Goal: Task Accomplishment & Management: Manage account settings

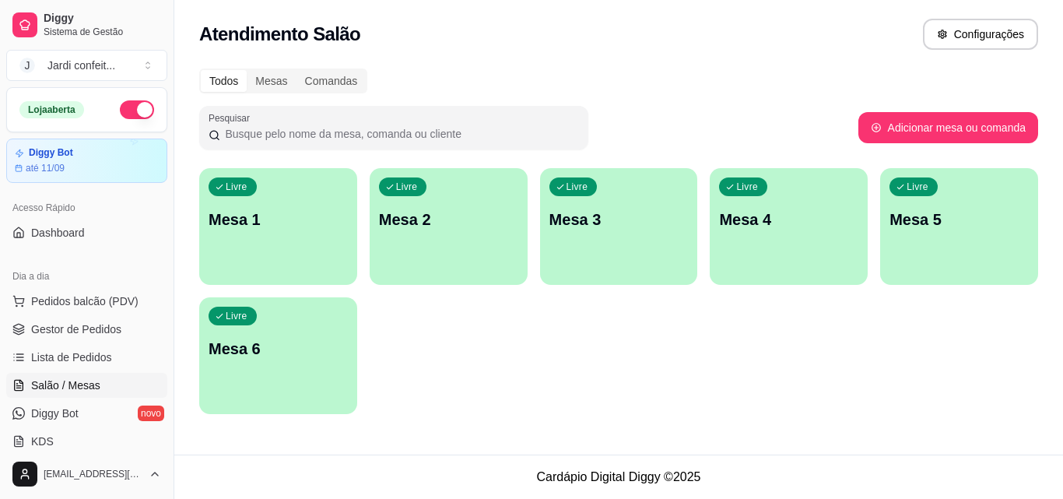
click at [270, 216] on p "Mesa 1" at bounding box center [278, 220] width 139 height 22
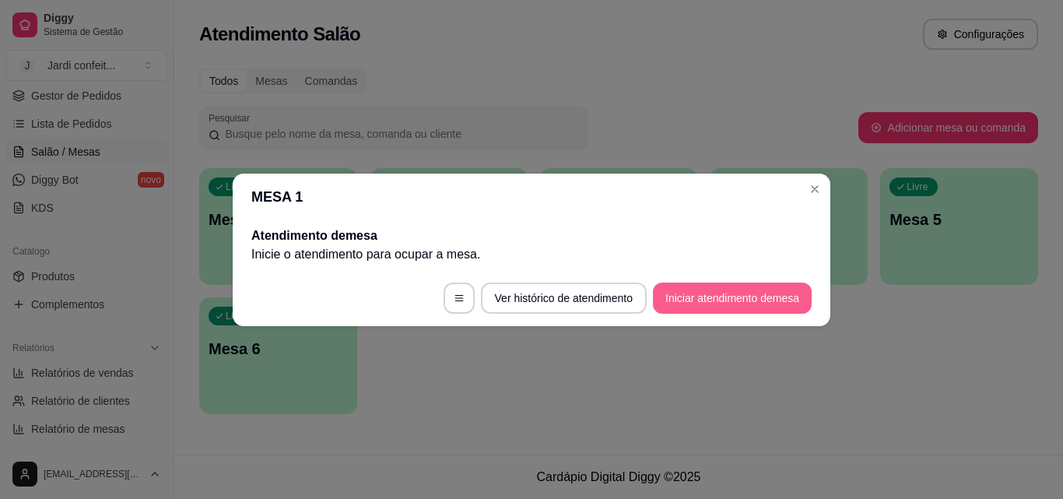
click at [718, 288] on button "Iniciar atendimento de mesa" at bounding box center [732, 297] width 159 height 31
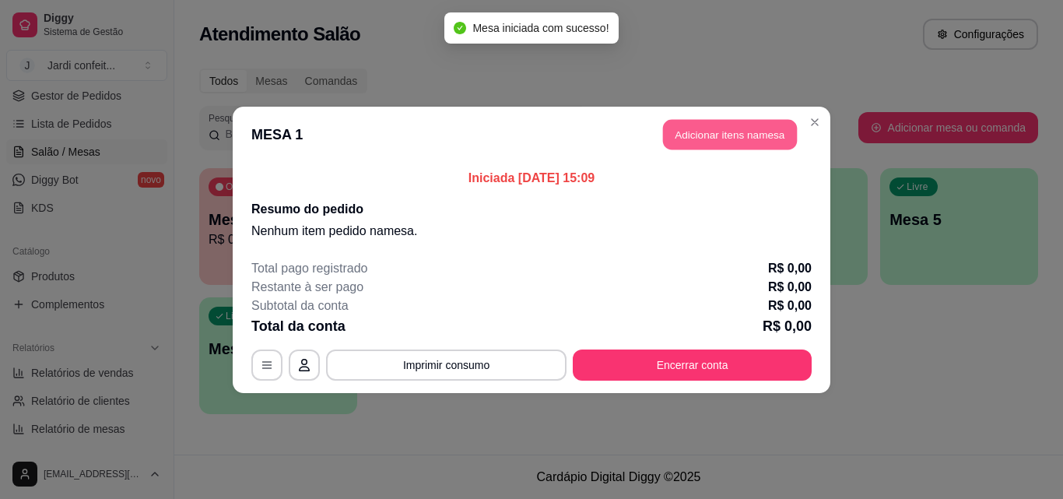
click at [722, 145] on button "Adicionar itens na mesa" at bounding box center [730, 134] width 134 height 30
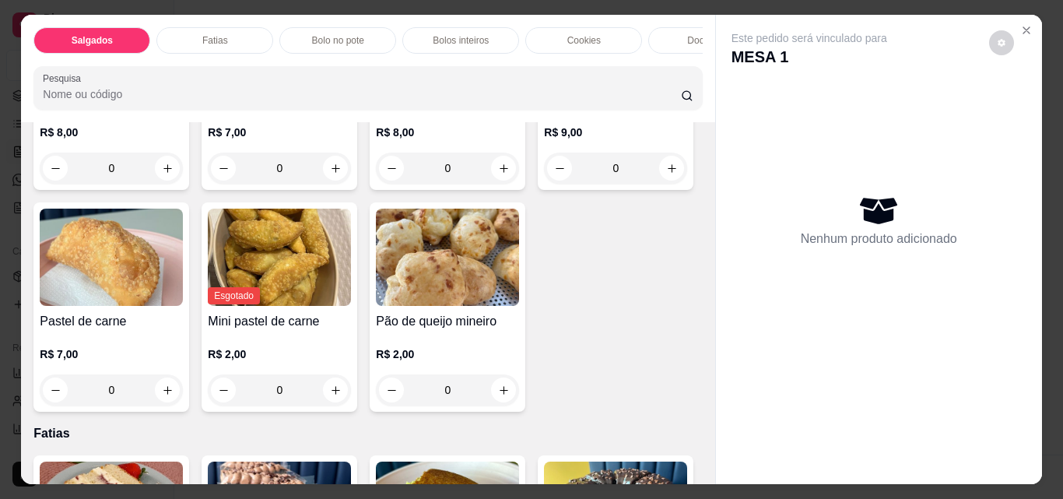
scroll to position [311, 0]
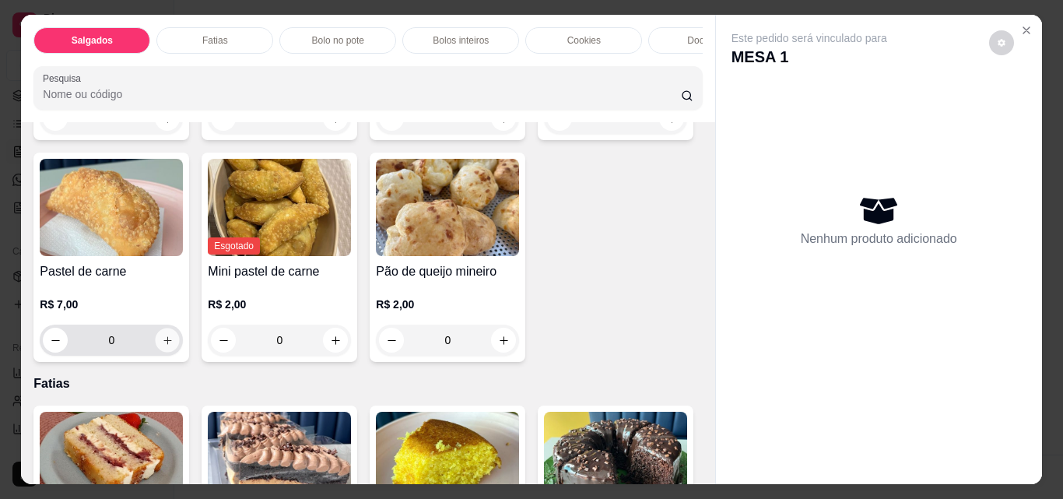
click at [180, 353] on button "increase-product-quantity" at bounding box center [168, 340] width 24 height 24
type input "1"
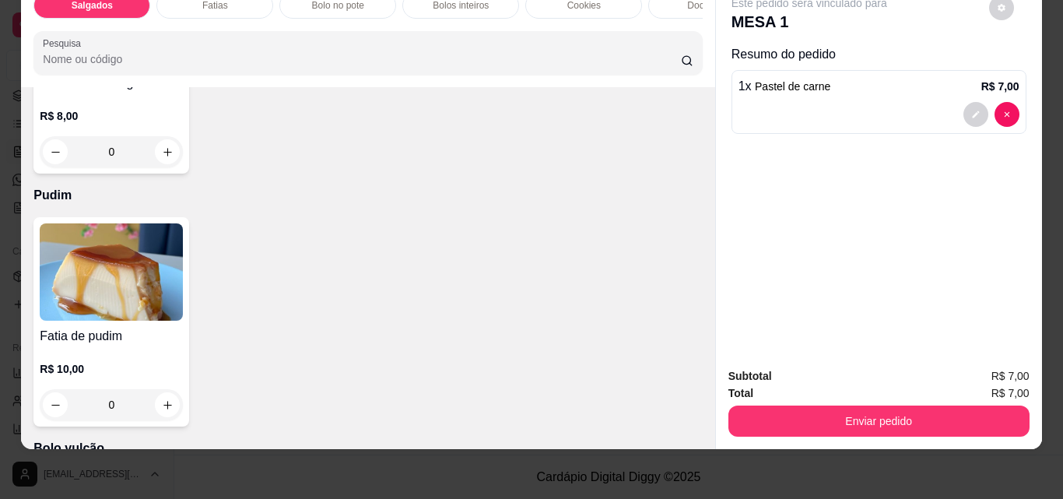
scroll to position [2334, 0]
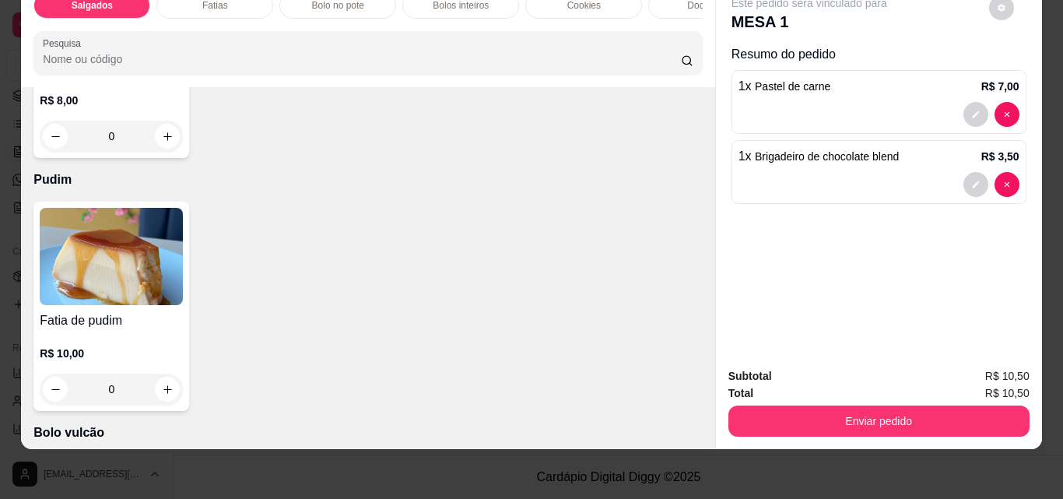
type input "4"
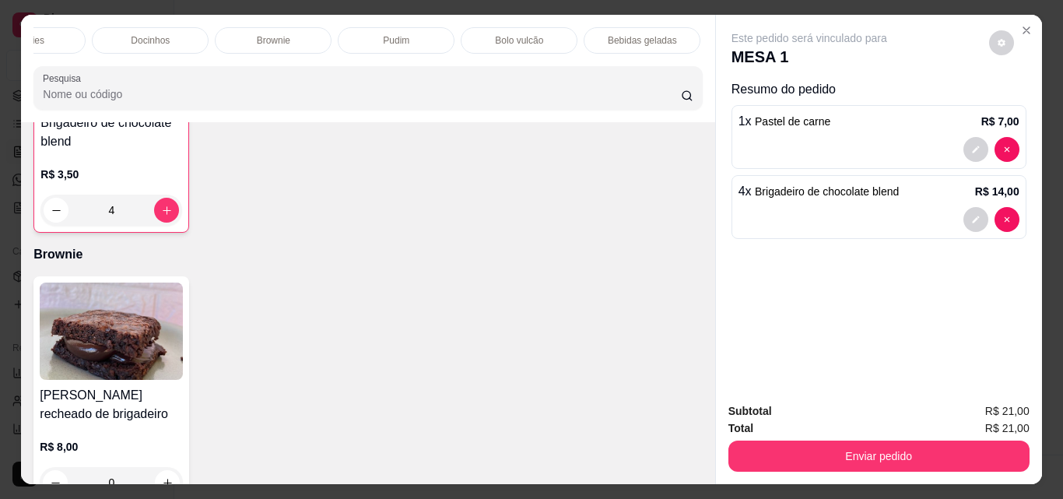
scroll to position [0, 652]
click at [584, 39] on div "Bebidas geladas" at bounding box center [546, 40] width 117 height 26
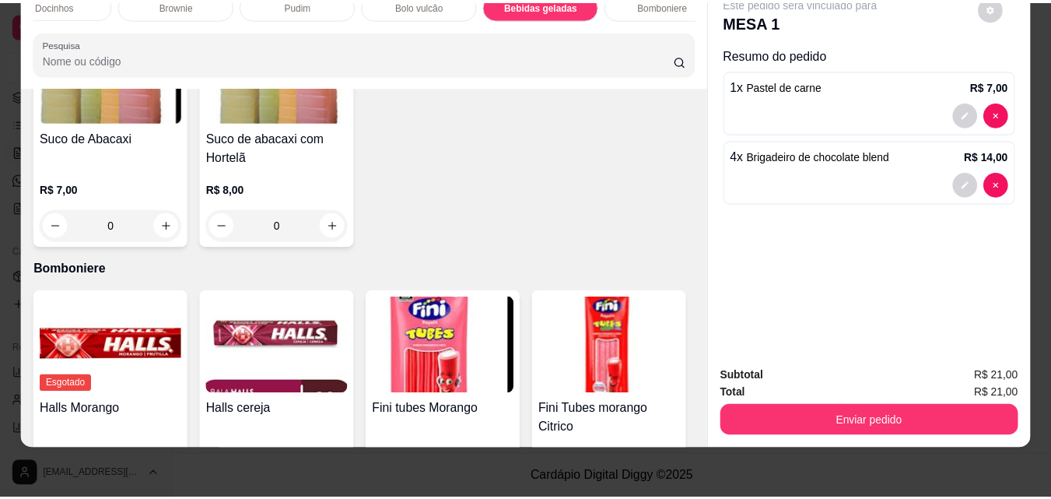
scroll to position [4015, 0]
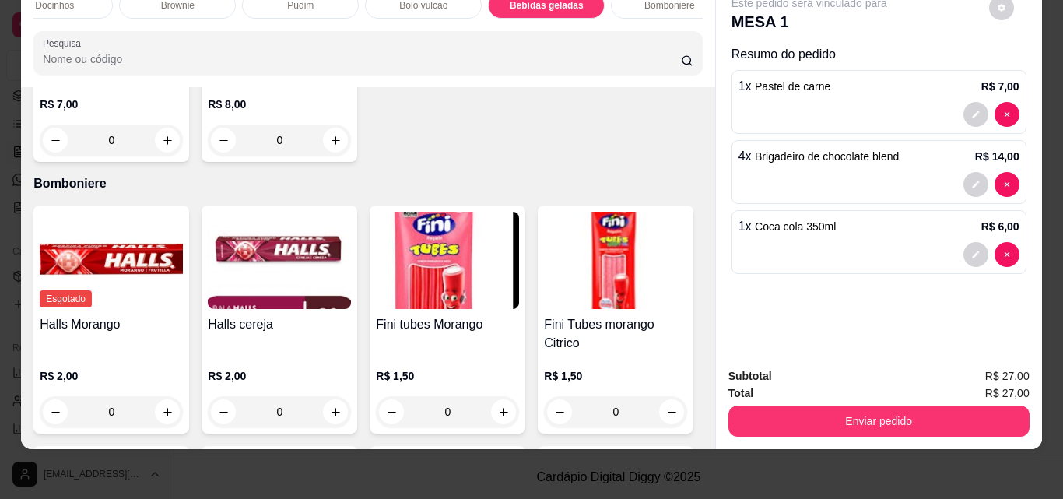
type input "1"
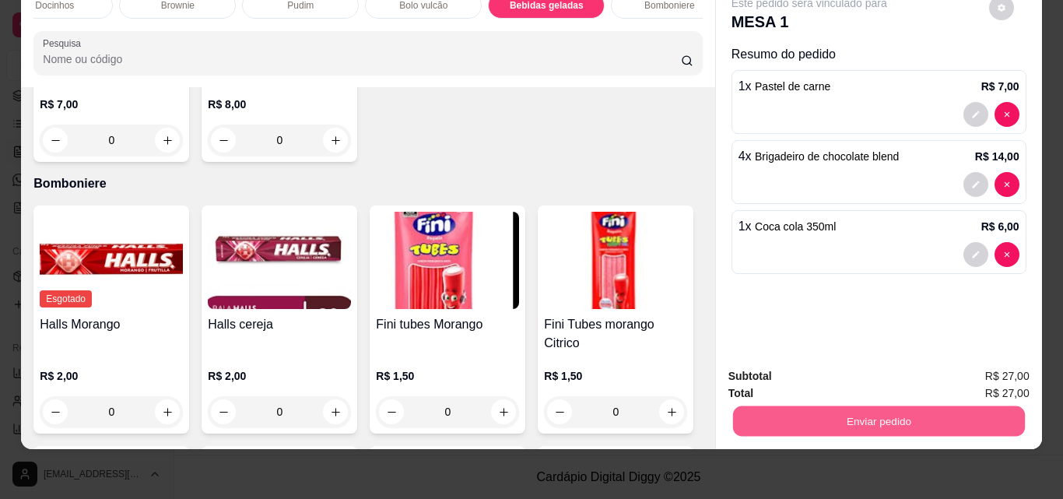
click at [907, 405] on button "Enviar pedido" at bounding box center [878, 420] width 292 height 30
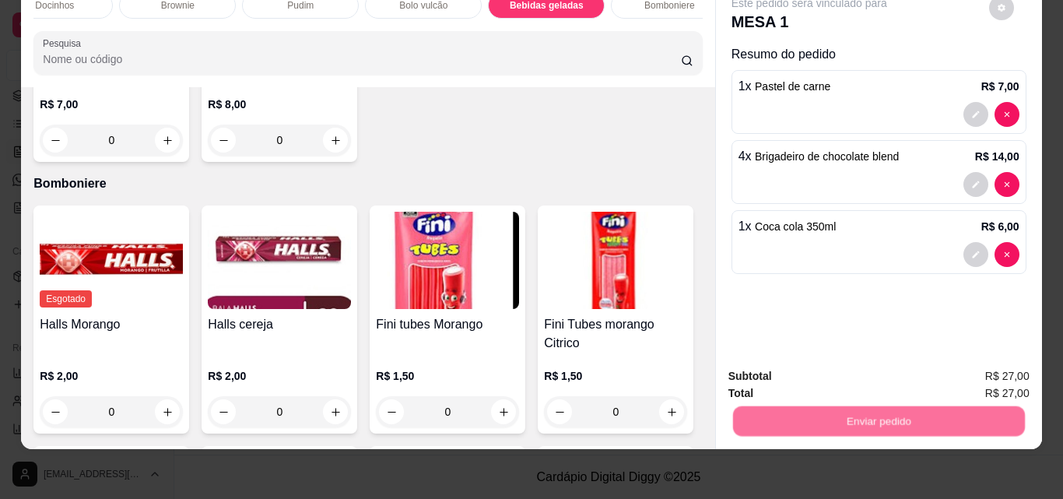
click at [804, 365] on button "Não registrar e enviar pedido" at bounding box center [827, 371] width 162 height 30
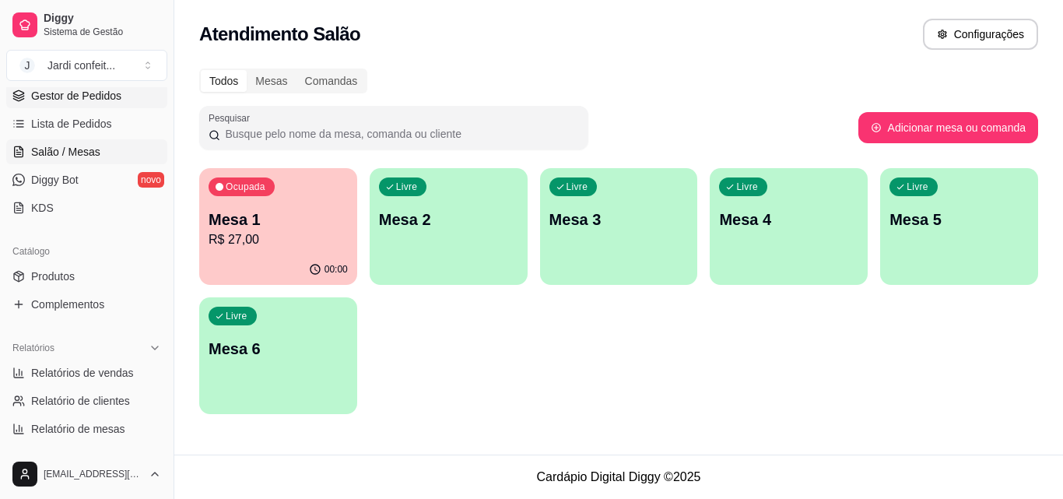
click at [118, 104] on link "Gestor de Pedidos" at bounding box center [86, 95] width 161 height 25
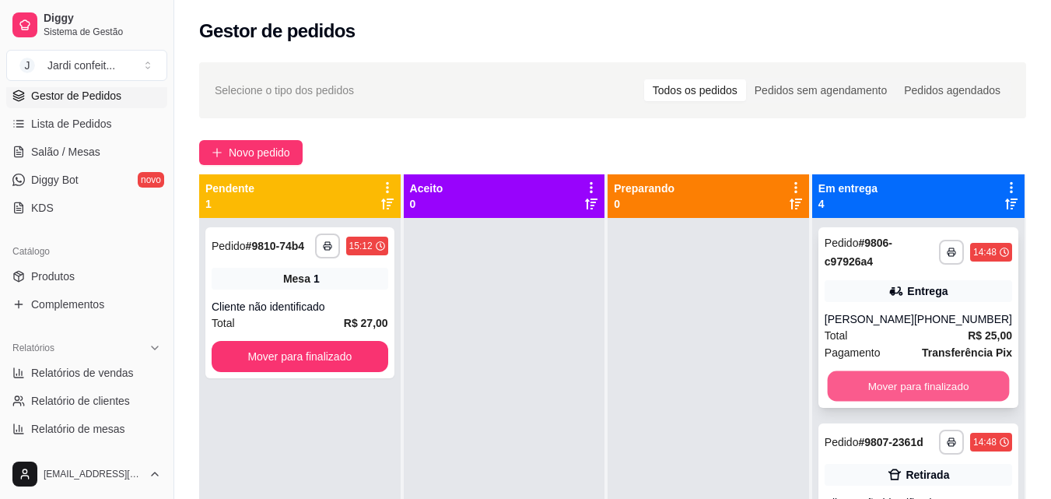
click at [907, 393] on button "Mover para finalizado" at bounding box center [918, 386] width 182 height 30
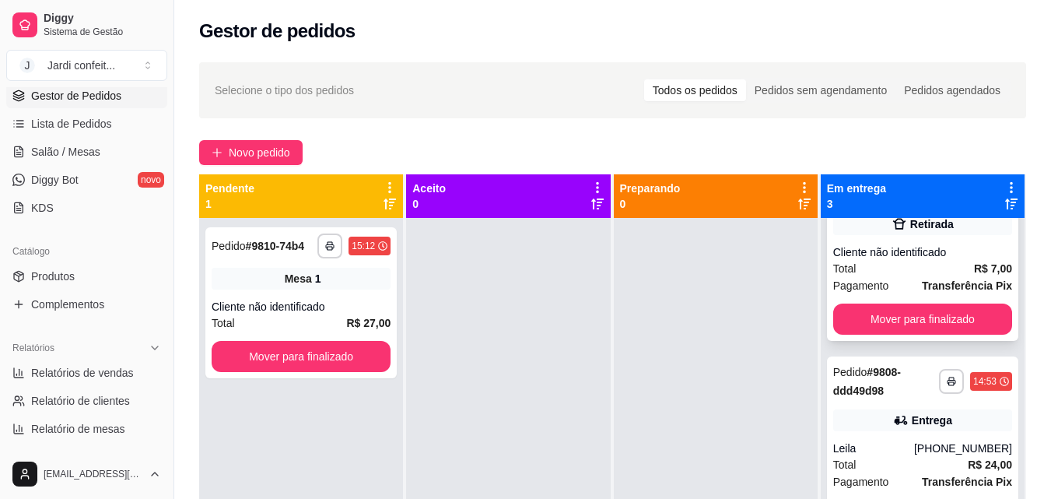
scroll to position [78, 0]
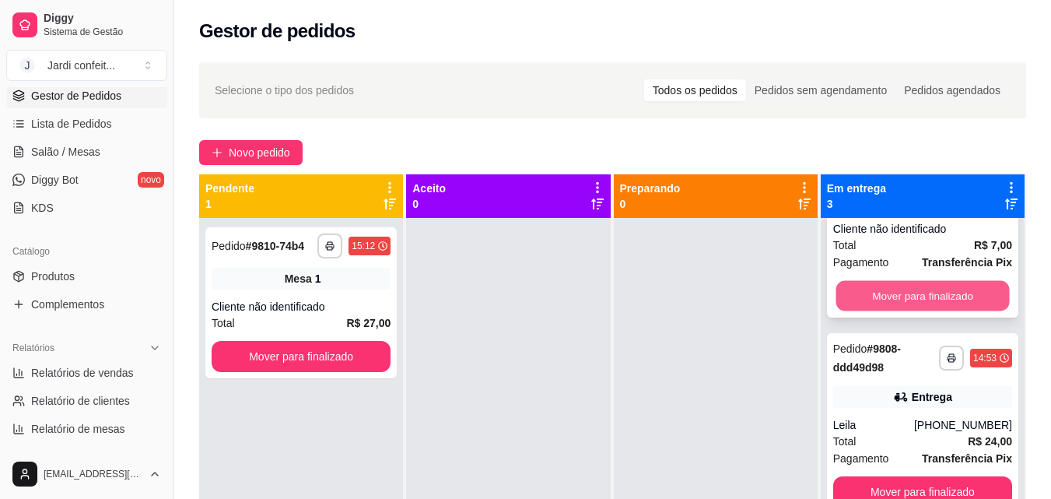
click at [869, 307] on button "Mover para finalizado" at bounding box center [923, 296] width 174 height 30
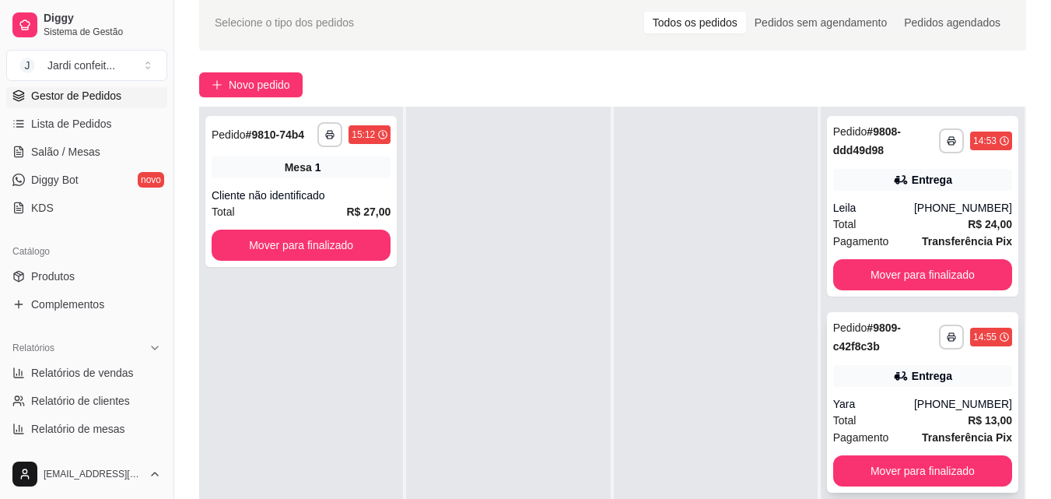
scroll to position [156, 0]
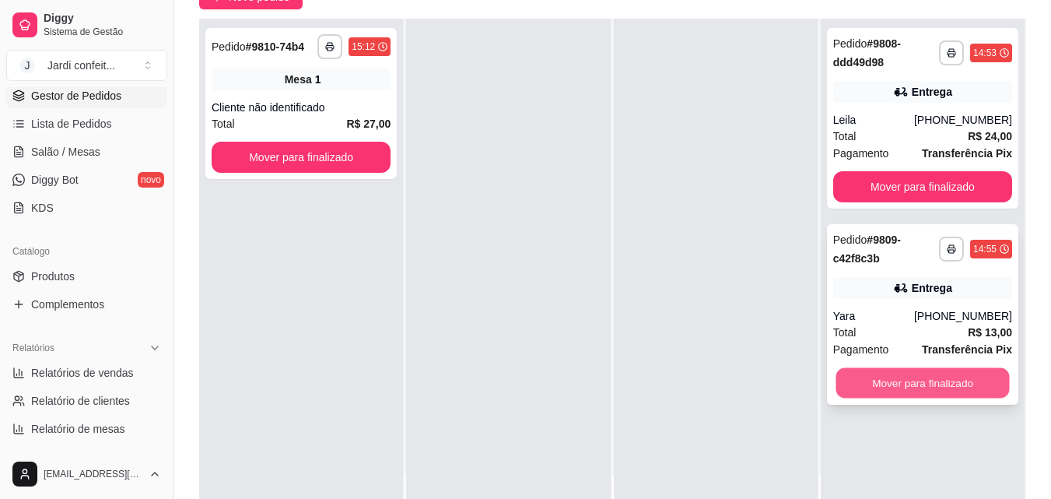
click at [911, 388] on button "Mover para finalizado" at bounding box center [923, 383] width 174 height 30
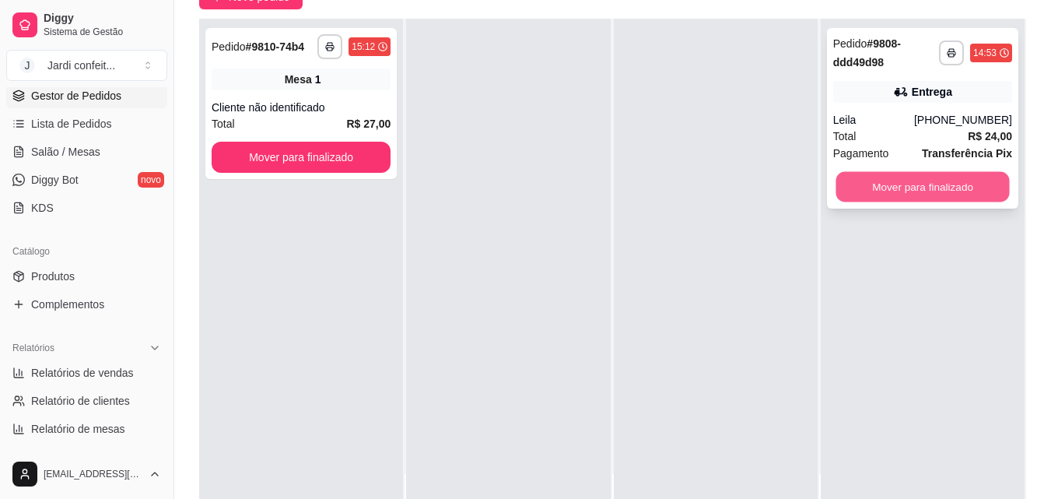
click at [936, 192] on button "Mover para finalizado" at bounding box center [923, 187] width 174 height 30
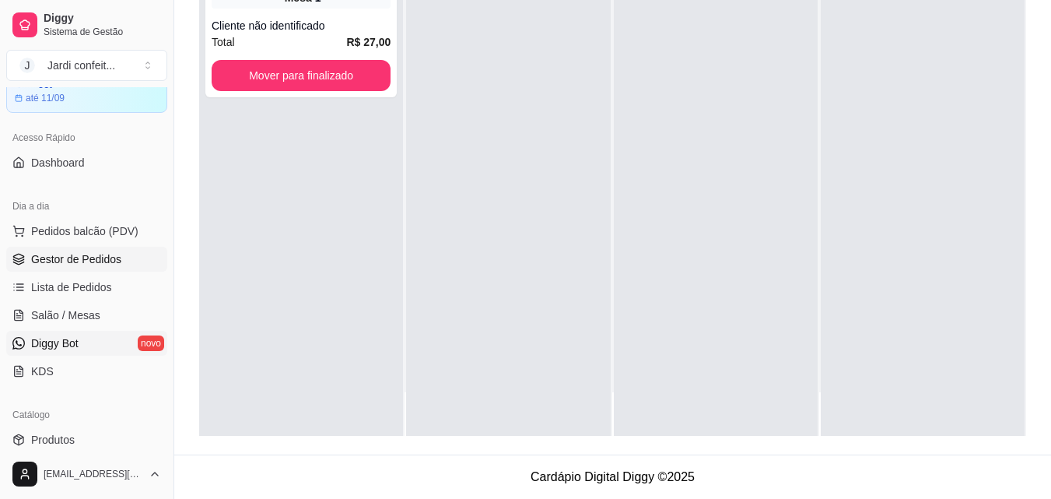
scroll to position [0, 0]
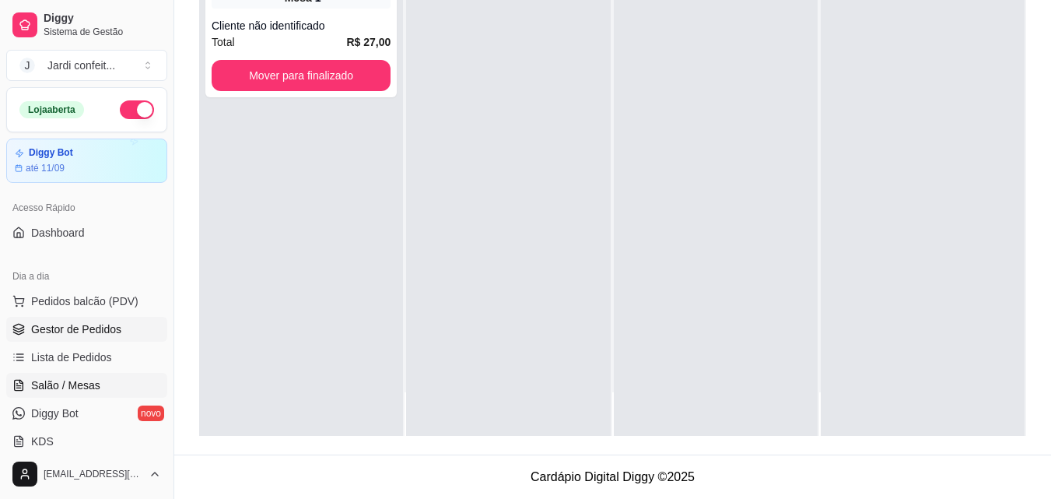
click at [110, 385] on link "Salão / Mesas" at bounding box center [86, 385] width 161 height 25
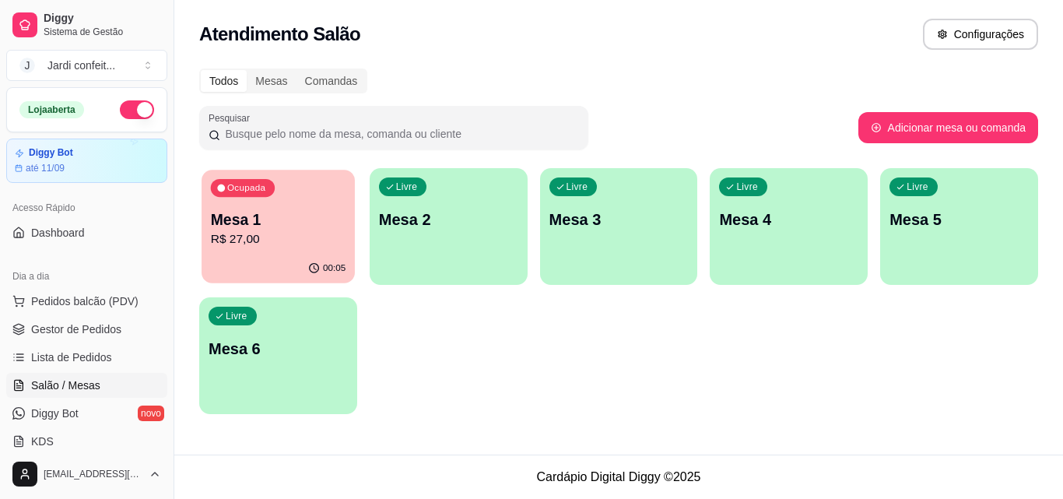
click at [289, 261] on div "00:05" at bounding box center [278, 269] width 153 height 30
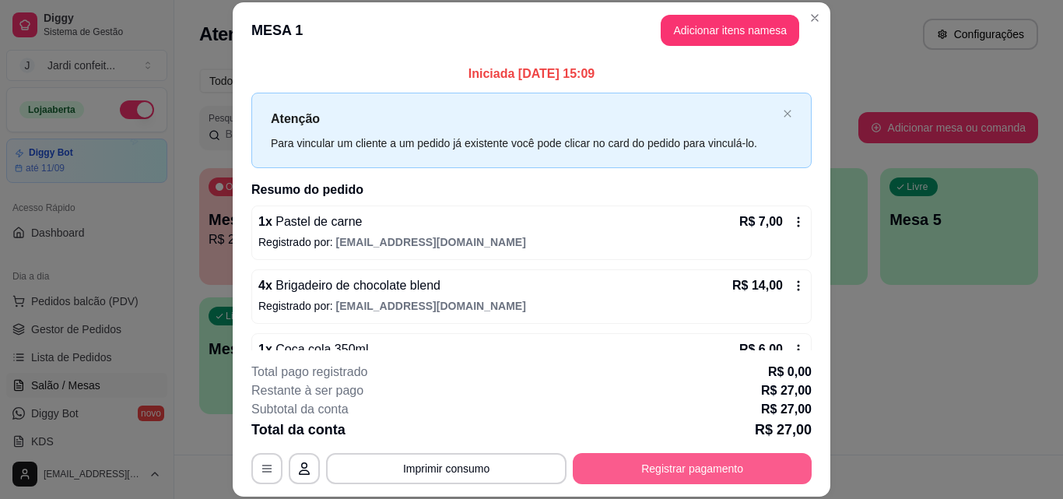
click at [666, 461] on button "Registrar pagamento" at bounding box center [692, 468] width 239 height 31
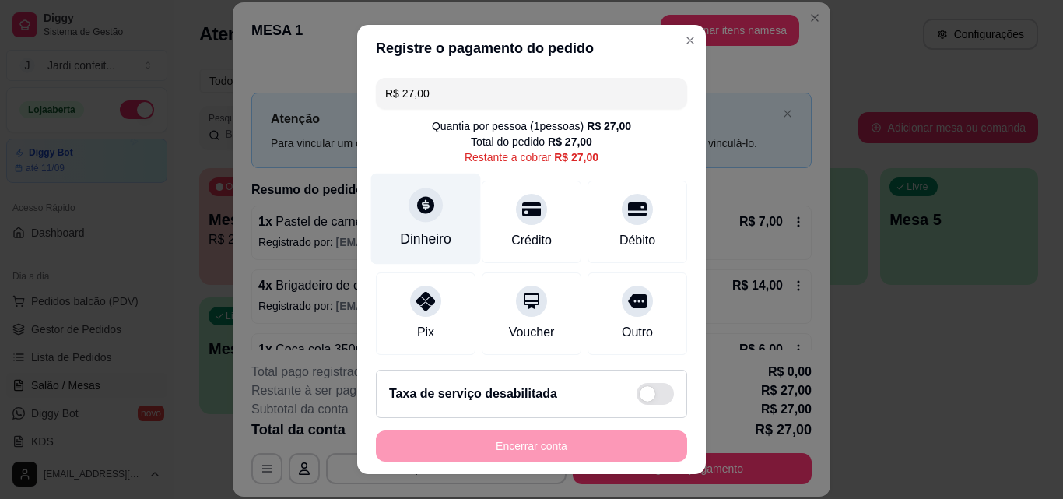
click at [430, 230] on div "Dinheiro" at bounding box center [425, 239] width 51 height 20
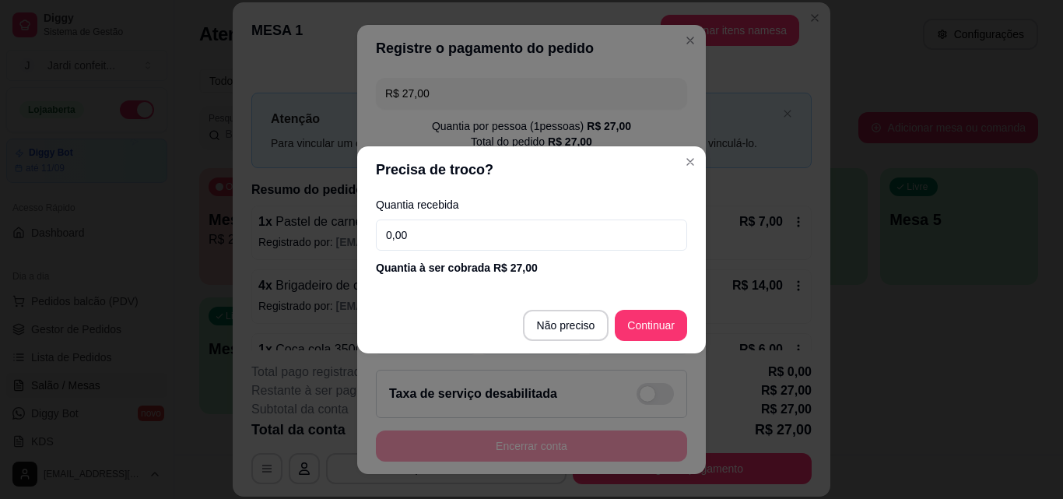
click at [498, 237] on input "0,00" at bounding box center [531, 234] width 311 height 31
type input "27,00"
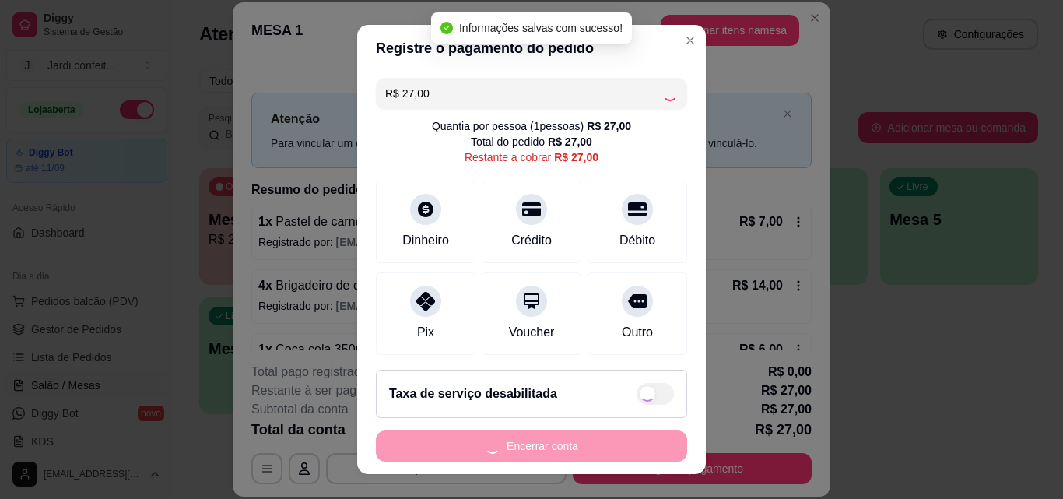
type input "R$ 0,00"
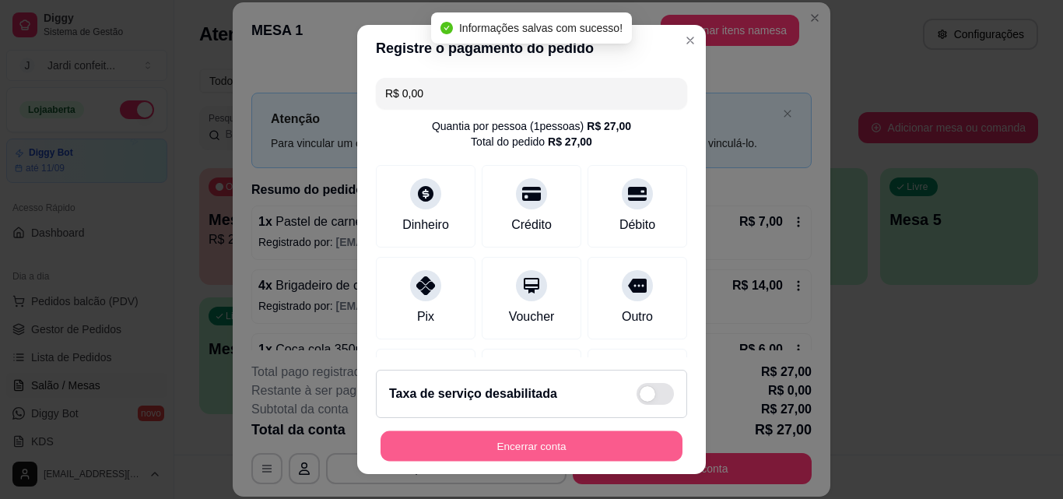
click at [564, 437] on button "Encerrar conta" at bounding box center [532, 446] width 302 height 30
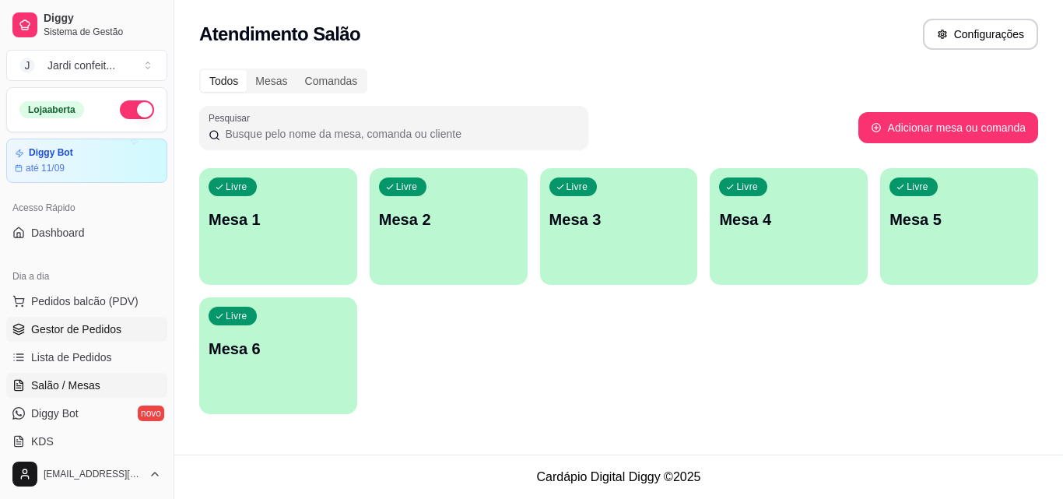
click at [81, 325] on span "Gestor de Pedidos" at bounding box center [76, 329] width 90 height 16
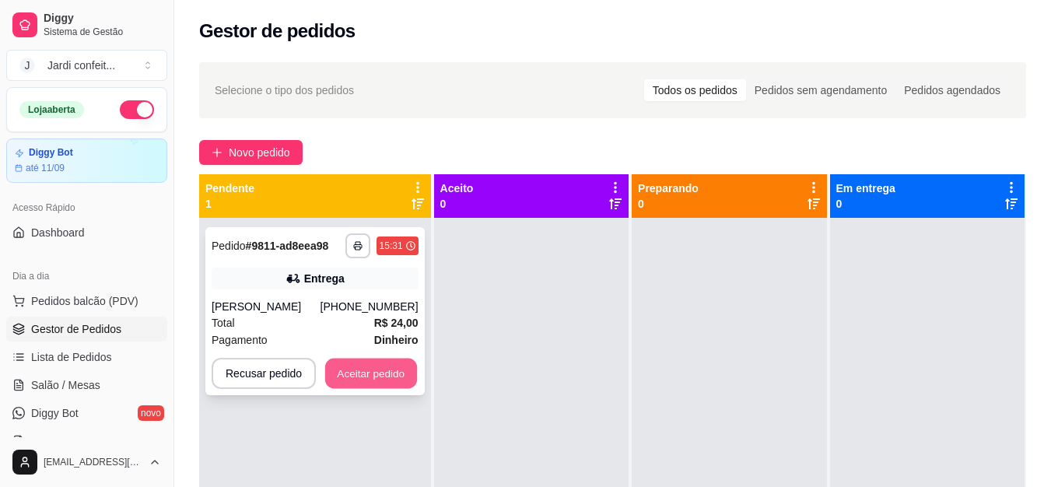
click at [407, 375] on button "Aceitar pedido" at bounding box center [371, 374] width 92 height 30
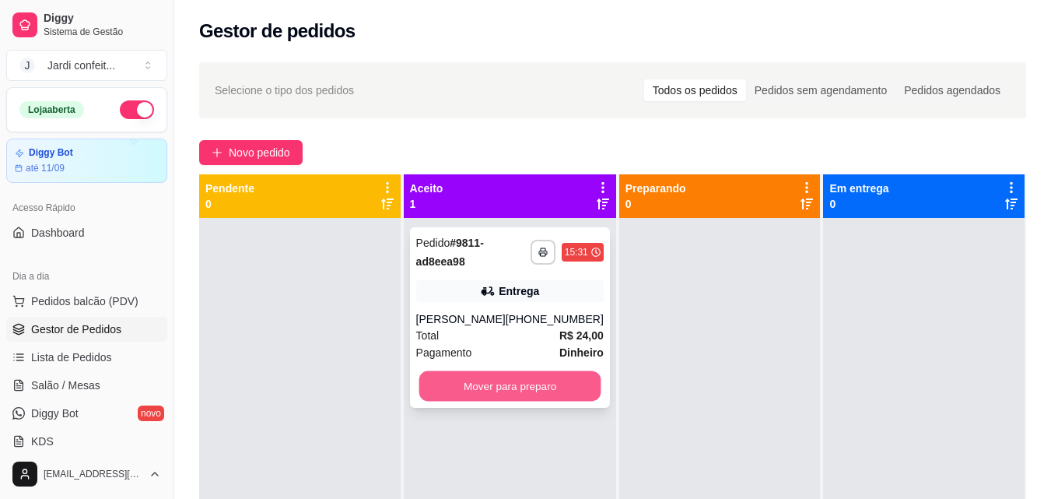
click at [566, 384] on button "Mover para preparo" at bounding box center [510, 386] width 182 height 30
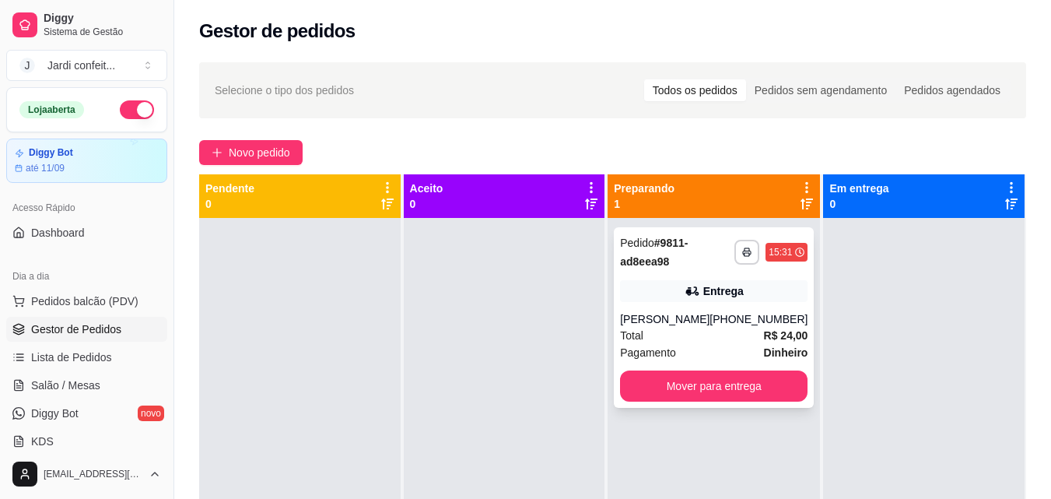
click at [728, 275] on div "**********" at bounding box center [714, 317] width 200 height 181
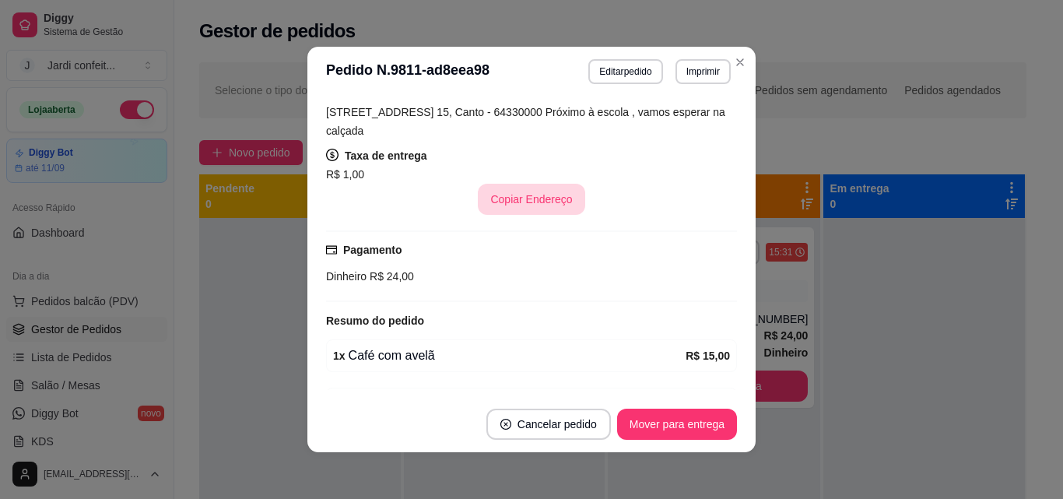
scroll to position [366, 0]
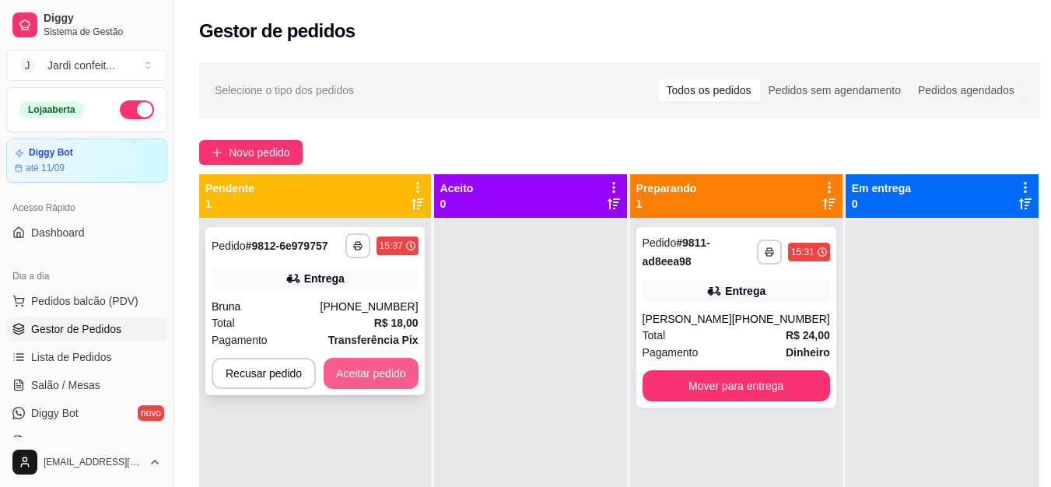
click at [372, 384] on button "Aceitar pedido" at bounding box center [371, 373] width 95 height 31
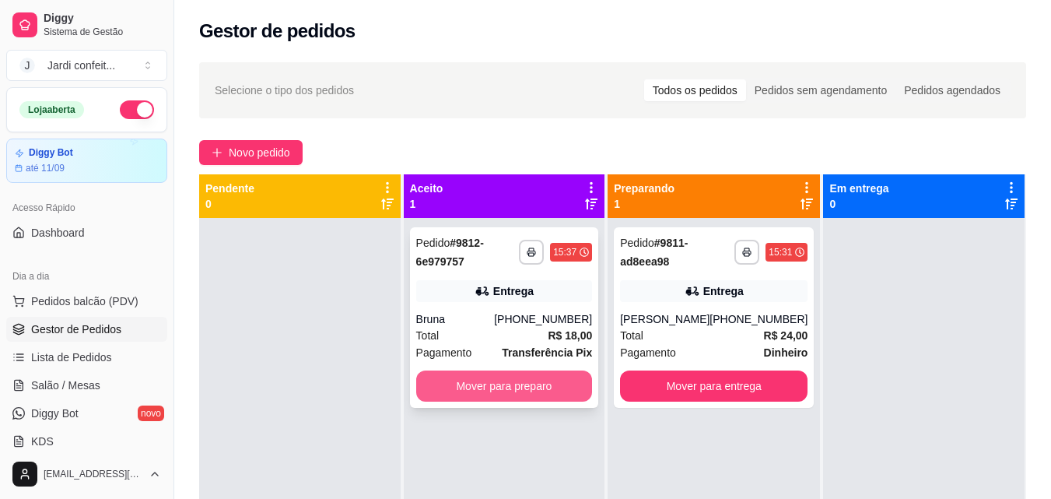
click at [577, 386] on button "Mover para preparo" at bounding box center [504, 385] width 177 height 31
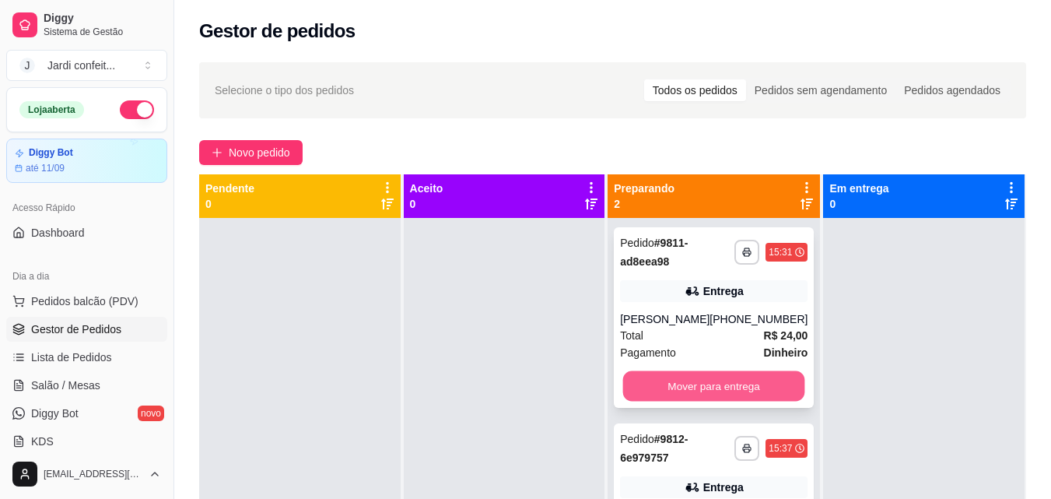
click at [748, 389] on button "Mover para entrega" at bounding box center [714, 386] width 182 height 30
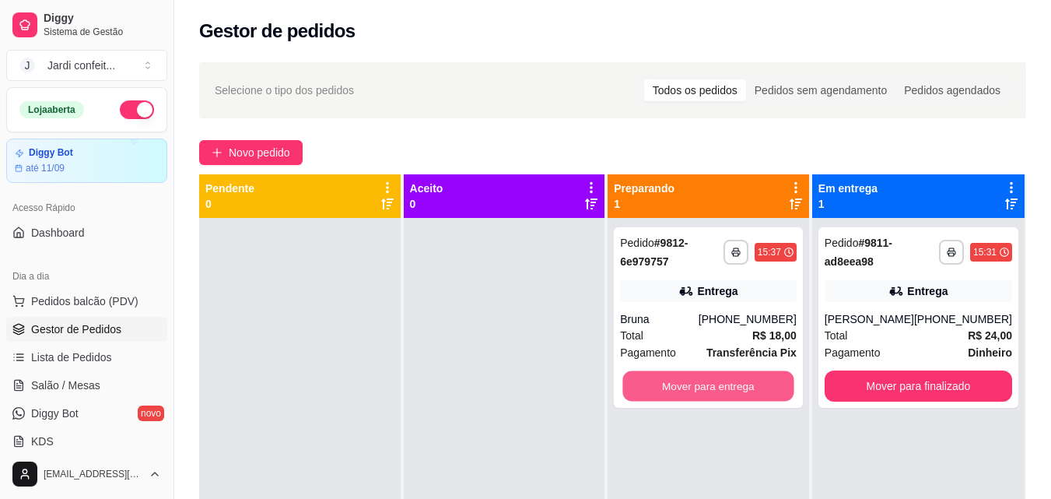
click at [748, 389] on button "Mover para entrega" at bounding box center [708, 386] width 171 height 30
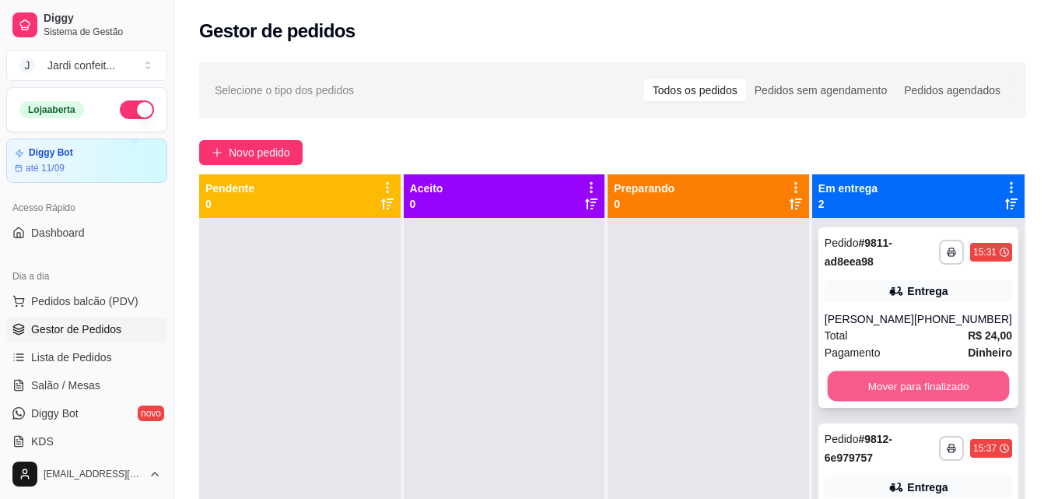
click at [951, 383] on button "Mover para finalizado" at bounding box center [918, 386] width 182 height 30
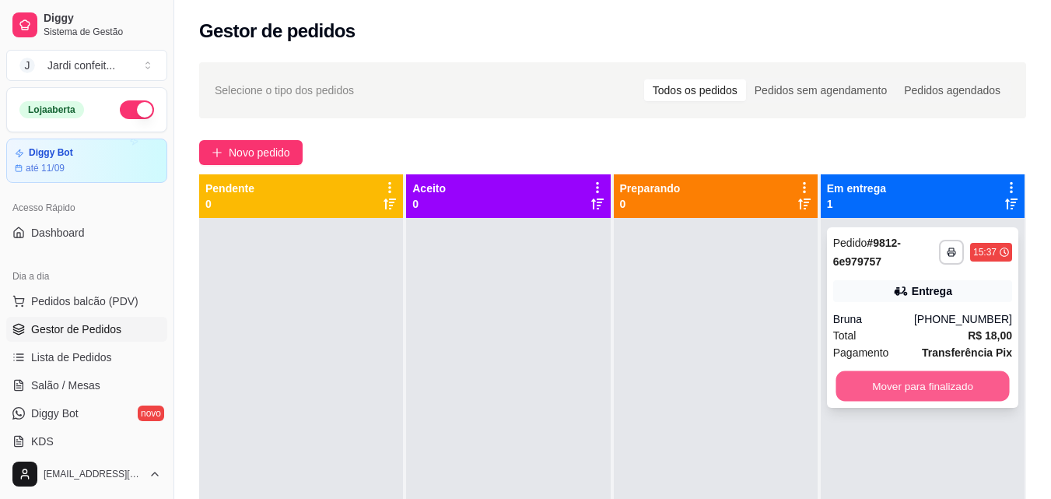
click at [890, 384] on button "Mover para finalizado" at bounding box center [923, 386] width 174 height 30
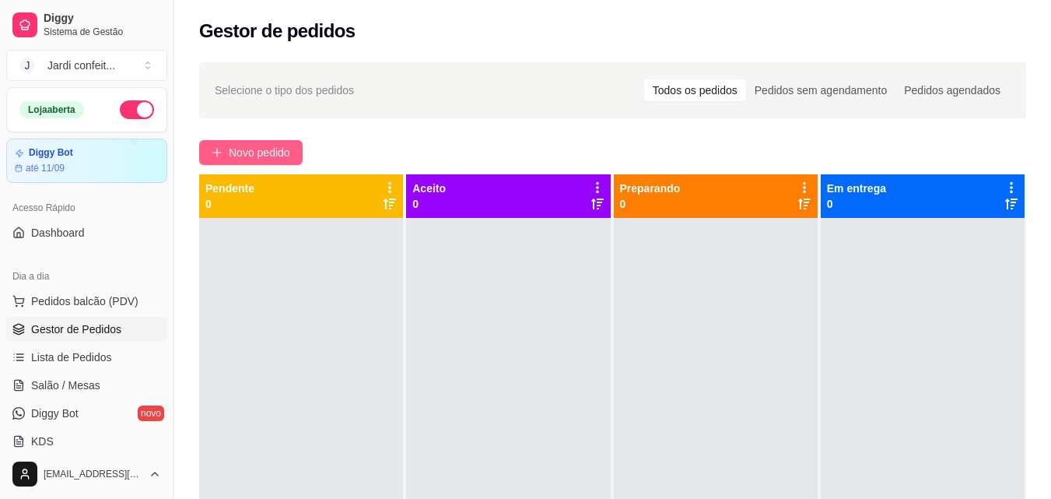
click at [269, 151] on span "Novo pedido" at bounding box center [259, 152] width 61 height 17
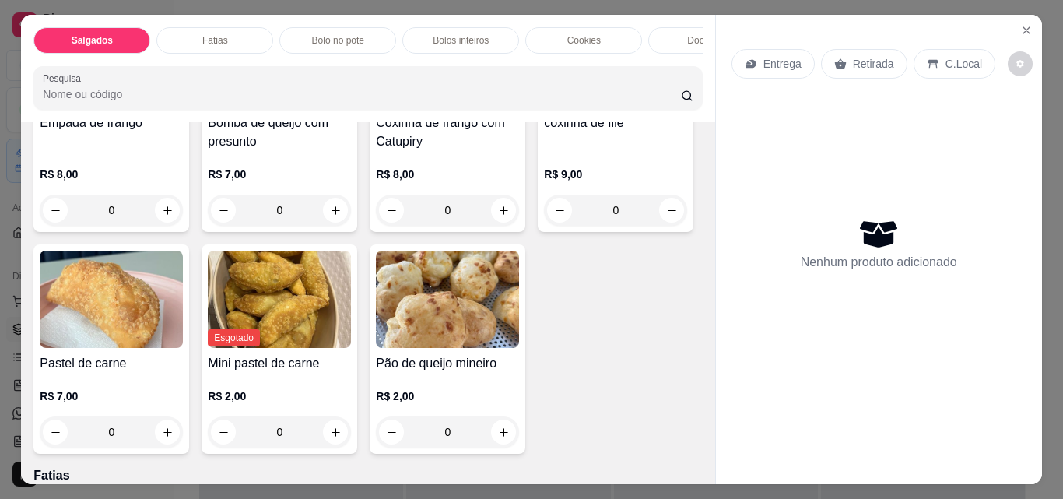
scroll to position [233, 0]
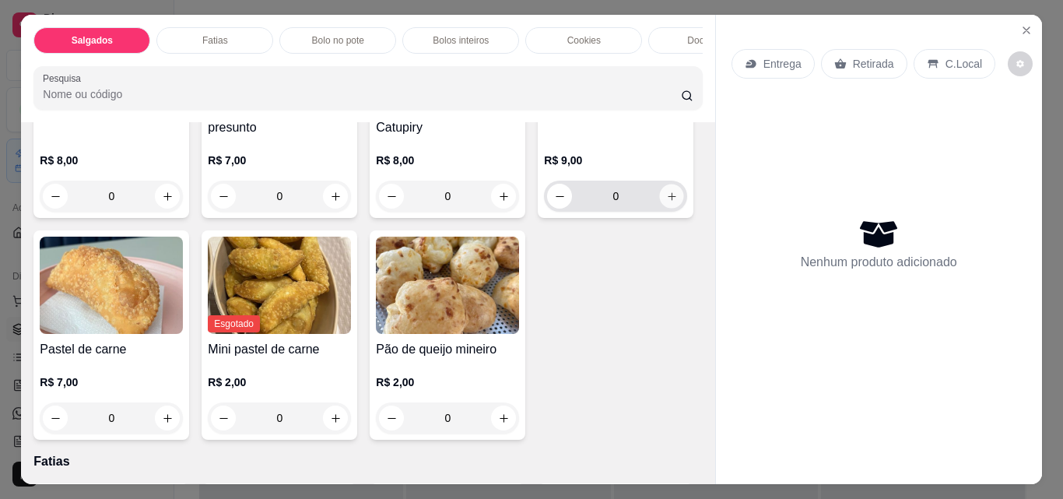
click at [666, 202] on icon "increase-product-quantity" at bounding box center [672, 197] width 12 height 12
type input "1"
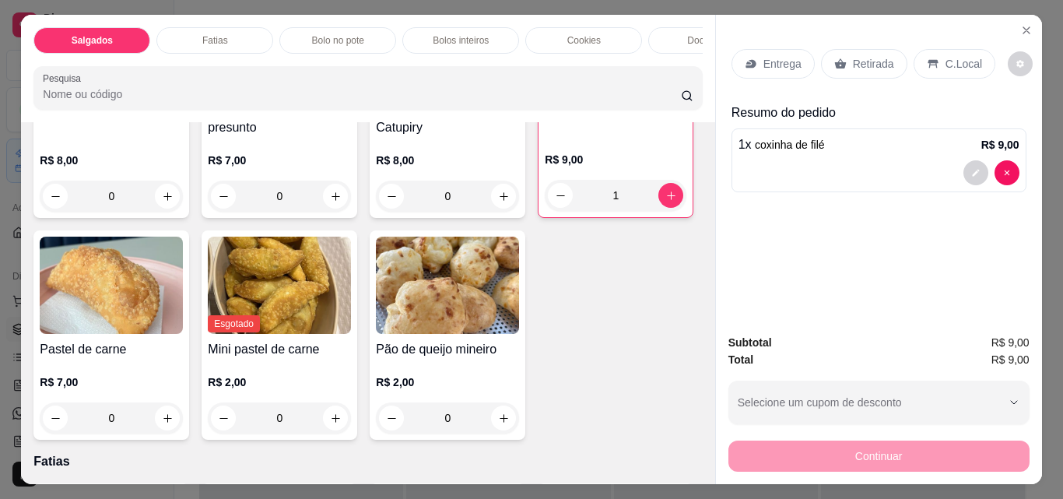
click at [853, 58] on p "Retirada" at bounding box center [873, 64] width 41 height 16
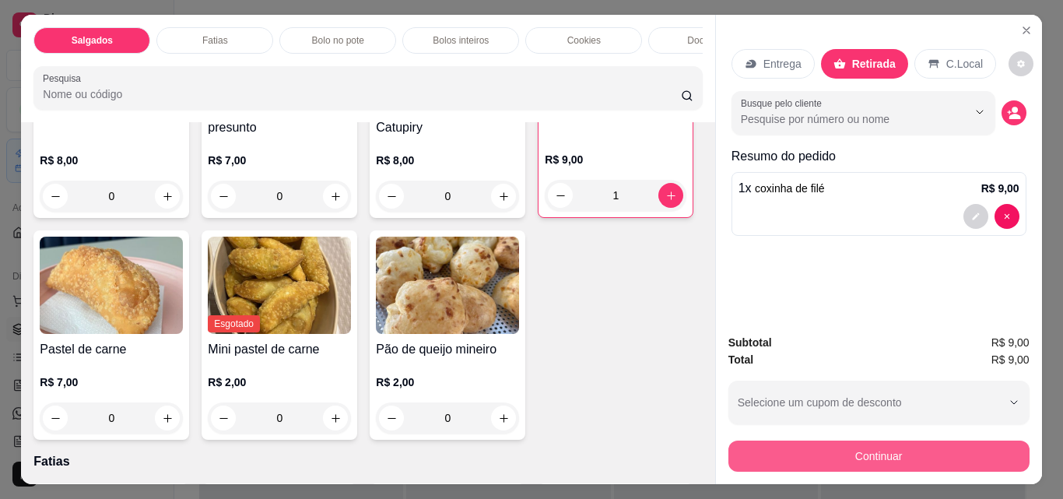
click at [824, 457] on button "Continuar" at bounding box center [878, 455] width 301 height 31
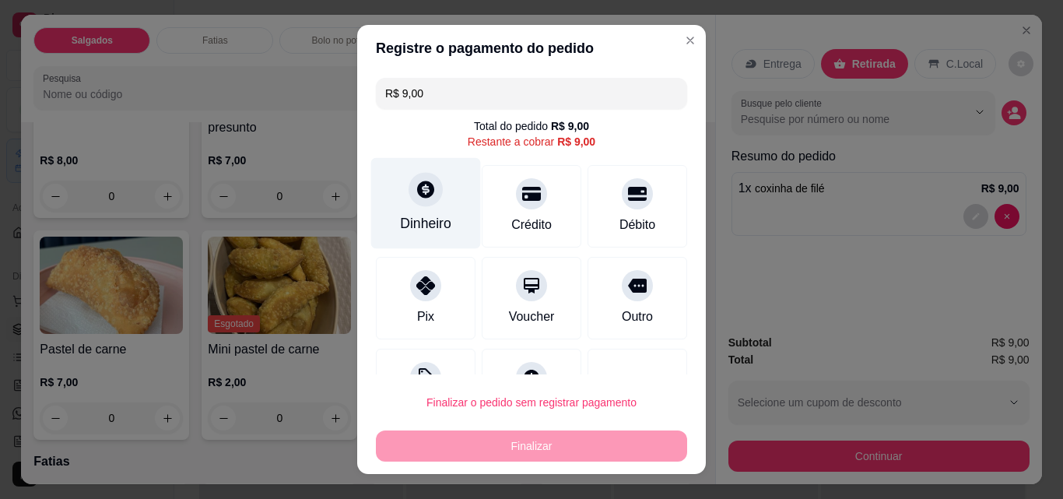
click at [422, 212] on div "Dinheiro" at bounding box center [426, 203] width 110 height 91
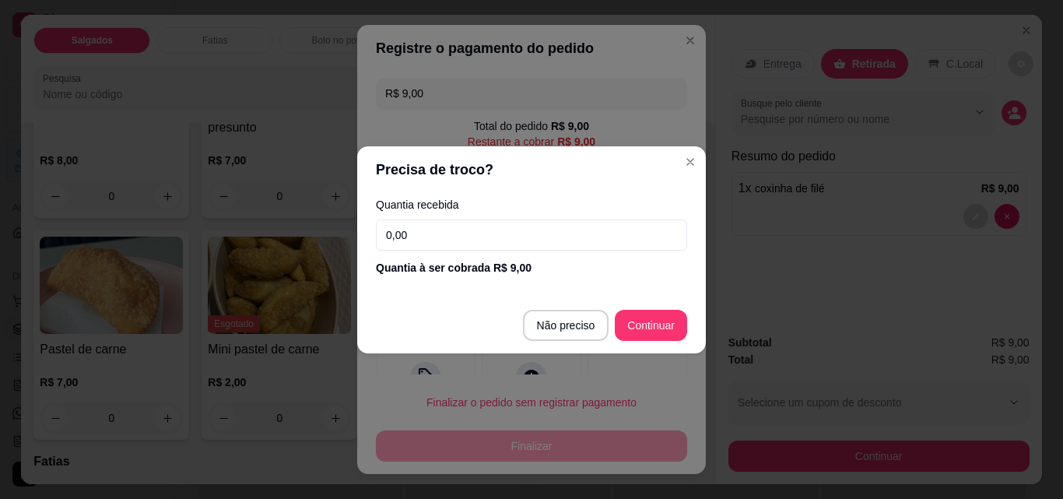
click at [479, 234] on input "0,00" at bounding box center [531, 234] width 311 height 31
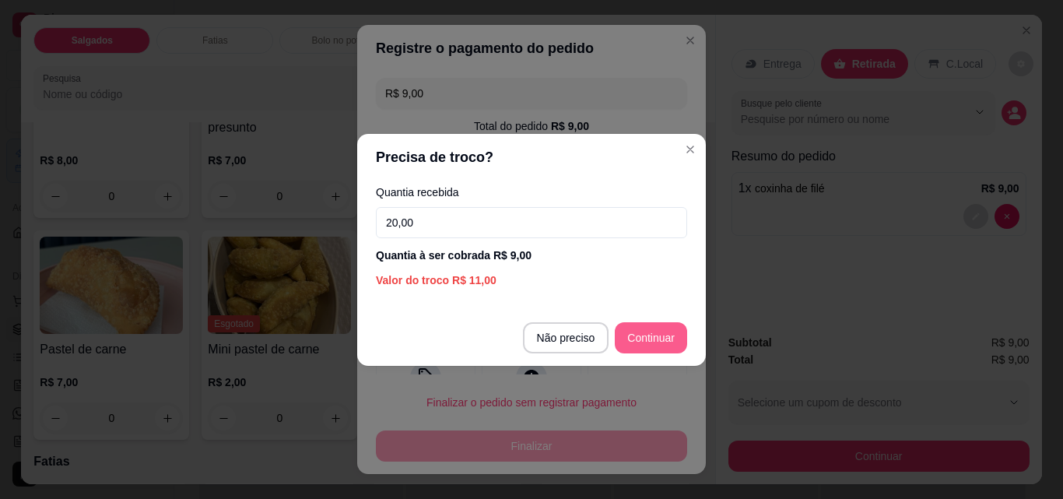
type input "20,00"
type input "R$ 0,00"
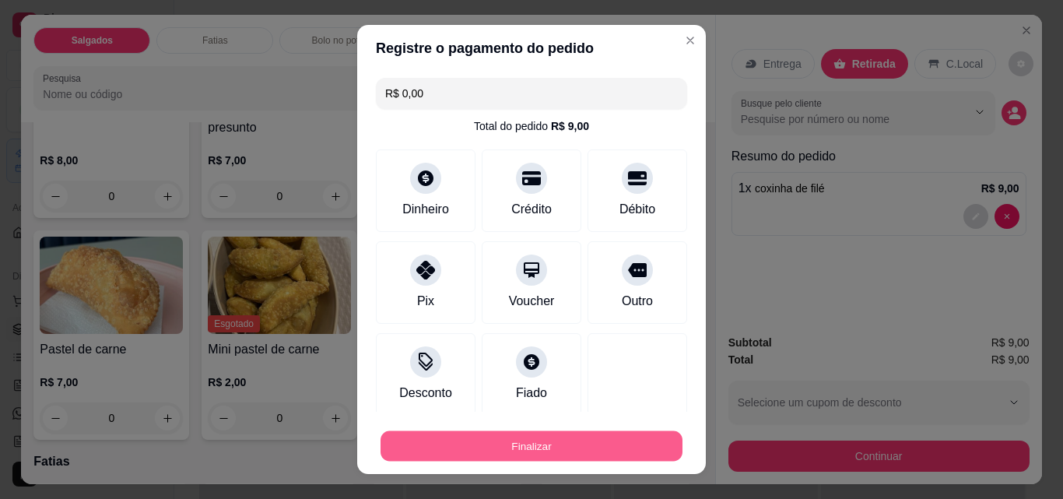
click at [577, 440] on button "Finalizar" at bounding box center [532, 446] width 302 height 30
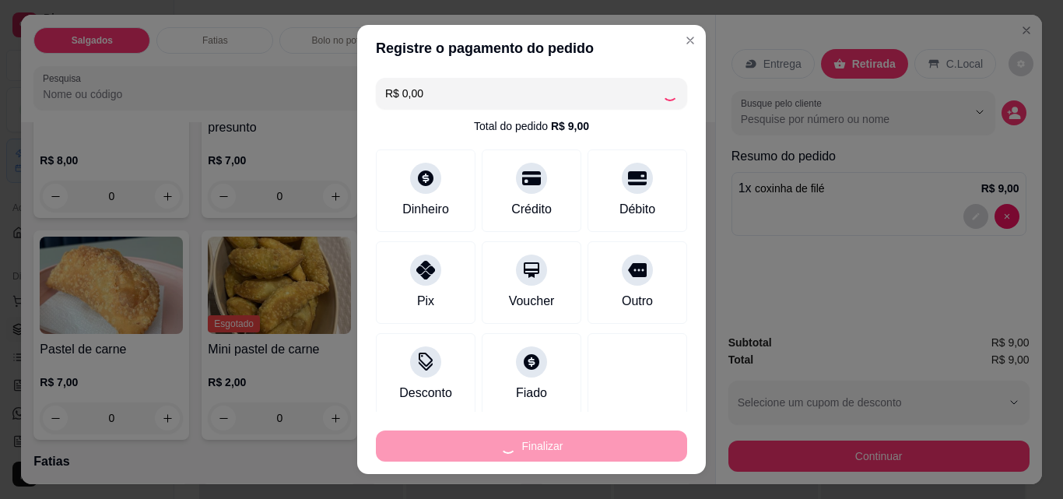
type input "0"
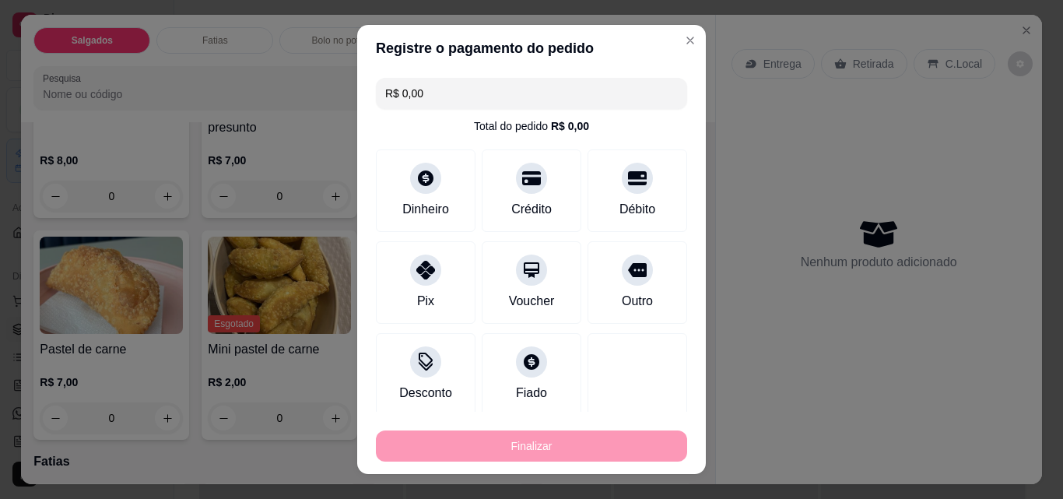
type input "-R$ 9,00"
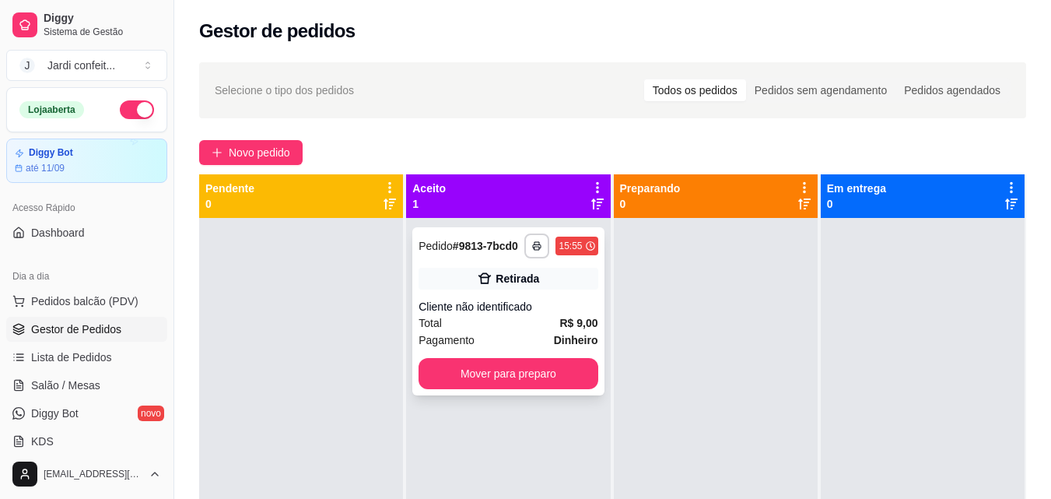
click at [481, 388] on div "**********" at bounding box center [507, 311] width 191 height 168
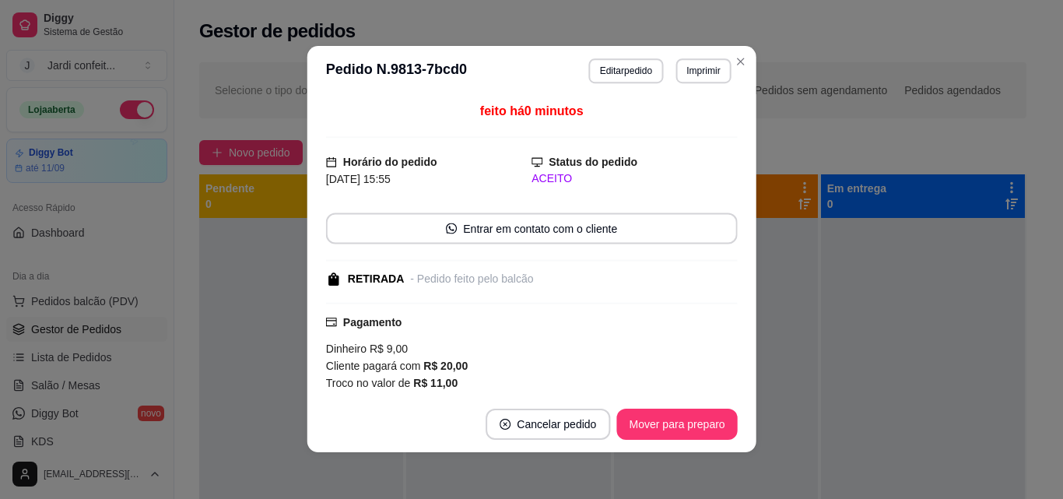
click at [517, 363] on div "Cliente pagará com R$ 20,00" at bounding box center [532, 365] width 412 height 17
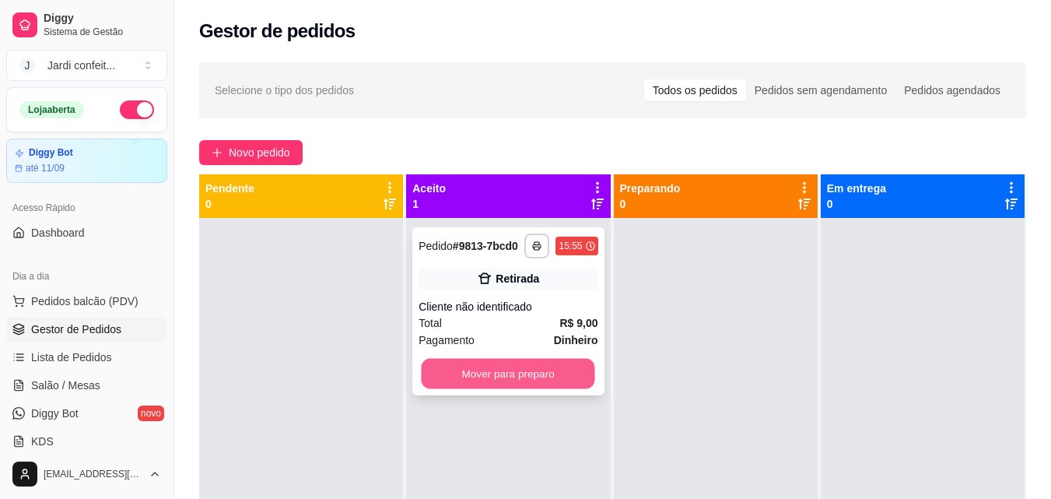
click at [514, 372] on button "Mover para preparo" at bounding box center [509, 374] width 174 height 30
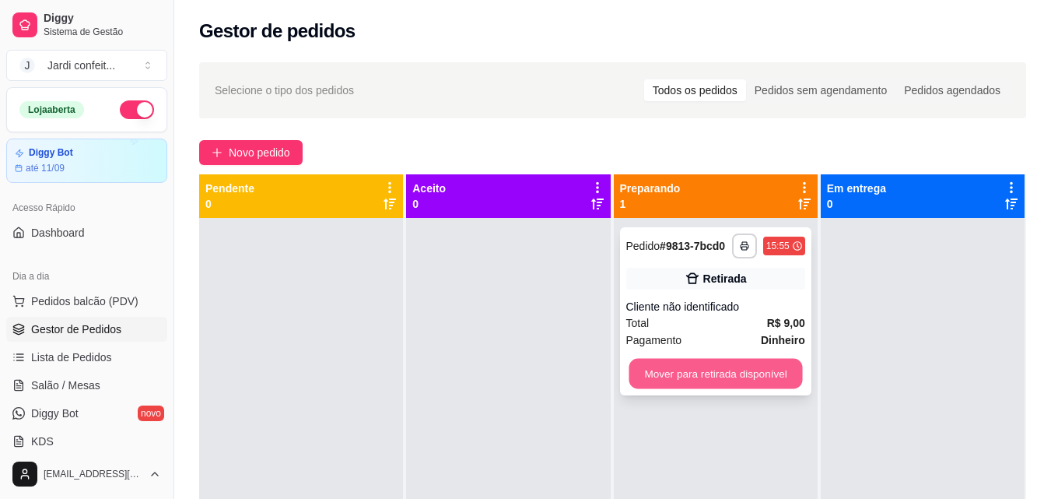
click at [662, 382] on button "Mover para retirada disponível" at bounding box center [716, 374] width 174 height 30
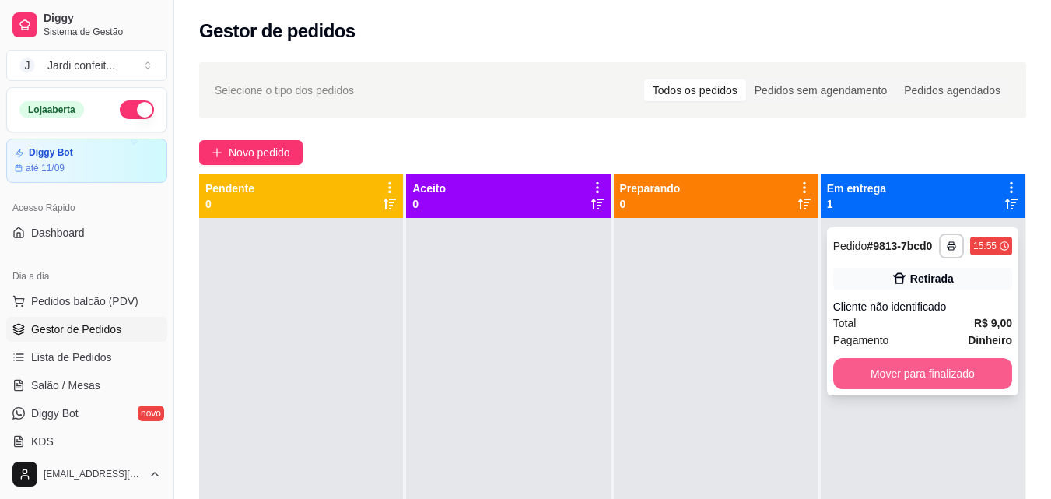
click at [845, 376] on button "Mover para finalizado" at bounding box center [922, 373] width 179 height 31
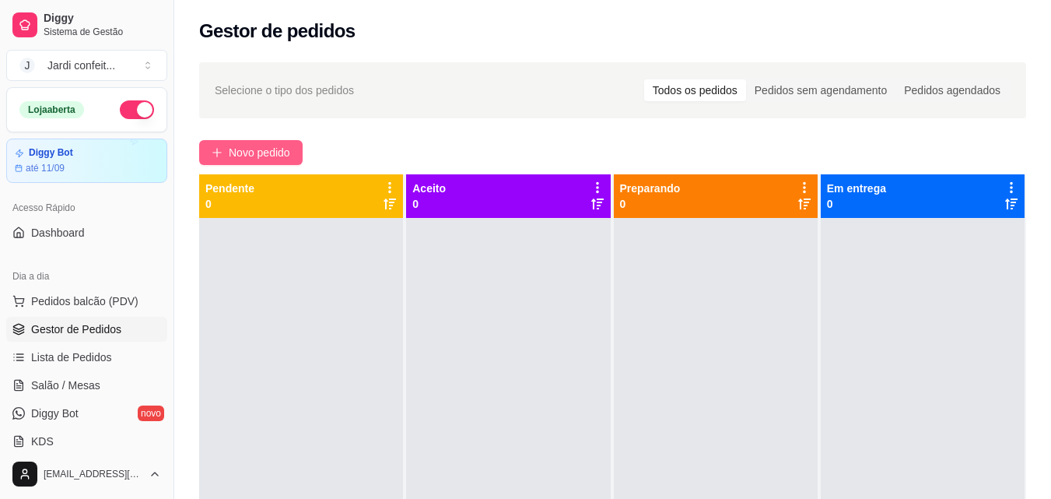
click at [286, 163] on button "Novo pedido" at bounding box center [250, 152] width 103 height 25
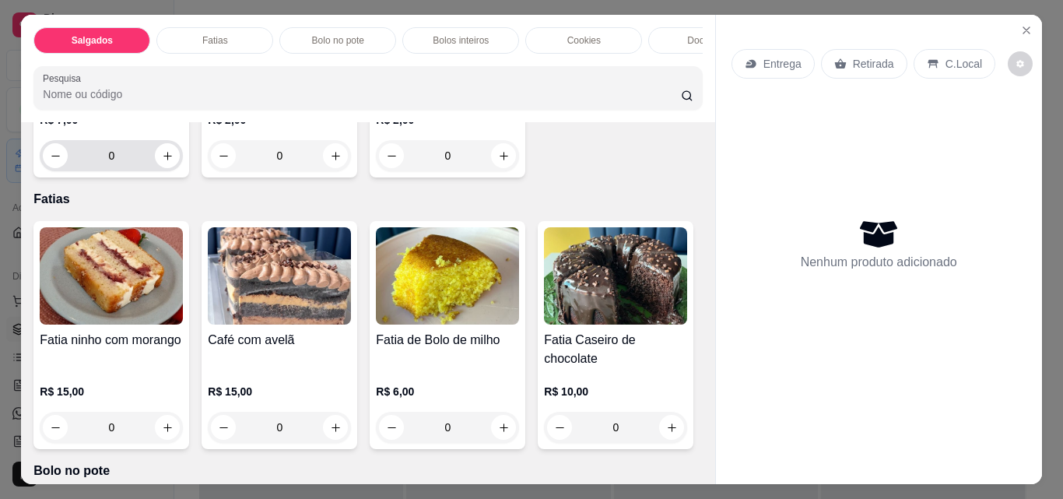
scroll to position [545, 0]
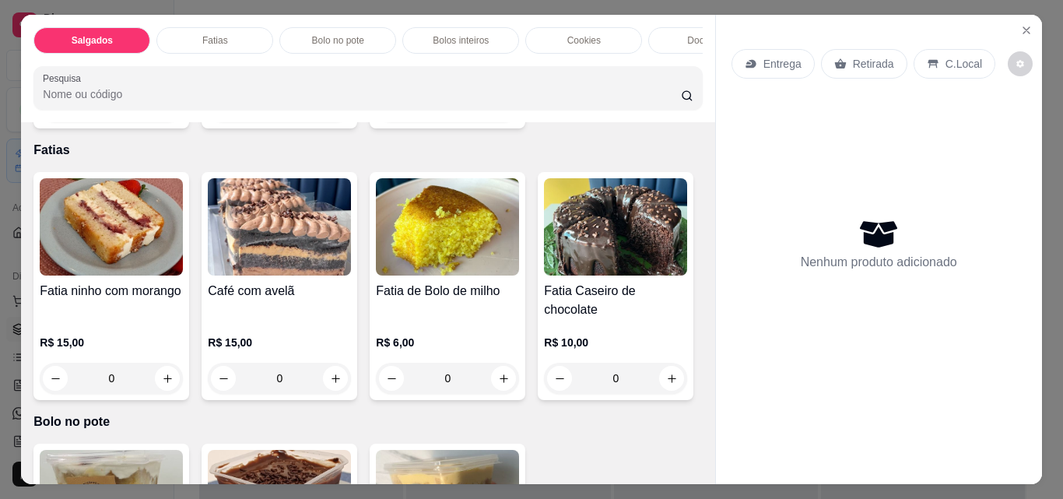
click at [498, 113] on icon "increase-product-quantity" at bounding box center [504, 107] width 12 height 12
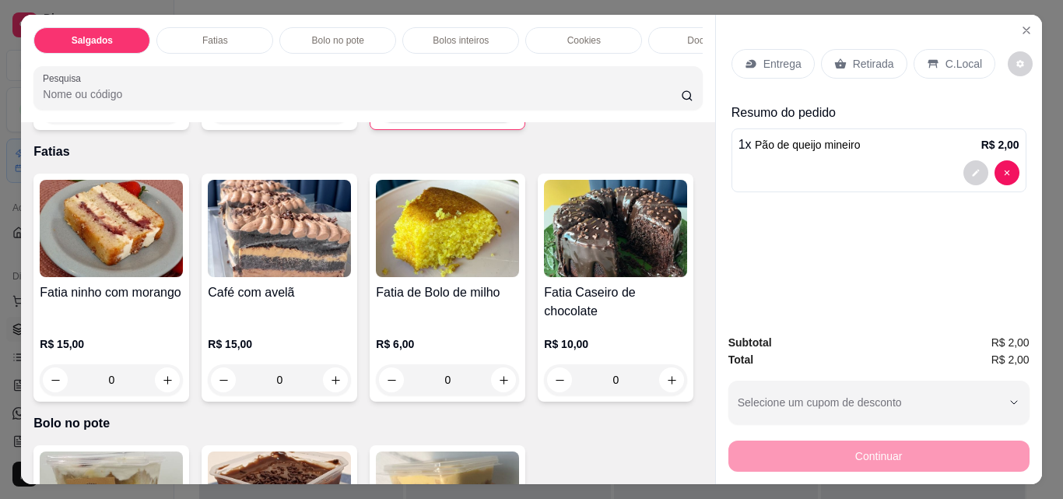
click at [497, 114] on icon "increase-product-quantity" at bounding box center [503, 108] width 12 height 12
type input "2"
click at [855, 63] on p "Retirada" at bounding box center [873, 64] width 41 height 16
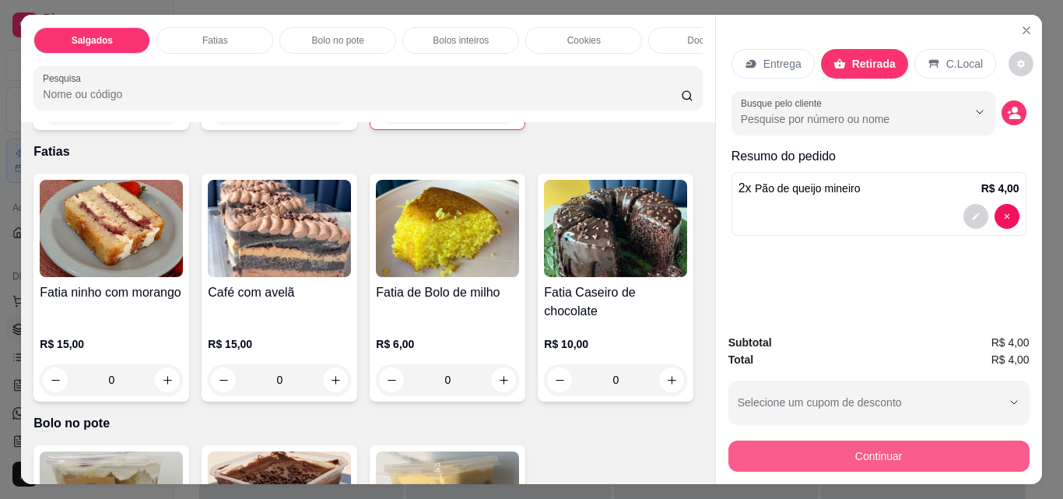
click at [875, 450] on button "Continuar" at bounding box center [878, 455] width 301 height 31
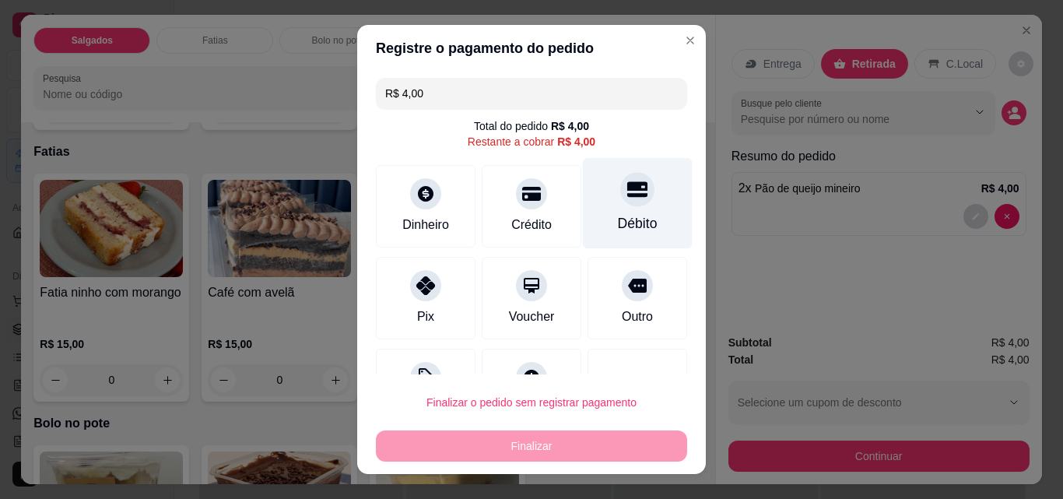
click at [627, 191] on icon at bounding box center [637, 190] width 20 height 16
type input "R$ 0,00"
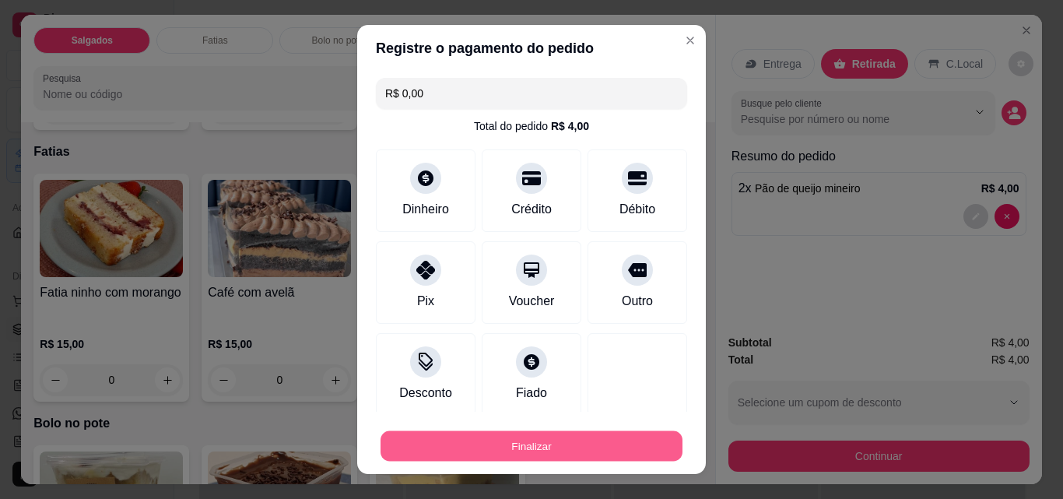
click at [591, 440] on button "Finalizar" at bounding box center [532, 446] width 302 height 30
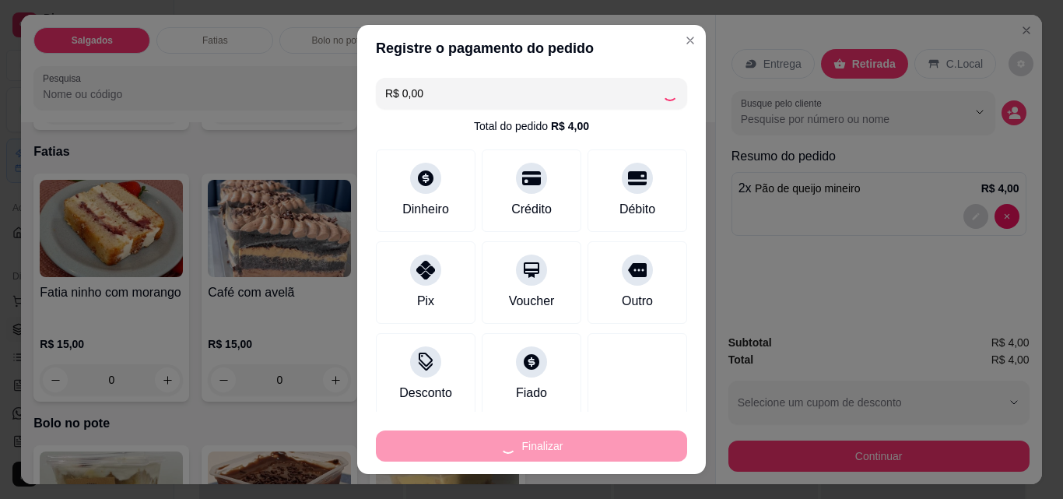
type input "0"
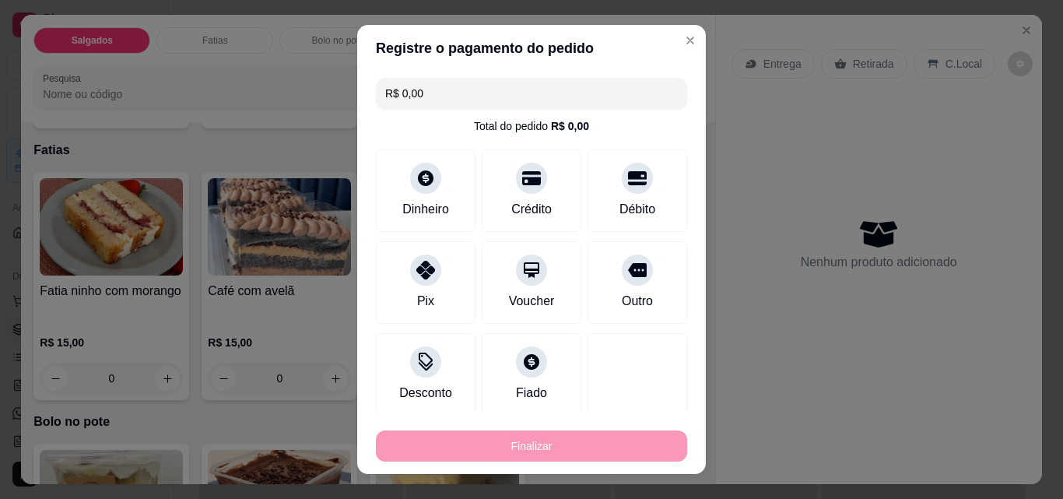
type input "-R$ 4,00"
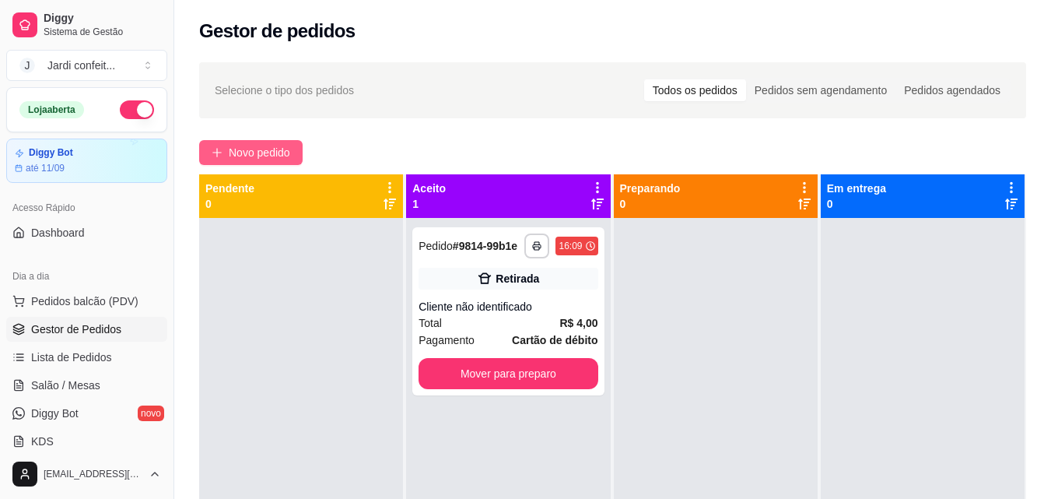
click at [281, 163] on button "Novo pedido" at bounding box center [250, 152] width 103 height 25
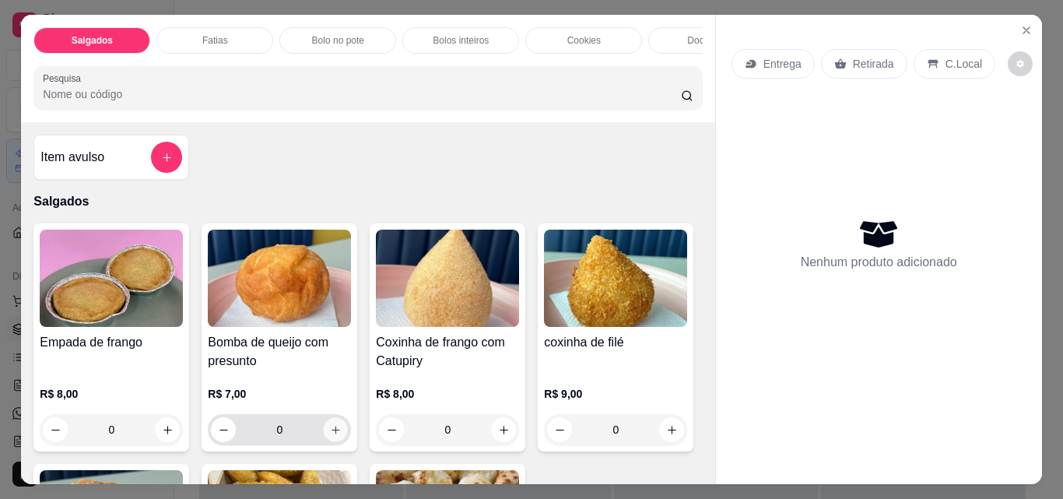
click at [335, 430] on icon "increase-product-quantity" at bounding box center [336, 430] width 12 height 12
type input "1"
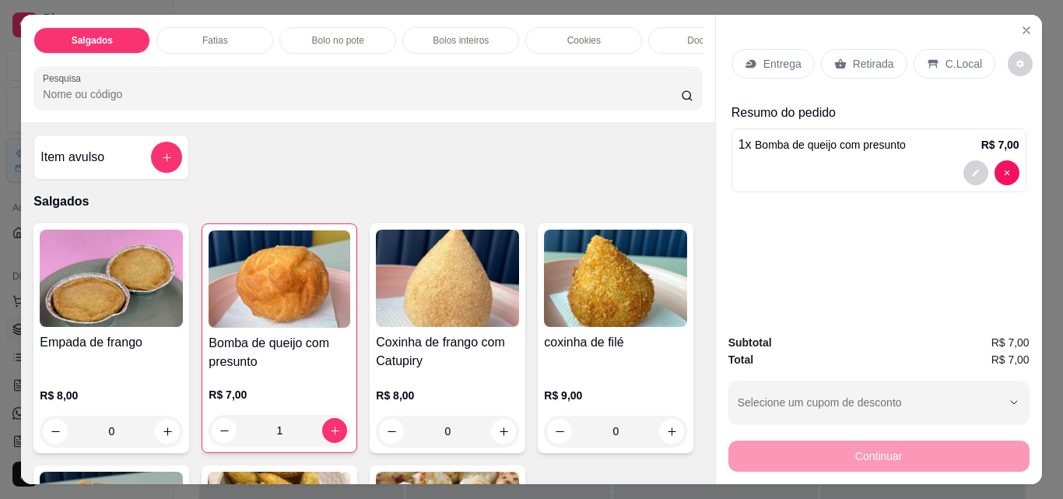
click at [858, 56] on p "Retirada" at bounding box center [873, 64] width 41 height 16
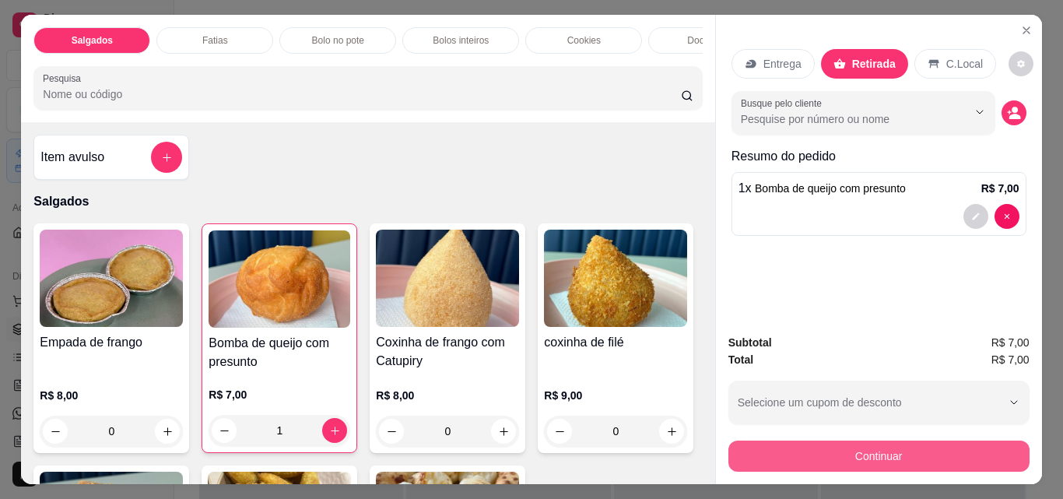
click at [867, 447] on button "Continuar" at bounding box center [878, 455] width 301 height 31
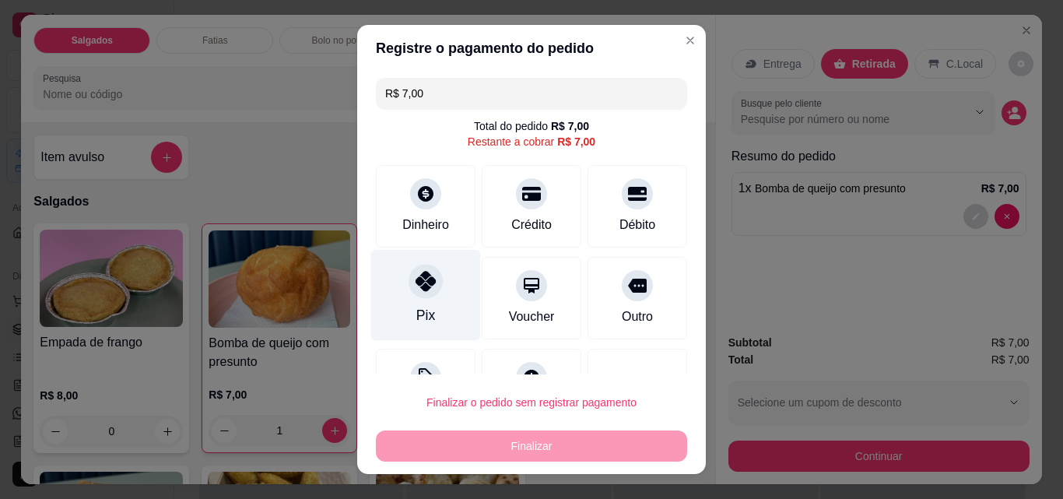
click at [409, 290] on div at bounding box center [426, 281] width 34 height 34
type input "R$ 0,00"
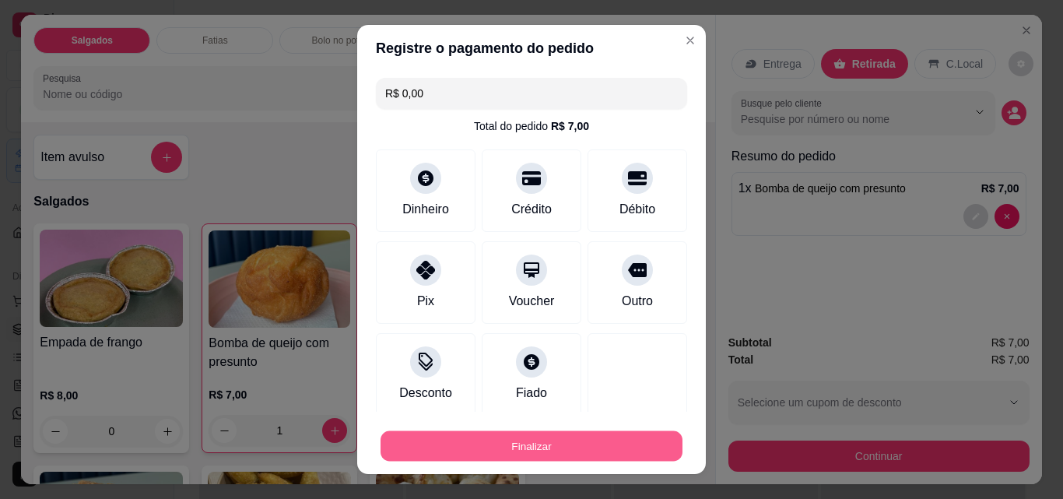
click at [514, 446] on button "Finalizar" at bounding box center [532, 446] width 302 height 30
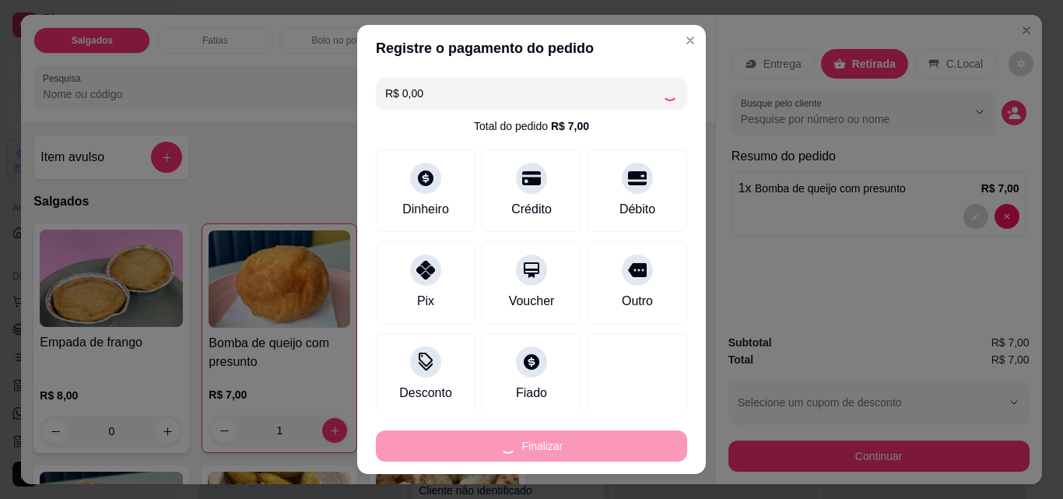
type input "0"
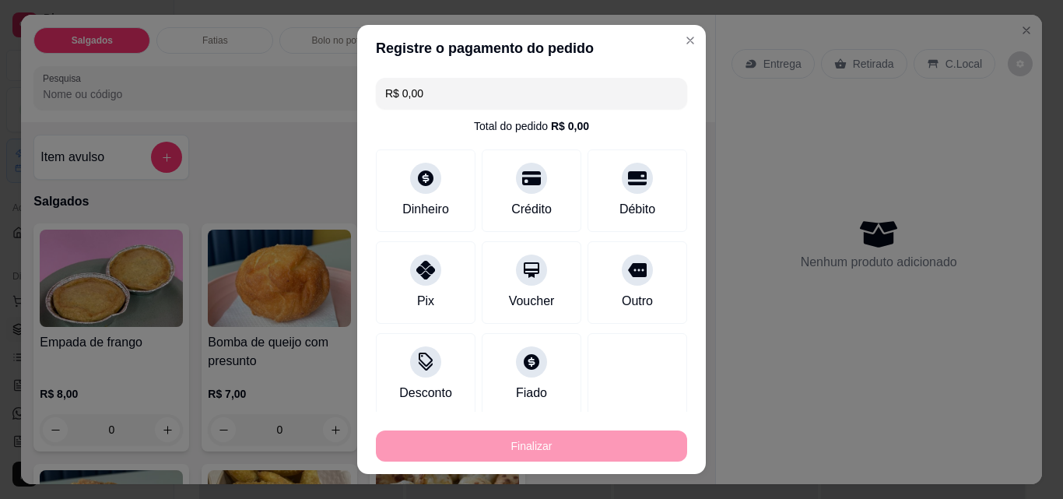
type input "-R$ 7,00"
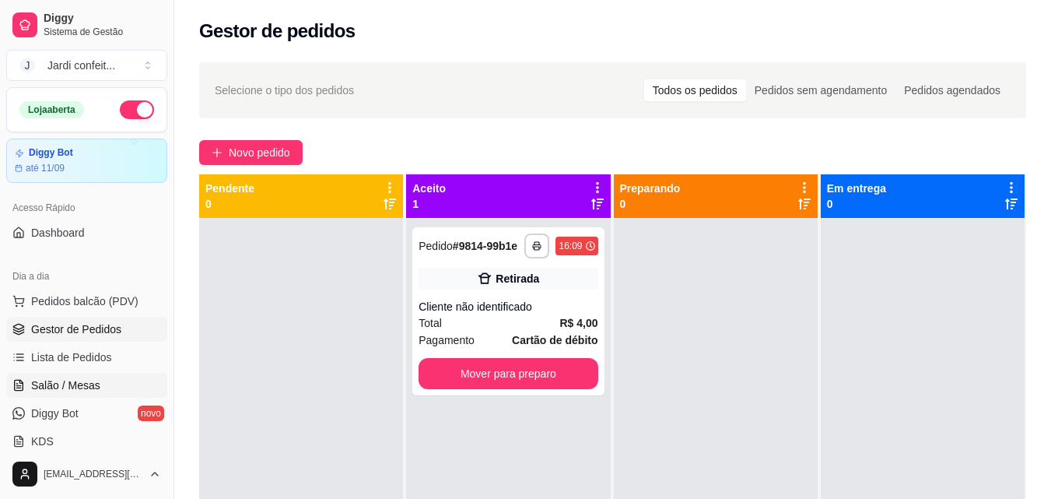
click at [109, 377] on link "Salão / Mesas" at bounding box center [86, 385] width 161 height 25
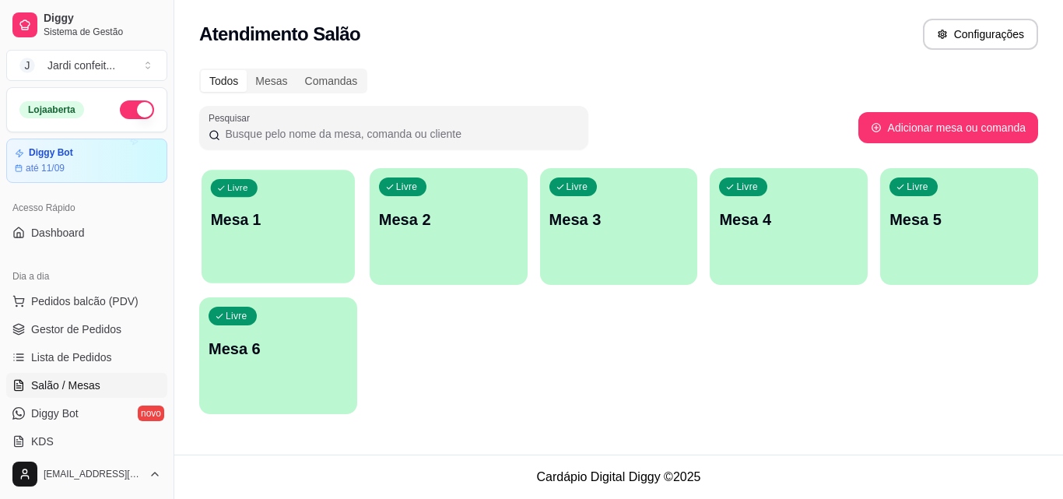
click at [292, 233] on div "Livre Mesa 1" at bounding box center [278, 217] width 153 height 95
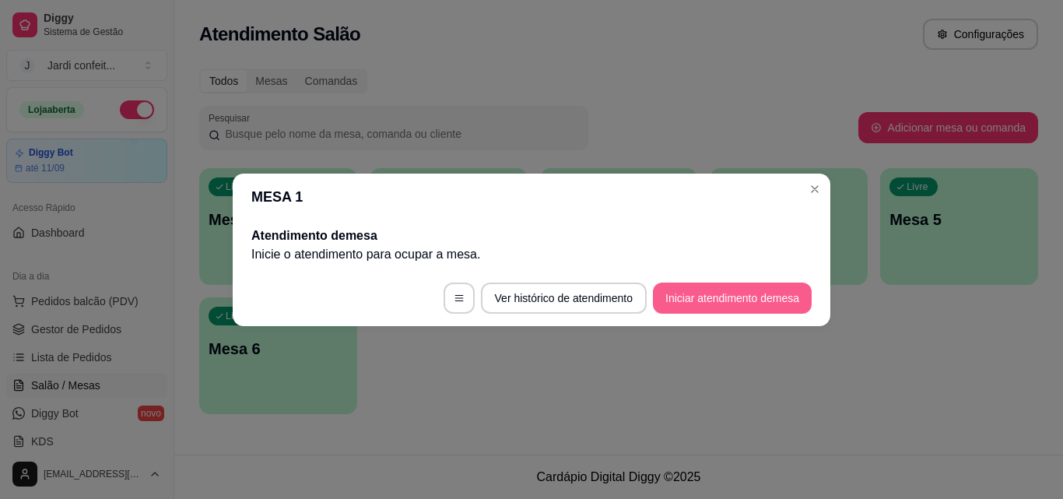
click at [690, 286] on button "Iniciar atendimento de mesa" at bounding box center [732, 297] width 159 height 31
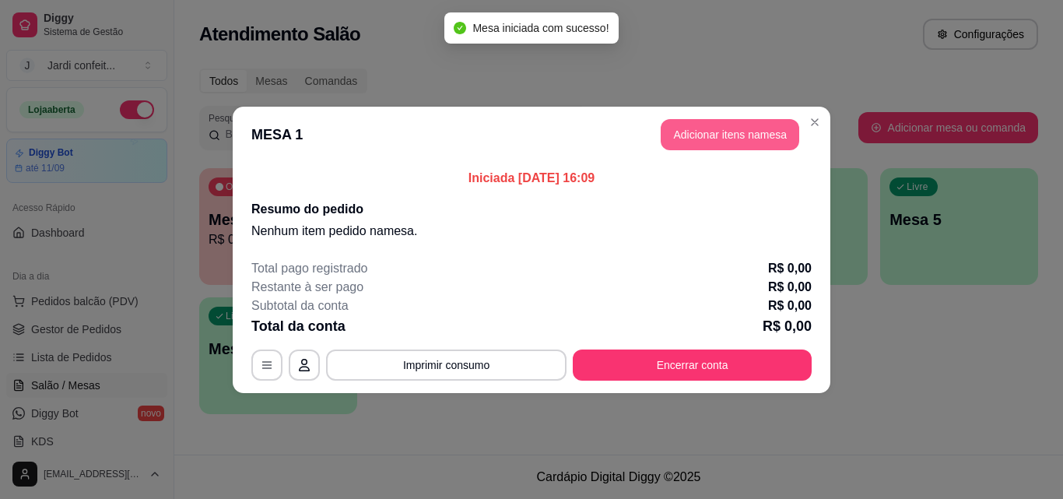
click at [772, 123] on button "Adicionar itens na mesa" at bounding box center [730, 134] width 139 height 31
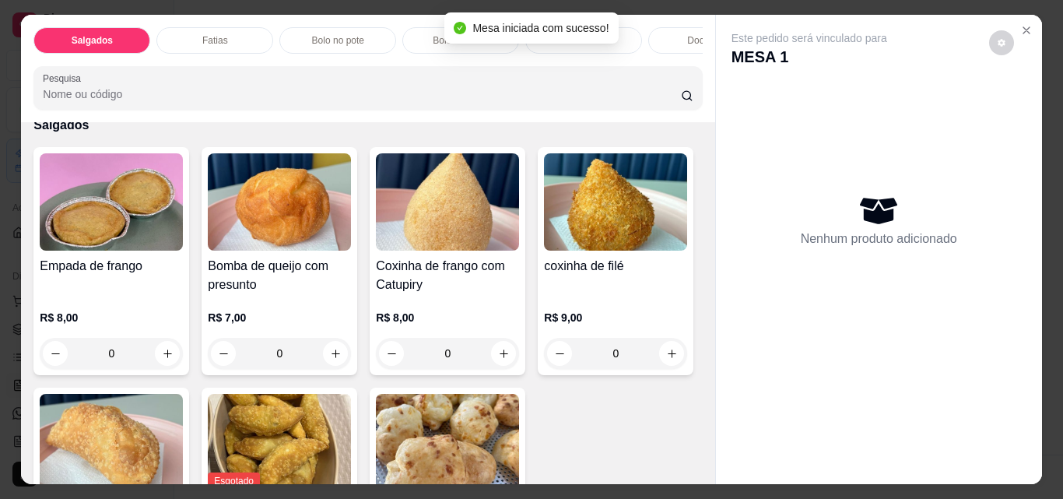
scroll to position [78, 0]
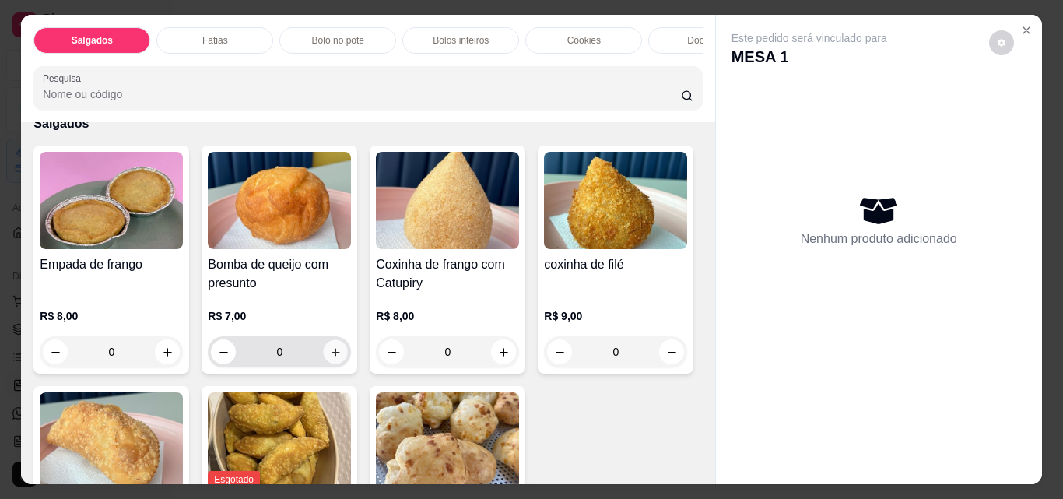
click at [337, 361] on button "increase-product-quantity" at bounding box center [336, 352] width 24 height 24
type input "1"
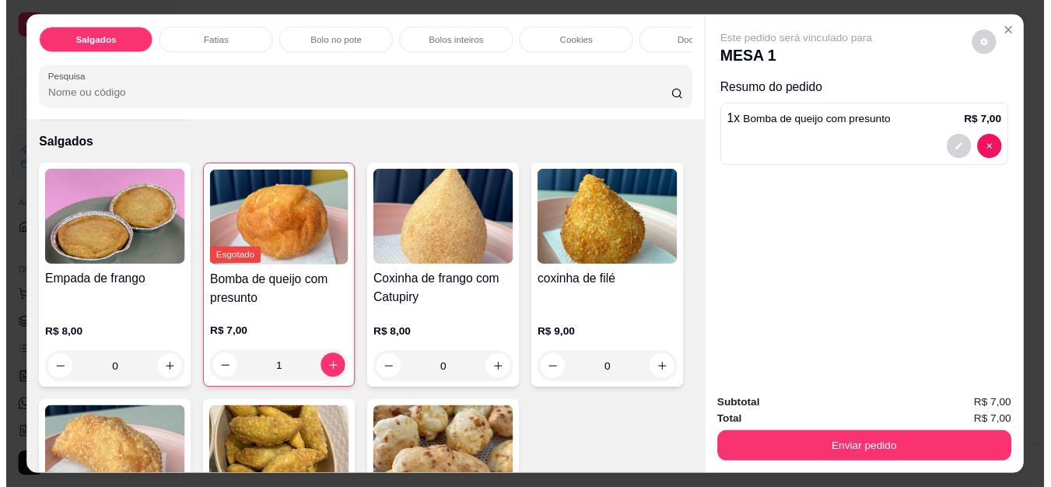
scroll to position [0, 0]
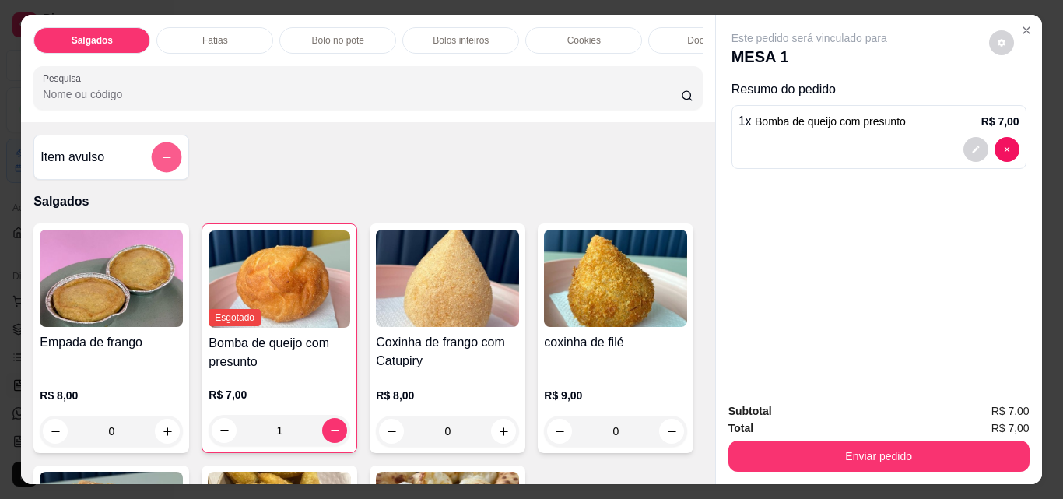
click at [170, 160] on button "add-separate-item" at bounding box center [167, 157] width 30 height 30
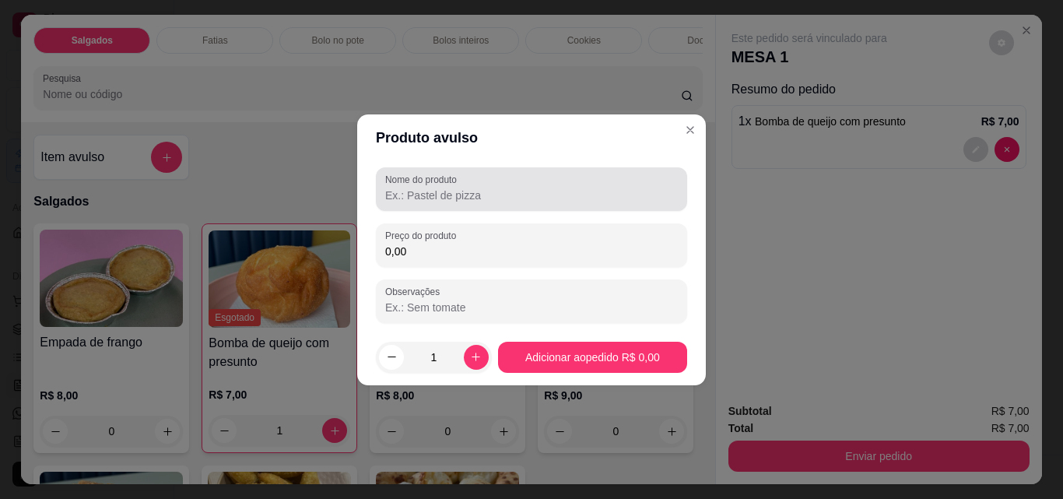
click at [463, 186] on div at bounding box center [531, 189] width 293 height 31
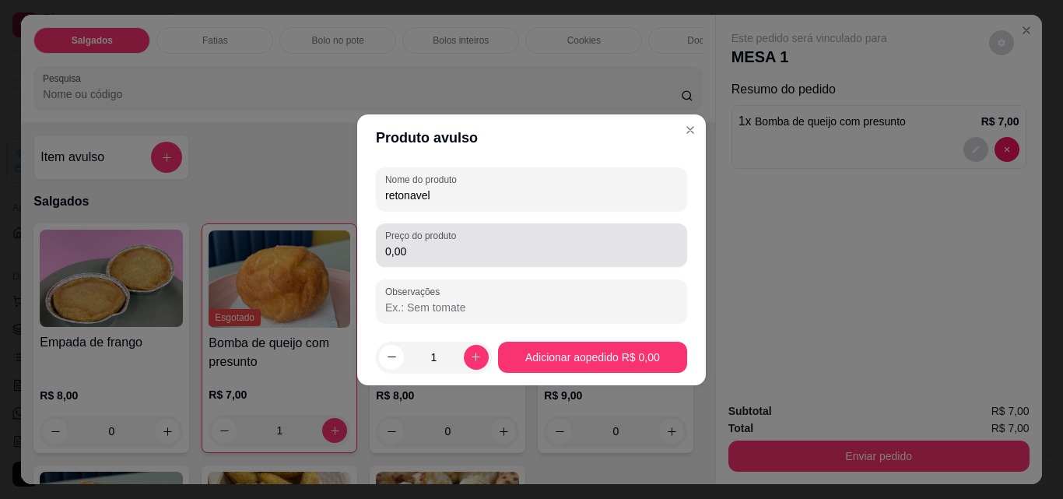
type input "retonavel"
click at [437, 259] on div "0,00" at bounding box center [531, 245] width 293 height 31
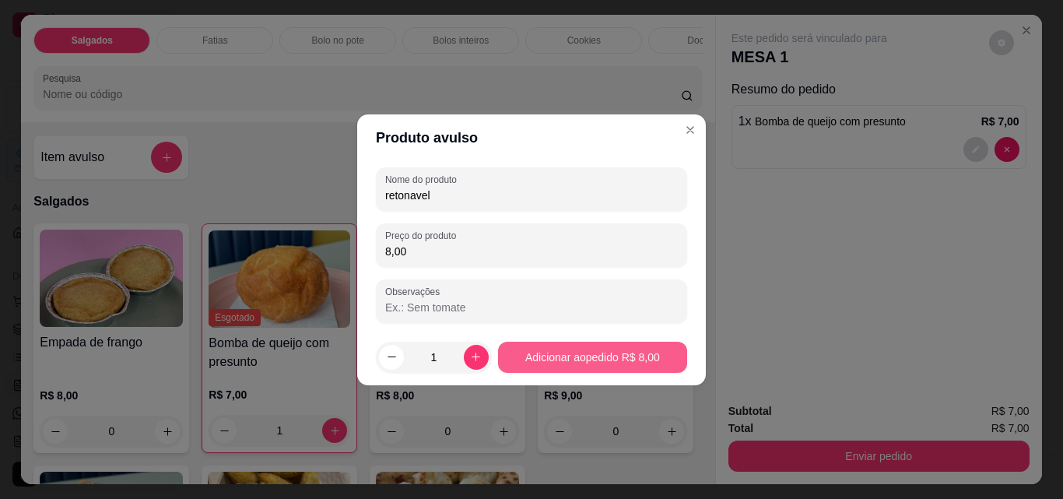
type input "8,00"
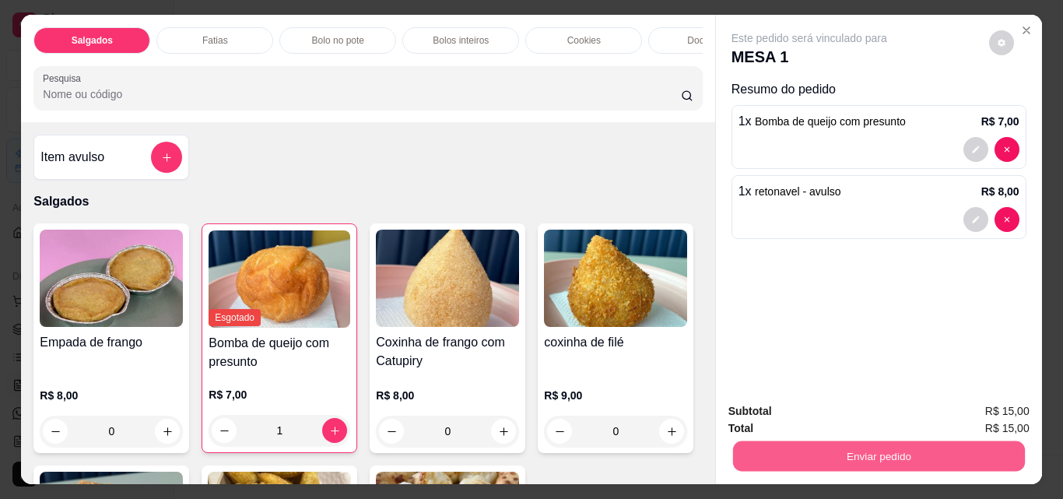
click at [846, 446] on button "Enviar pedido" at bounding box center [878, 455] width 292 height 30
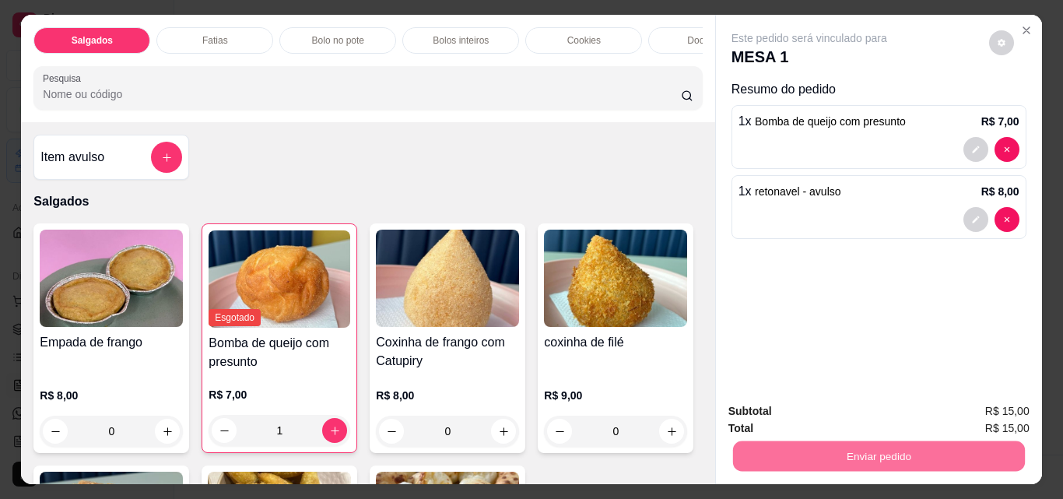
click at [830, 415] on button "Não registrar e enviar pedido" at bounding box center [827, 411] width 157 height 29
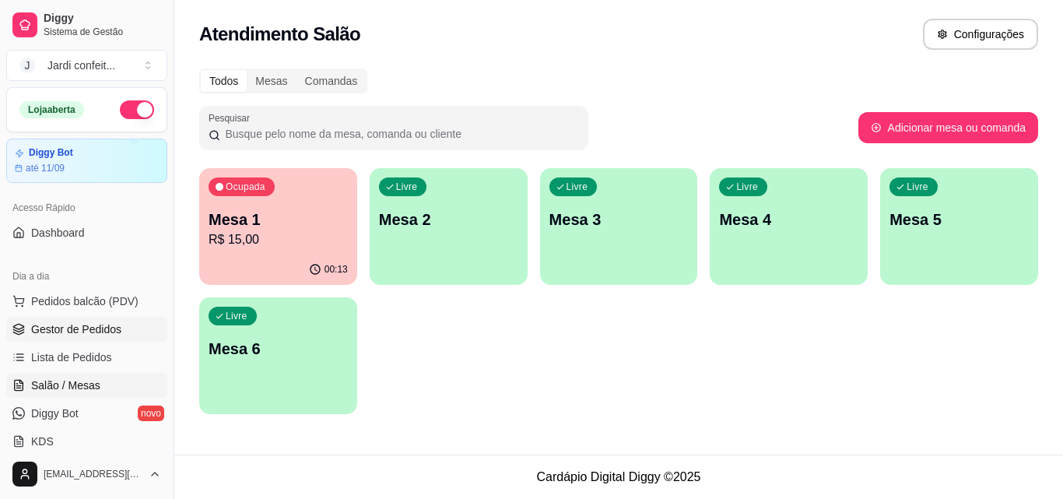
click at [104, 334] on span "Gestor de Pedidos" at bounding box center [76, 329] width 90 height 16
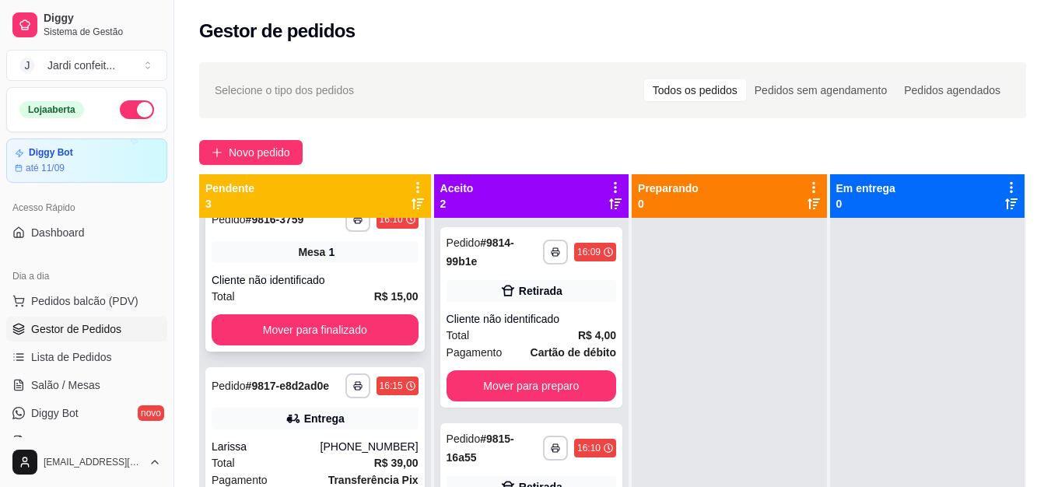
scroll to position [51, 0]
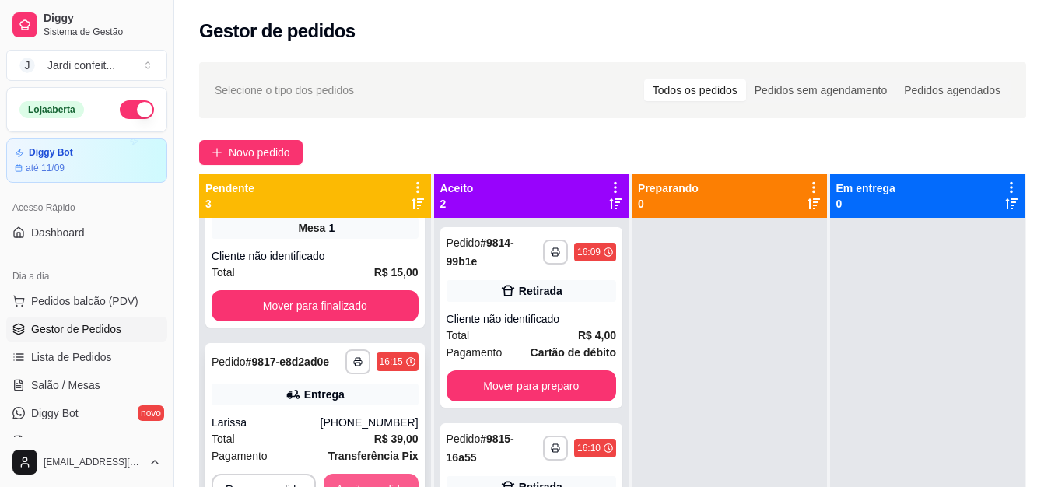
click at [398, 475] on button "Aceitar pedido" at bounding box center [371, 489] width 95 height 31
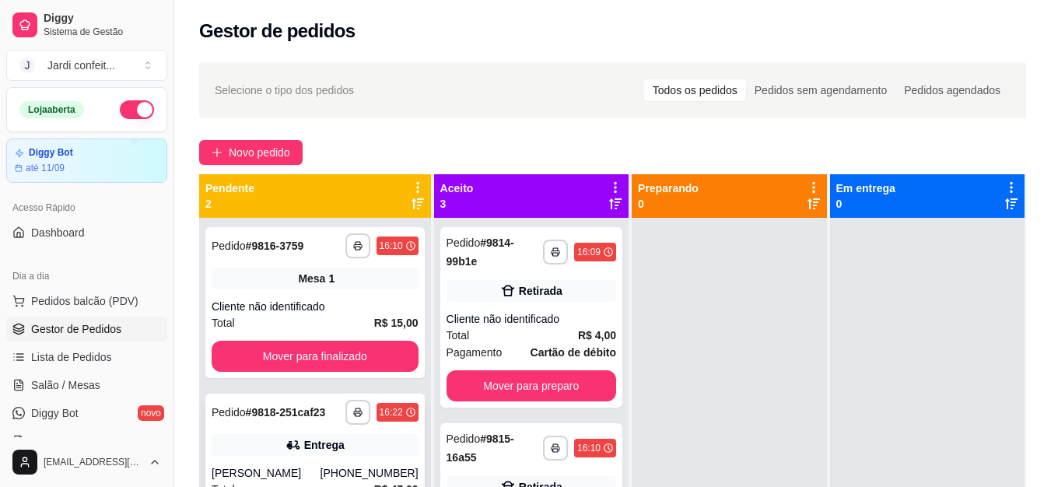
scroll to position [44, 0]
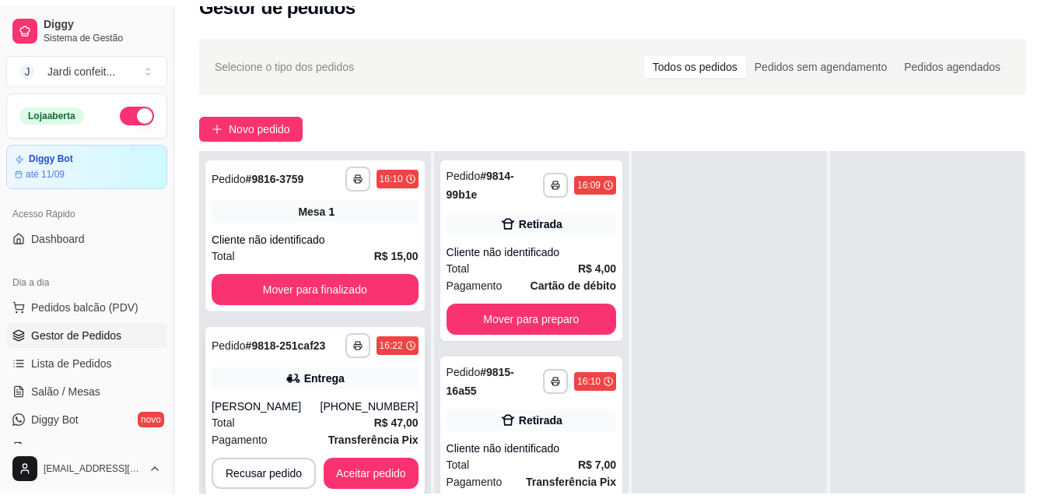
scroll to position [78, 0]
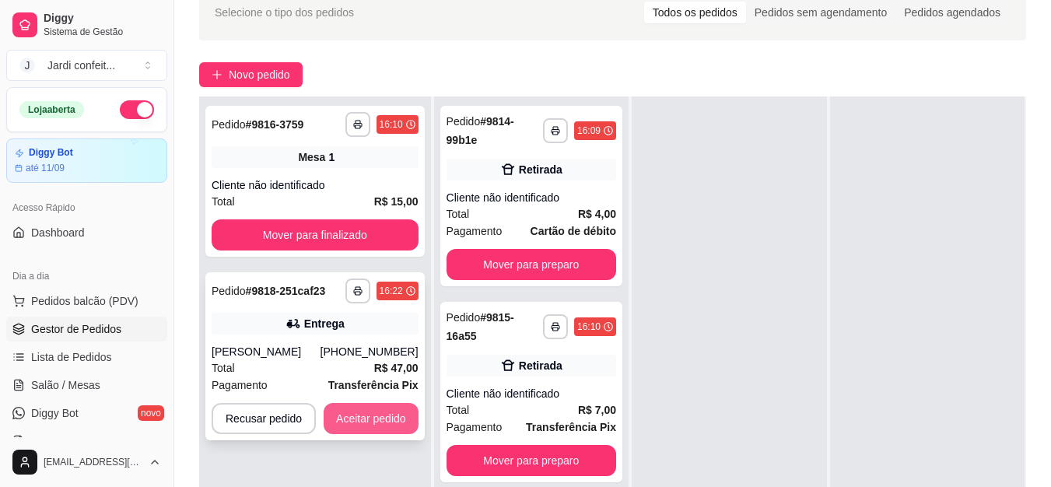
click at [391, 426] on button "Aceitar pedido" at bounding box center [371, 418] width 95 height 31
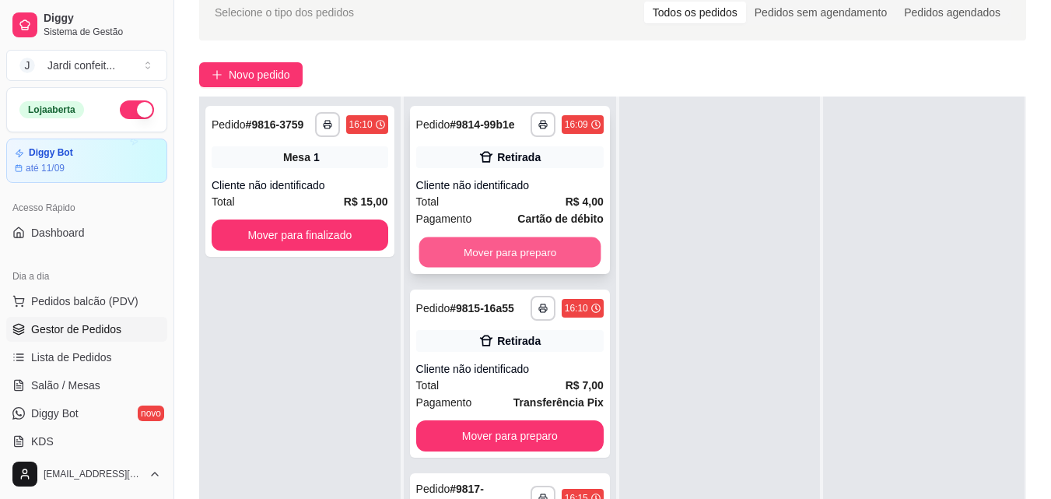
click at [531, 268] on button "Mover para preparo" at bounding box center [510, 252] width 182 height 30
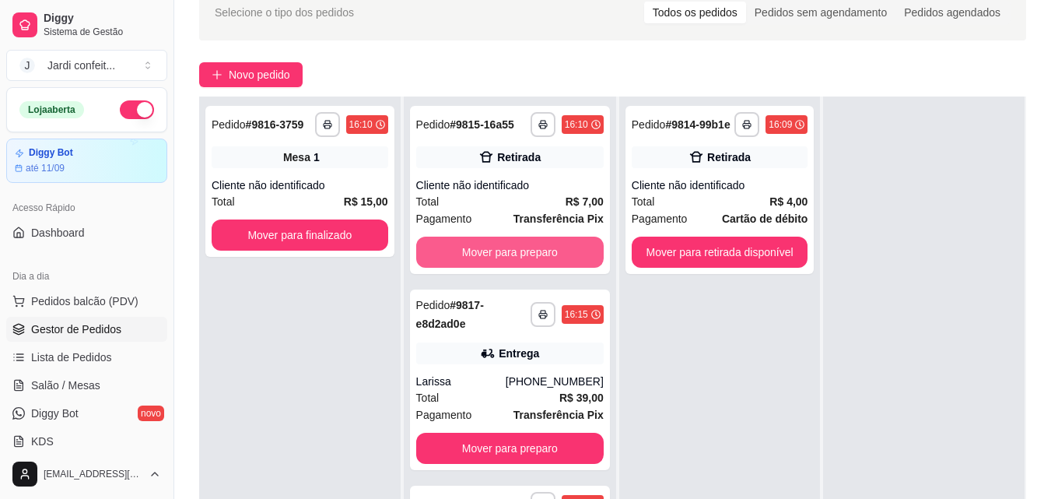
click at [531, 268] on button "Mover para preparo" at bounding box center [510, 252] width 188 height 31
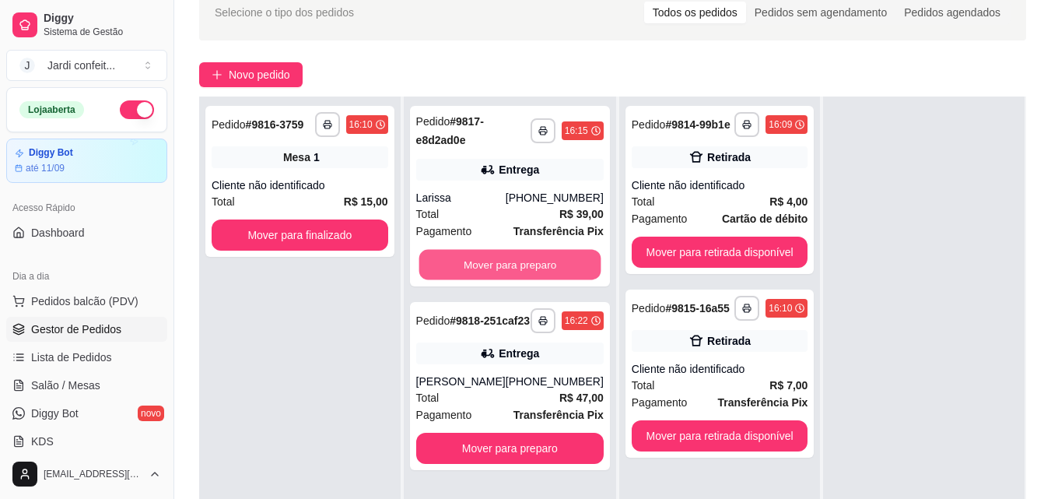
click at [531, 268] on button "Mover para preparo" at bounding box center [510, 265] width 182 height 30
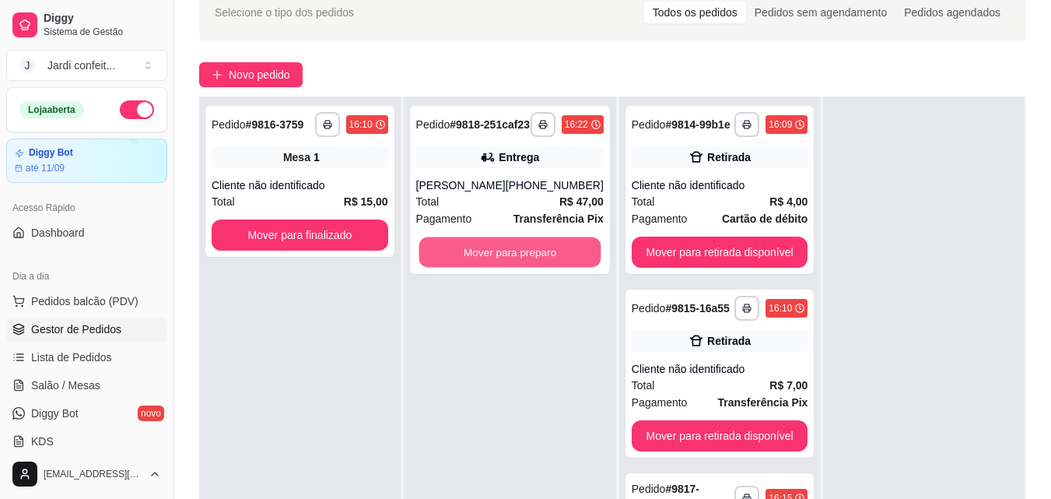
click at [531, 268] on button "Mover para preparo" at bounding box center [510, 252] width 182 height 30
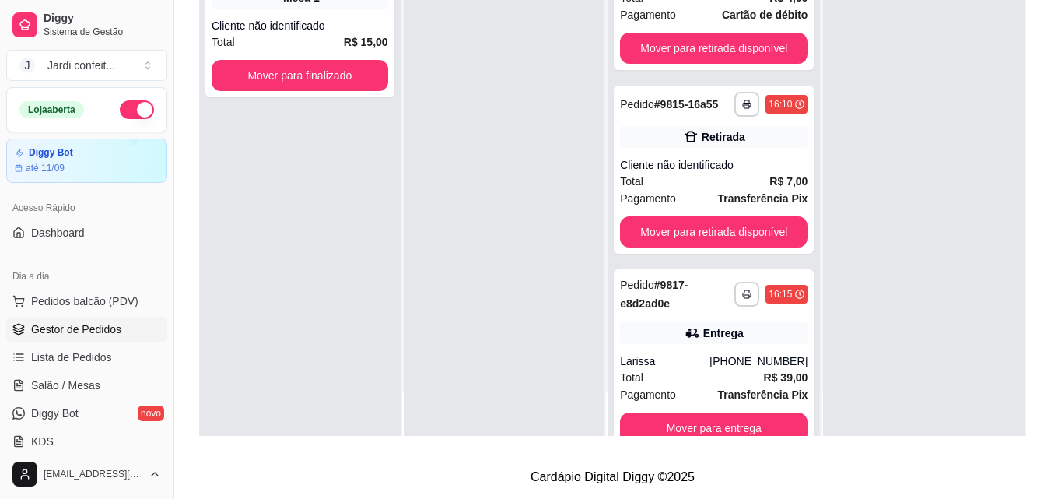
scroll to position [43, 0]
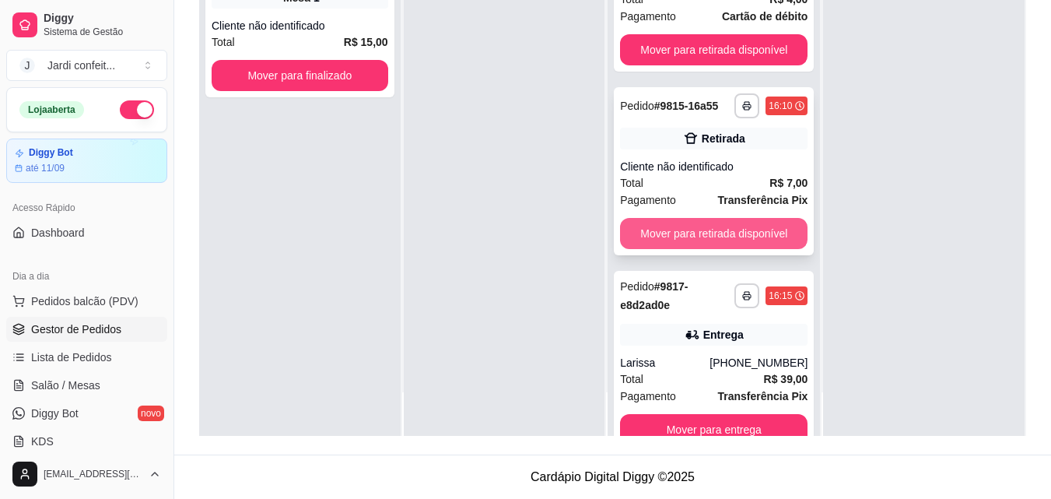
click at [745, 236] on button "Mover para retirada disponível" at bounding box center [714, 233] width 188 height 31
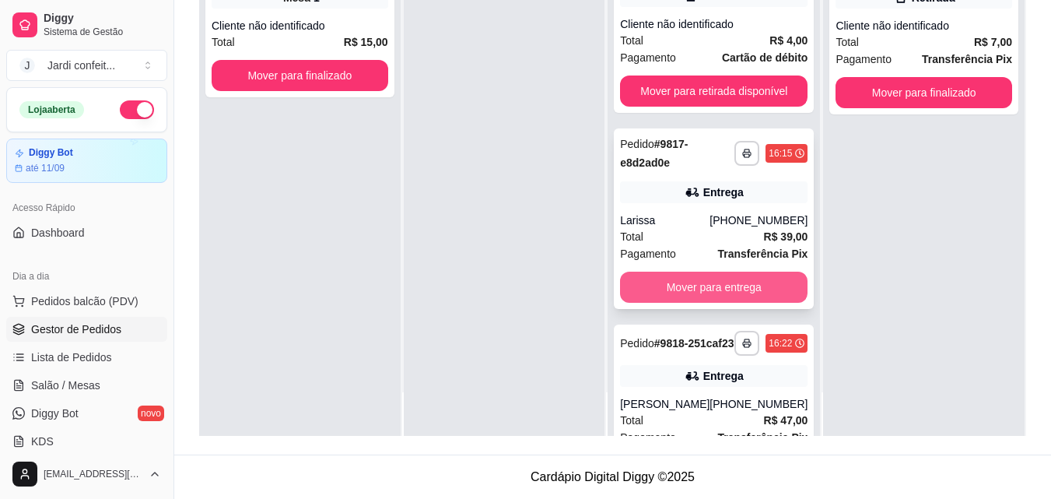
scroll to position [0, 0]
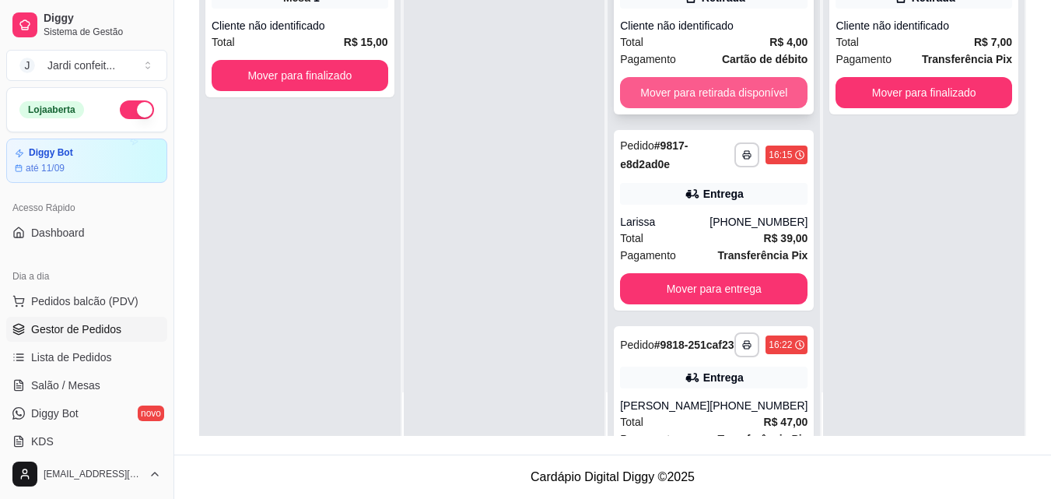
click at [731, 86] on button "Mover para retirada disponível" at bounding box center [714, 92] width 188 height 31
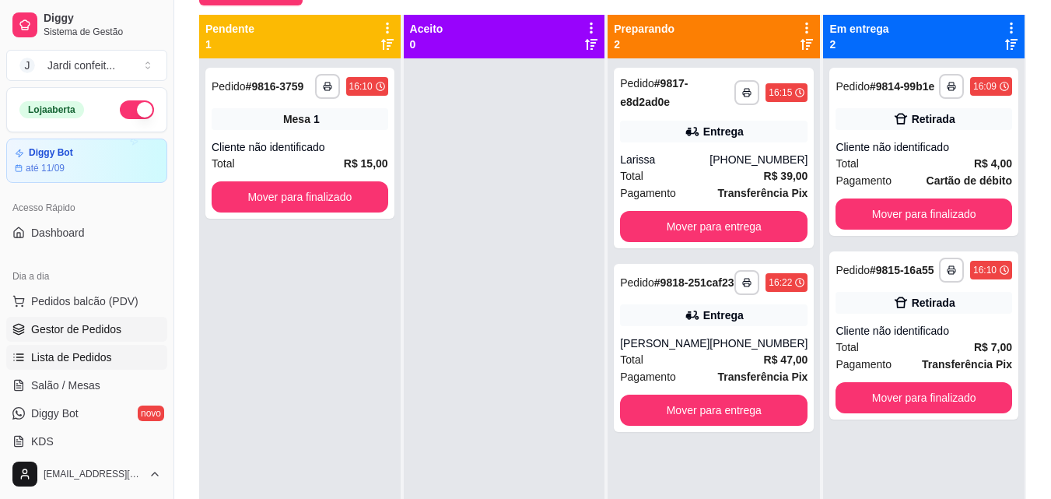
scroll to position [311, 0]
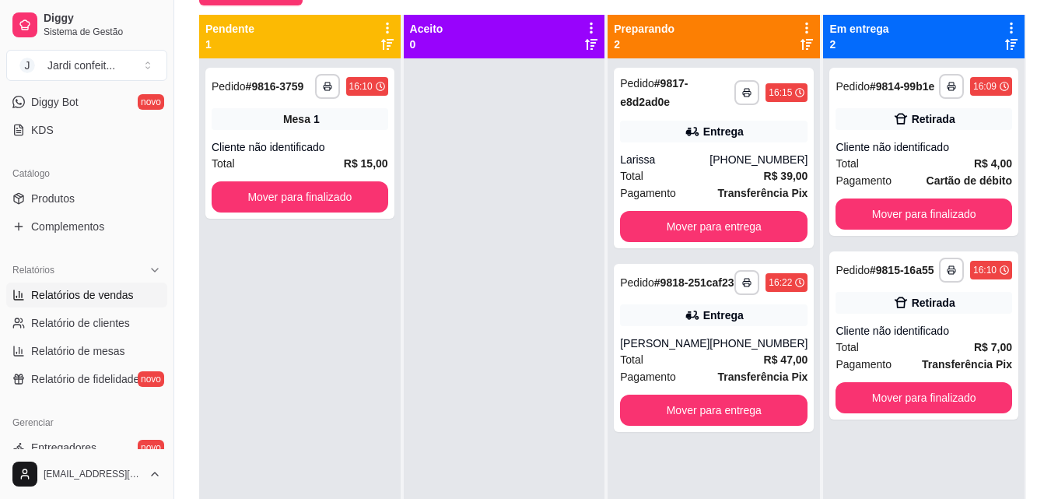
click at [108, 303] on link "Relatórios de vendas" at bounding box center [86, 294] width 161 height 25
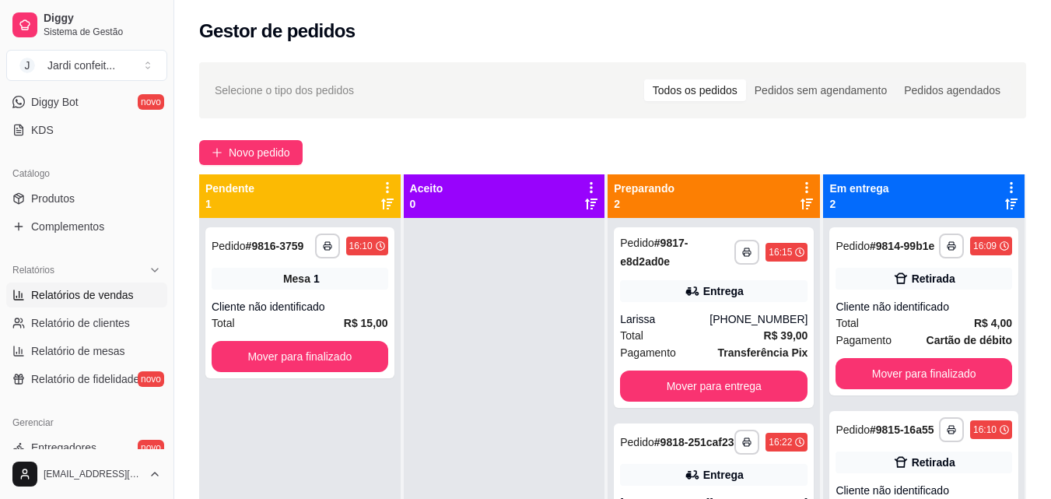
select select "ALL"
select select "0"
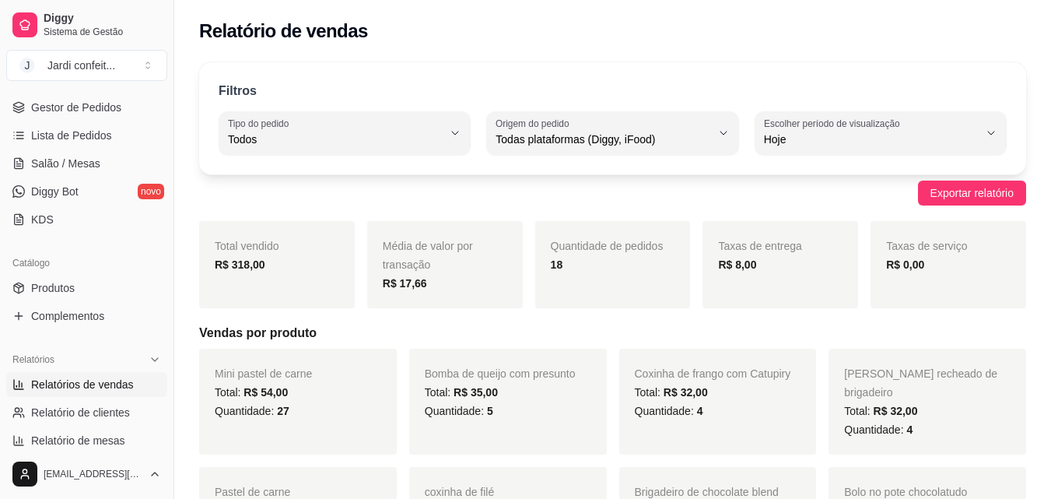
scroll to position [78, 0]
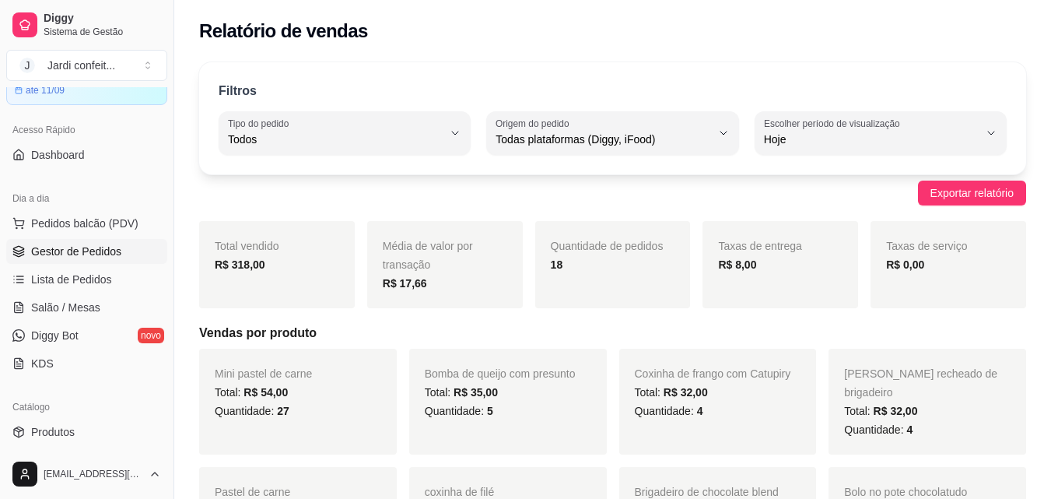
click at [117, 258] on span "Gestor de Pedidos" at bounding box center [76, 252] width 90 height 16
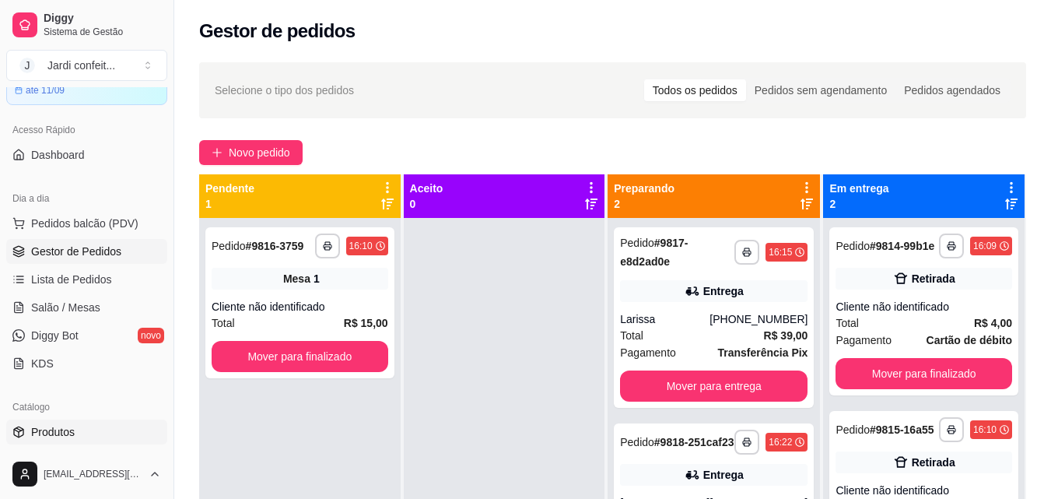
click at [86, 433] on link "Produtos" at bounding box center [86, 431] width 161 height 25
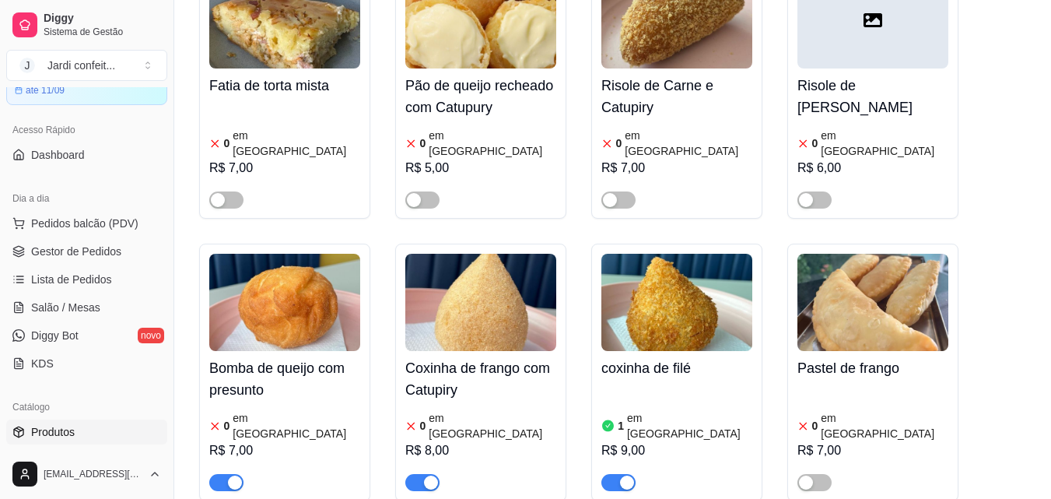
scroll to position [934, 0]
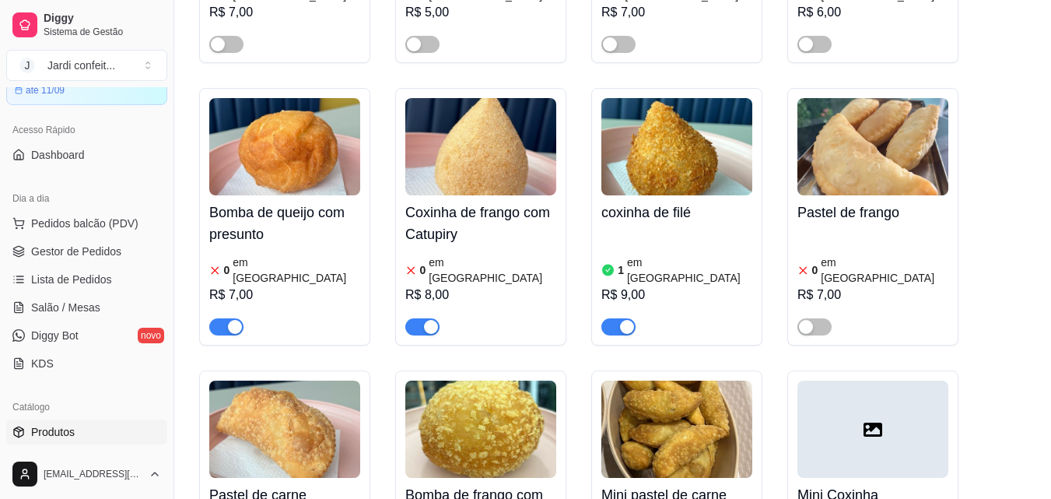
click at [223, 318] on span "button" at bounding box center [226, 326] width 34 height 17
click at [419, 318] on span "button" at bounding box center [422, 326] width 34 height 17
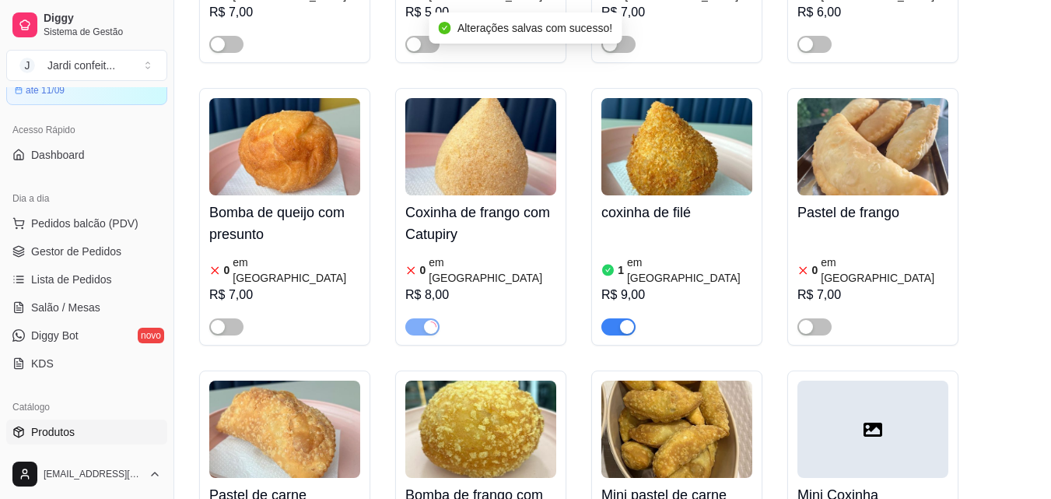
scroll to position [1167, 0]
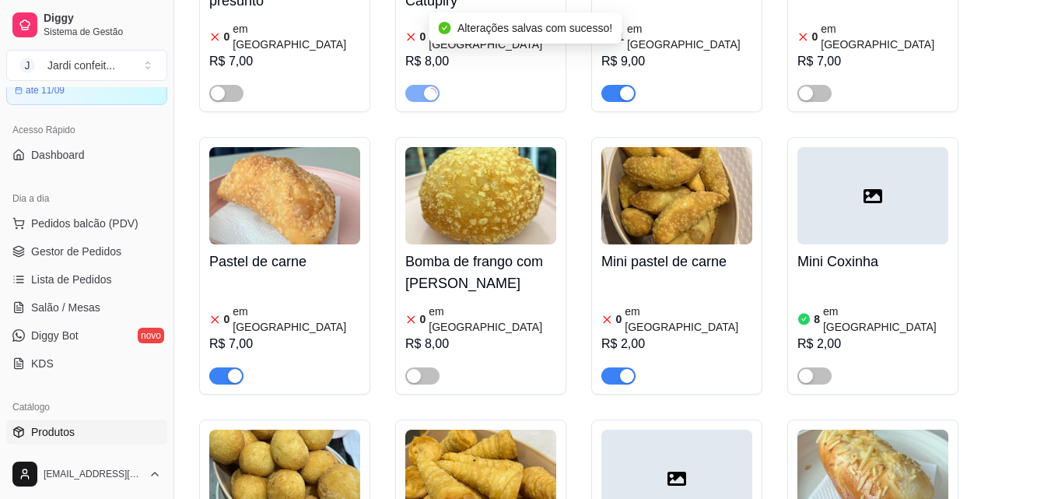
click at [611, 367] on span "button" at bounding box center [619, 375] width 34 height 17
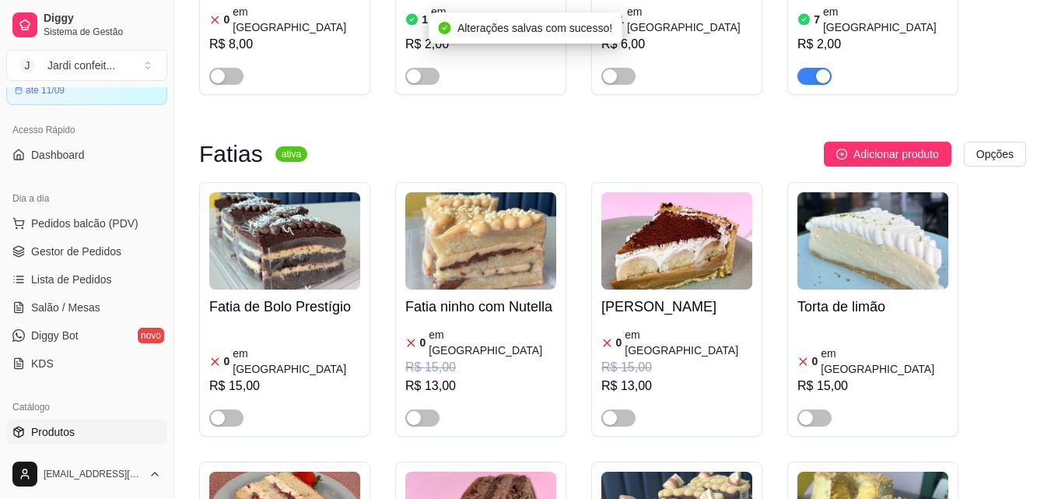
scroll to position [2957, 0]
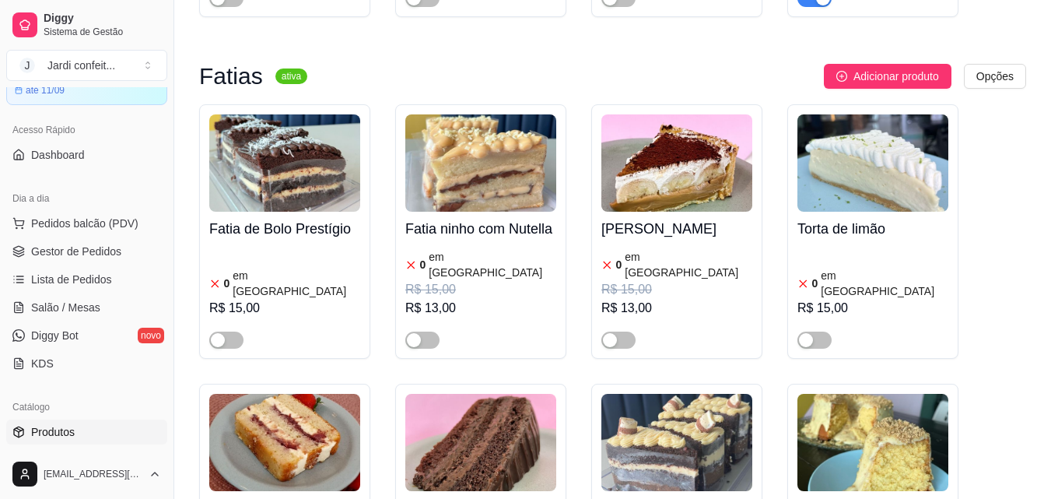
click at [255, 394] on img at bounding box center [284, 442] width 151 height 97
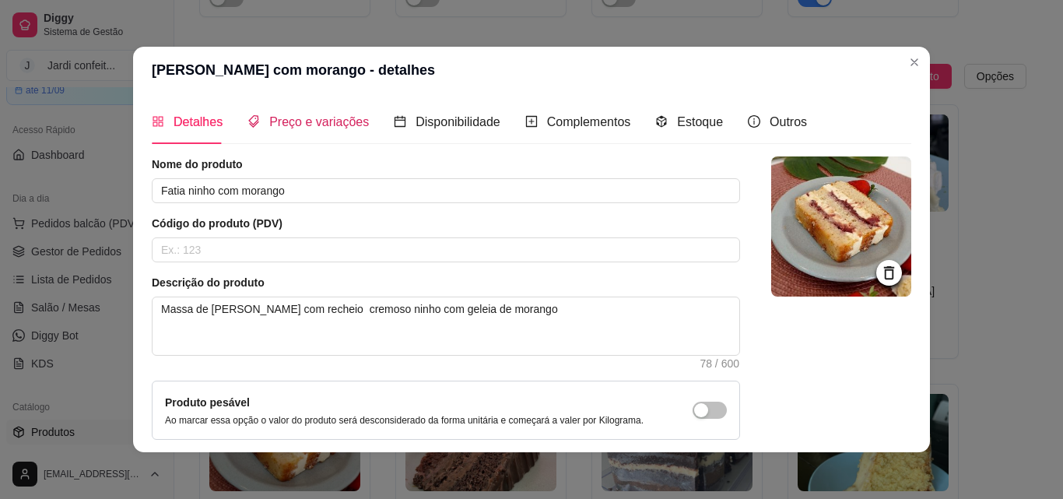
click at [338, 121] on span "Preço e variações" at bounding box center [319, 121] width 100 height 13
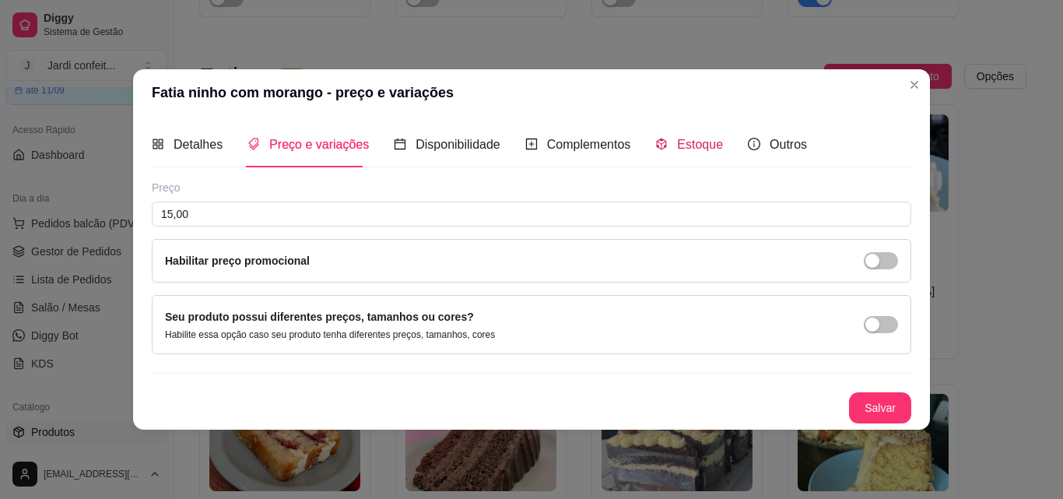
click at [714, 143] on span "Estoque" at bounding box center [700, 144] width 46 height 13
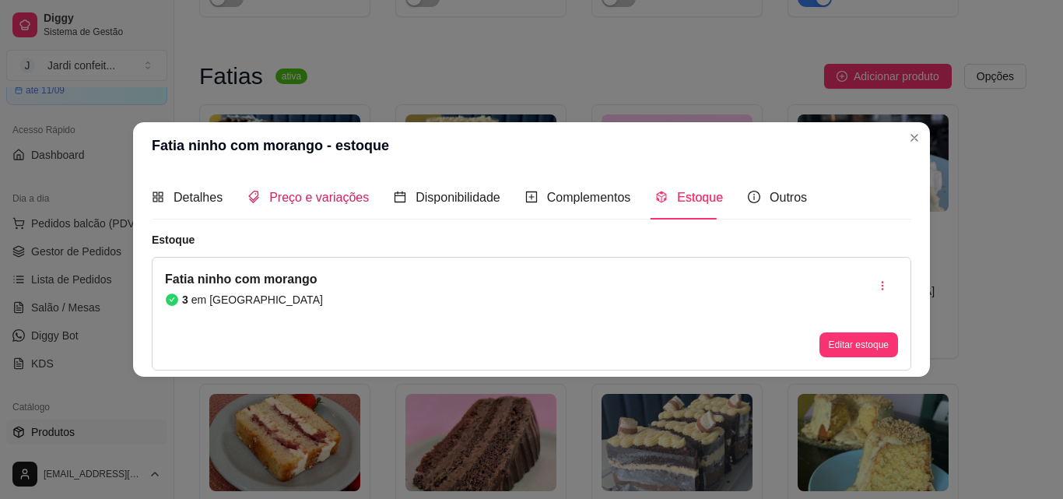
drag, startPoint x: 305, startPoint y: 201, endPoint x: 338, endPoint y: 205, distance: 33.7
click at [306, 201] on span "Preço e variações" at bounding box center [319, 197] width 100 height 13
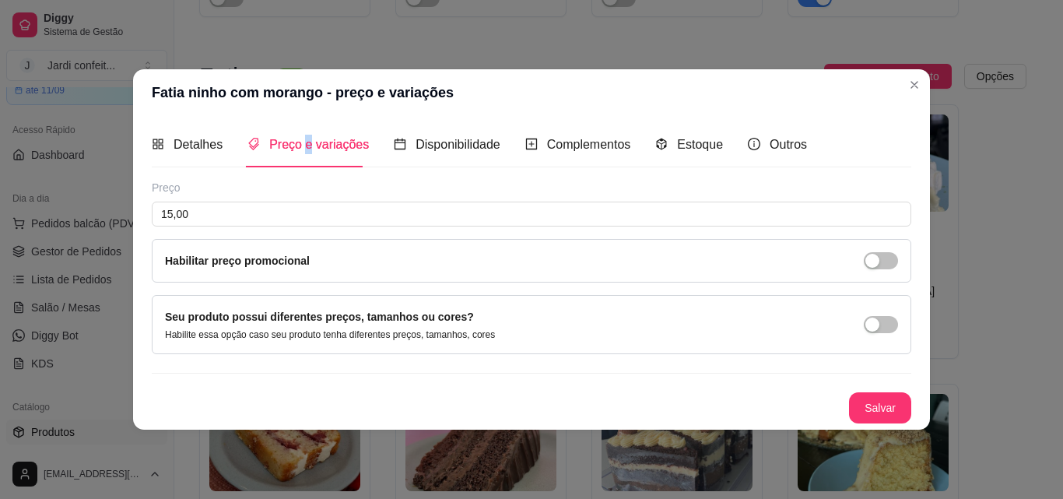
drag, startPoint x: 881, startPoint y: 254, endPoint x: 889, endPoint y: 267, distance: 15.8
click at [882, 255] on span "button" at bounding box center [881, 260] width 34 height 17
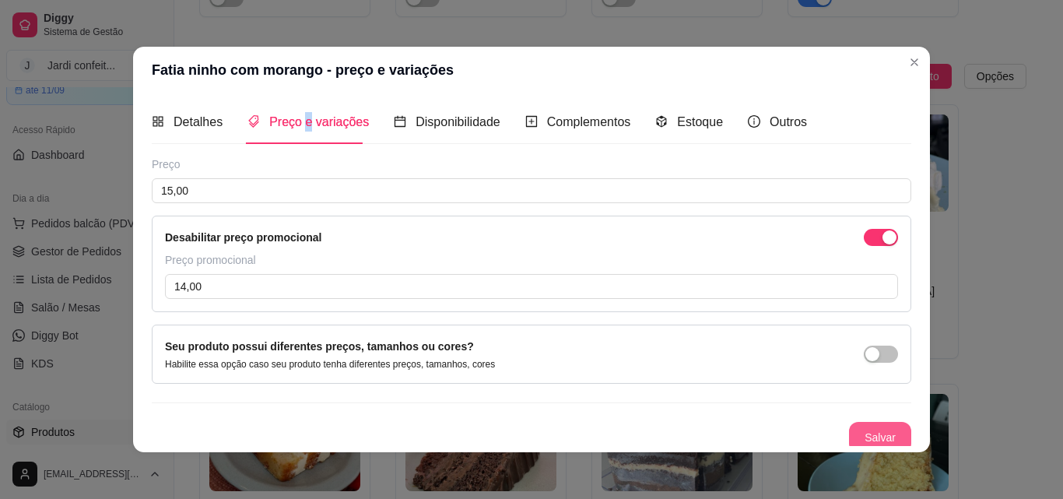
click at [884, 439] on button "Salvar" at bounding box center [880, 437] width 62 height 31
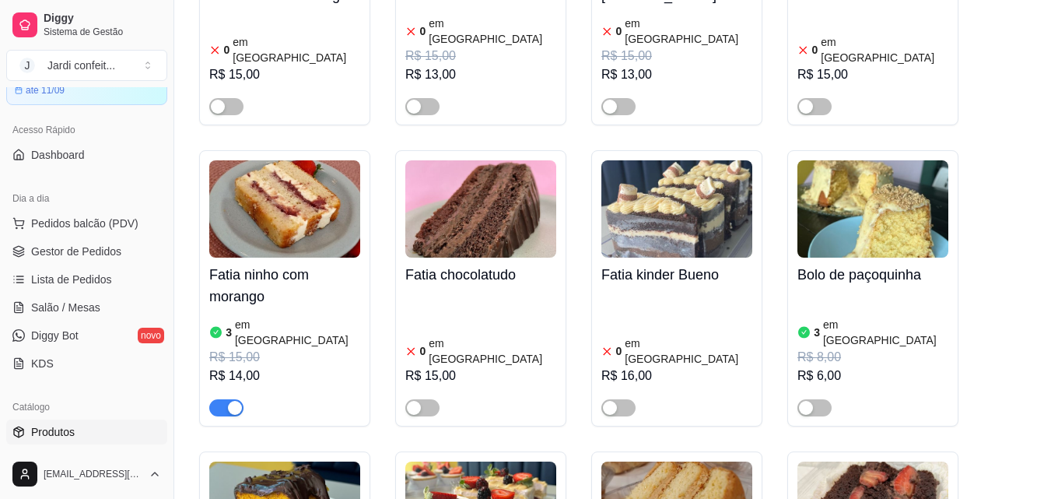
scroll to position [3268, 0]
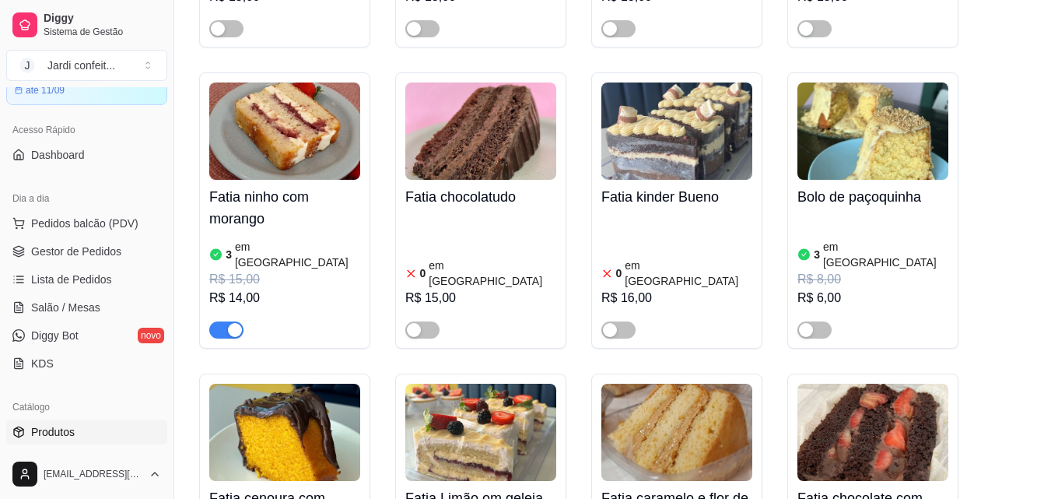
click at [313, 384] on img at bounding box center [284, 432] width 151 height 97
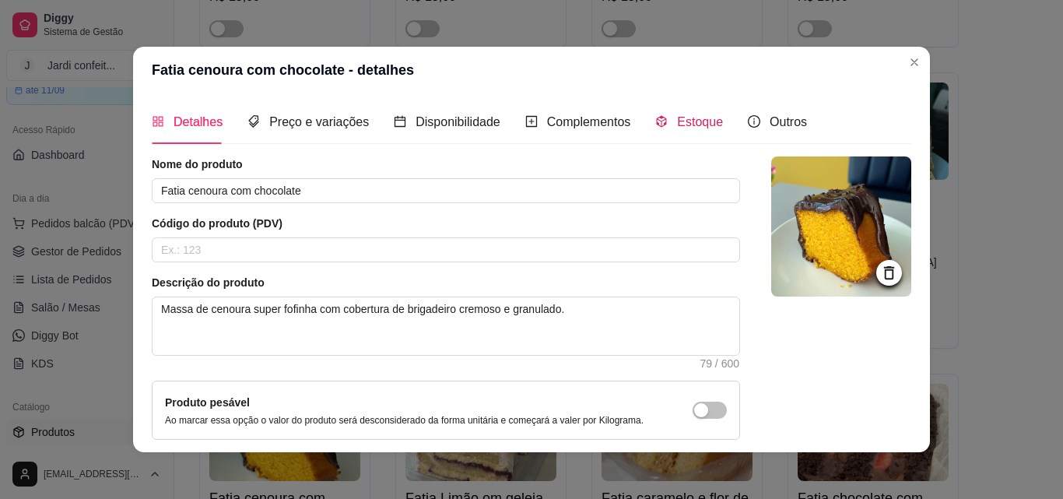
click at [689, 120] on span "Estoque" at bounding box center [700, 121] width 46 height 13
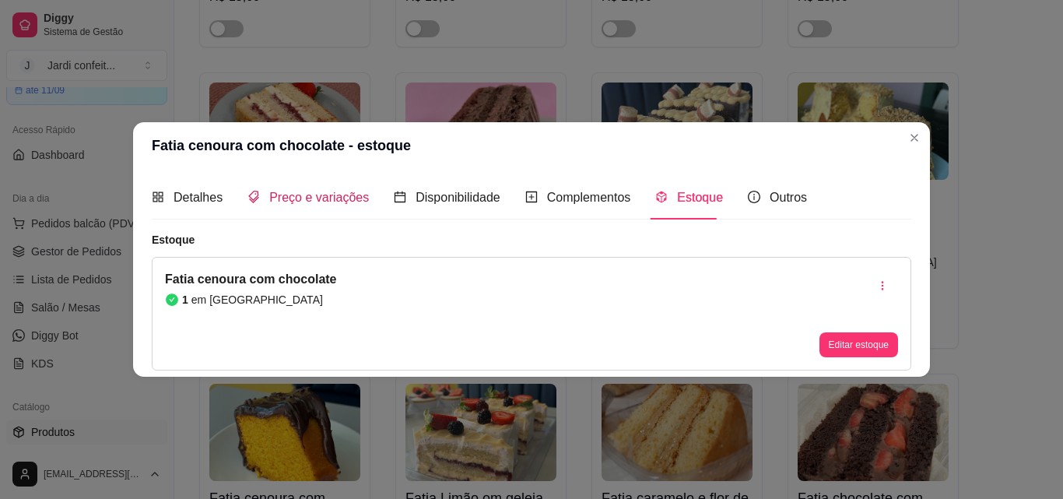
click at [353, 198] on span "Preço e variações" at bounding box center [319, 197] width 100 height 13
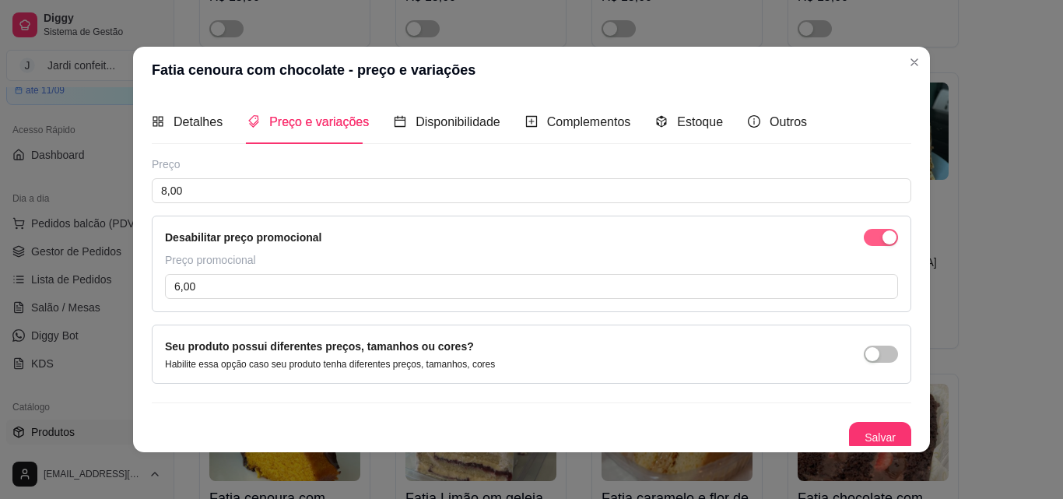
click at [864, 234] on span "button" at bounding box center [881, 237] width 34 height 17
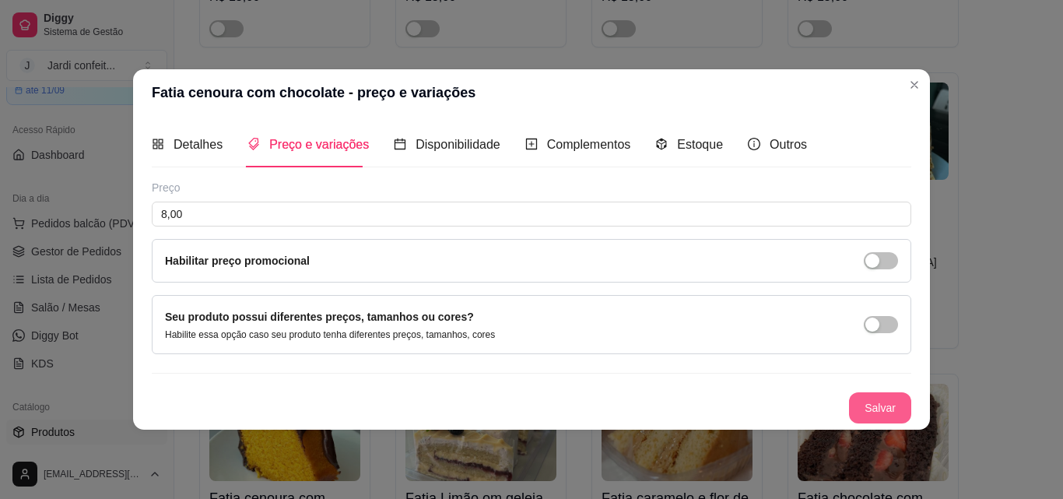
click at [886, 399] on button "Salvar" at bounding box center [880, 407] width 62 height 31
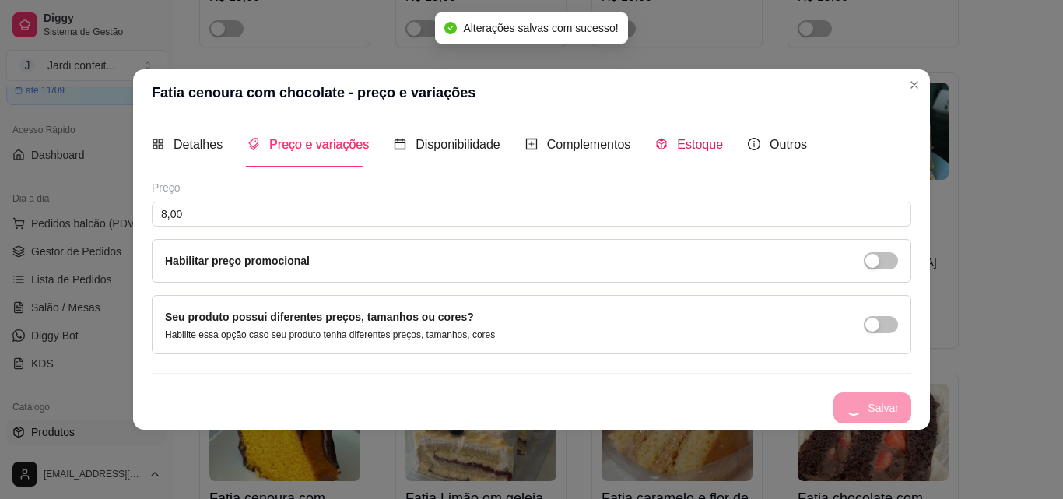
click at [692, 143] on span "Estoque" at bounding box center [700, 144] width 46 height 13
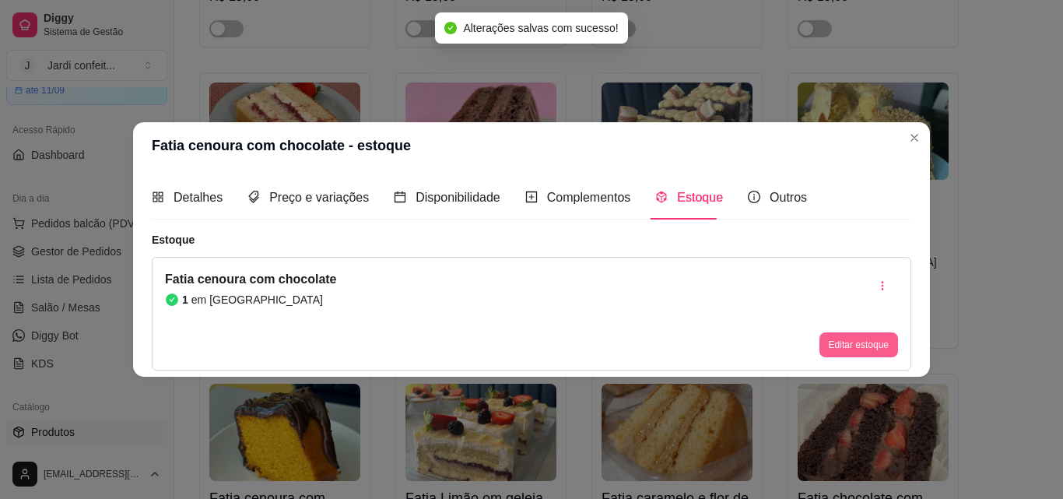
click at [876, 337] on button "Editar estoque" at bounding box center [858, 344] width 79 height 25
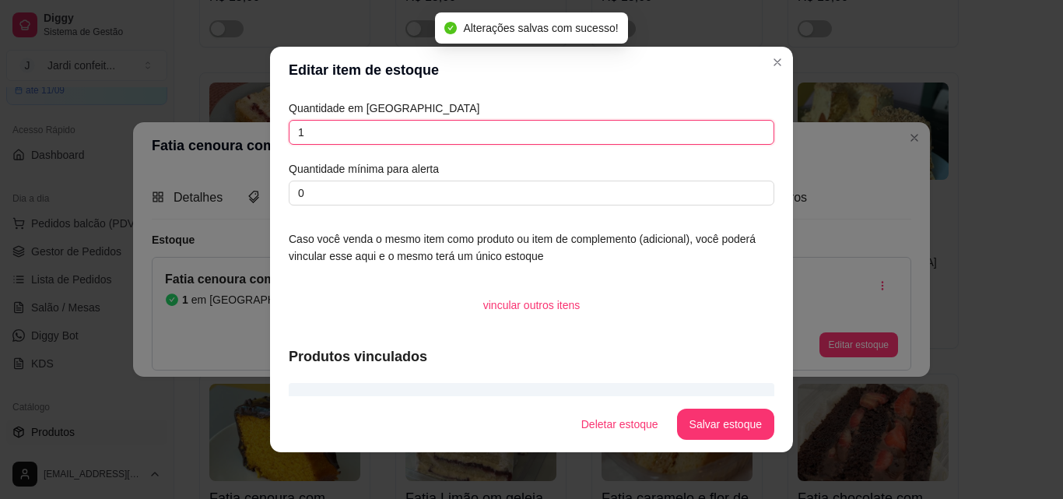
click at [238, 125] on div "Editar item de estoque Quantidade em estoque 1 Quantidade mínima para alerta 0 …" at bounding box center [531, 249] width 1063 height 499
type input "8"
click at [749, 422] on button "Salvar estoque" at bounding box center [725, 424] width 97 height 31
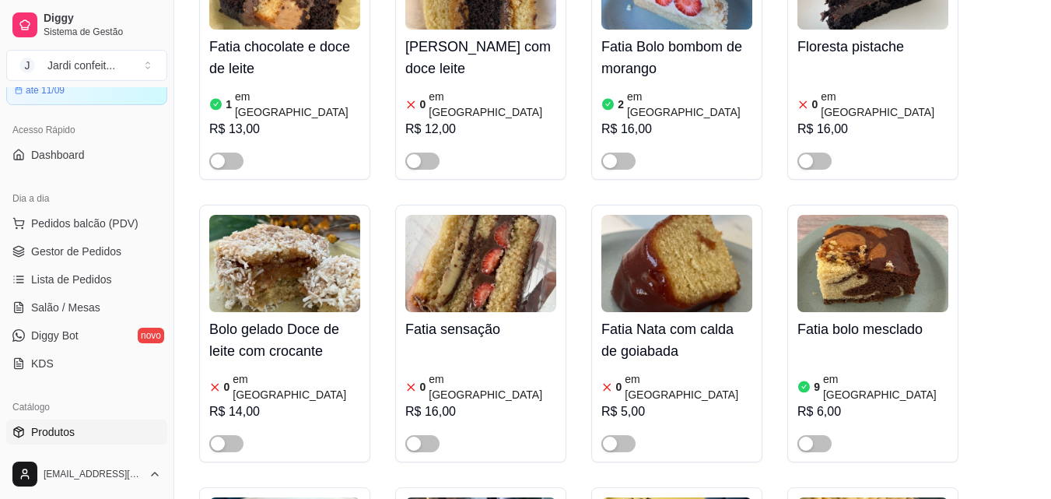
scroll to position [6770, 0]
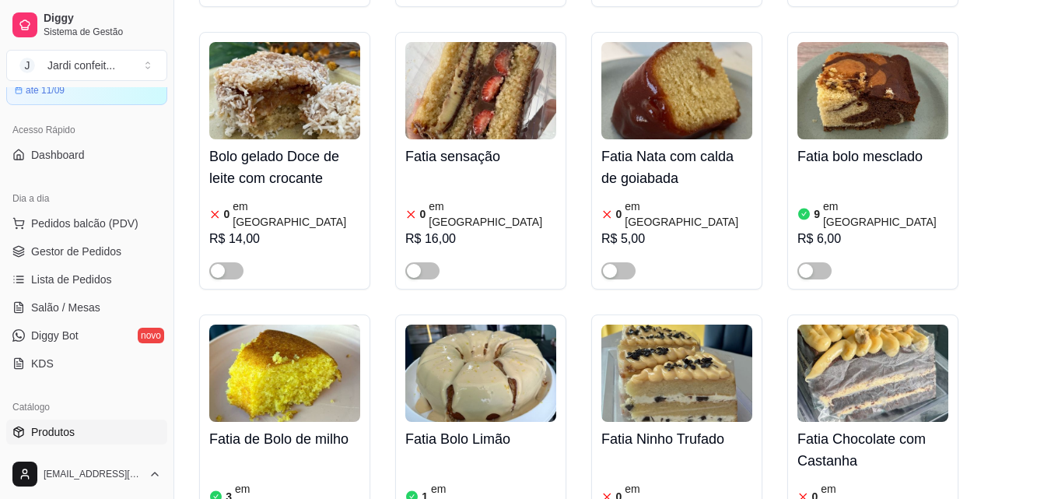
click at [293, 324] on img at bounding box center [284, 372] width 151 height 97
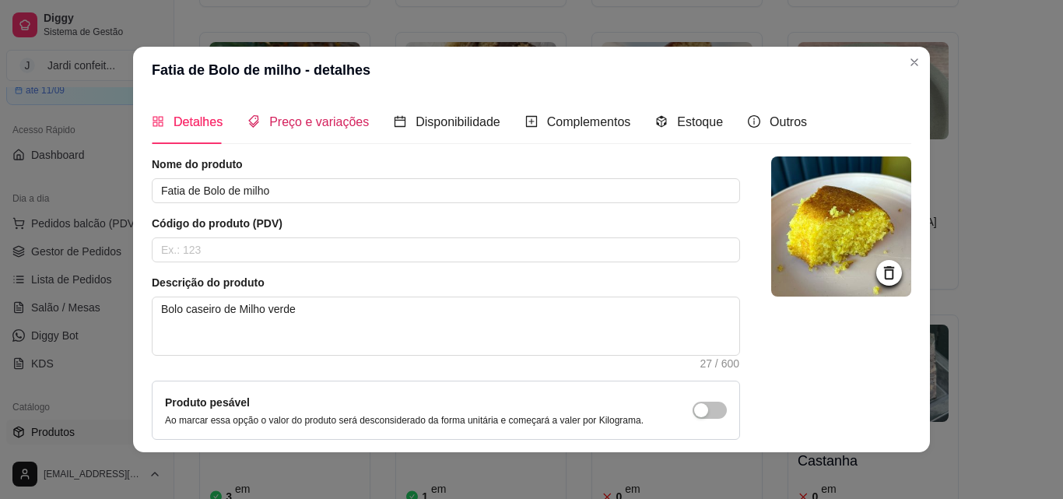
click at [336, 128] on span "Preço e variações" at bounding box center [319, 121] width 100 height 13
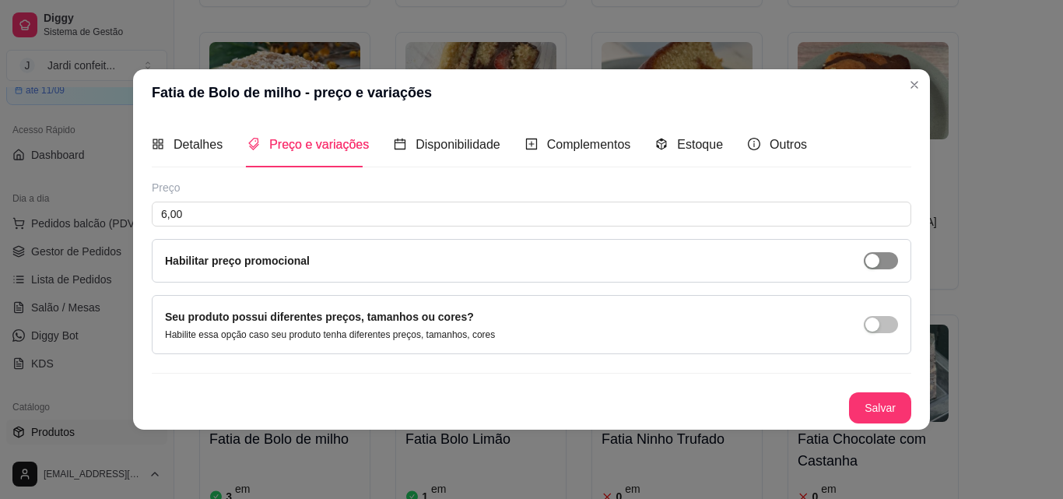
click at [879, 259] on div "button" at bounding box center [872, 261] width 14 height 14
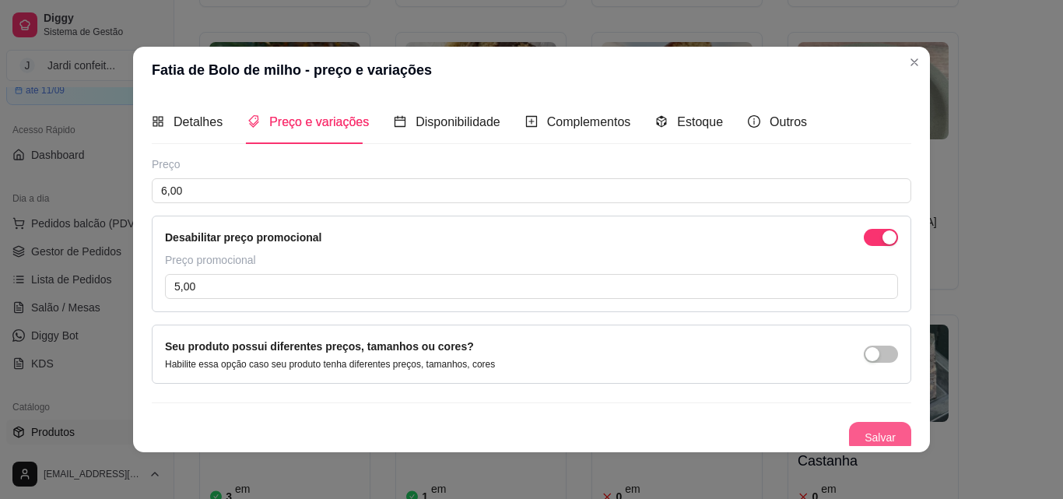
click at [872, 433] on button "Salvar" at bounding box center [880, 437] width 62 height 31
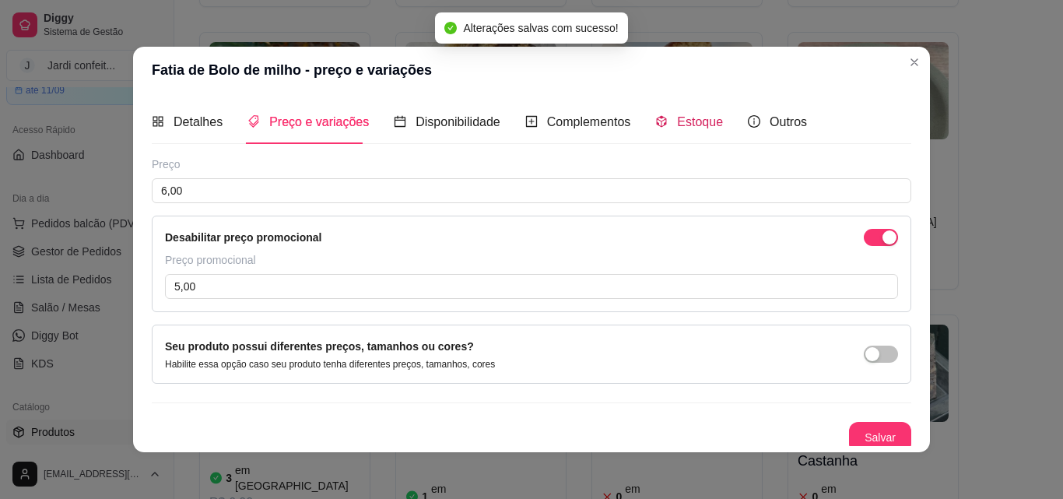
click at [680, 128] on span "Estoque" at bounding box center [700, 121] width 46 height 13
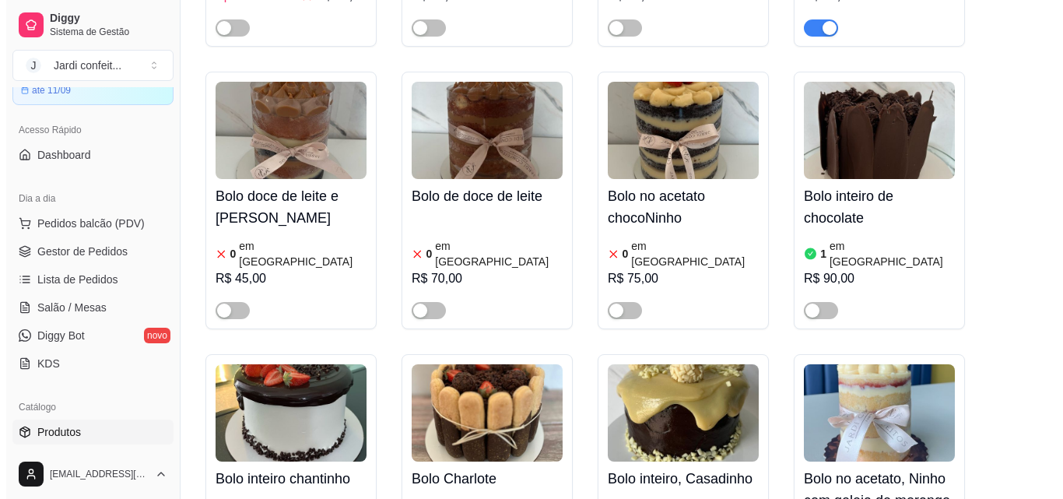
scroll to position [16341, 0]
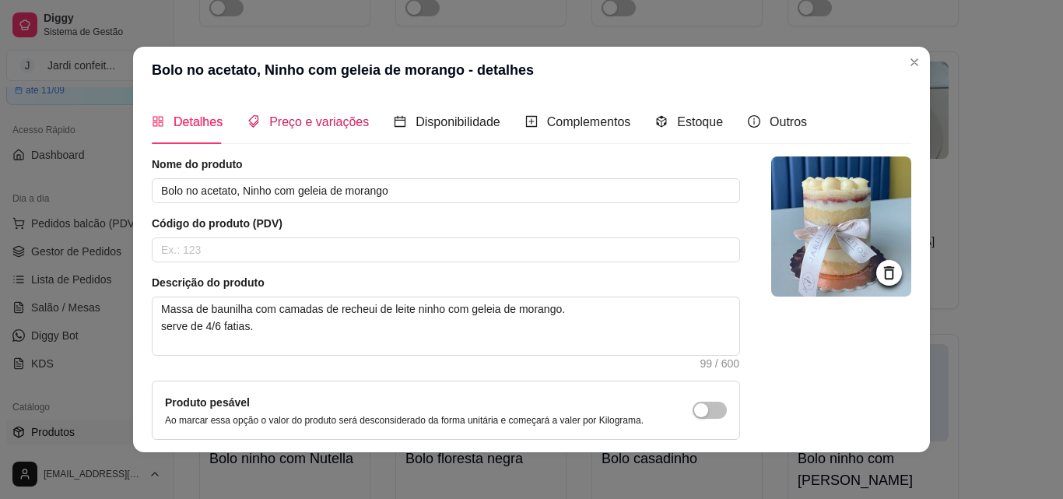
click at [353, 126] on span "Preço e variações" at bounding box center [319, 121] width 100 height 13
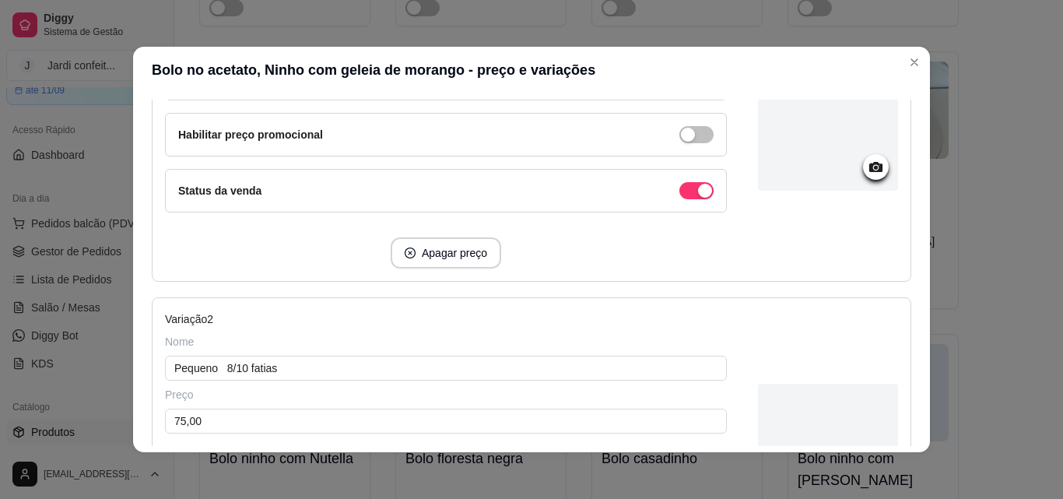
scroll to position [311, 0]
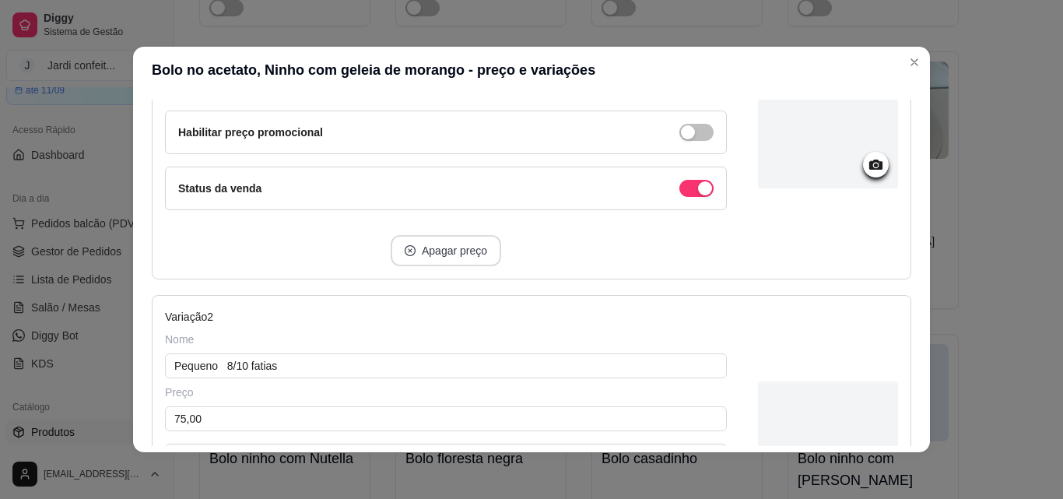
click at [431, 256] on button "Apagar preço" at bounding box center [446, 250] width 110 height 31
type input "Pequeno 8/10 fatias"
type input "75,00"
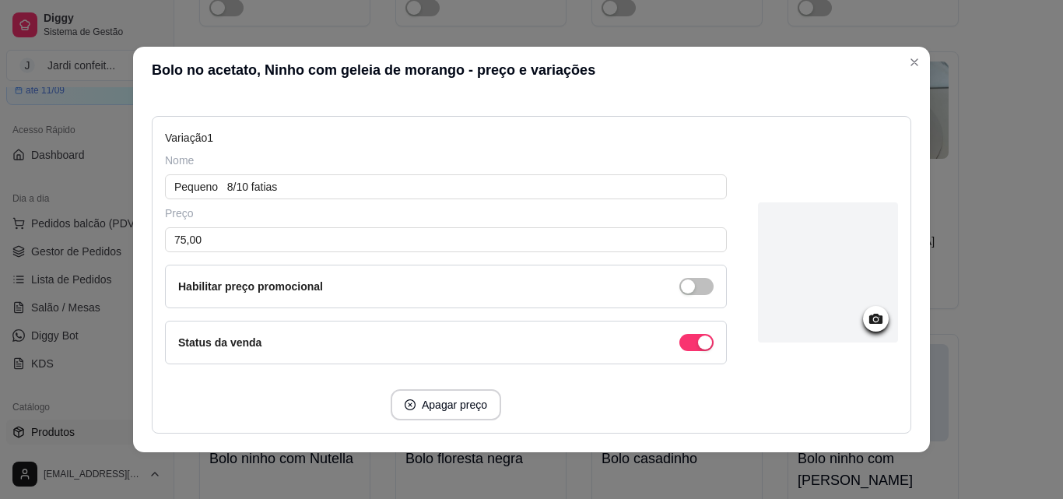
scroll to position [258, 0]
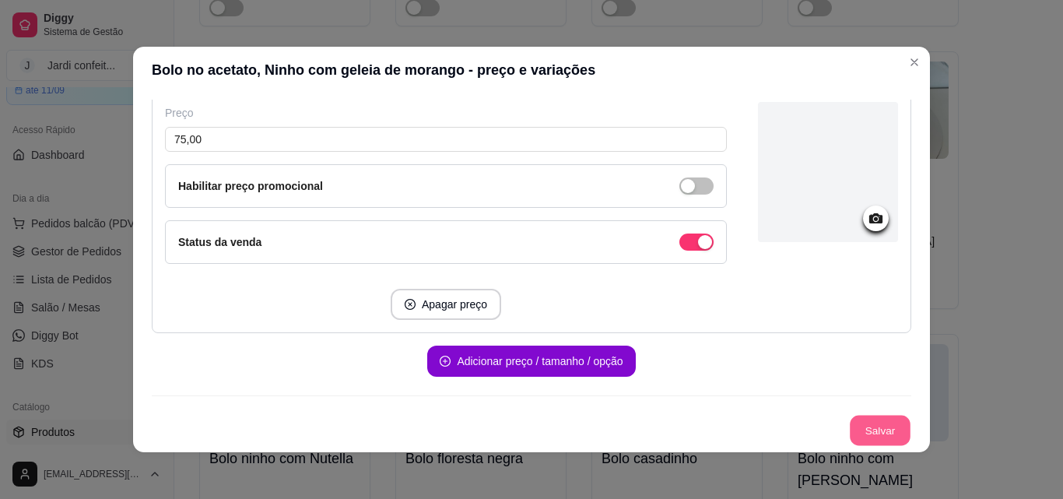
click at [859, 438] on button "Salvar" at bounding box center [880, 431] width 61 height 30
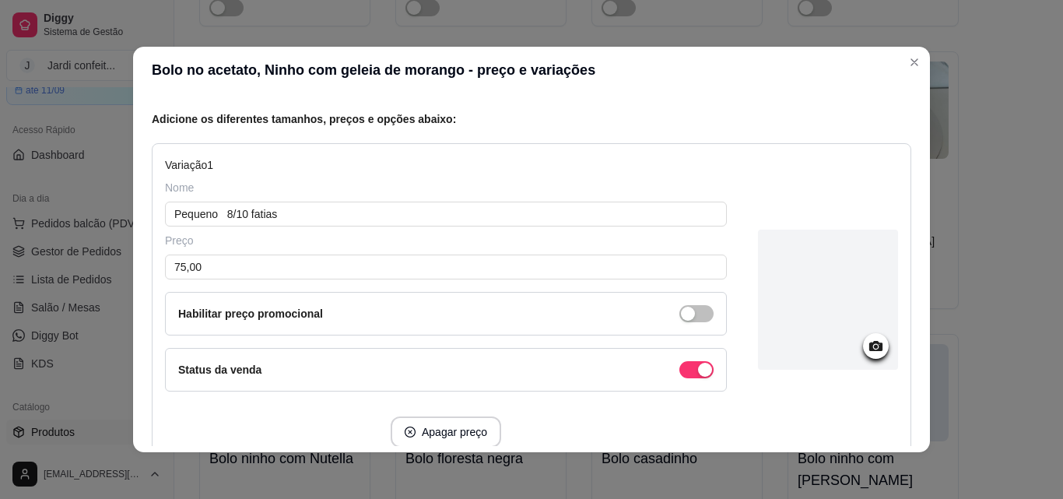
scroll to position [0, 0]
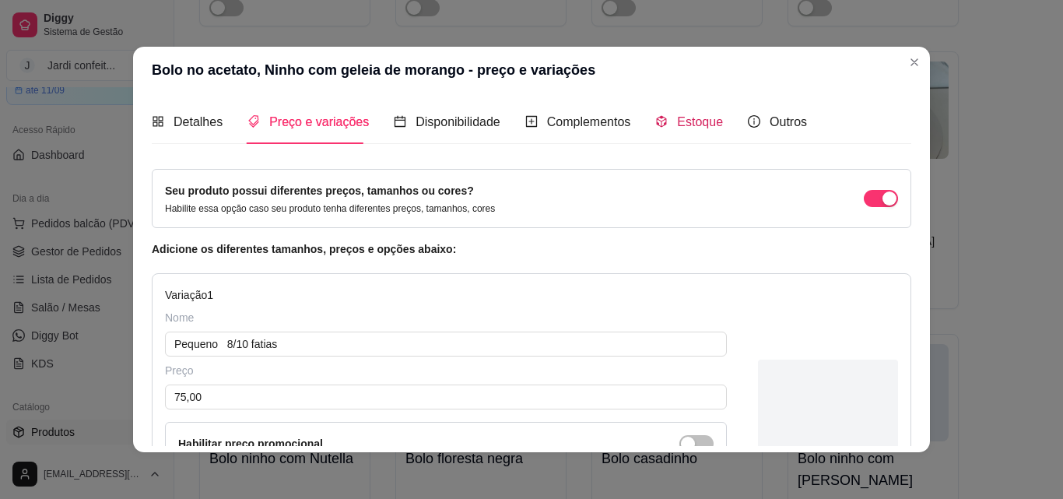
click at [700, 128] on span "Estoque" at bounding box center [700, 121] width 46 height 13
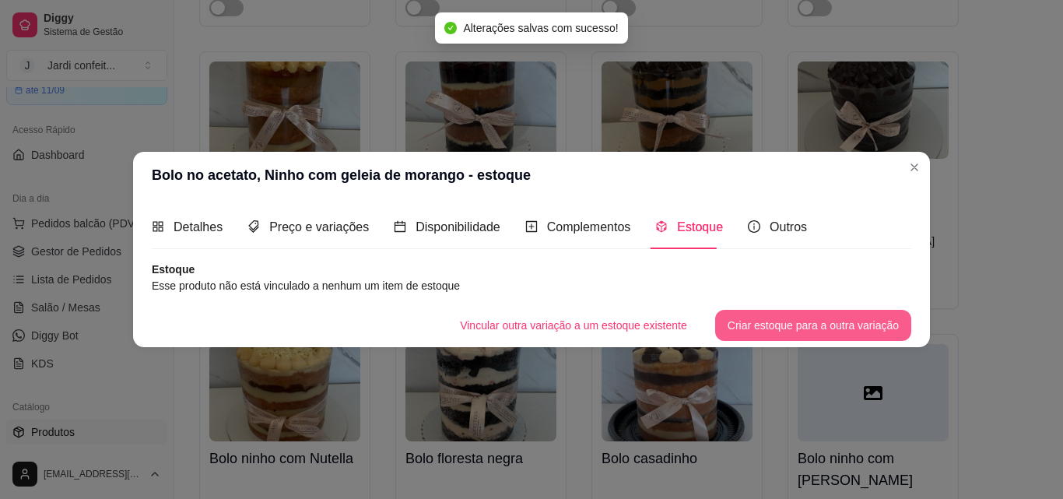
click at [828, 327] on button "Criar estoque para a outra variação" at bounding box center [813, 325] width 196 height 31
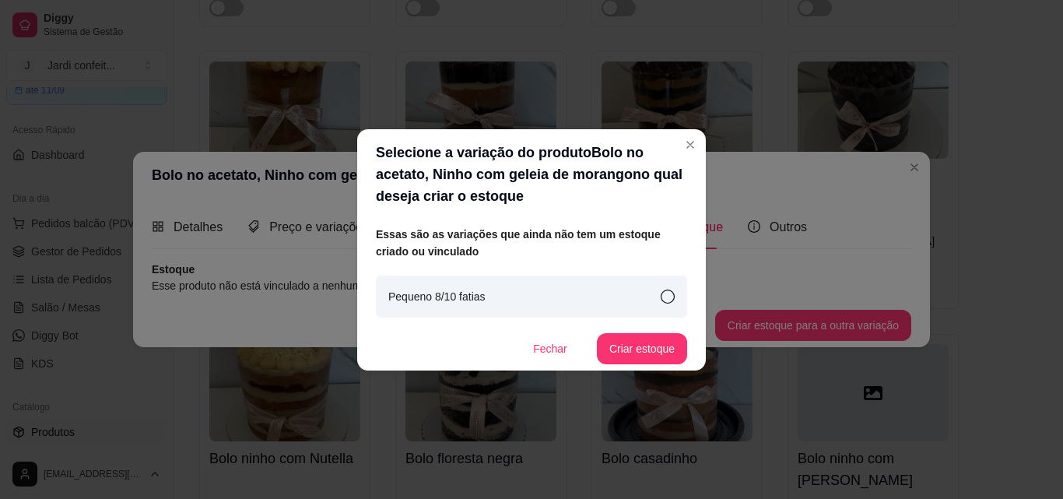
click at [673, 296] on icon at bounding box center [668, 296] width 14 height 14
click at [657, 357] on button "Criar estoque" at bounding box center [642, 348] width 88 height 30
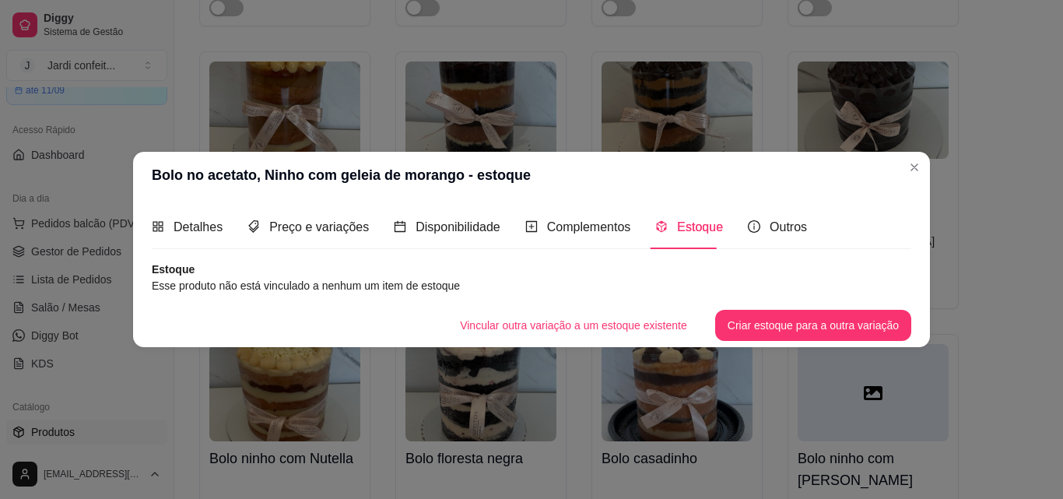
click at [360, 132] on input "0" at bounding box center [531, 129] width 499 height 26
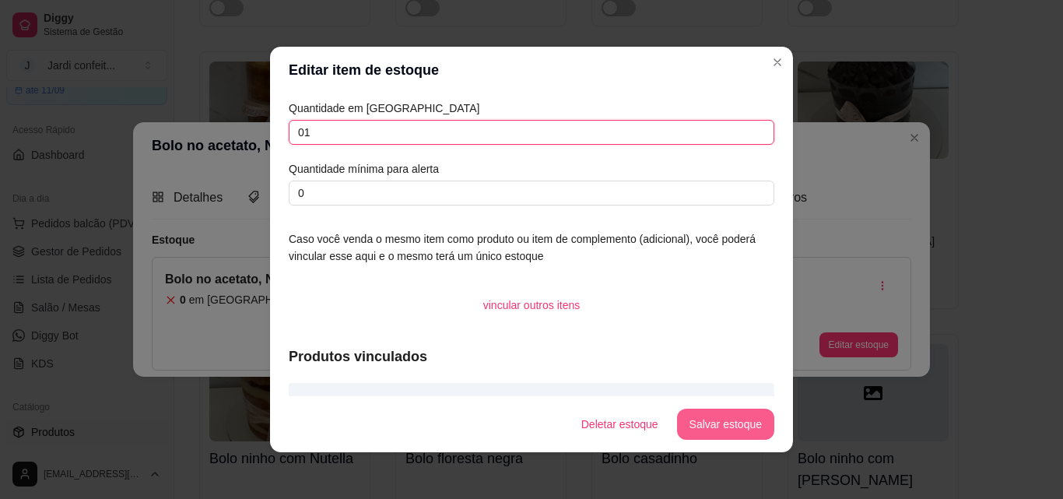
type input "01"
click at [736, 423] on button "Salvar estoque" at bounding box center [725, 424] width 95 height 30
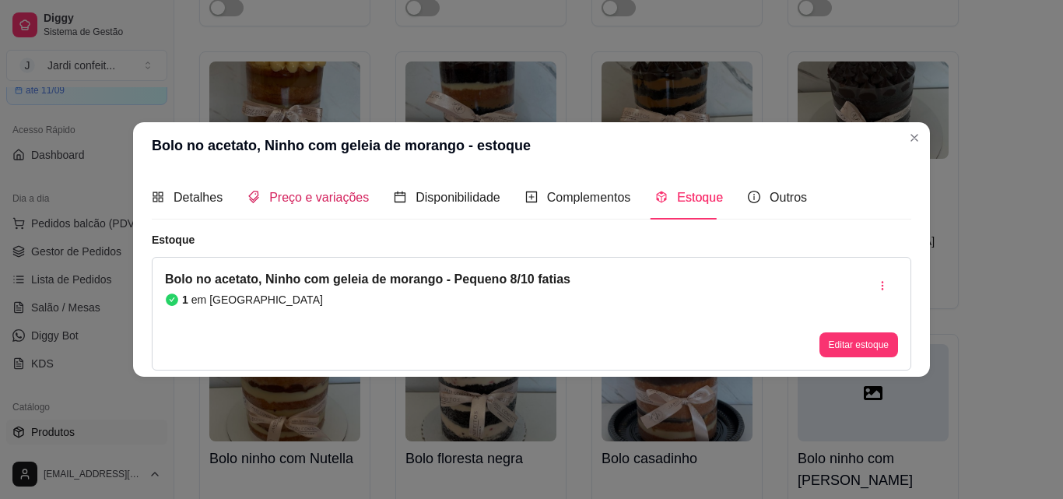
click at [360, 197] on span "Preço e variações" at bounding box center [319, 197] width 100 height 13
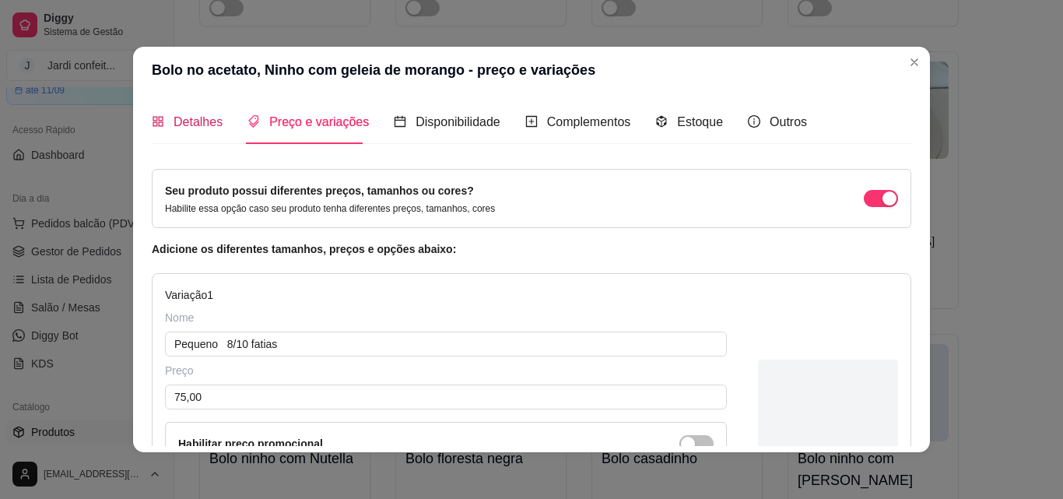
click at [184, 123] on span "Detalhes" at bounding box center [198, 121] width 49 height 13
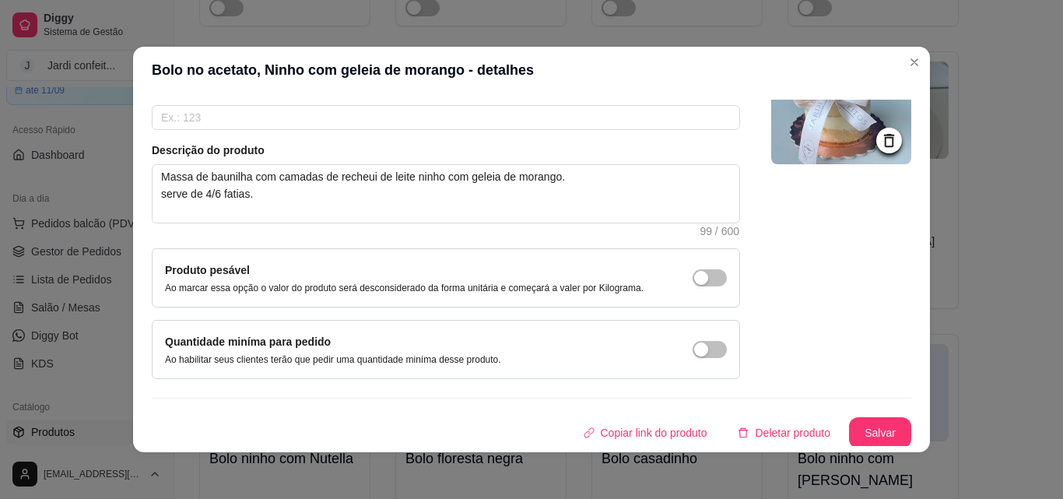
scroll to position [135, 0]
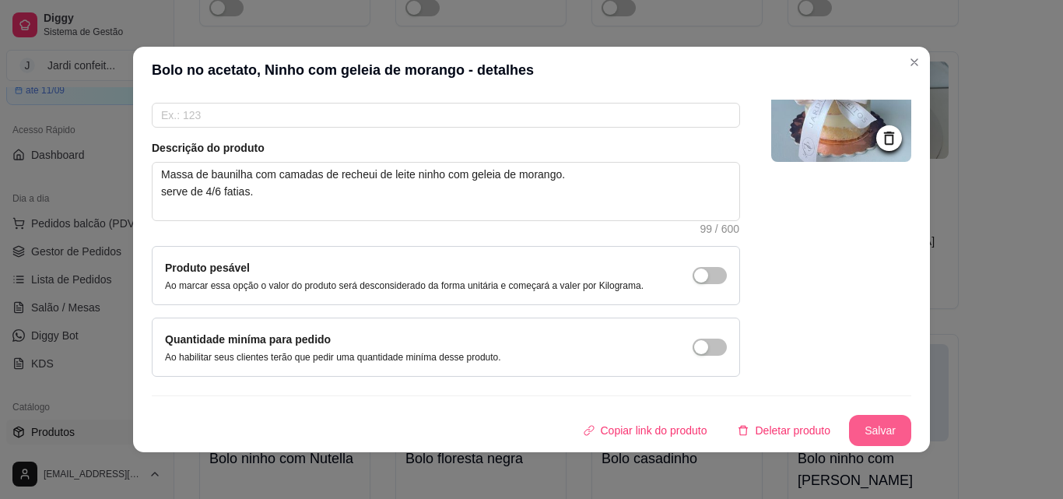
click at [870, 439] on button "Salvar" at bounding box center [880, 430] width 62 height 31
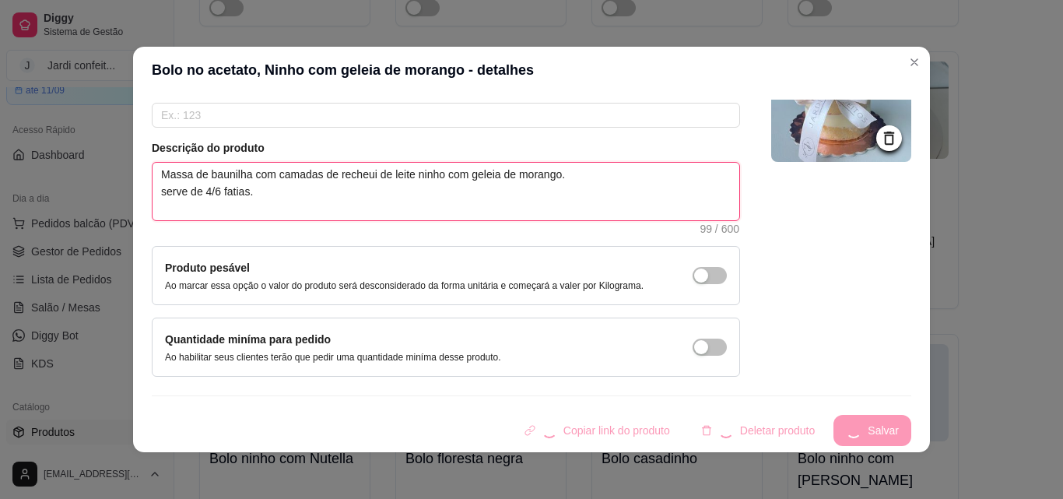
drag, startPoint x: 270, startPoint y: 202, endPoint x: 252, endPoint y: 195, distance: 18.9
click at [133, 197] on div "Detalhes Preço e variações Disponibilidade Complementos Estoque Outros Nome do …" at bounding box center [531, 272] width 797 height 359
click at [252, 195] on textarea "Massa de baunilha com camadas de recheui de leite ninho com geleia de morango. …" at bounding box center [446, 192] width 587 height 58
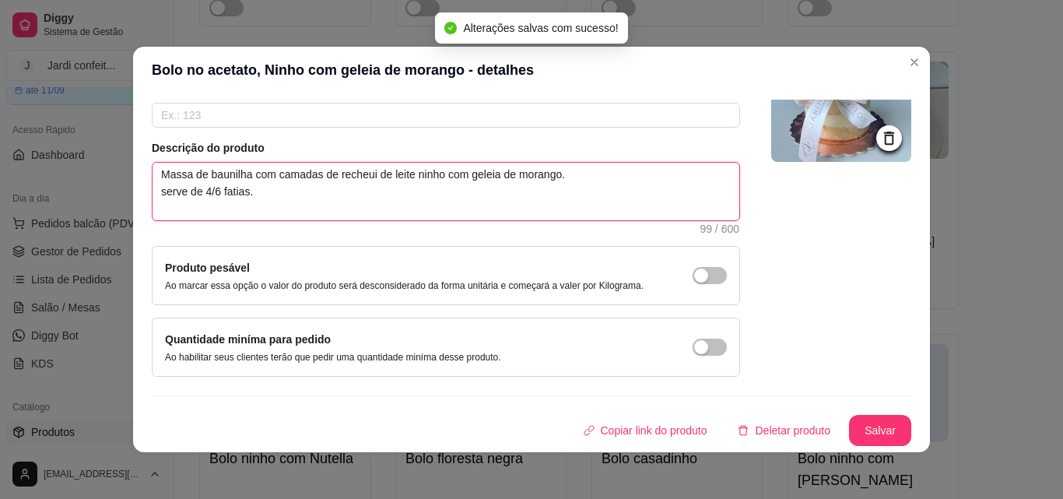
drag, startPoint x: 252, startPoint y: 195, endPoint x: 144, endPoint y: 195, distance: 108.2
click at [144, 195] on div "Detalhes Preço e variações Disponibilidade Complementos Estoque Outros Nome do …" at bounding box center [531, 272] width 797 height 359
click at [335, 195] on textarea "Massa de baunilha com camadas de recheui de leite ninho com geleia de morango. …" at bounding box center [446, 192] width 587 height 58
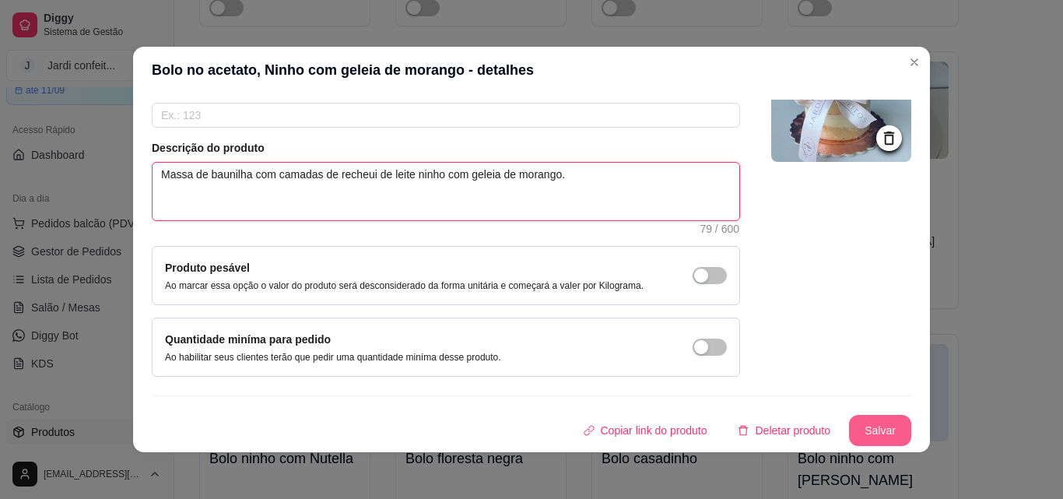
type textarea "Massa de baunilha com camadas de recheui de leite ninho com geleia de morango."
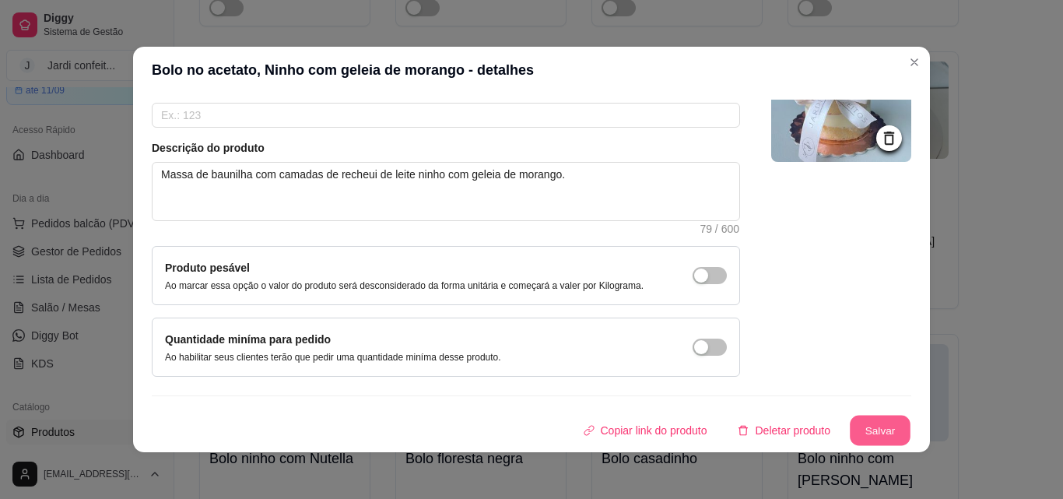
click at [872, 425] on button "Salvar" at bounding box center [880, 431] width 61 height 30
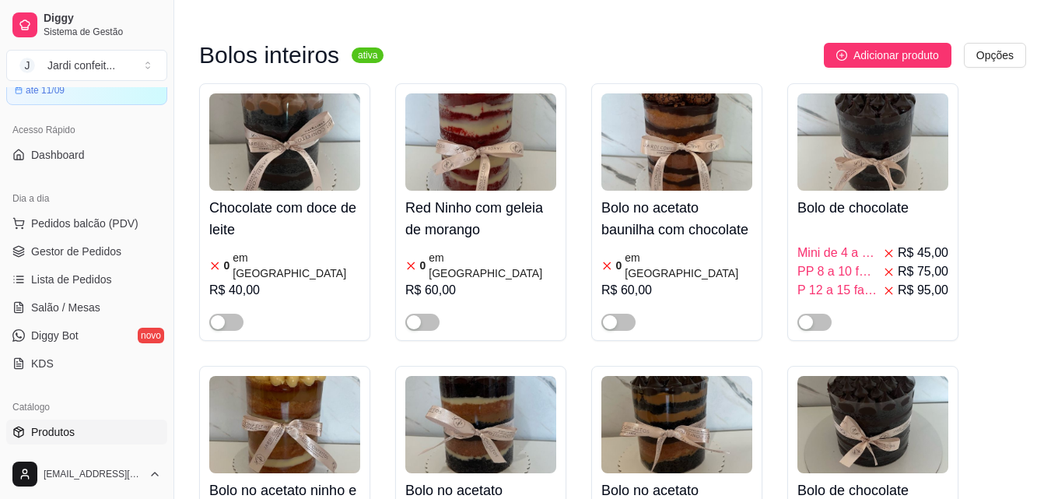
scroll to position [15952, 0]
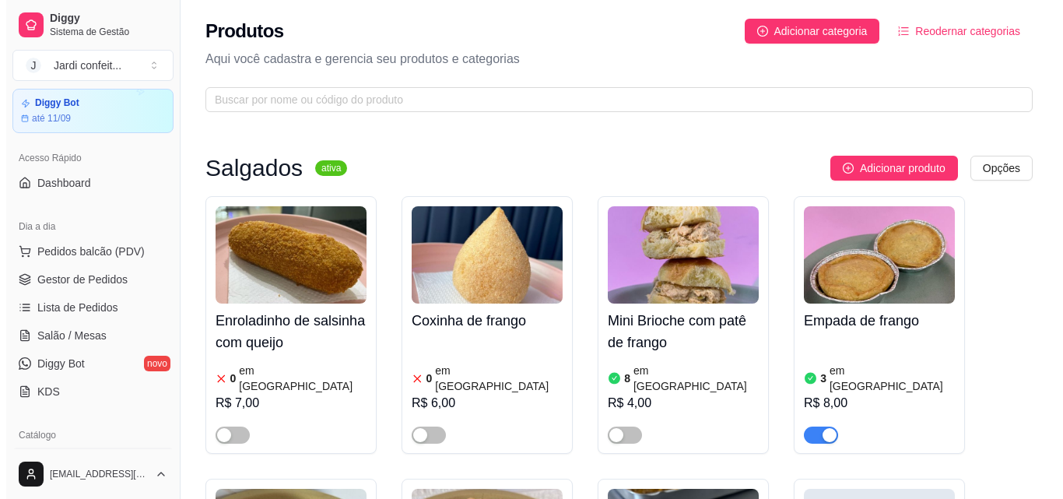
scroll to position [0, 0]
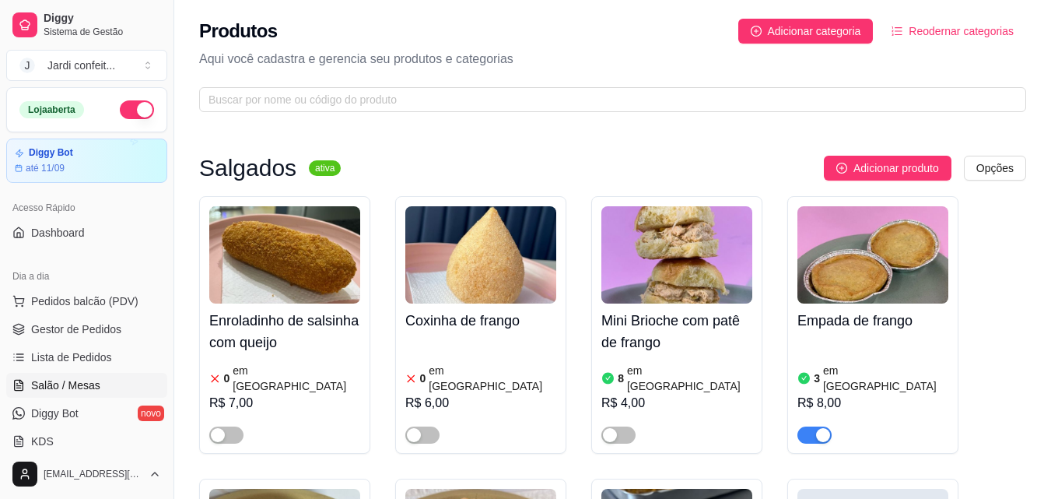
click at [98, 388] on link "Salão / Mesas" at bounding box center [86, 385] width 161 height 25
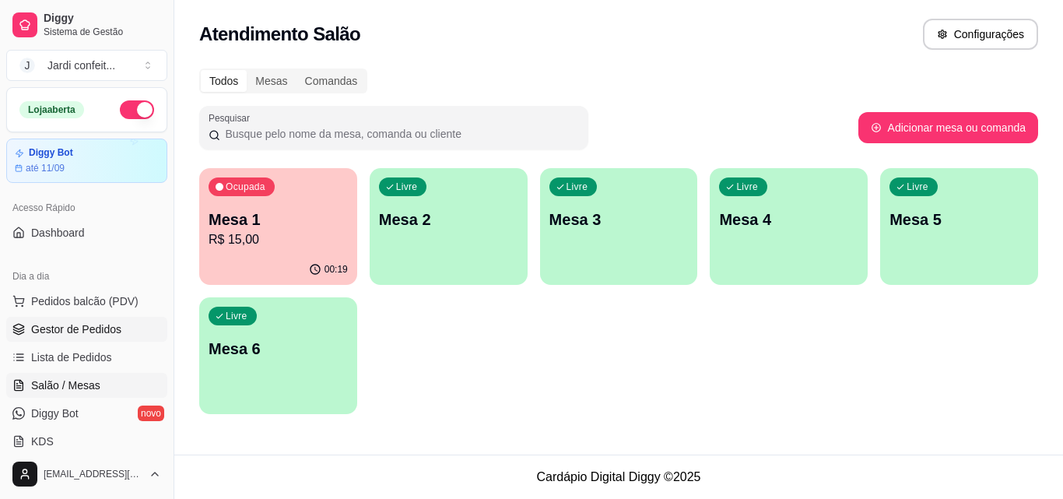
click at [90, 321] on link "Gestor de Pedidos" at bounding box center [86, 329] width 161 height 25
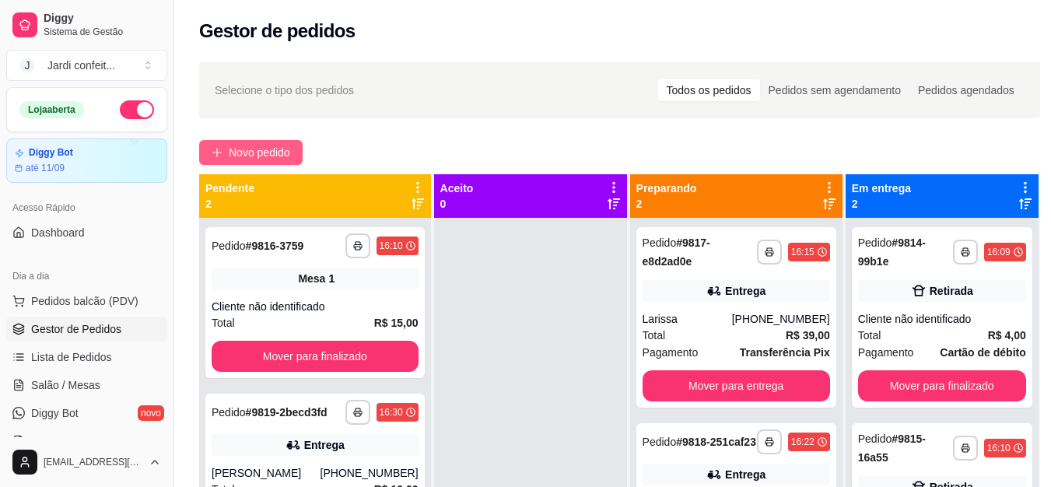
click at [289, 146] on span "Novo pedido" at bounding box center [259, 152] width 61 height 17
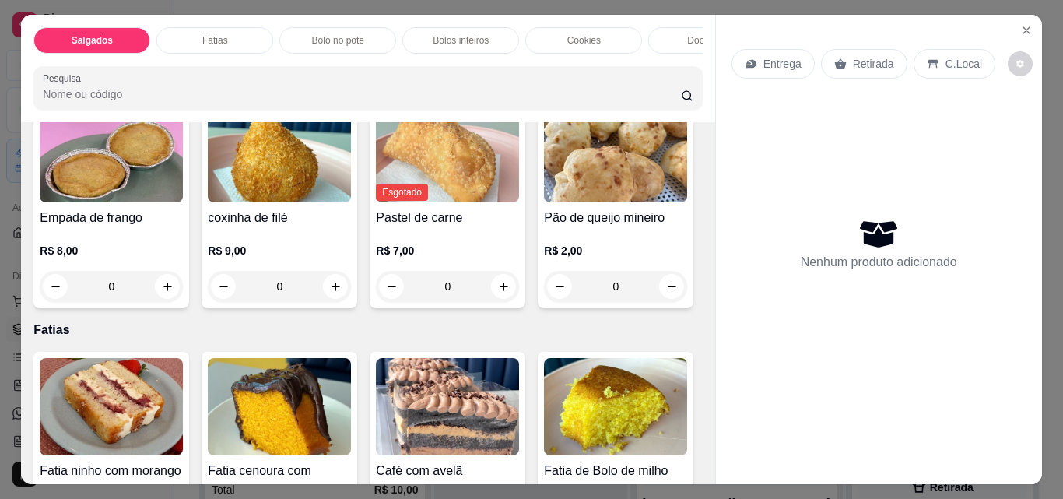
scroll to position [78, 0]
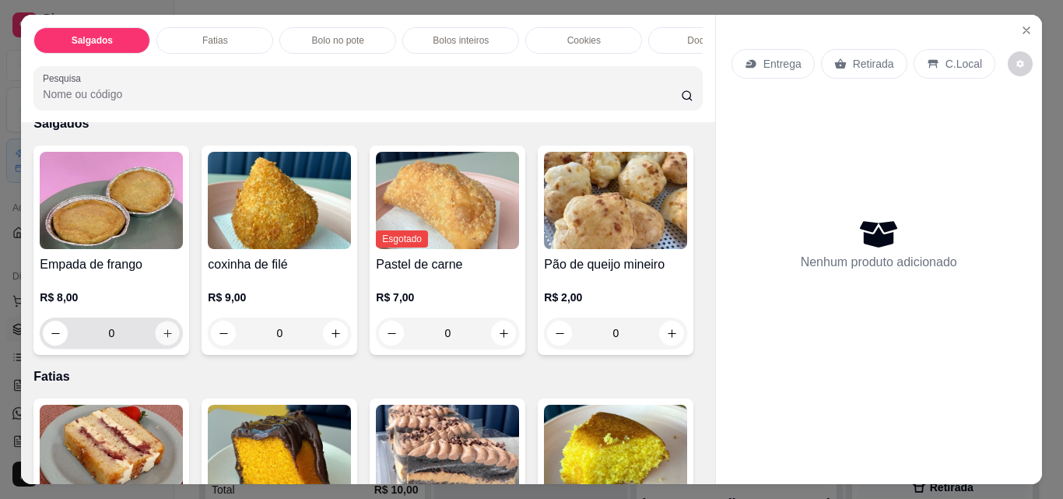
click at [164, 345] on button "increase-product-quantity" at bounding box center [168, 333] width 24 height 24
type input "1"
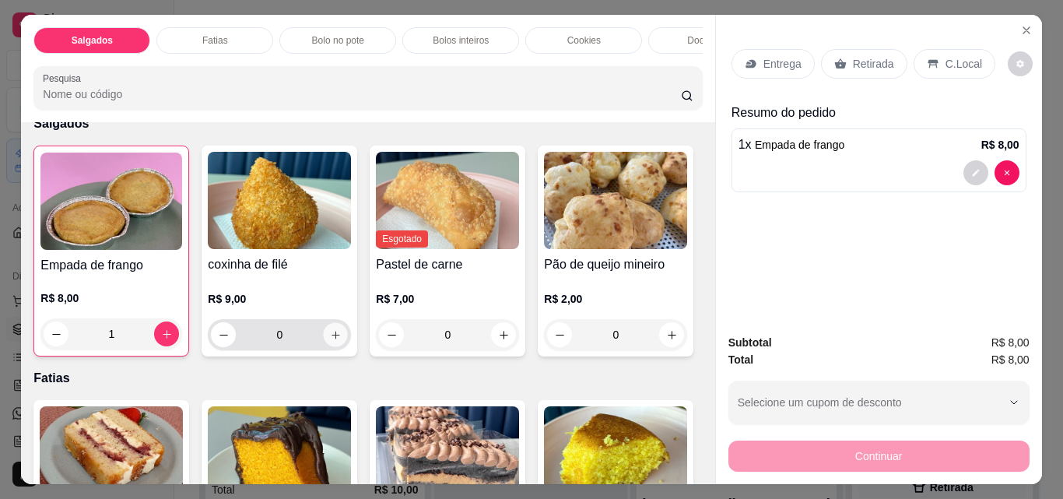
click at [338, 343] on button "increase-product-quantity" at bounding box center [336, 335] width 24 height 24
type input "1"
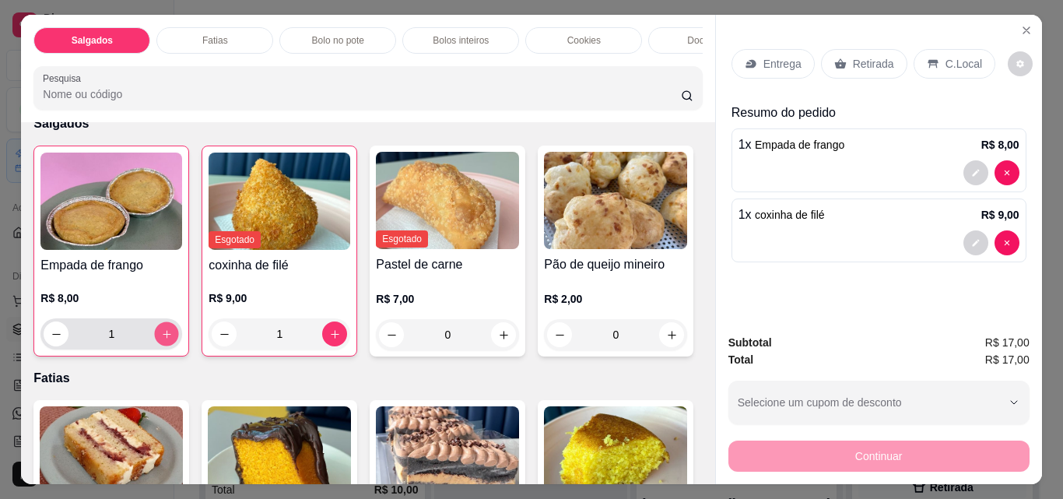
click at [155, 342] on button "increase-product-quantity" at bounding box center [167, 334] width 24 height 24
type input "2"
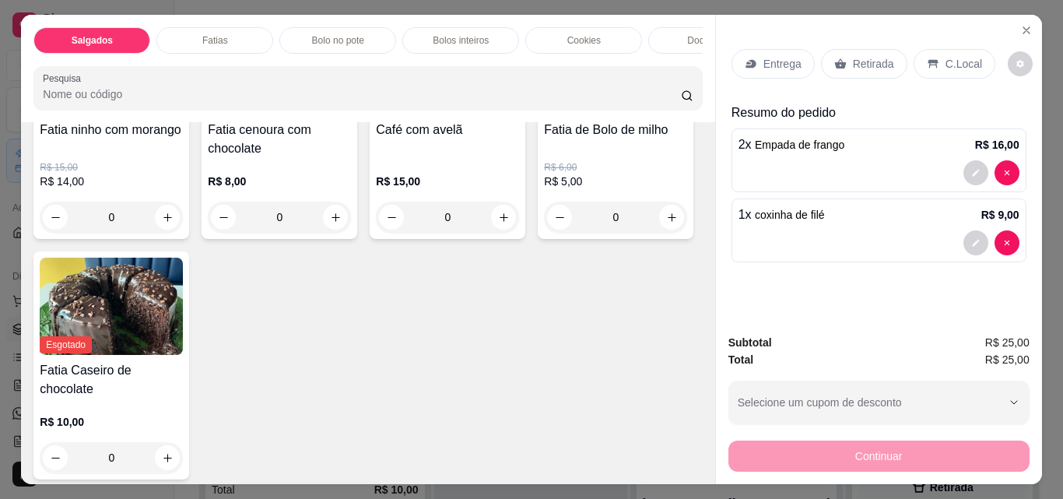
scroll to position [623, 0]
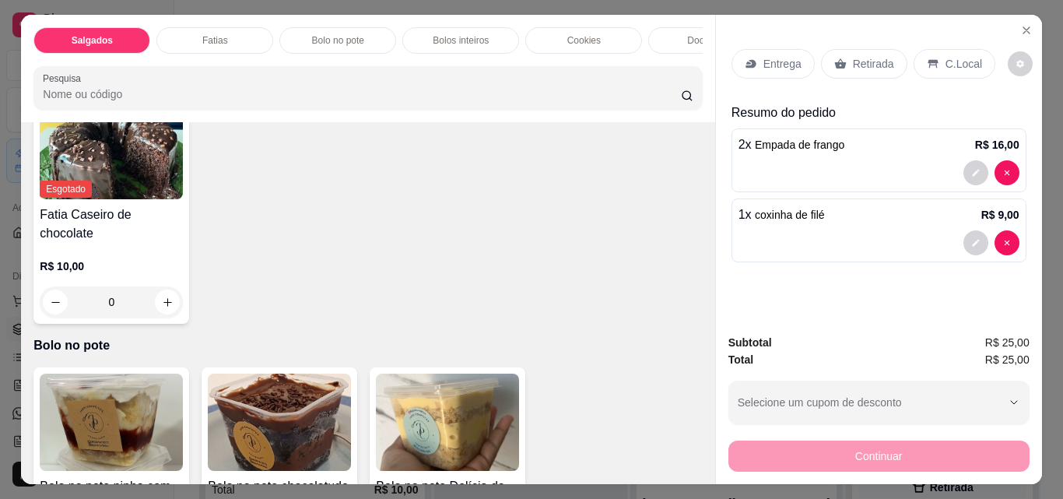
click at [162, 68] on icon "increase-product-quantity" at bounding box center [168, 62] width 12 height 12
type input "1"
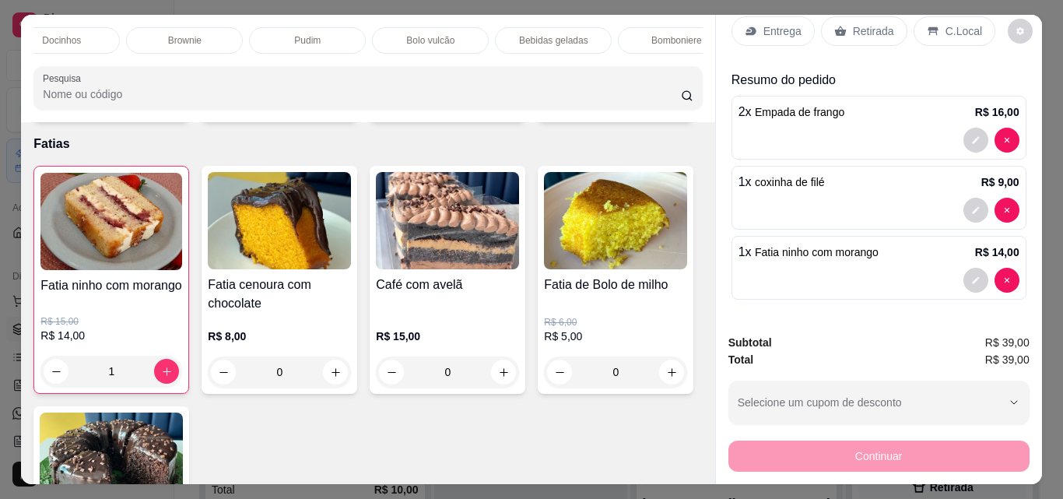
scroll to position [0, 801]
click at [410, 38] on p "Bebidas geladas" at bounding box center [397, 40] width 69 height 12
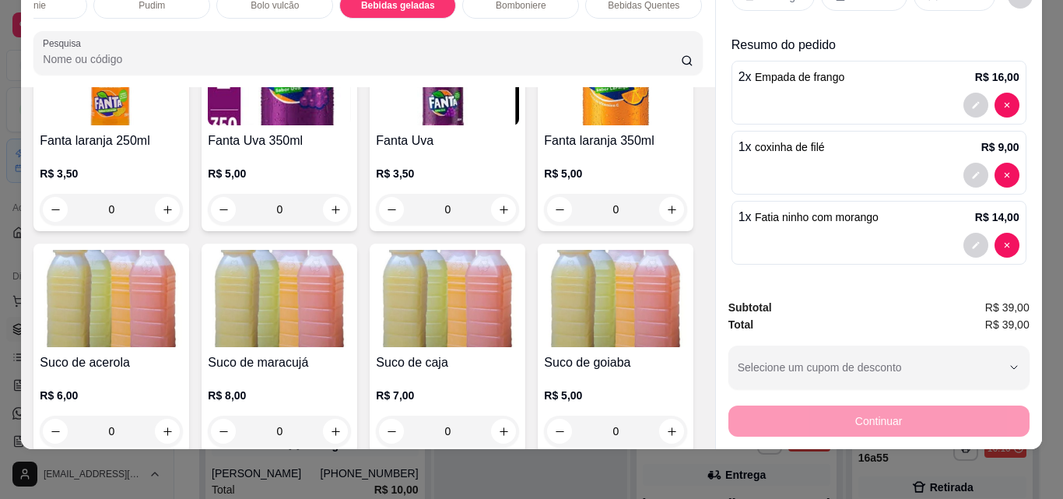
scroll to position [3649, 0]
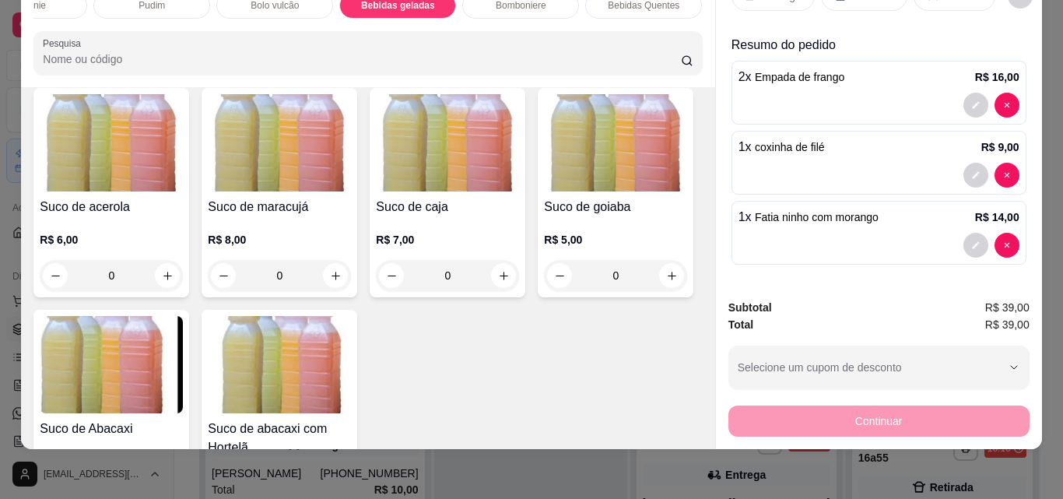
type input "1"
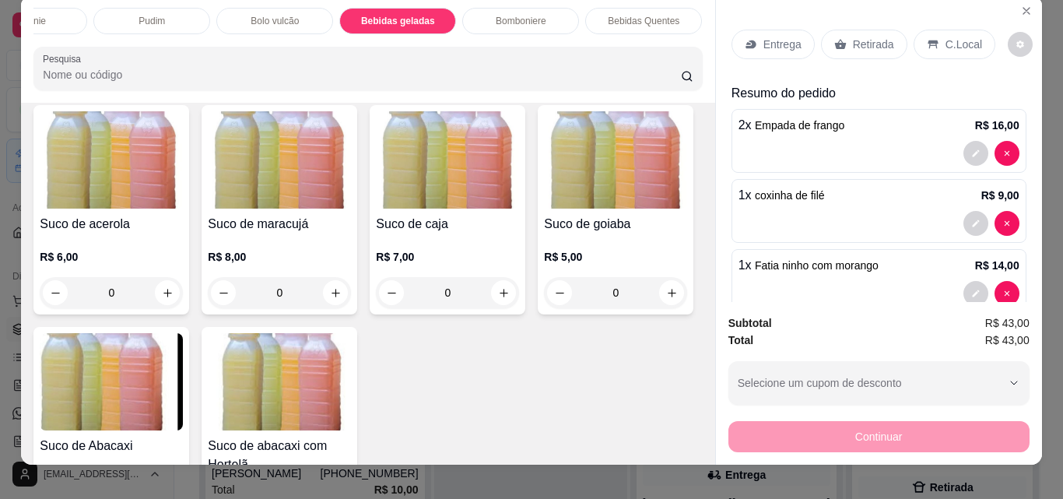
scroll to position [0, 0]
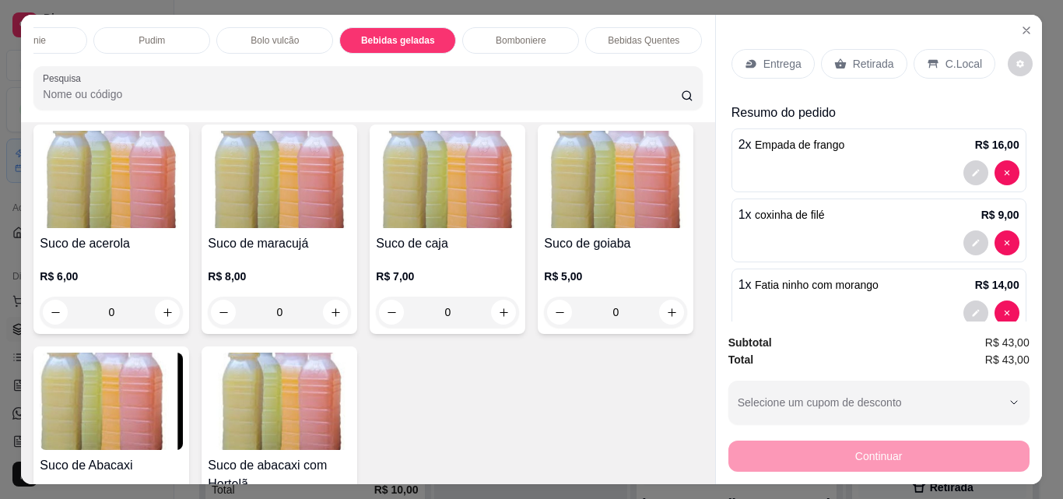
click at [854, 56] on p "Retirada" at bounding box center [873, 64] width 41 height 16
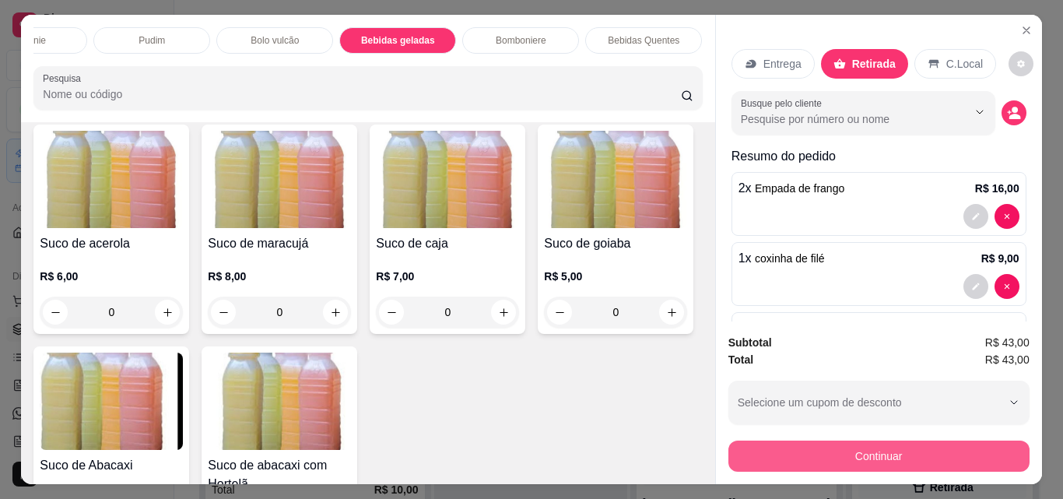
click at [948, 452] on button "Continuar" at bounding box center [878, 455] width 301 height 31
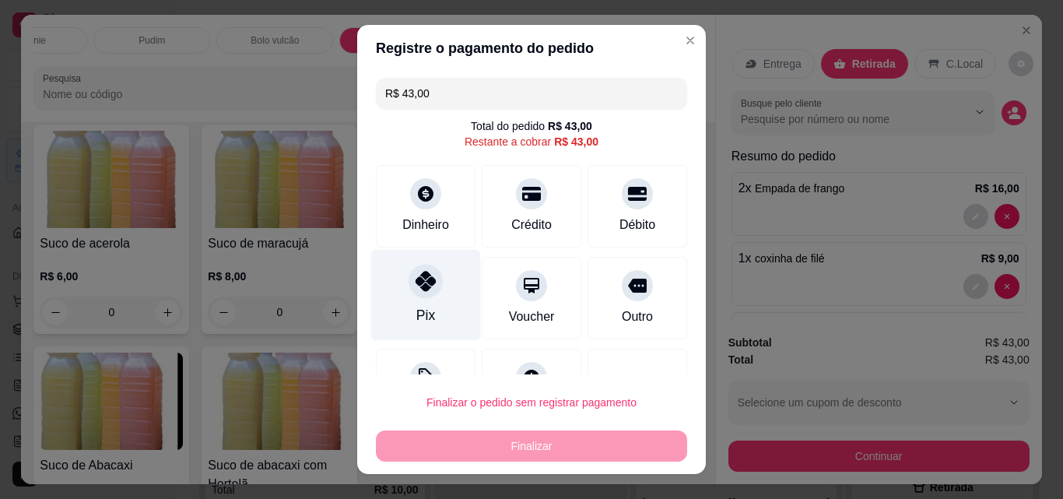
click at [416, 280] on icon at bounding box center [426, 281] width 20 height 20
type input "R$ 0,00"
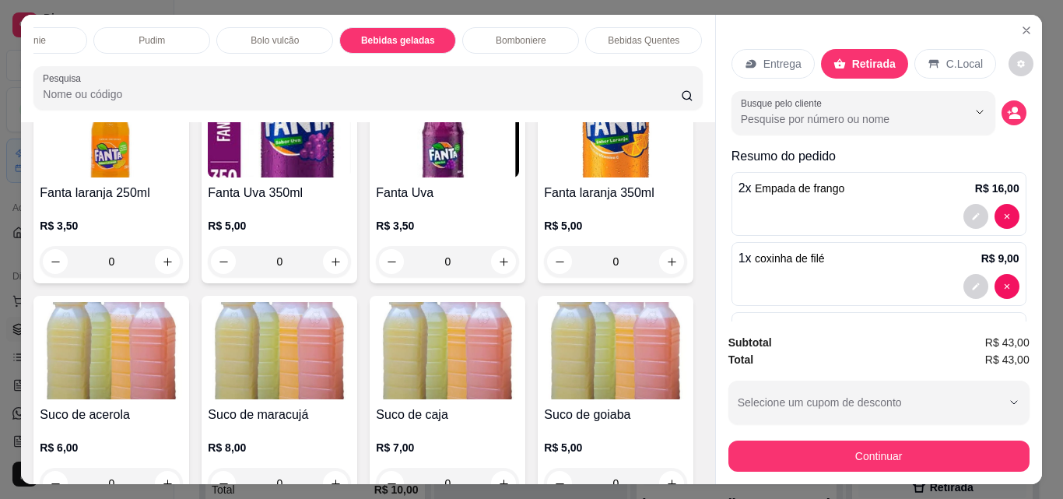
scroll to position [3493, 0]
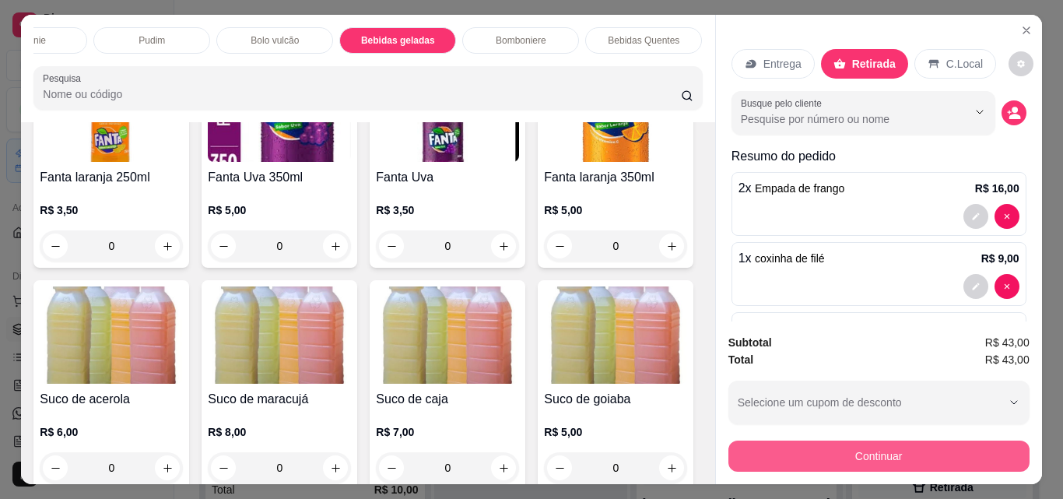
click at [861, 454] on button "Continuar" at bounding box center [878, 455] width 301 height 31
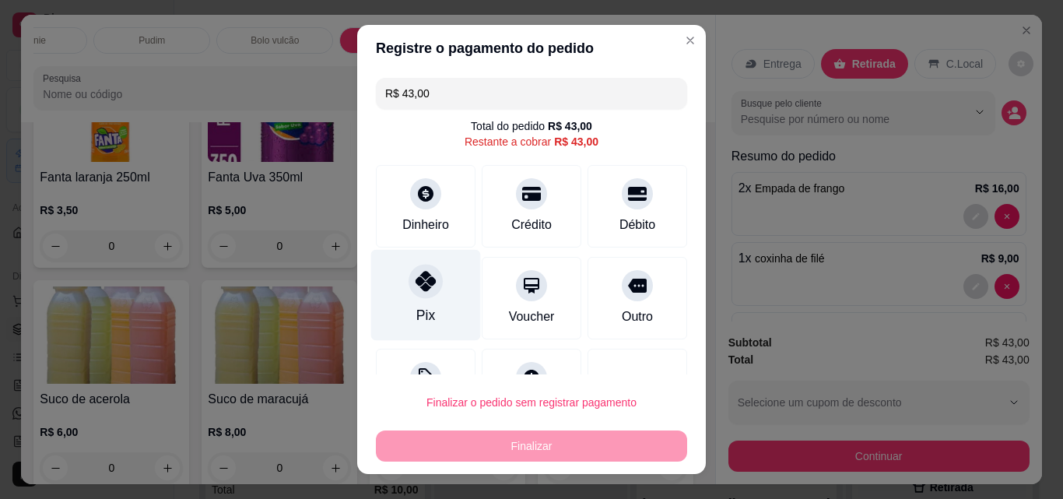
click at [428, 292] on div at bounding box center [426, 281] width 34 height 34
type input "R$ 0,00"
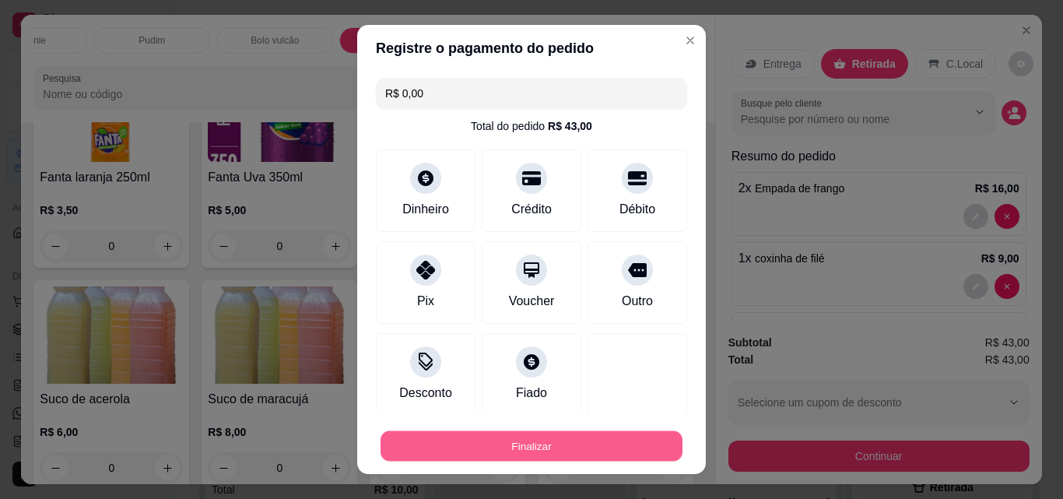
click at [602, 438] on button "Finalizar" at bounding box center [532, 446] width 302 height 30
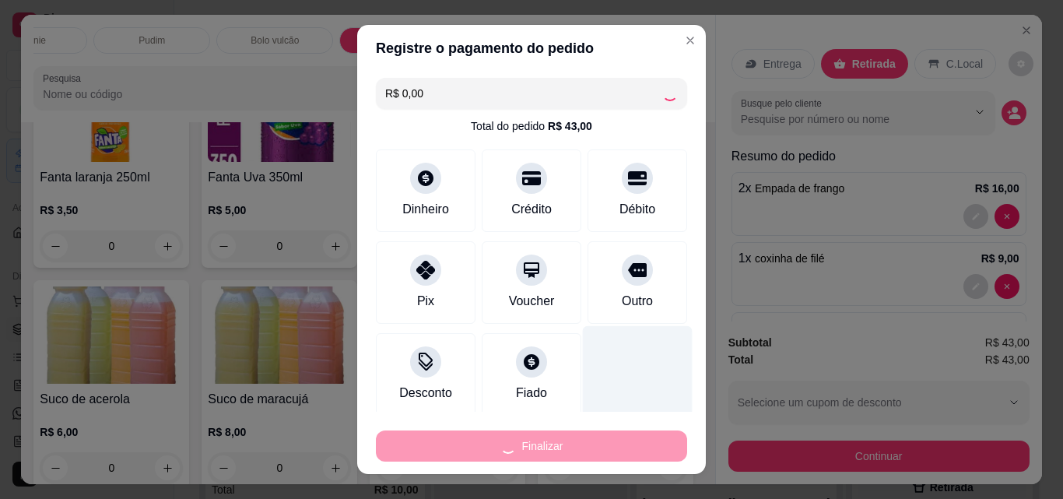
type input "0"
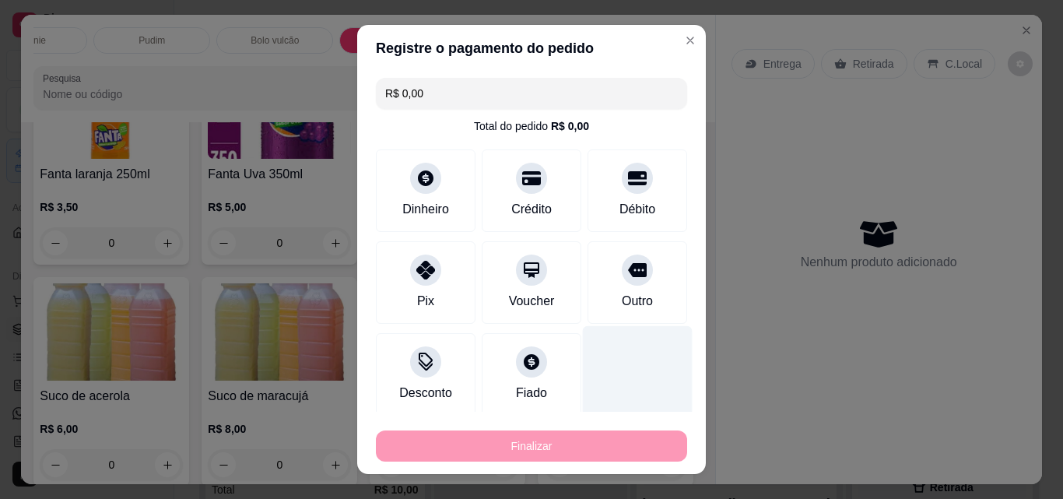
type input "-R$ 43,00"
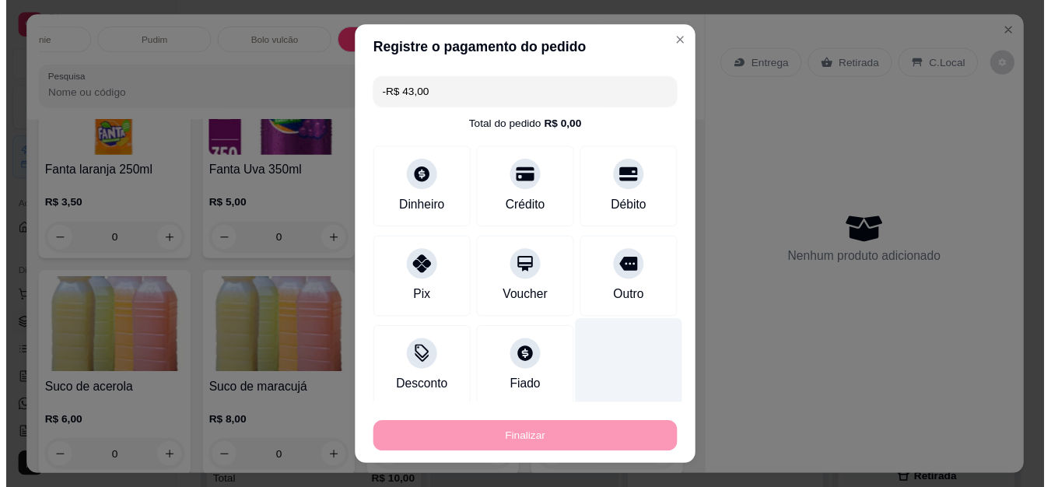
scroll to position [3492, 0]
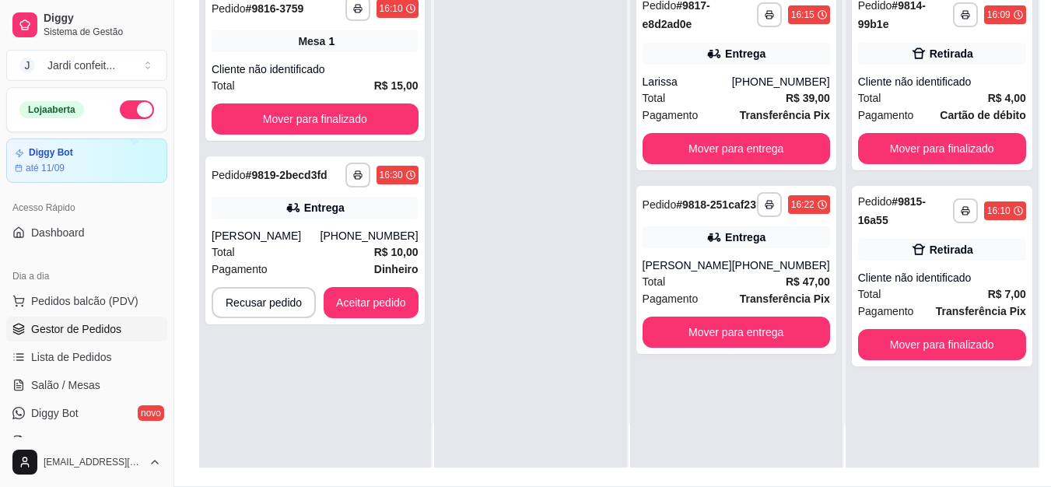
scroll to position [249, 0]
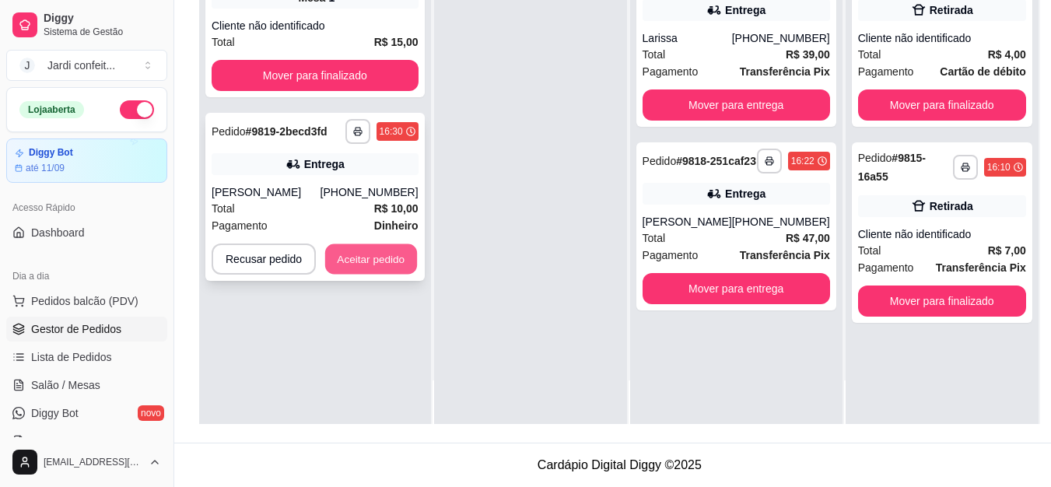
click at [383, 255] on button "Aceitar pedido" at bounding box center [371, 259] width 92 height 30
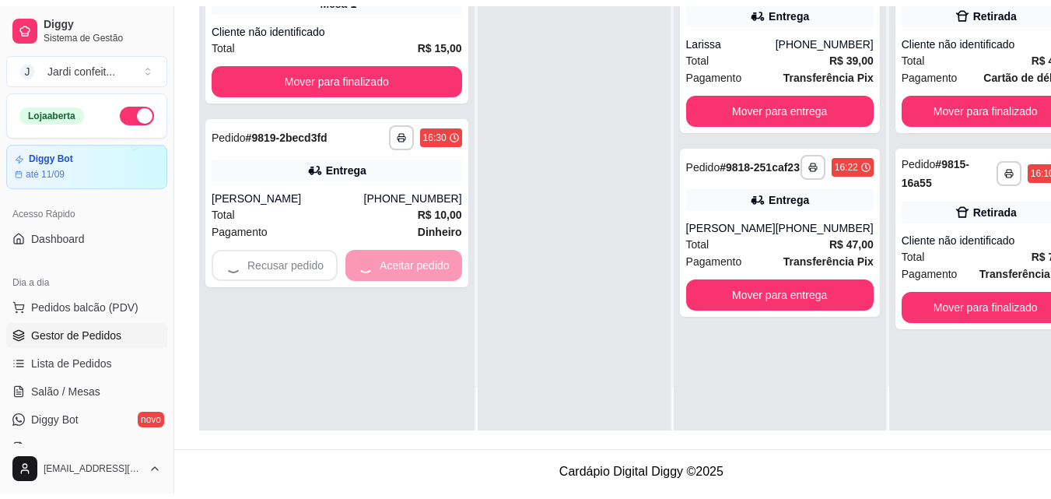
scroll to position [237, 0]
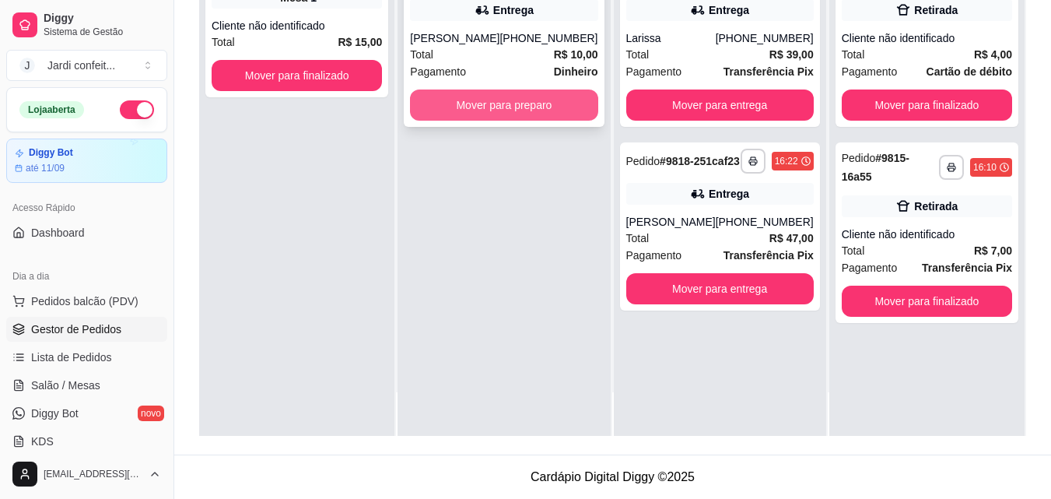
click at [535, 109] on button "Mover para preparo" at bounding box center [504, 104] width 188 height 31
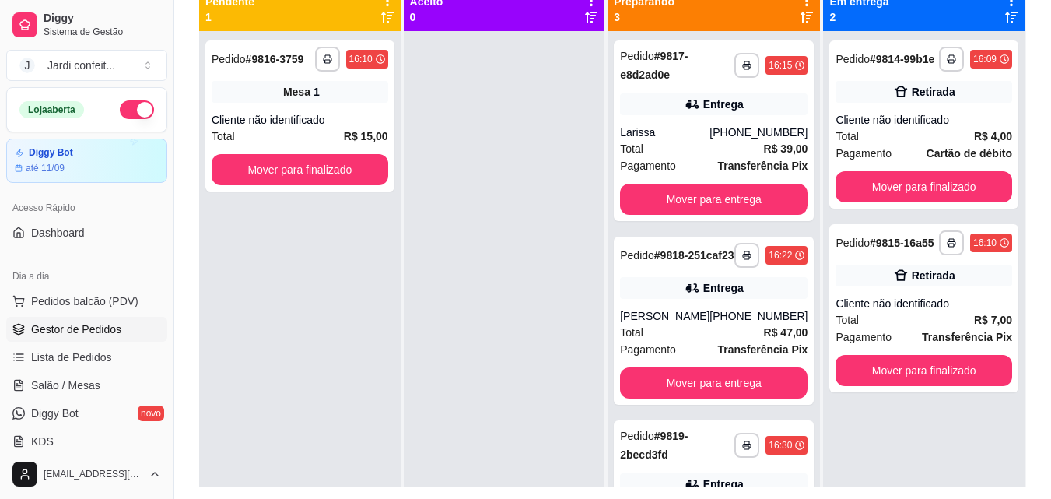
scroll to position [160, 0]
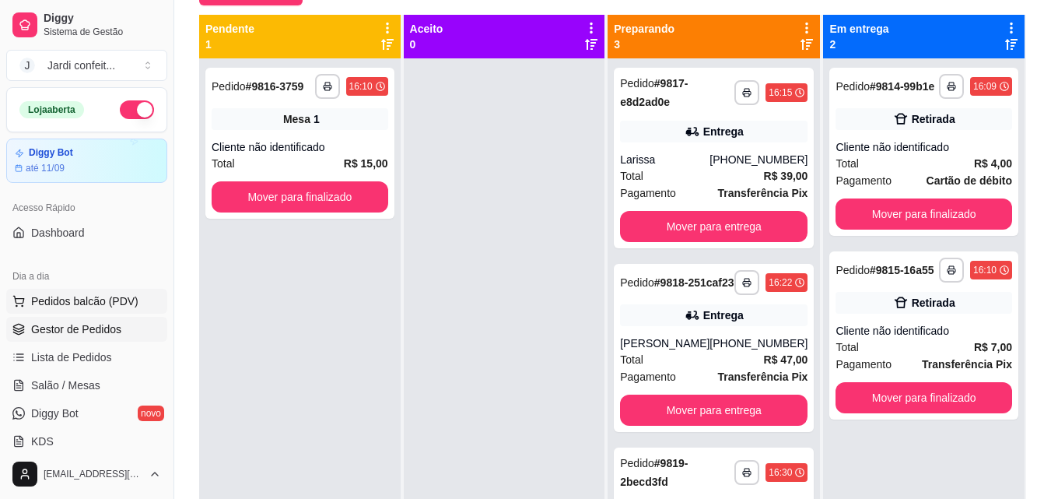
click at [115, 301] on span "Pedidos balcão (PDV)" at bounding box center [84, 301] width 107 height 16
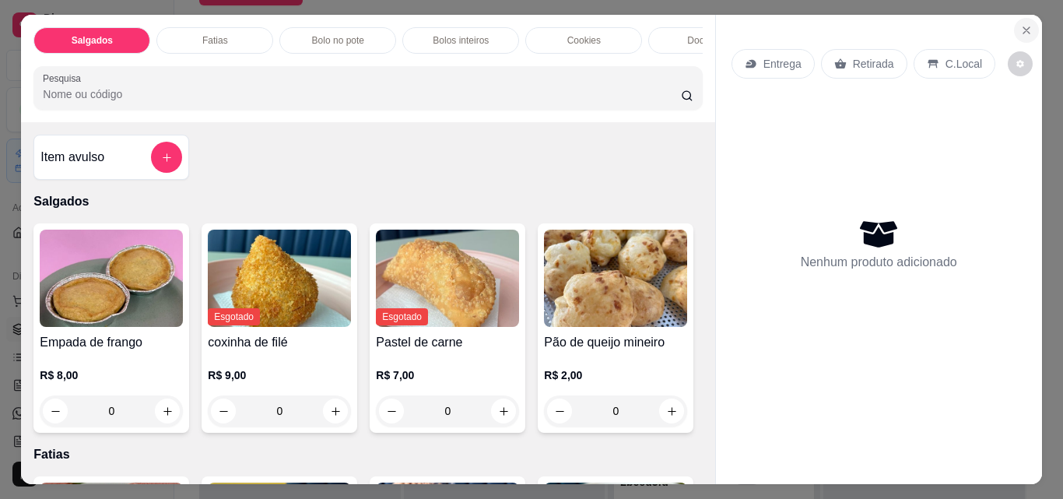
click at [1014, 21] on button "Close" at bounding box center [1026, 30] width 25 height 25
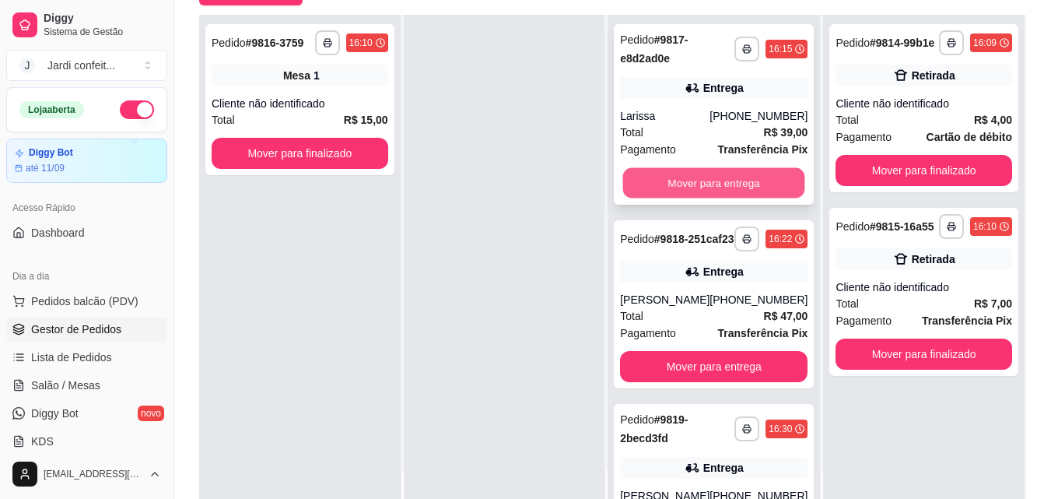
click at [728, 184] on button "Mover para entrega" at bounding box center [714, 183] width 182 height 30
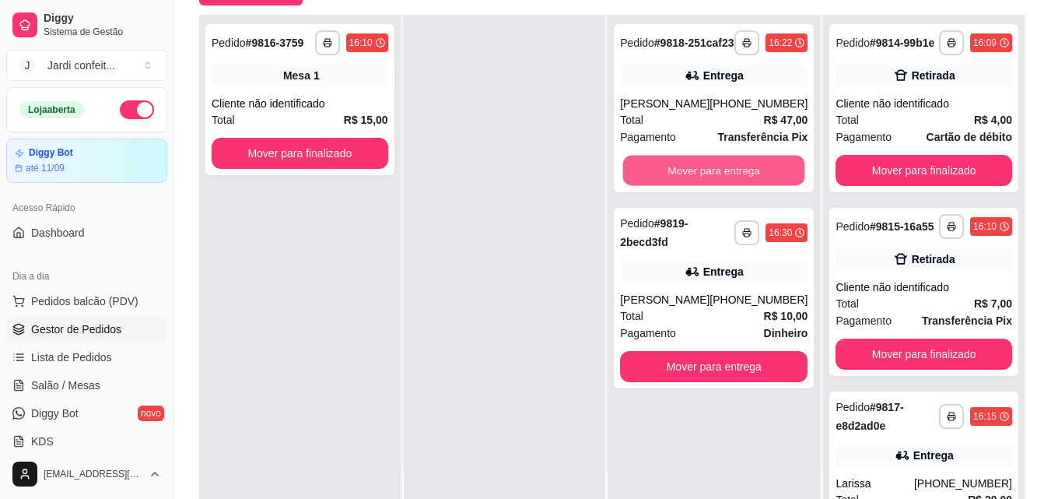
click at [728, 184] on button "Mover para entrega" at bounding box center [714, 171] width 182 height 30
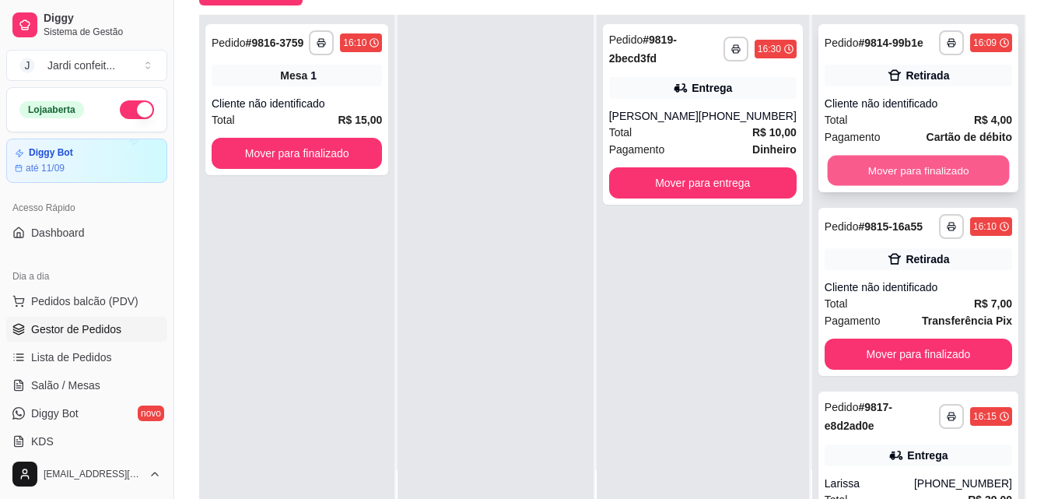
click at [889, 183] on button "Mover para finalizado" at bounding box center [918, 171] width 182 height 30
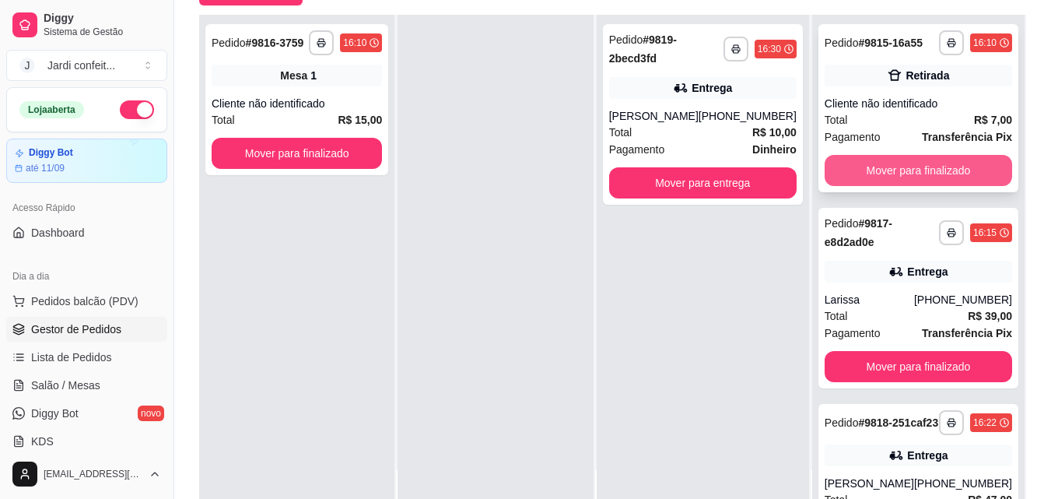
click at [888, 183] on button "Mover para finalizado" at bounding box center [919, 170] width 188 height 31
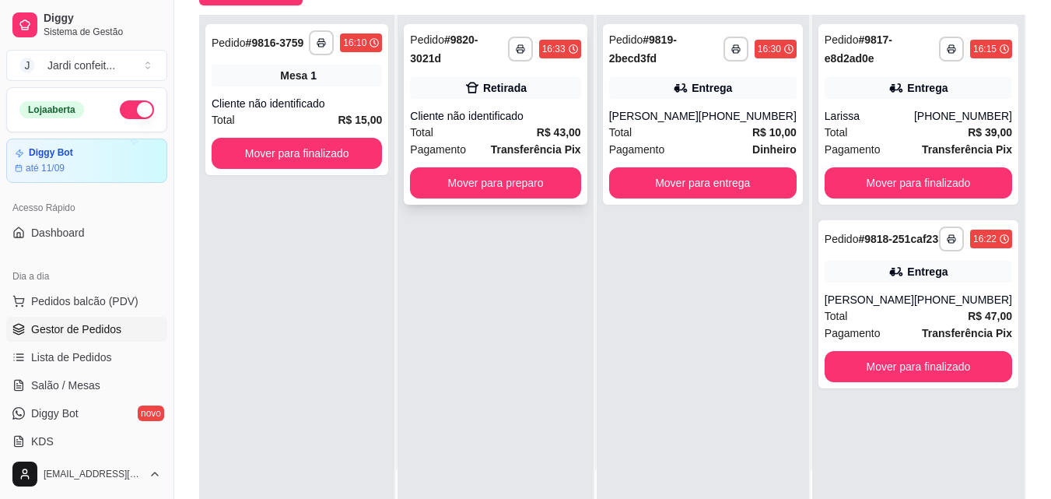
click at [523, 108] on div "Cliente não identificado" at bounding box center [495, 116] width 170 height 16
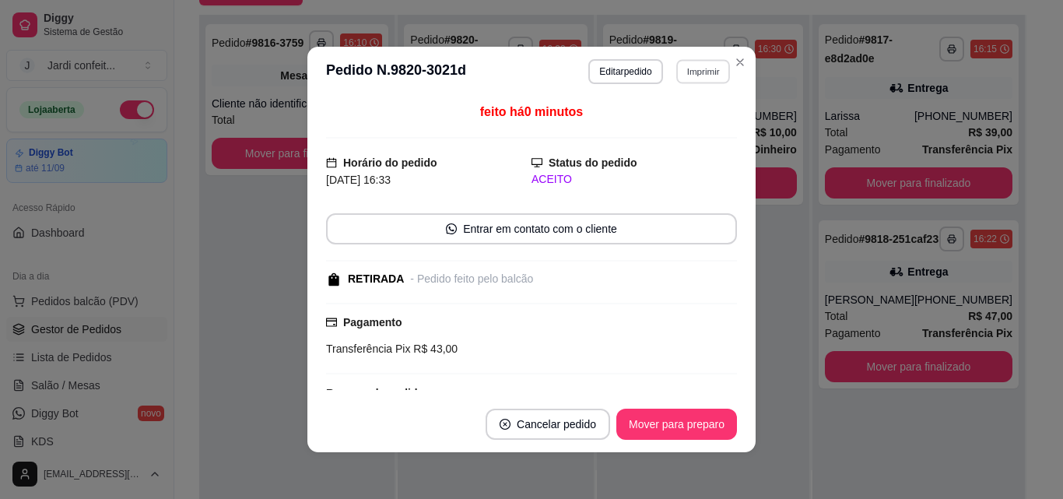
click at [704, 79] on button "Imprimir" at bounding box center [703, 71] width 54 height 24
click at [687, 125] on button "Impressora" at bounding box center [669, 126] width 109 height 24
click at [710, 410] on button "Mover para preparo" at bounding box center [676, 424] width 121 height 31
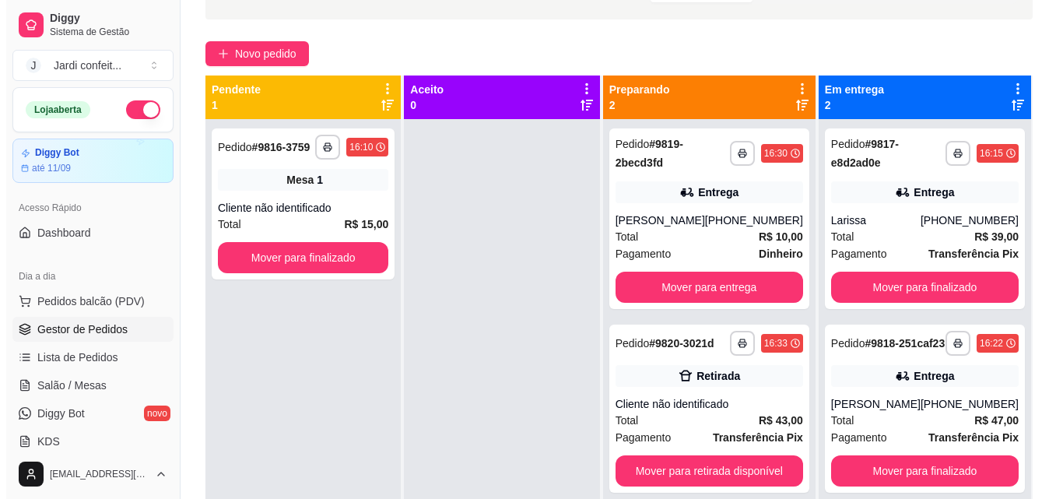
scroll to position [4, 0]
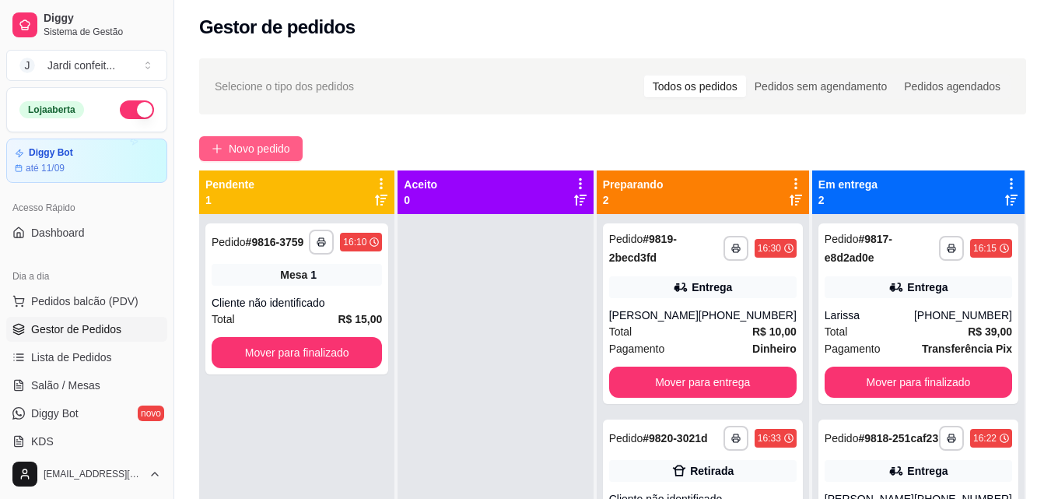
click at [261, 152] on span "Novo pedido" at bounding box center [259, 148] width 61 height 17
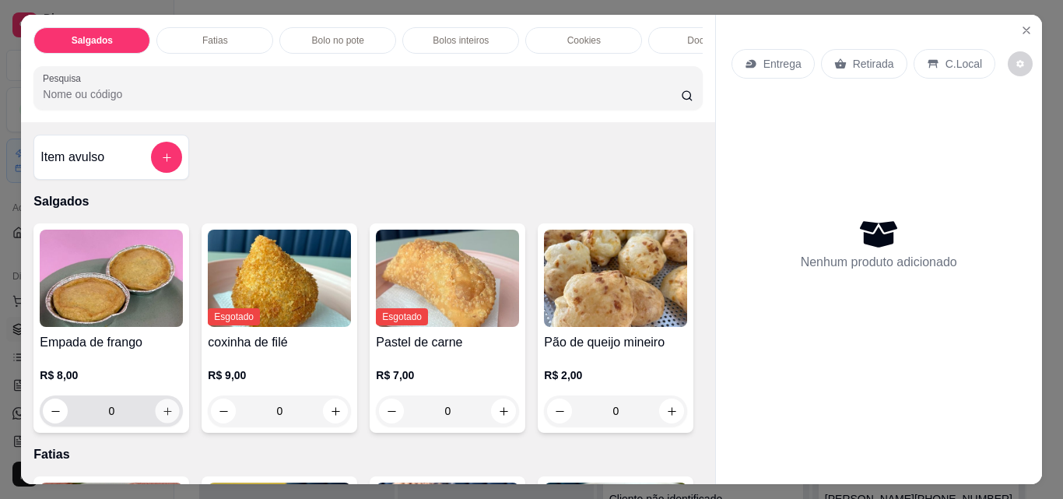
click at [165, 414] on icon "increase-product-quantity" at bounding box center [168, 411] width 12 height 12
type input "1"
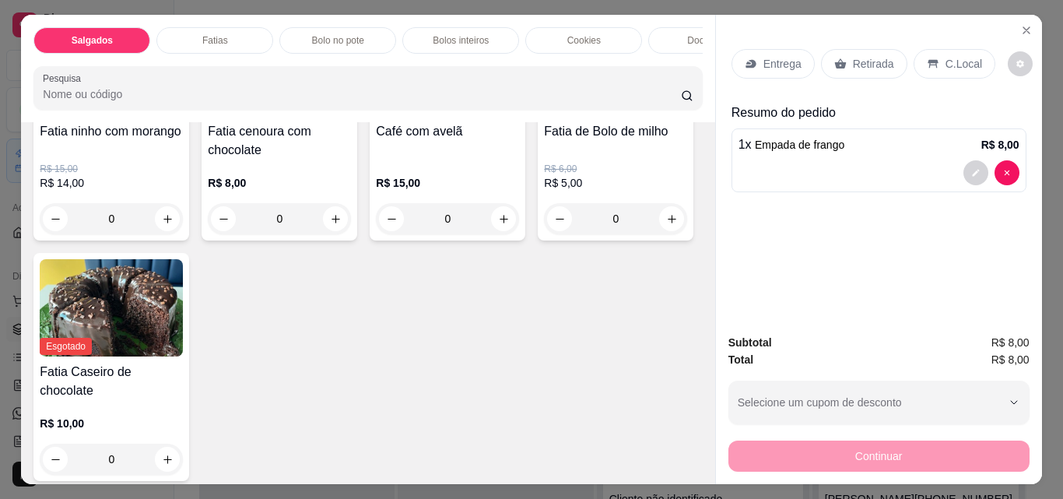
scroll to position [467, 0]
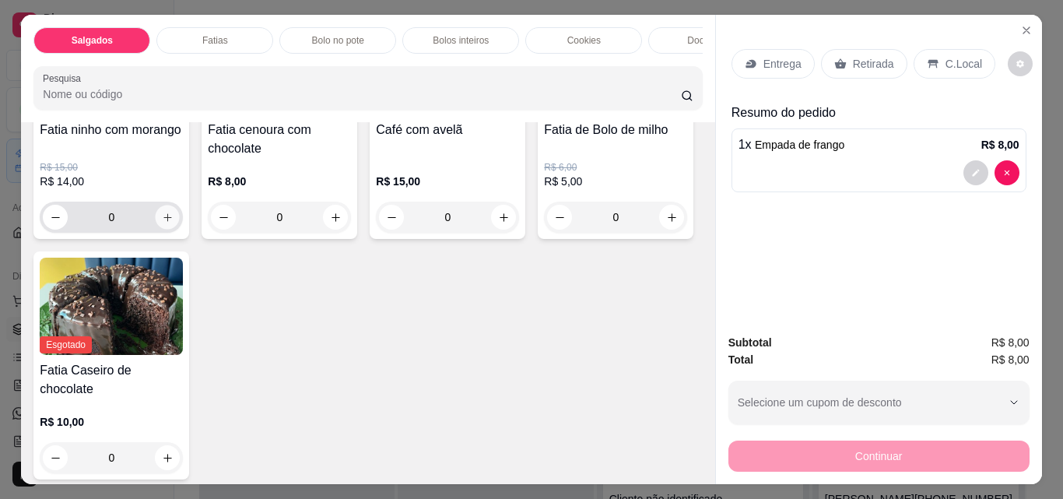
click at [164, 223] on icon "increase-product-quantity" at bounding box center [168, 218] width 12 height 12
type input "1"
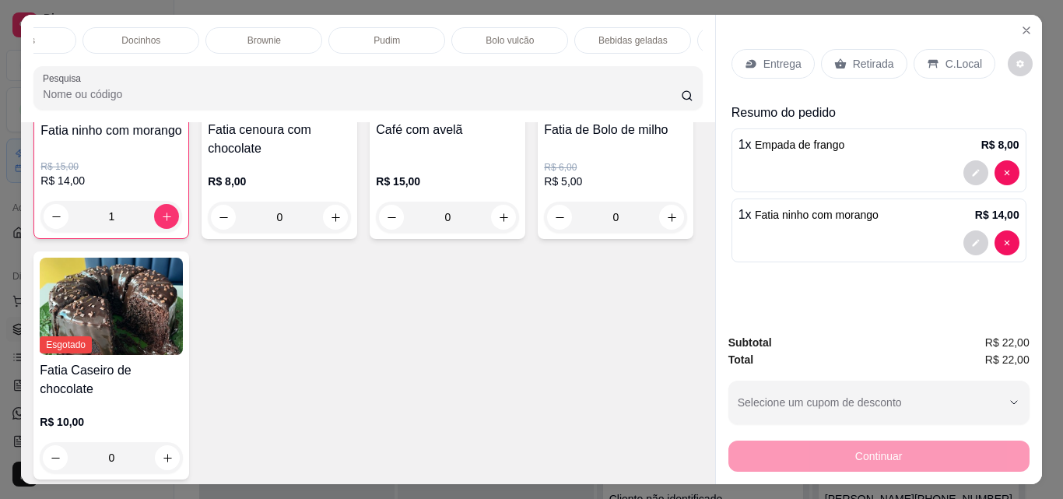
scroll to position [0, 615]
click at [549, 40] on p "Bebidas geladas" at bounding box center [583, 40] width 69 height 12
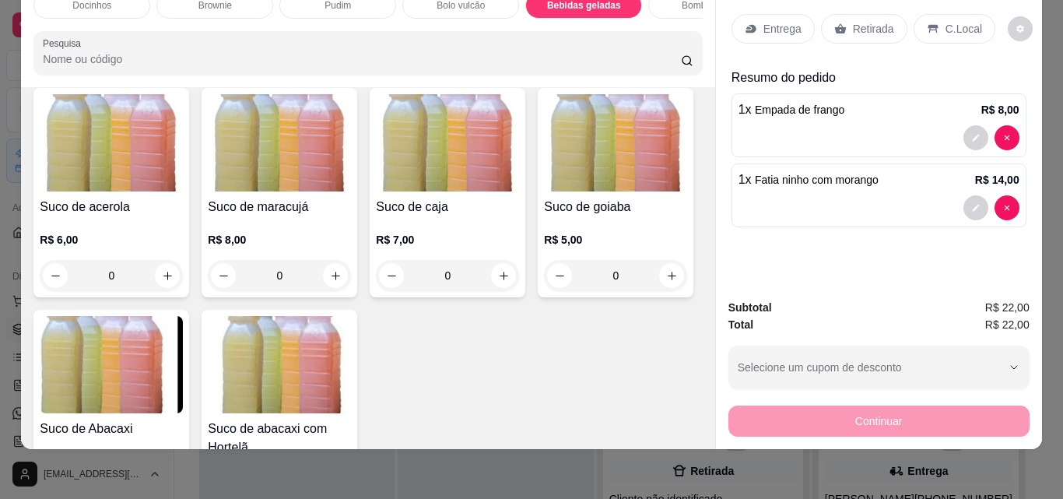
scroll to position [3882, 0]
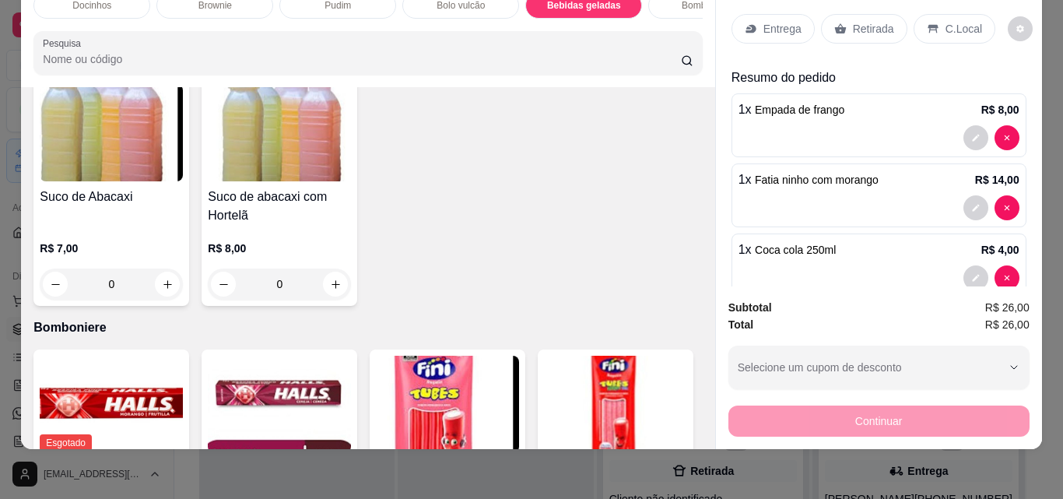
type input "1"
click at [853, 21] on p "Retirada" at bounding box center [873, 29] width 41 height 16
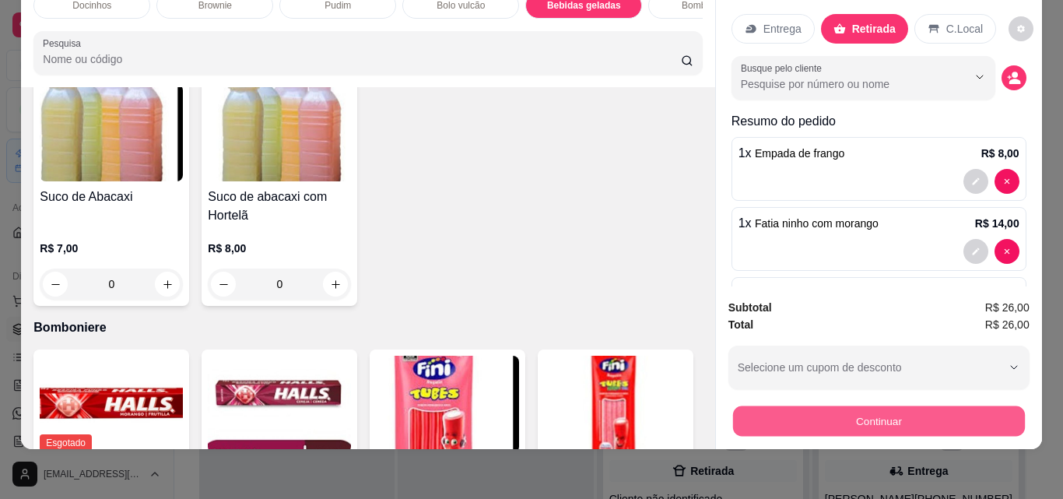
click at [901, 409] on button "Continuar" at bounding box center [878, 420] width 292 height 30
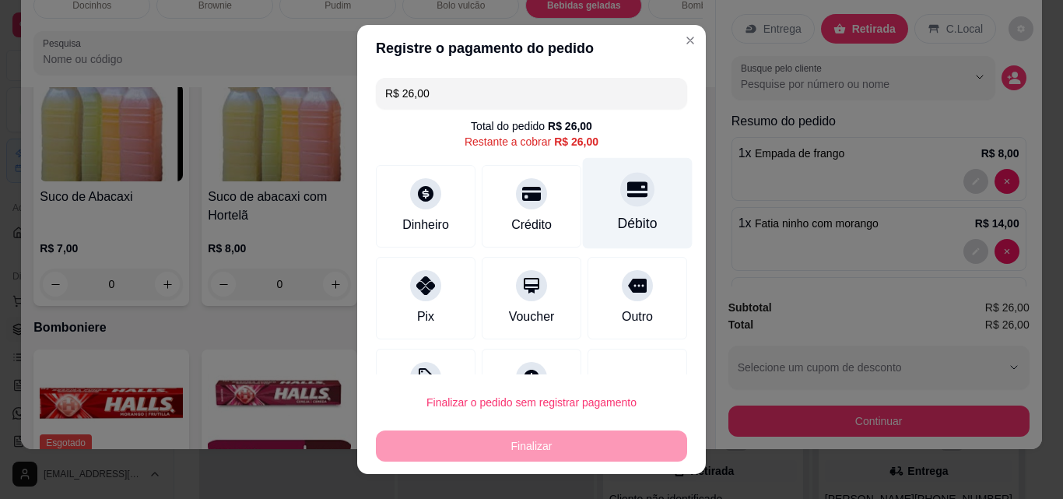
click at [609, 208] on div "Débito" at bounding box center [638, 203] width 110 height 91
type input "R$ 0,00"
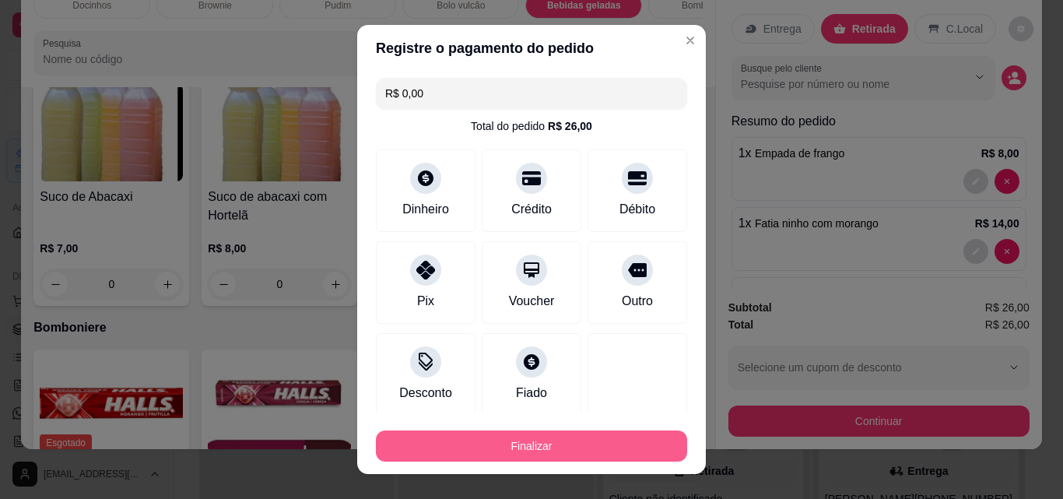
click at [607, 440] on button "Finalizar" at bounding box center [531, 445] width 311 height 31
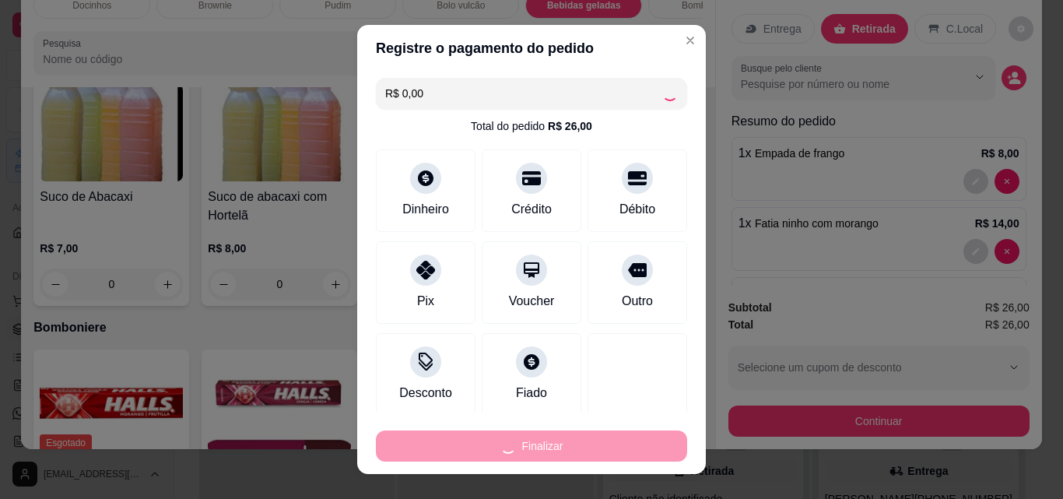
type input "0"
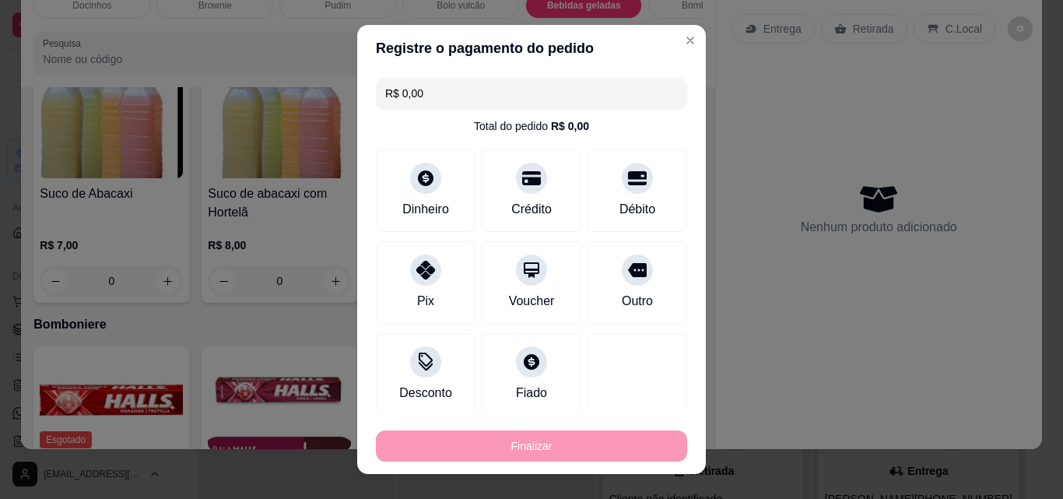
type input "-R$ 26,00"
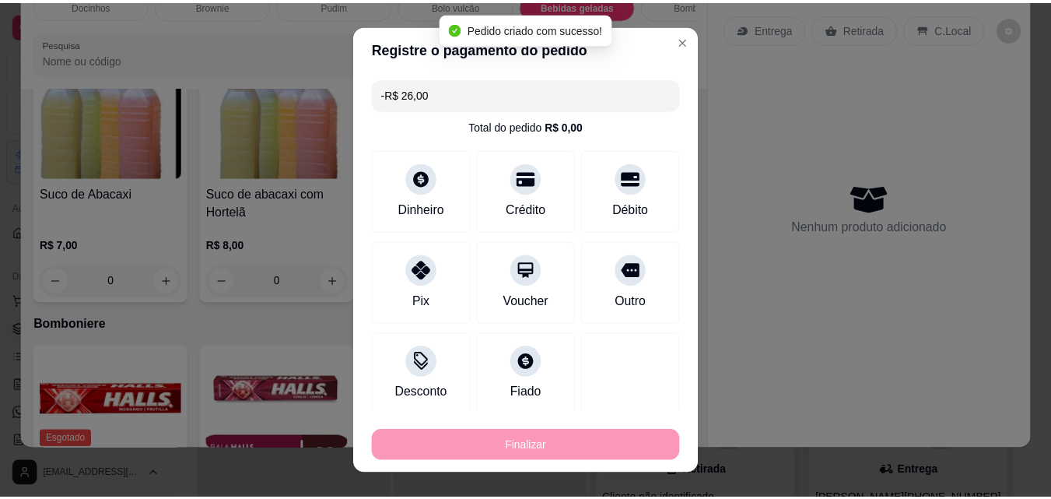
scroll to position [3881, 0]
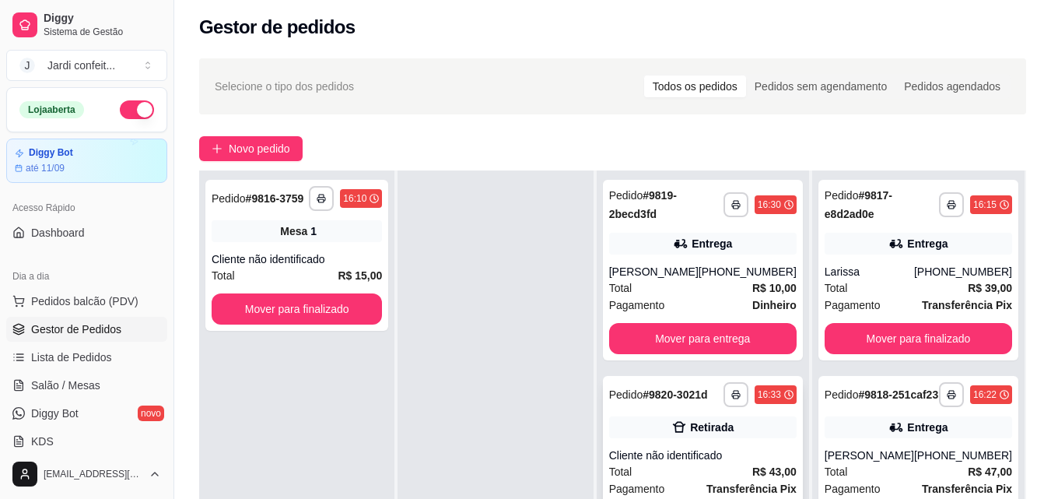
scroll to position [237, 0]
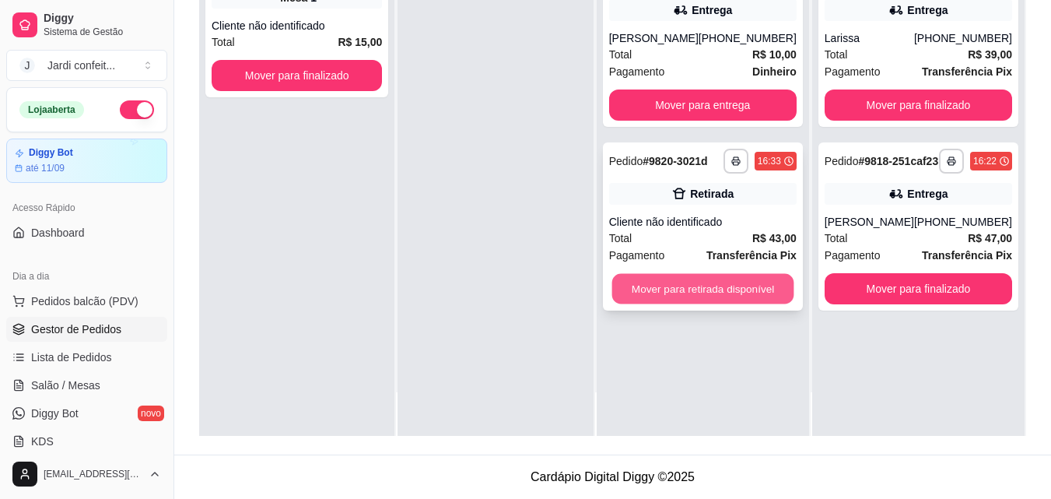
click at [715, 283] on button "Mover para retirada disponível" at bounding box center [703, 289] width 182 height 30
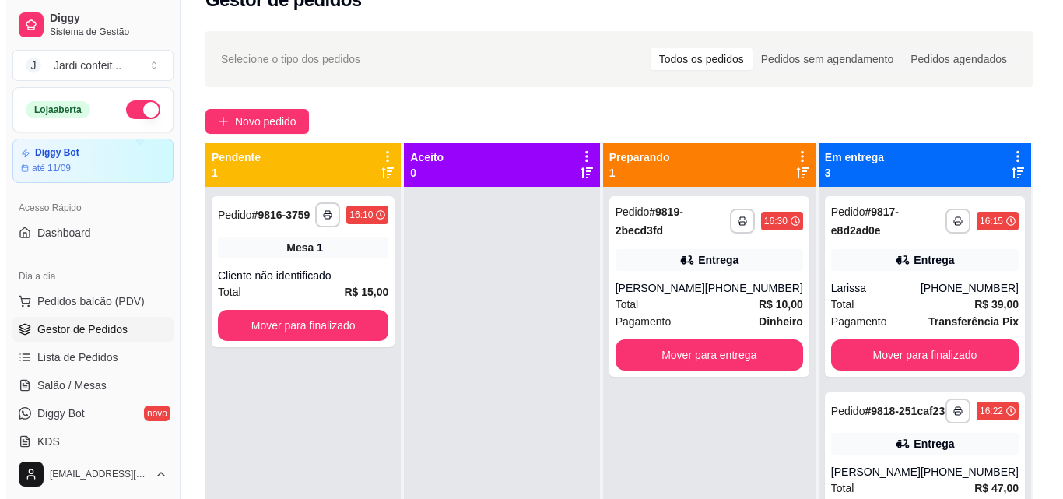
scroll to position [4, 0]
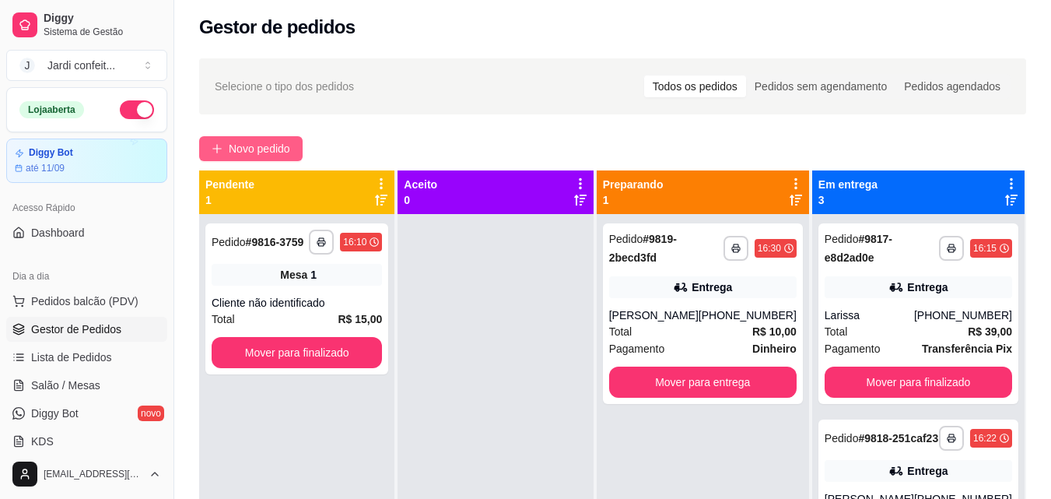
click at [268, 153] on span "Novo pedido" at bounding box center [259, 148] width 61 height 17
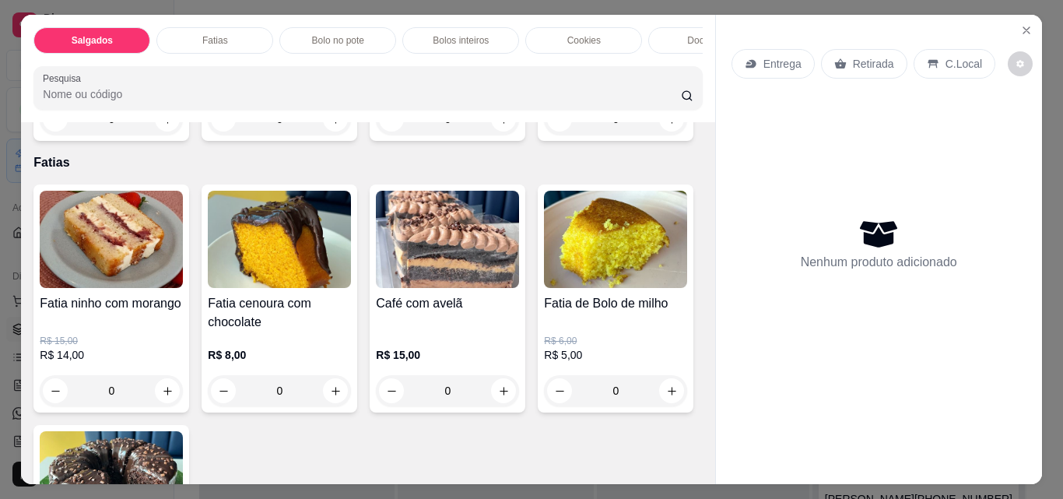
scroll to position [389, 0]
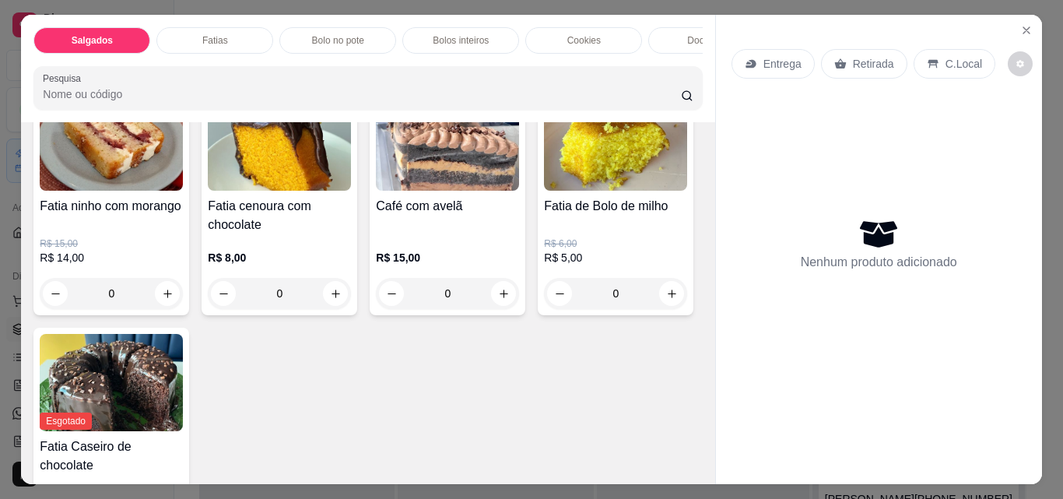
click at [666, 28] on icon "increase-product-quantity" at bounding box center [672, 22] width 12 height 12
type input "1"
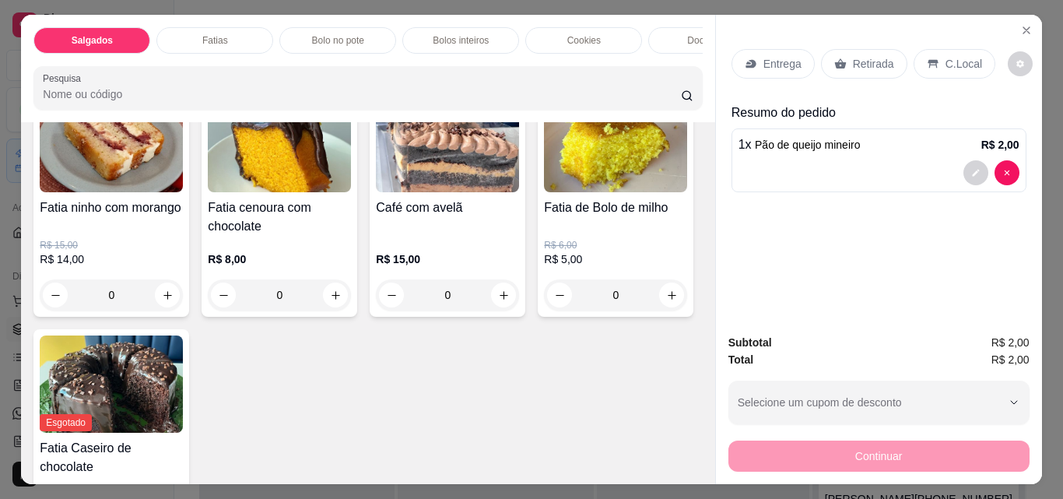
scroll to position [390, 0]
click at [876, 49] on div "Retirada" at bounding box center [864, 64] width 86 height 30
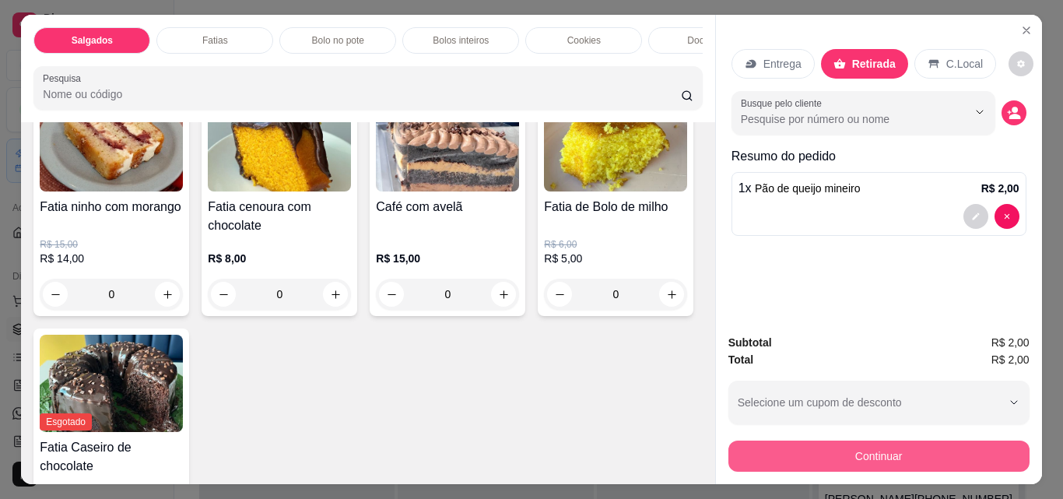
click at [931, 444] on button "Continuar" at bounding box center [878, 455] width 301 height 31
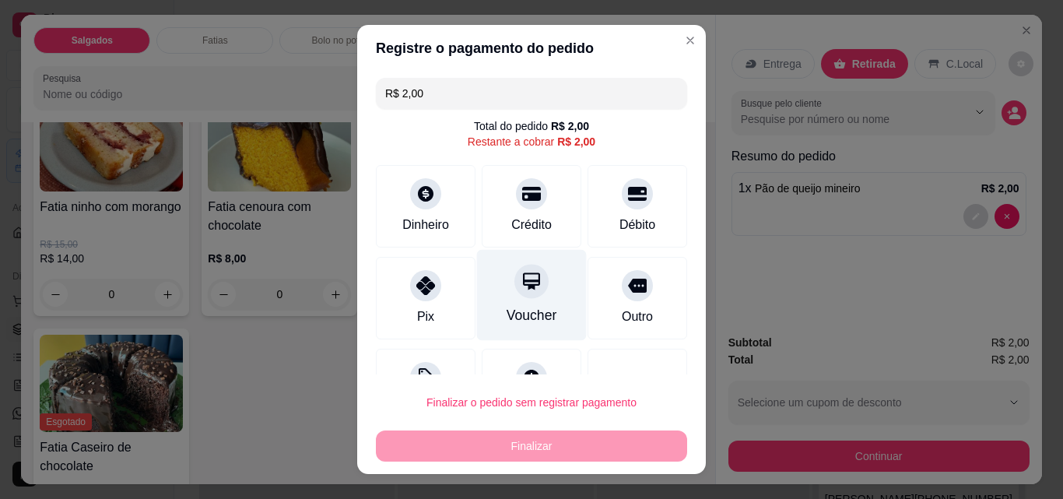
scroll to position [63, 0]
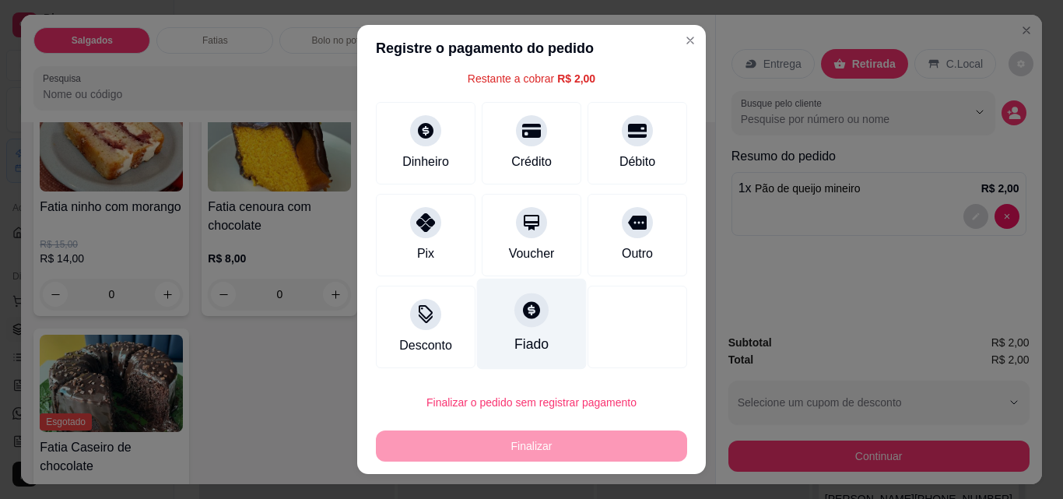
click at [523, 324] on div at bounding box center [531, 310] width 34 height 34
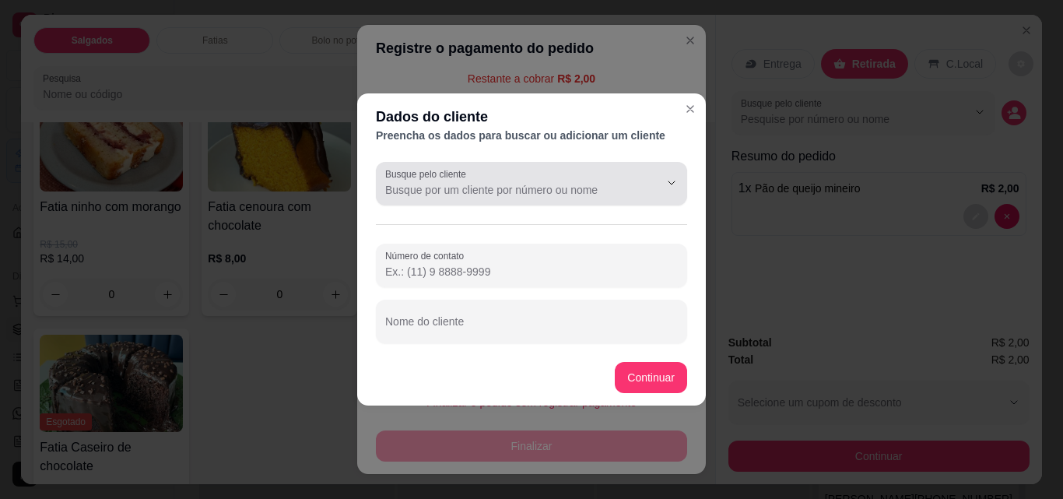
click at [573, 196] on input "Busque pelo cliente" at bounding box center [509, 190] width 249 height 16
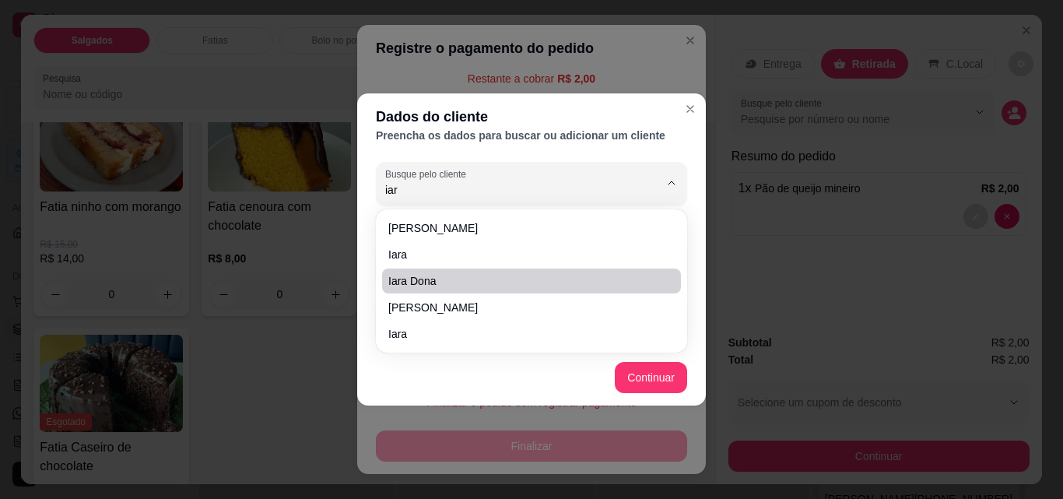
click at [468, 278] on span "iara dona" at bounding box center [523, 281] width 271 height 16
type input "iara dona"
type input "[PHONE_NUMBER]"
type input "iara dona"
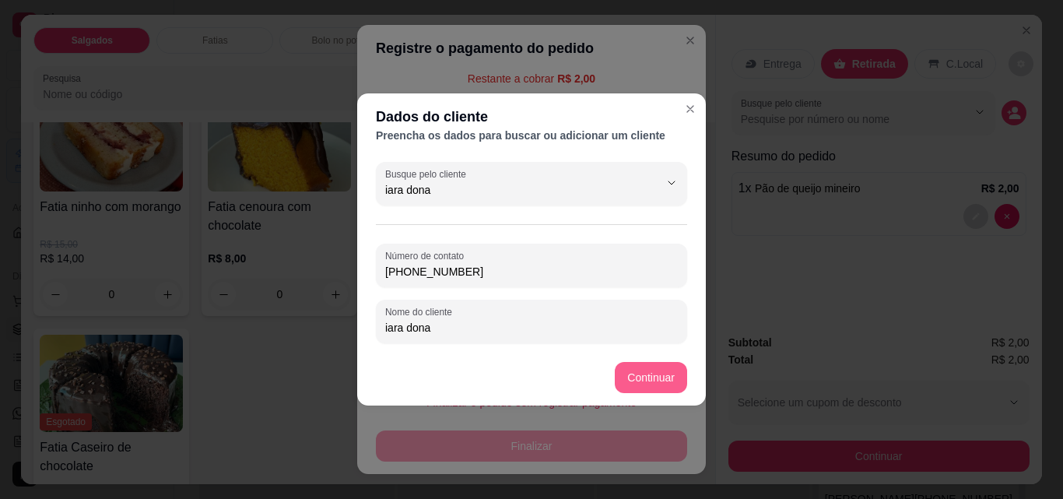
type input "iara dona"
type input "R$ 0,00"
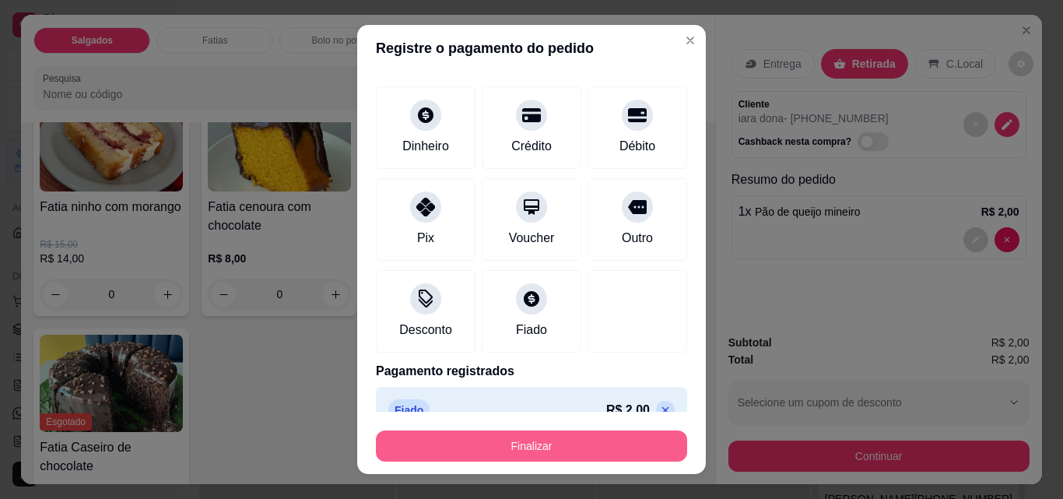
click at [618, 439] on button "Finalizar" at bounding box center [531, 445] width 311 height 31
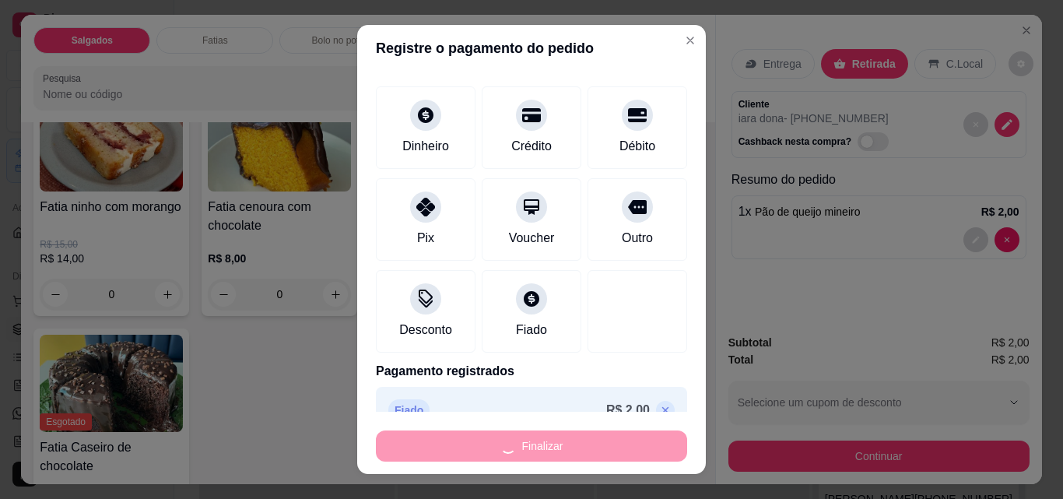
type input "0"
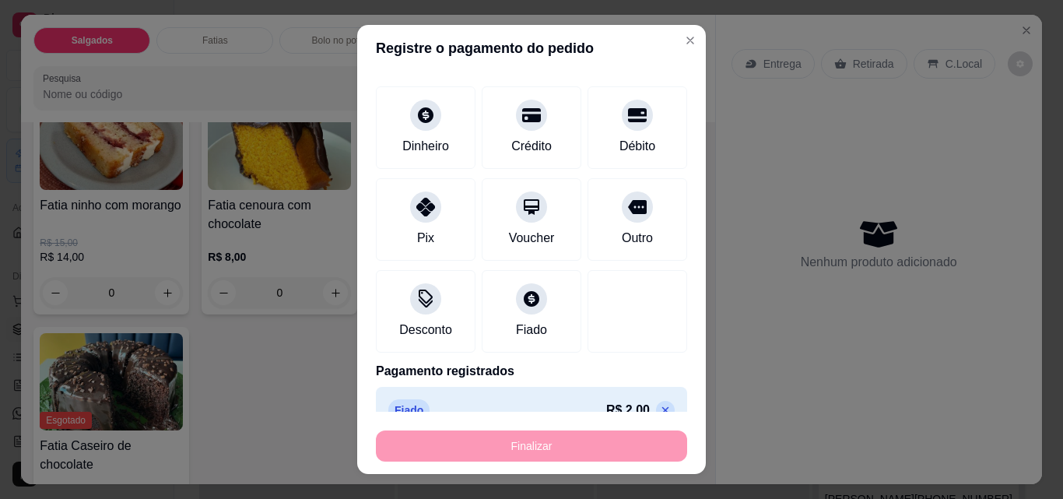
type input "-R$ 2,00"
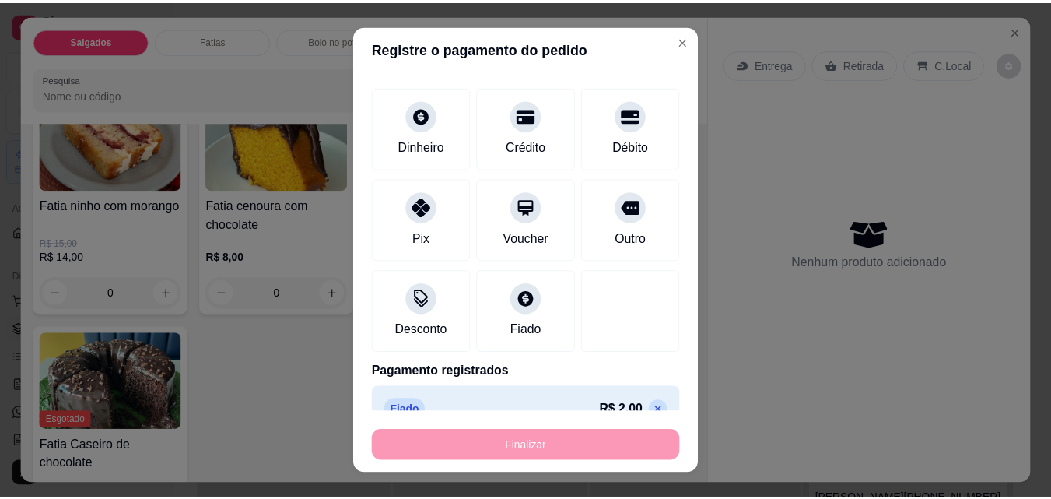
scroll to position [389, 0]
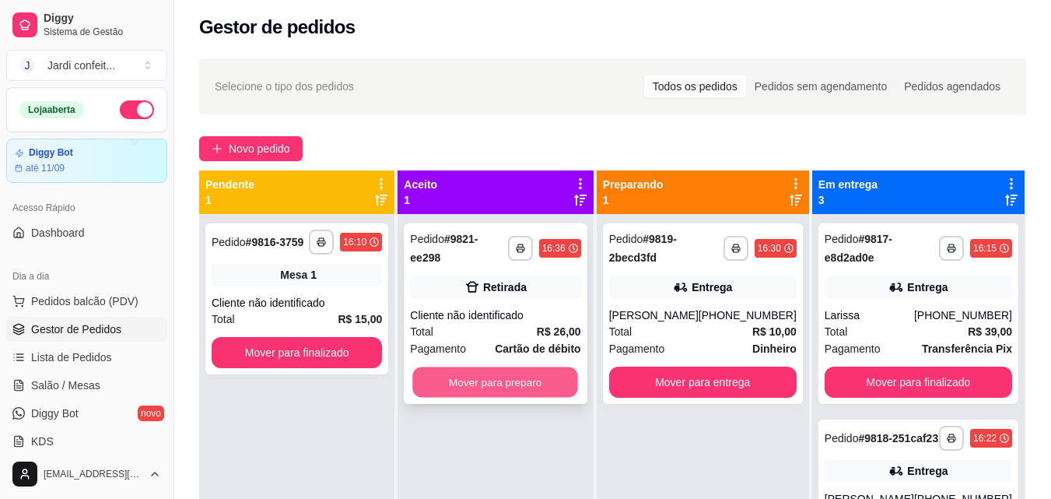
click at [497, 371] on button "Mover para preparo" at bounding box center [496, 382] width 166 height 30
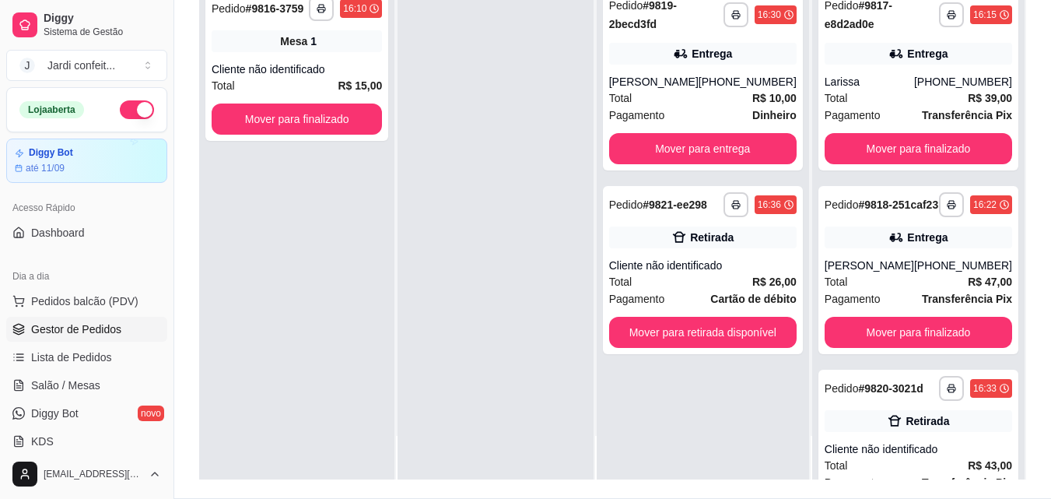
scroll to position [237, 0]
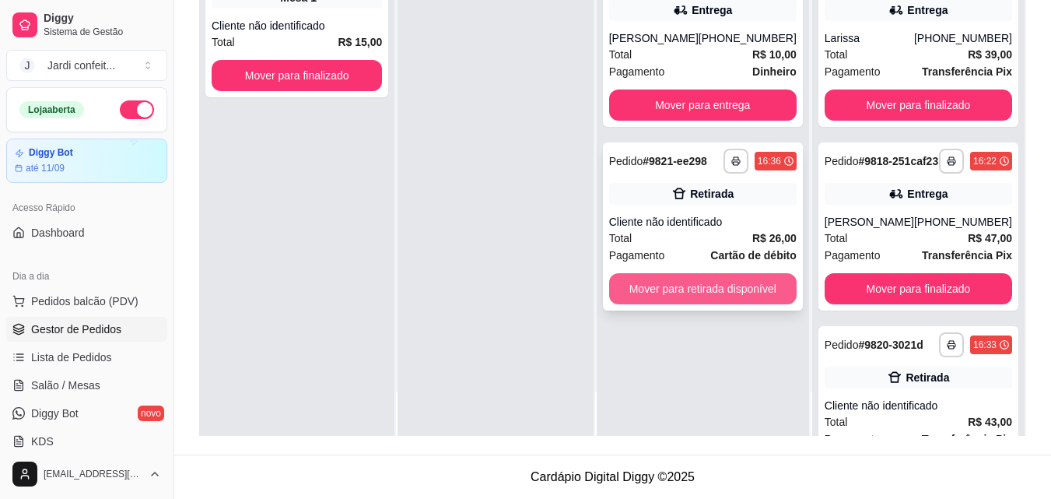
click at [738, 289] on button "Mover para retirada disponível" at bounding box center [703, 288] width 188 height 31
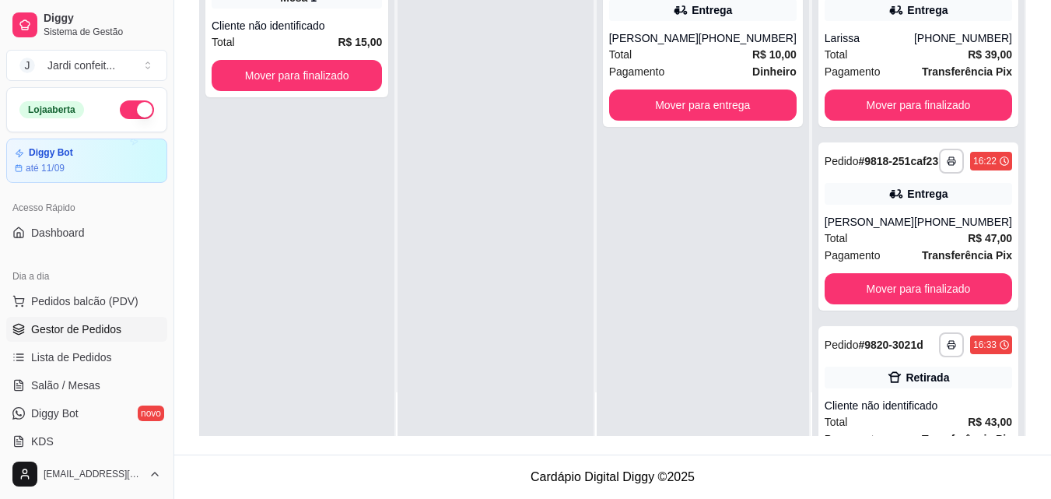
scroll to position [0, 0]
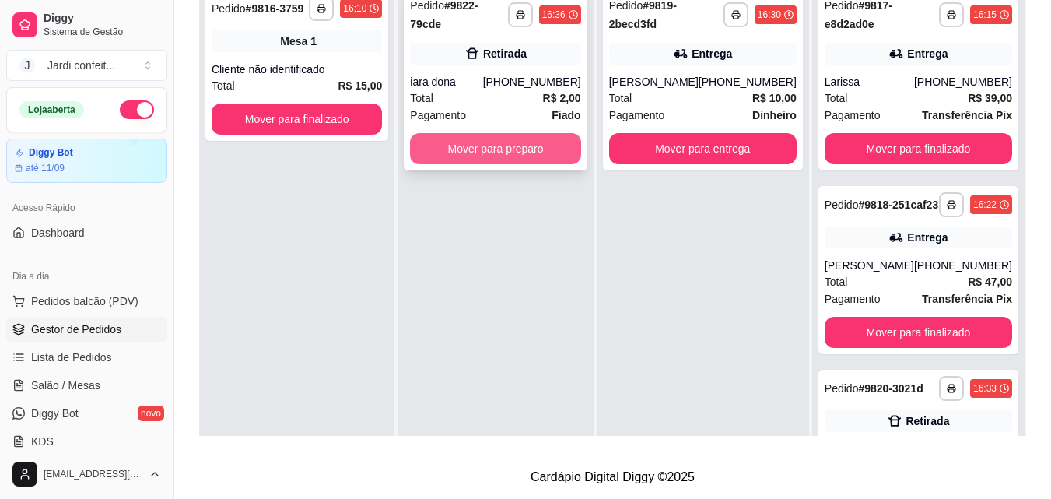
click at [545, 133] on button "Mover para preparo" at bounding box center [495, 148] width 170 height 31
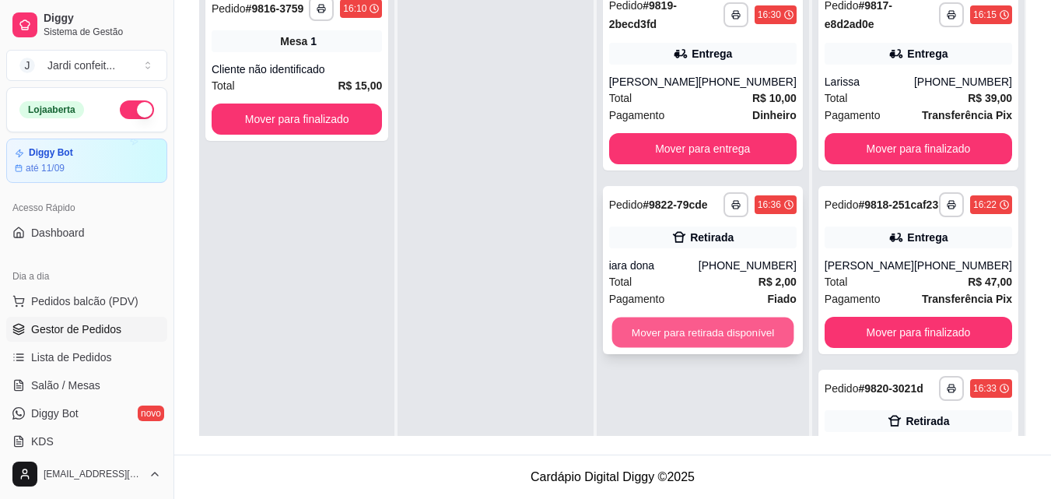
click at [713, 326] on button "Mover para retirada disponível" at bounding box center [703, 332] width 182 height 30
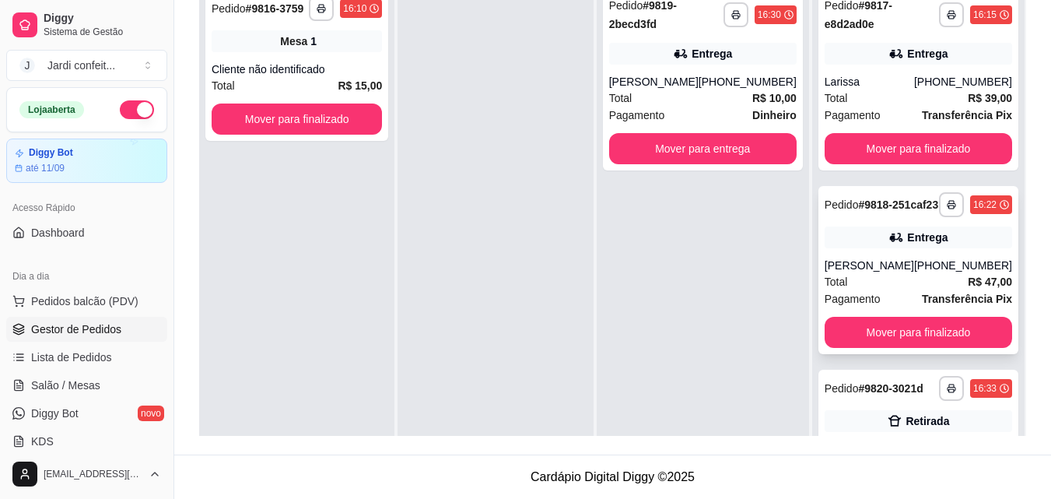
scroll to position [233, 0]
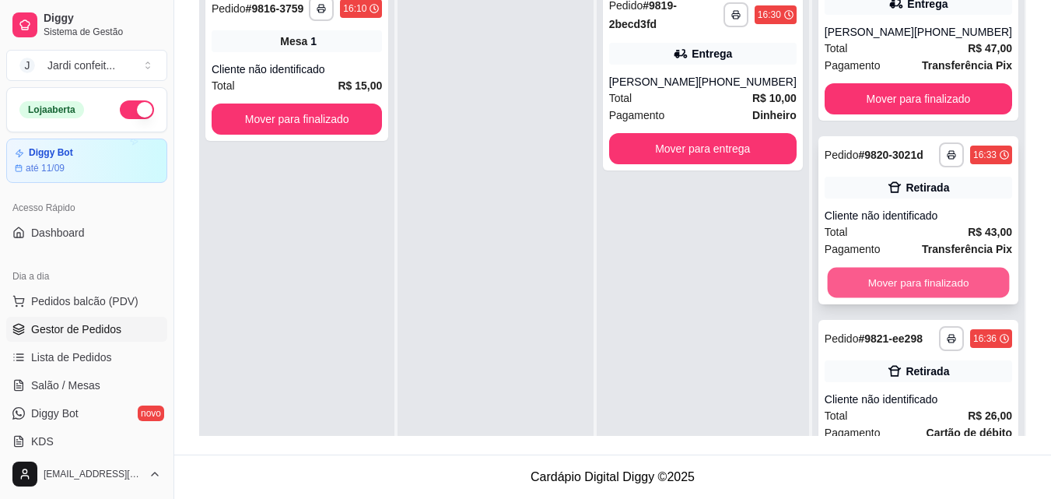
click at [885, 298] on button "Mover para finalizado" at bounding box center [918, 283] width 182 height 30
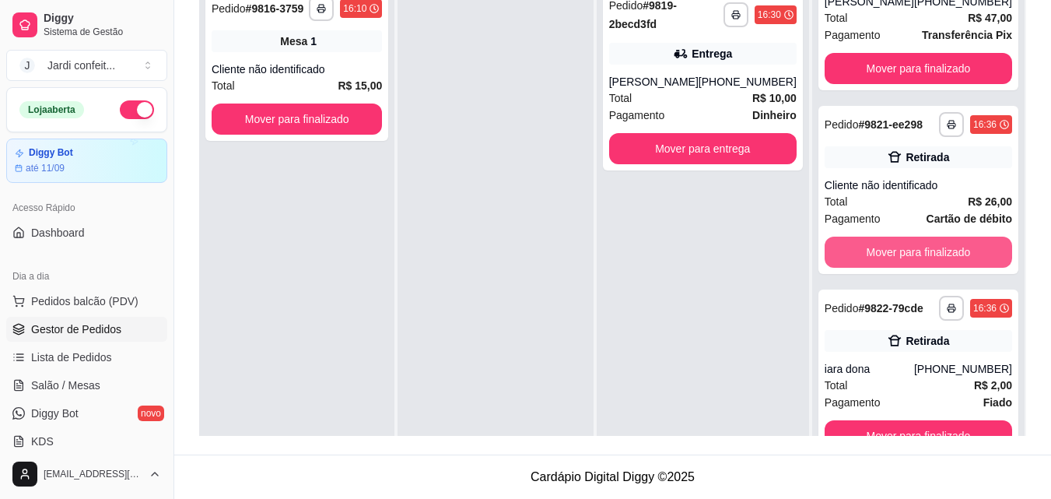
scroll to position [301, 0]
click at [918, 237] on button "Mover para finalizado" at bounding box center [919, 252] width 188 height 31
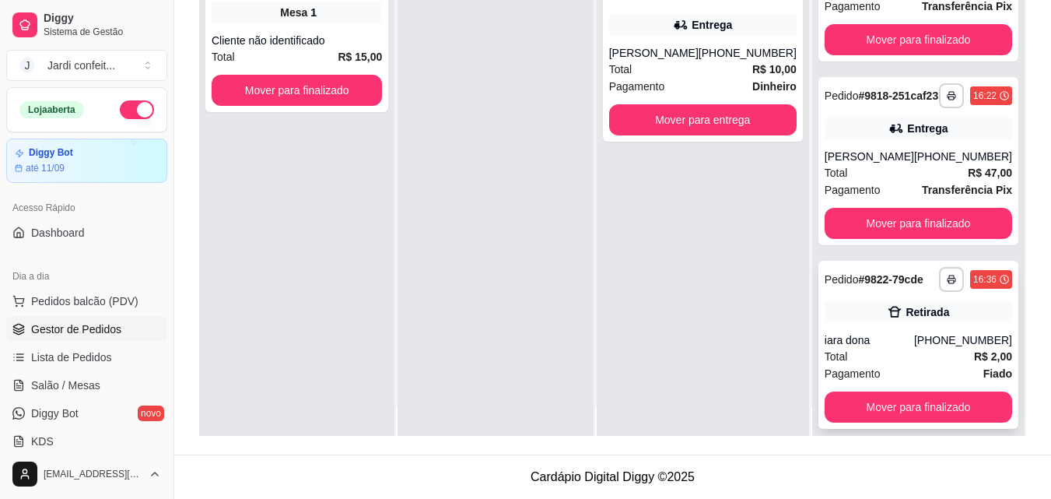
scroll to position [44, 0]
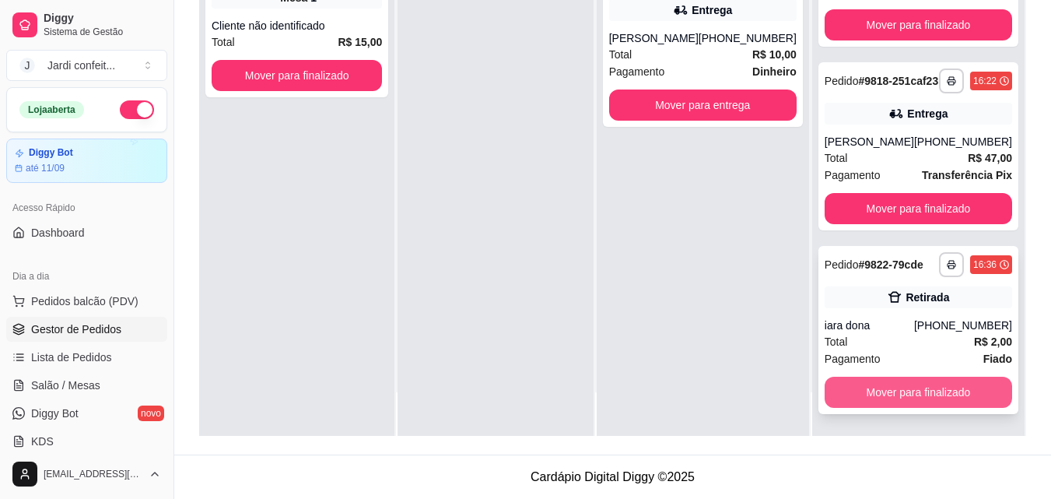
click at [866, 392] on button "Mover para finalizado" at bounding box center [919, 392] width 188 height 31
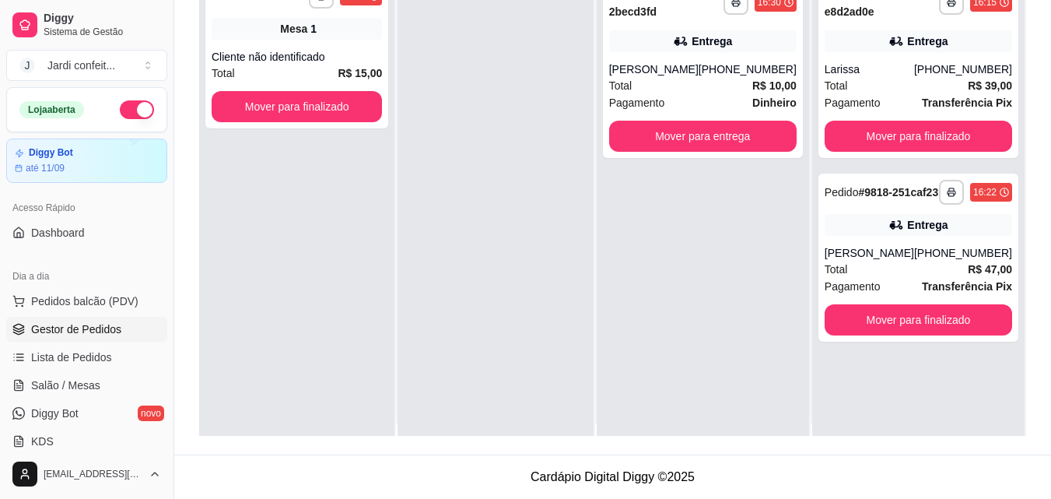
scroll to position [0, 0]
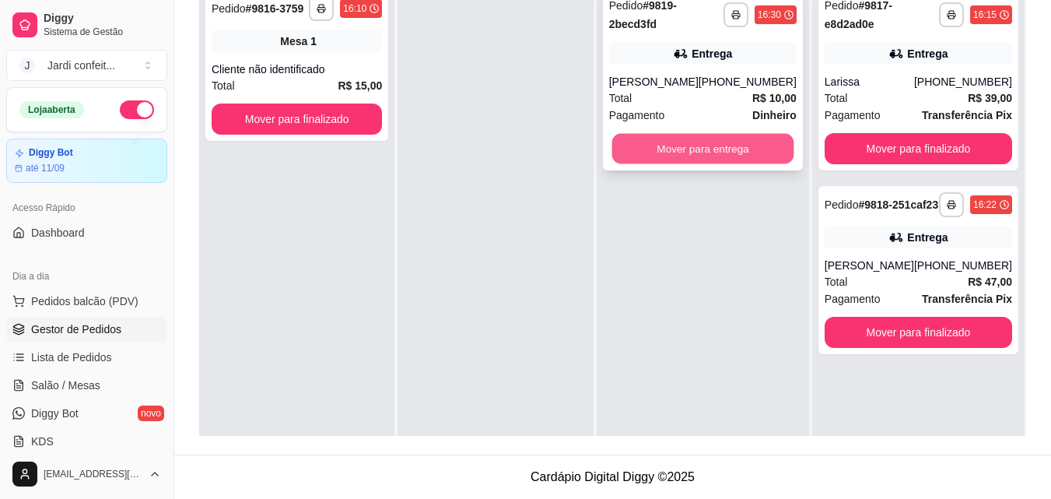
click at [688, 142] on button "Mover para entrega" at bounding box center [703, 149] width 182 height 30
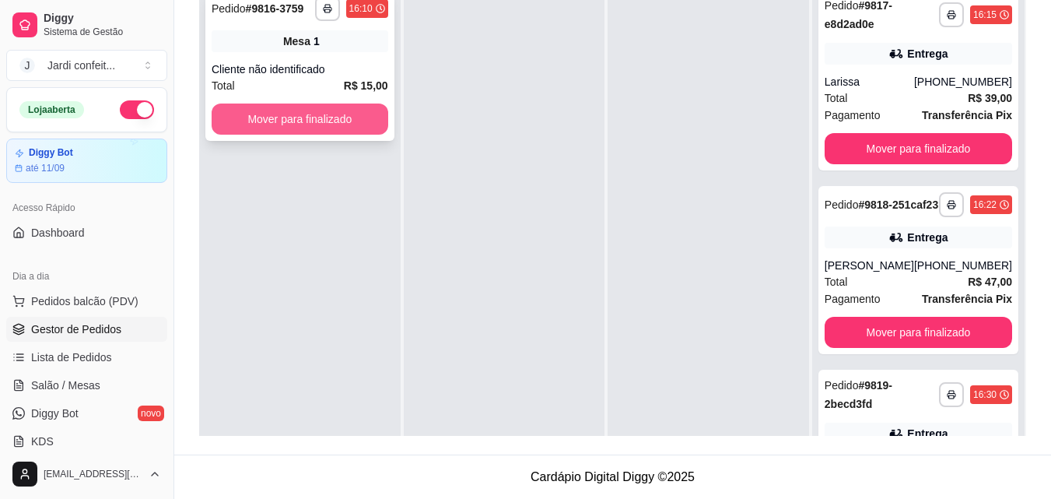
click at [300, 110] on button "Mover para finalizado" at bounding box center [300, 118] width 177 height 31
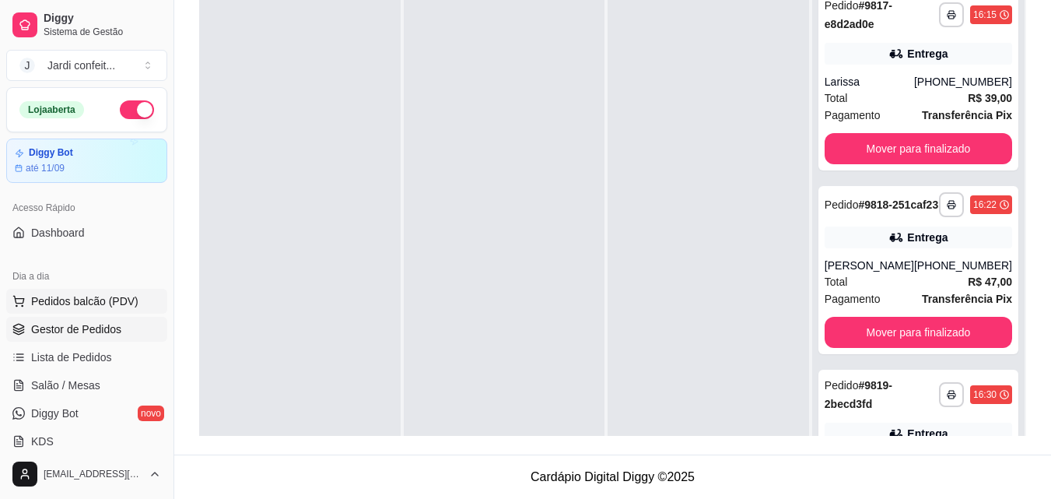
click at [49, 305] on span "Pedidos balcão (PDV)" at bounding box center [84, 301] width 107 height 16
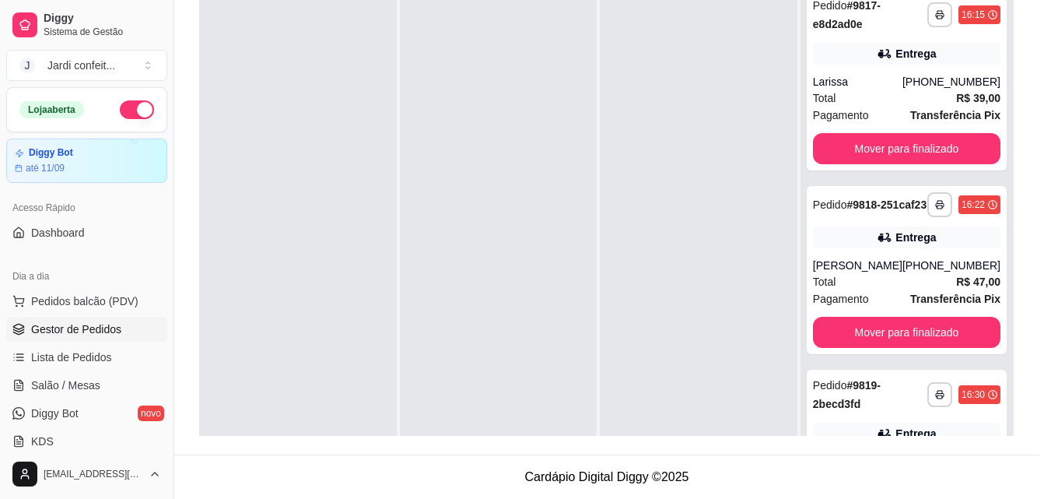
click at [59, 353] on h4 "Empada de frango" at bounding box center [109, 343] width 144 height 19
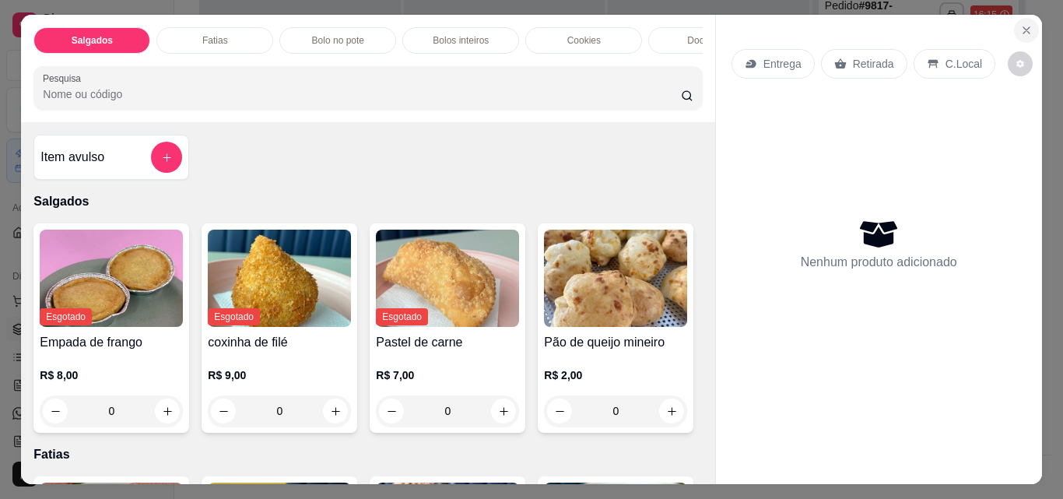
click at [1014, 30] on button "Close" at bounding box center [1026, 30] width 25 height 25
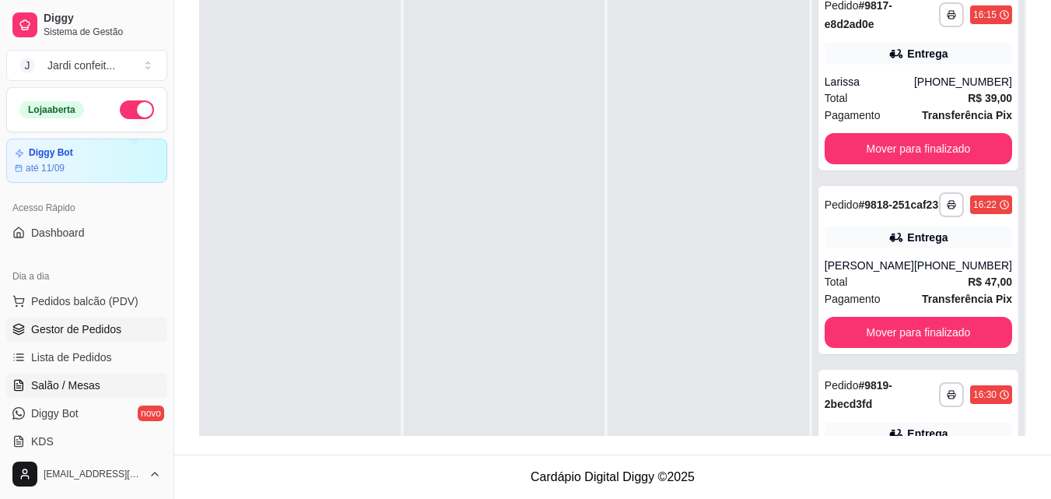
click at [80, 391] on span "Salão / Mesas" at bounding box center [65, 385] width 69 height 16
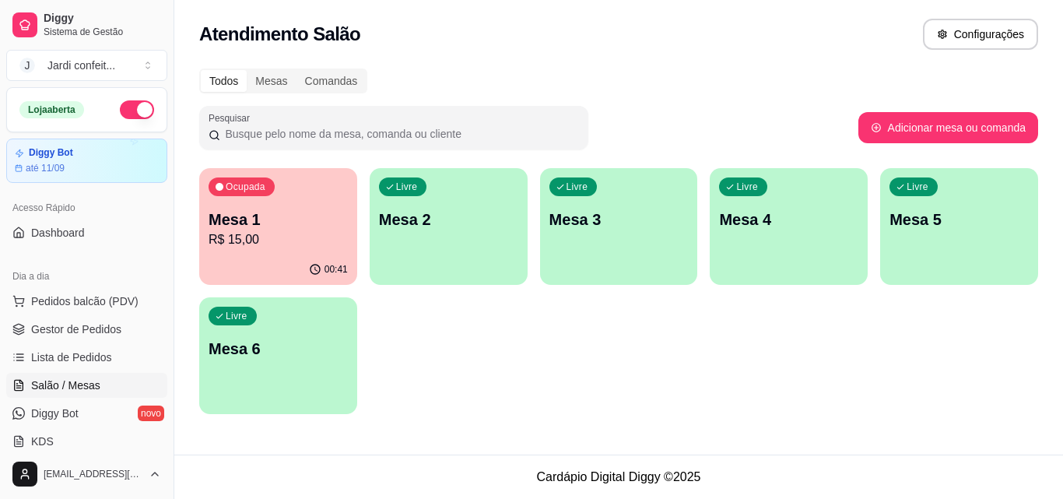
click at [243, 259] on div "00:41" at bounding box center [278, 269] width 158 height 30
click at [914, 113] on button "Adicionar mesa ou comanda" at bounding box center [948, 128] width 174 height 30
select select "TABLE"
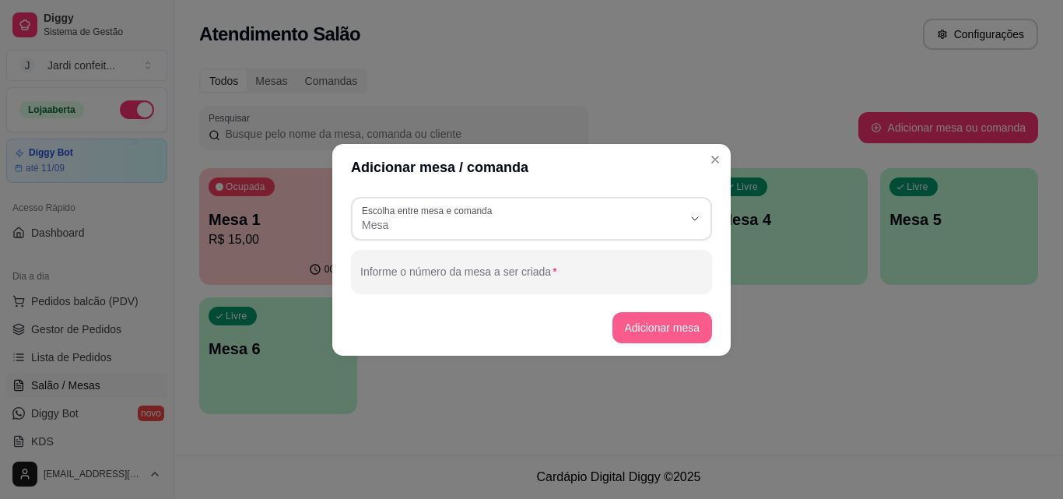
click at [668, 323] on button "Adicionar mesa" at bounding box center [662, 327] width 100 height 31
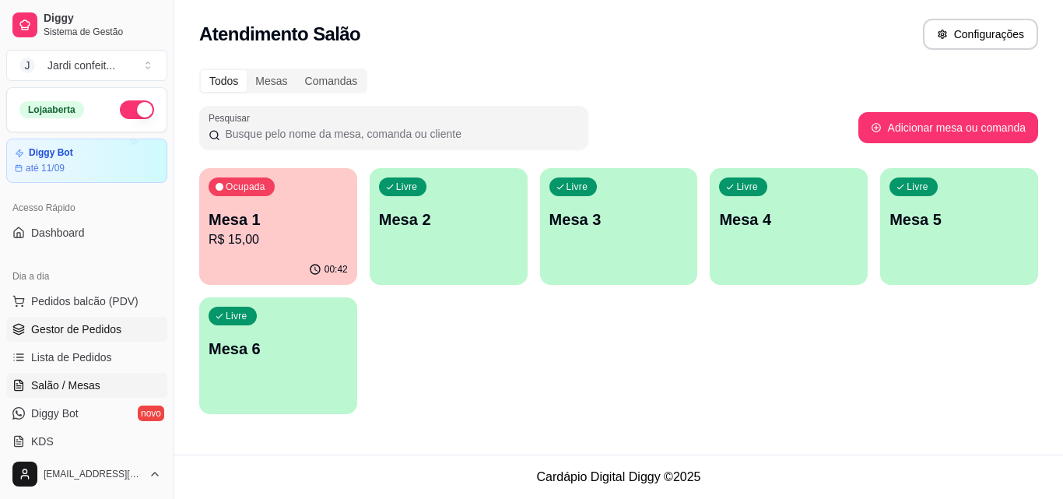
click at [100, 320] on link "Gestor de Pedidos" at bounding box center [86, 329] width 161 height 25
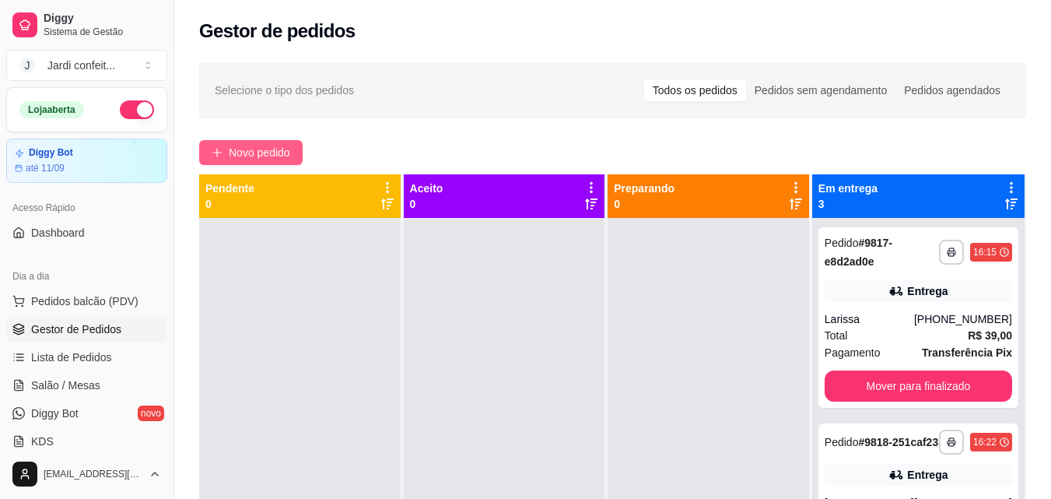
click at [243, 156] on span "Novo pedido" at bounding box center [259, 152] width 61 height 17
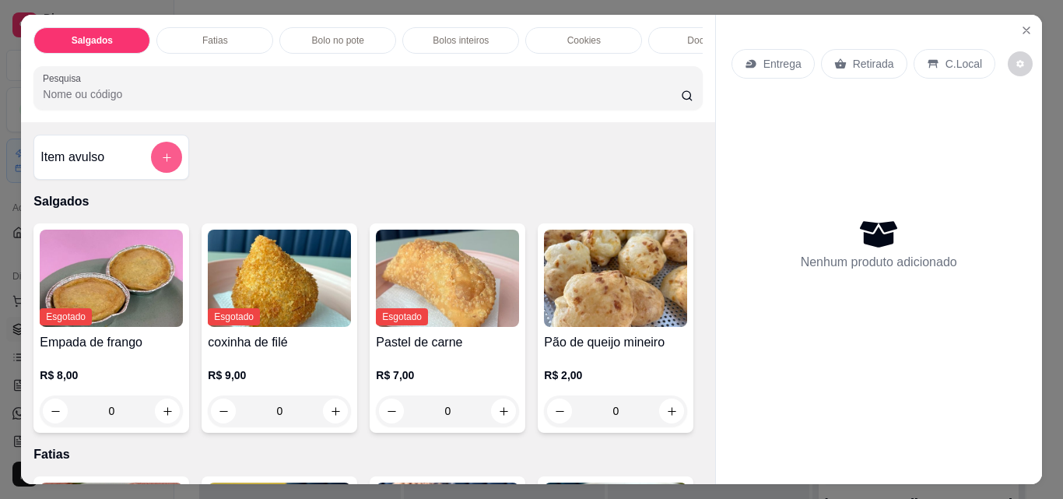
click at [160, 156] on button "add-separate-item" at bounding box center [166, 157] width 31 height 31
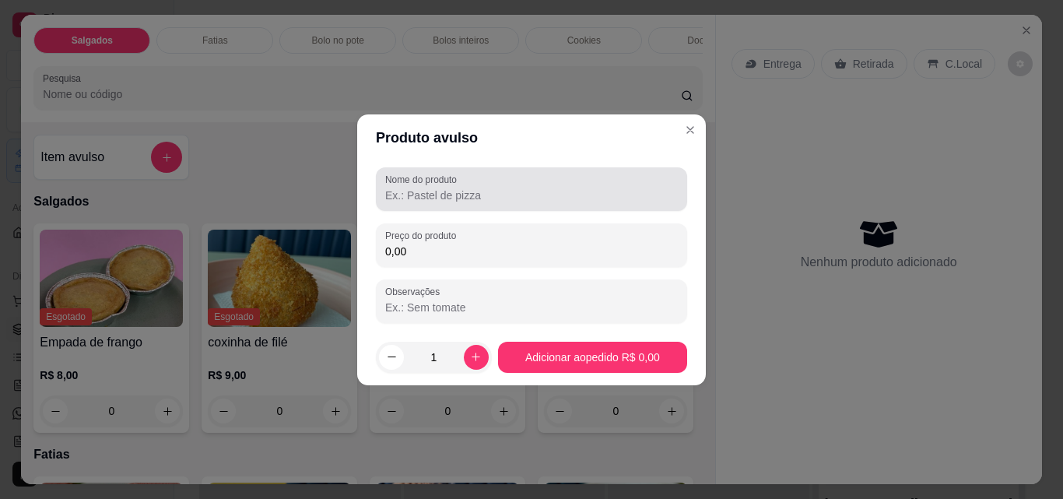
click at [414, 190] on input "Nome do produto" at bounding box center [531, 196] width 293 height 16
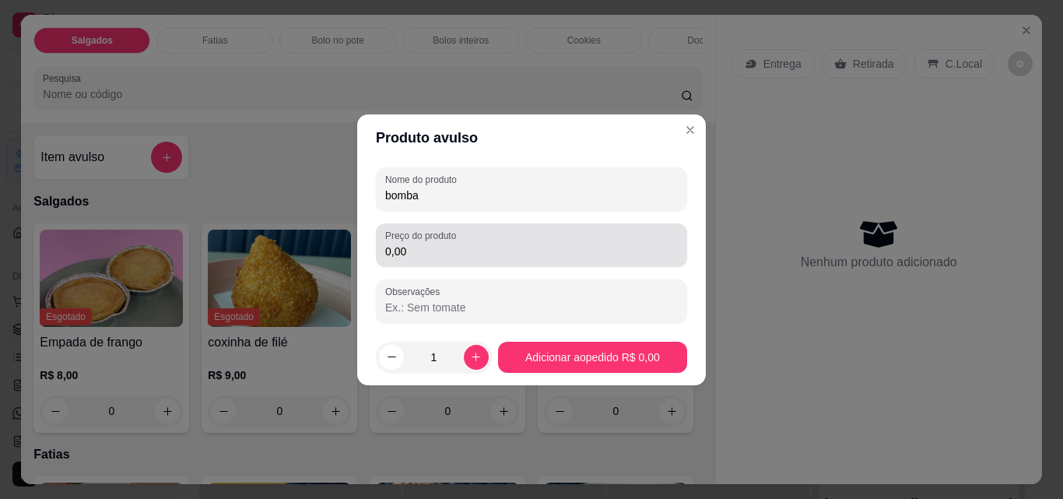
type input "bomba"
click at [431, 245] on input "0,00" at bounding box center [531, 252] width 293 height 16
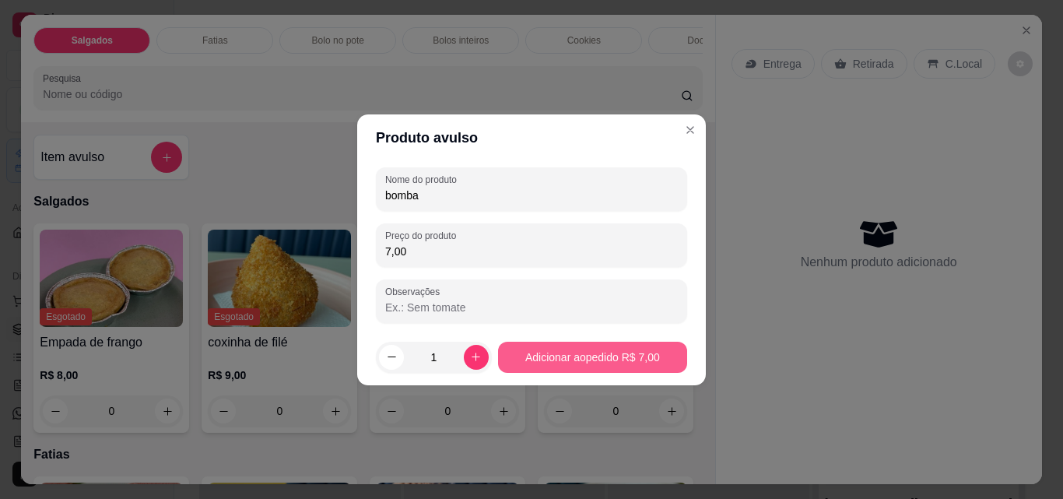
type input "7,00"
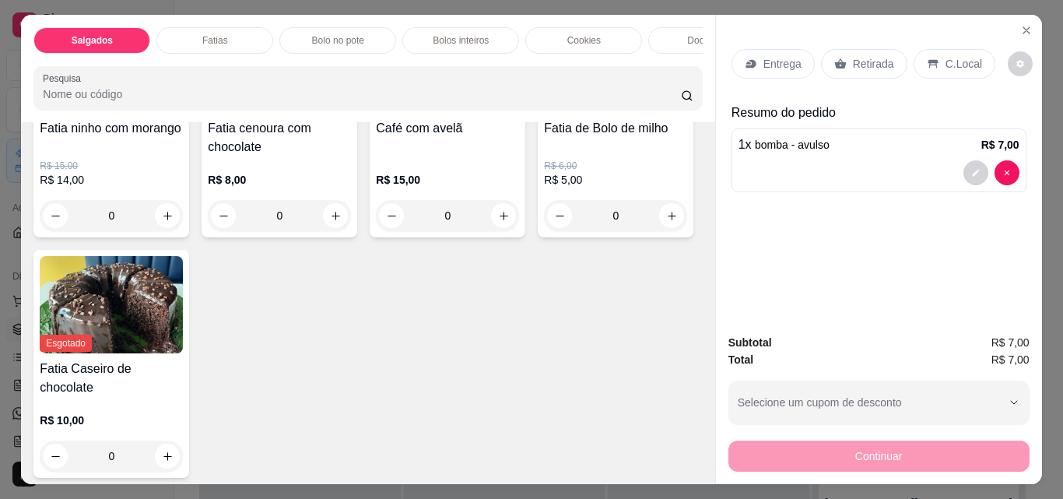
scroll to position [545, 0]
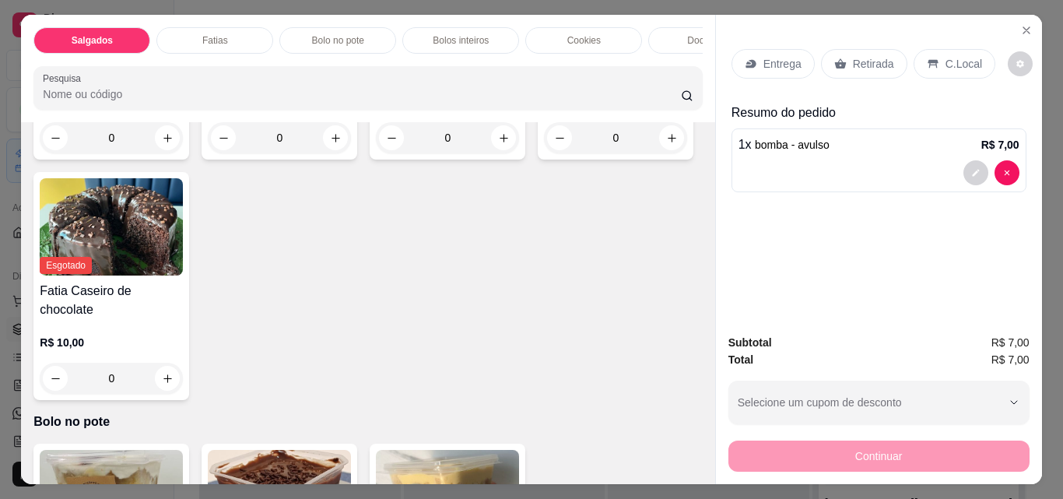
click at [311, 153] on input "0" at bounding box center [279, 137] width 87 height 31
click at [330, 144] on icon "increase-product-quantity" at bounding box center [336, 138] width 12 height 12
type input "1"
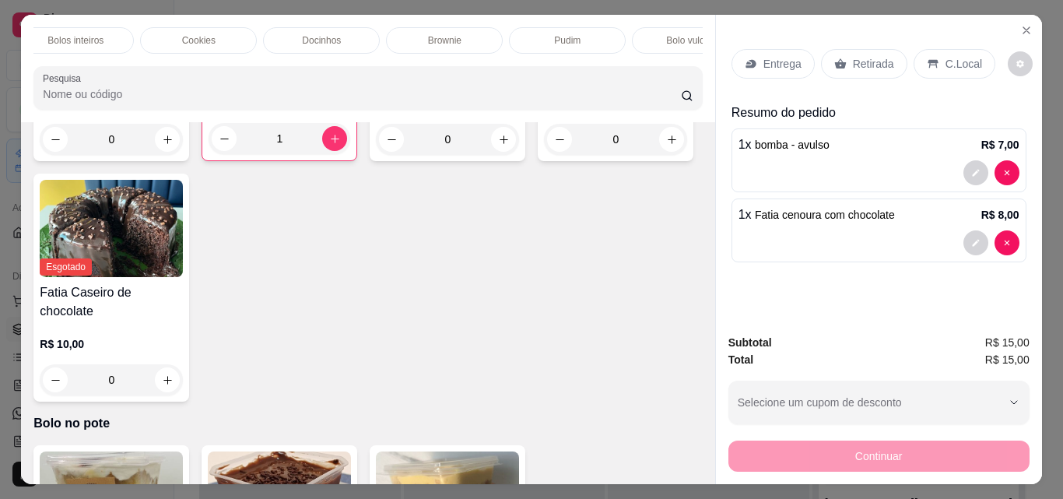
scroll to position [0, 553]
click at [611, 34] on p "Bebidas geladas" at bounding box center [645, 40] width 69 height 12
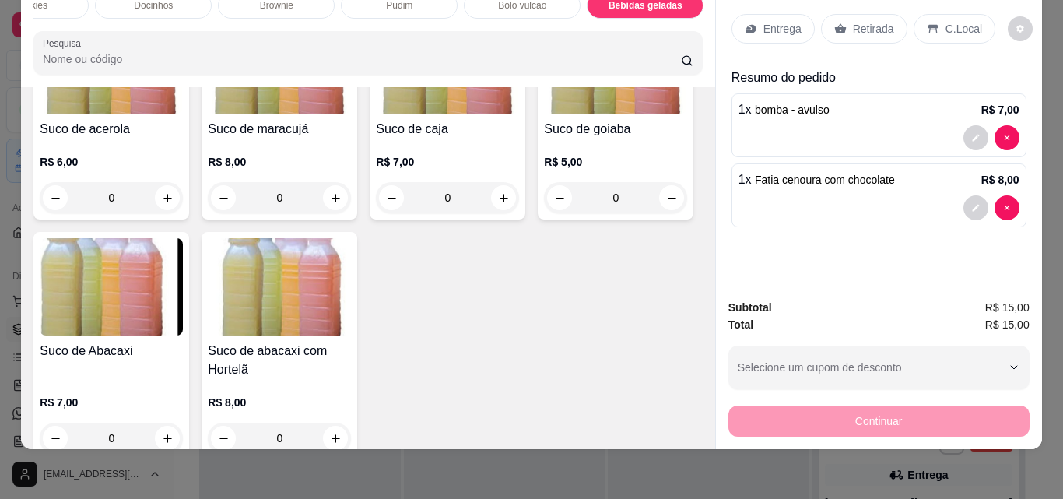
scroll to position [3882, 0]
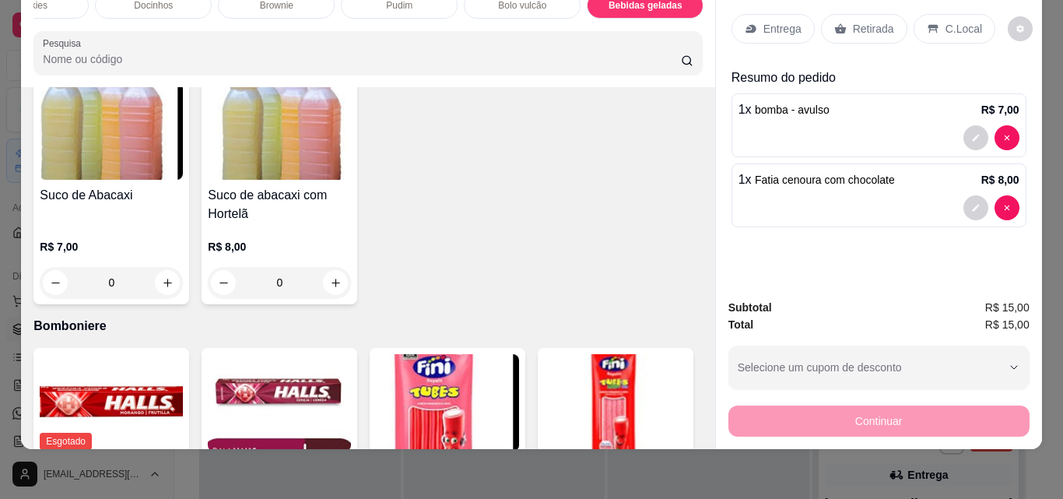
type input "1"
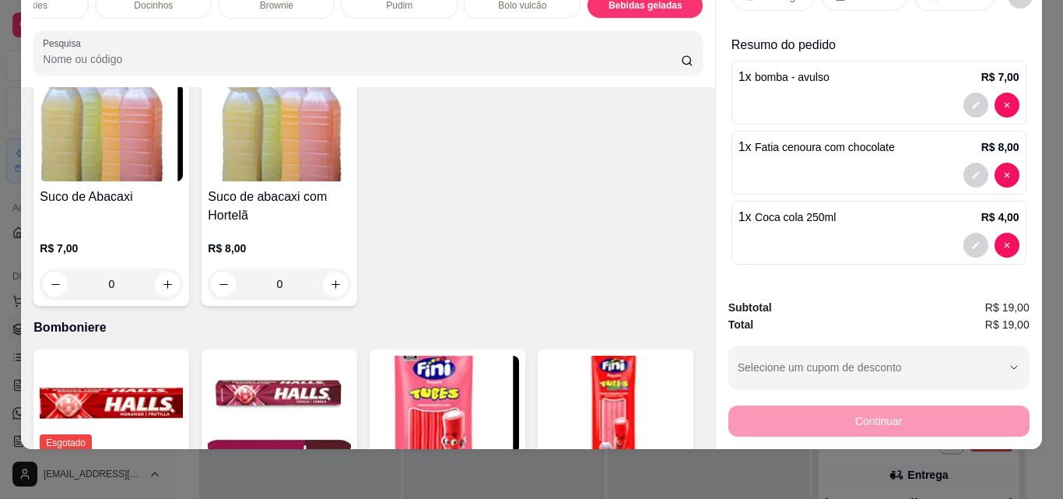
scroll to position [0, 0]
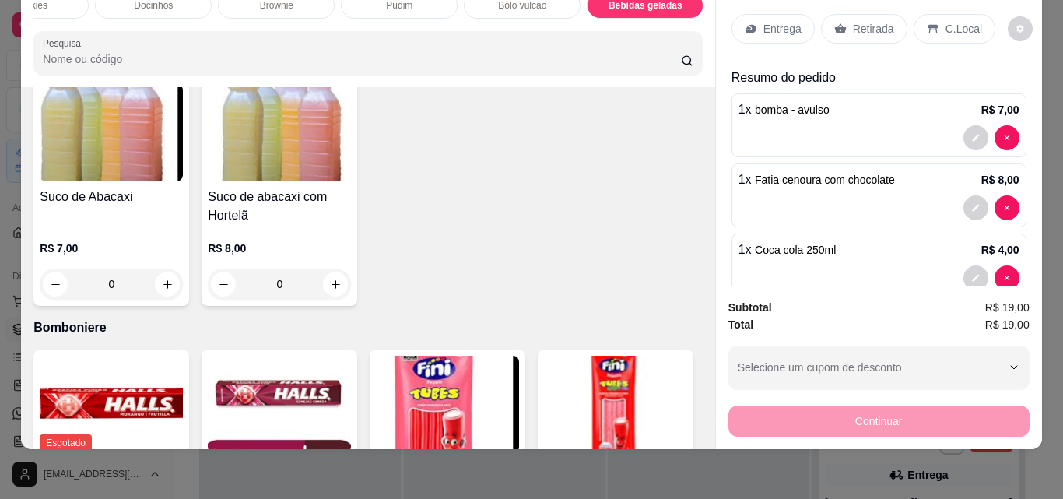
click at [853, 21] on p "Retirada" at bounding box center [873, 29] width 41 height 16
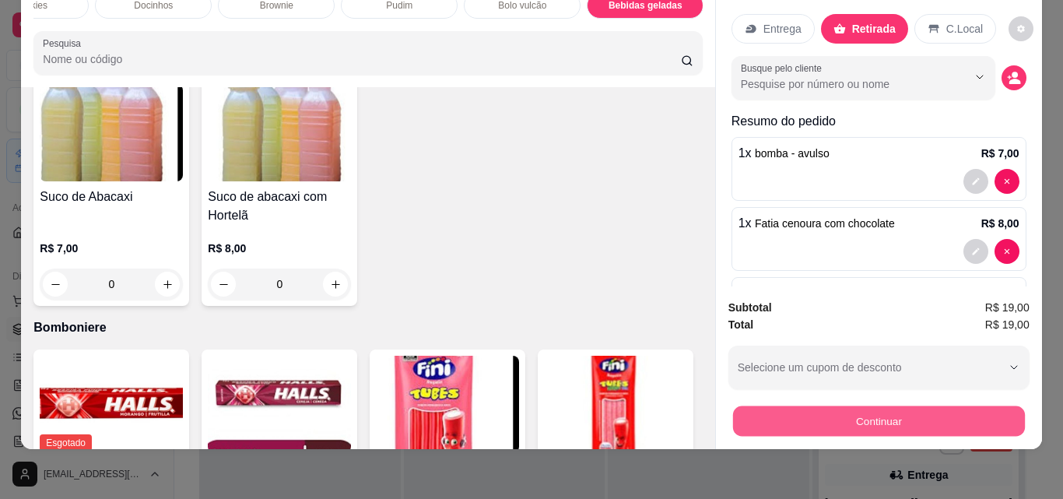
click at [871, 405] on button "Continuar" at bounding box center [878, 420] width 292 height 30
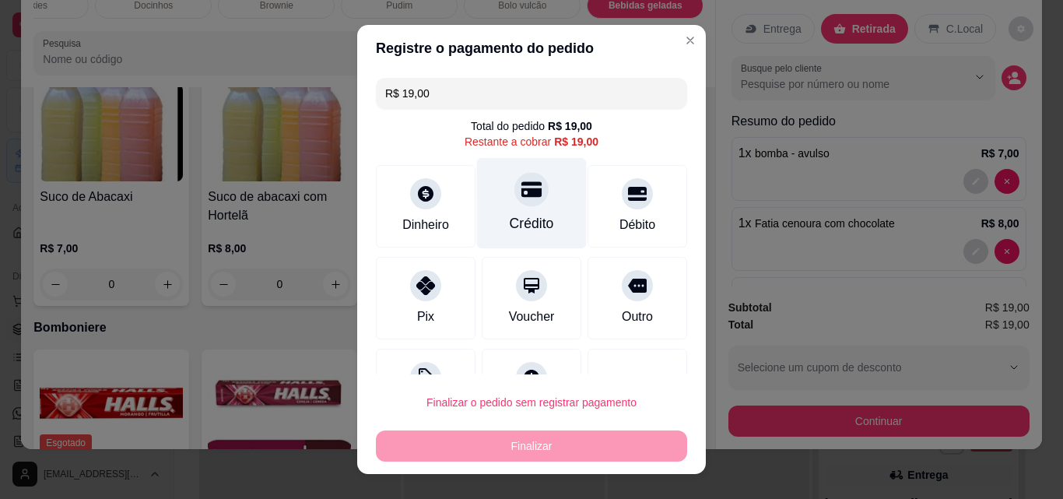
click at [510, 216] on div "Crédito" at bounding box center [532, 223] width 44 height 20
type input "R$ 0,00"
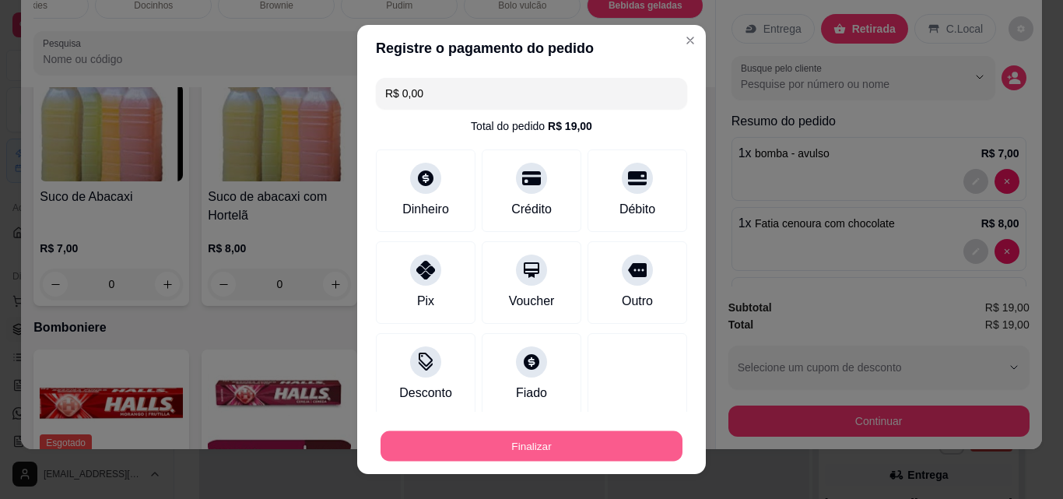
click at [570, 437] on button "Finalizar" at bounding box center [532, 446] width 302 height 30
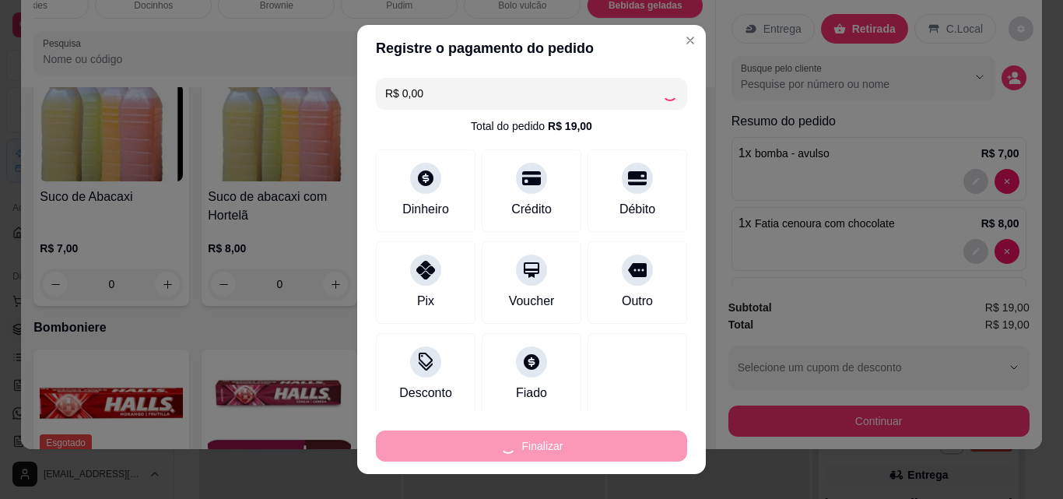
type input "0"
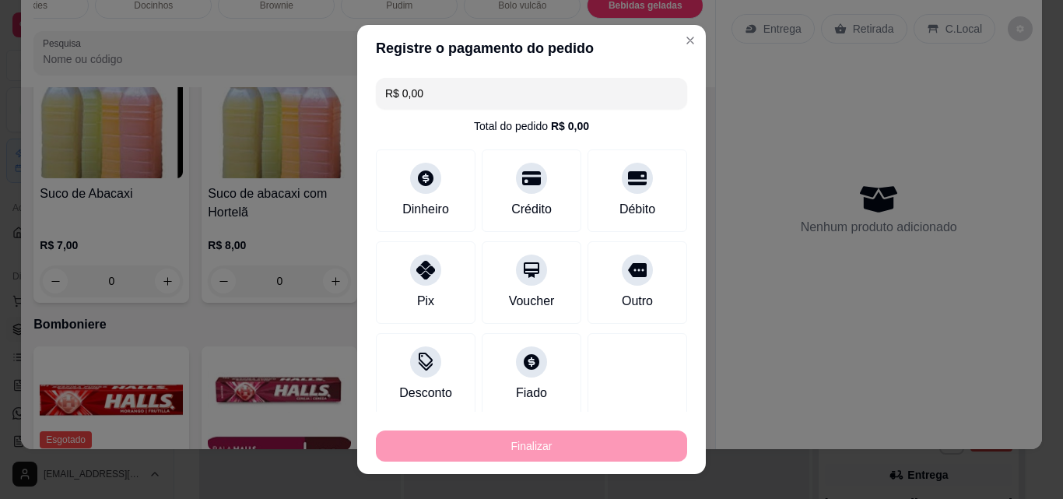
type input "-R$ 19,00"
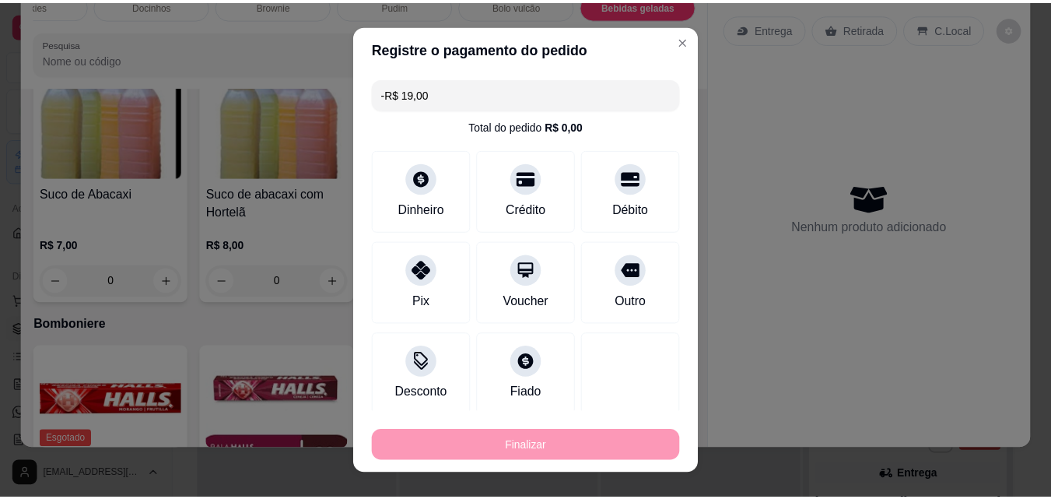
scroll to position [3881, 0]
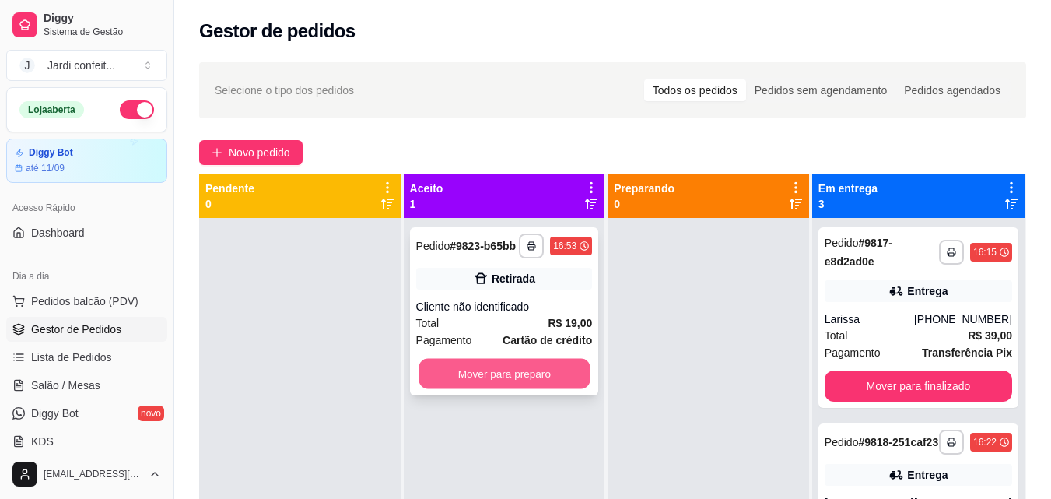
click at [509, 369] on button "Mover para preparo" at bounding box center [504, 374] width 171 height 30
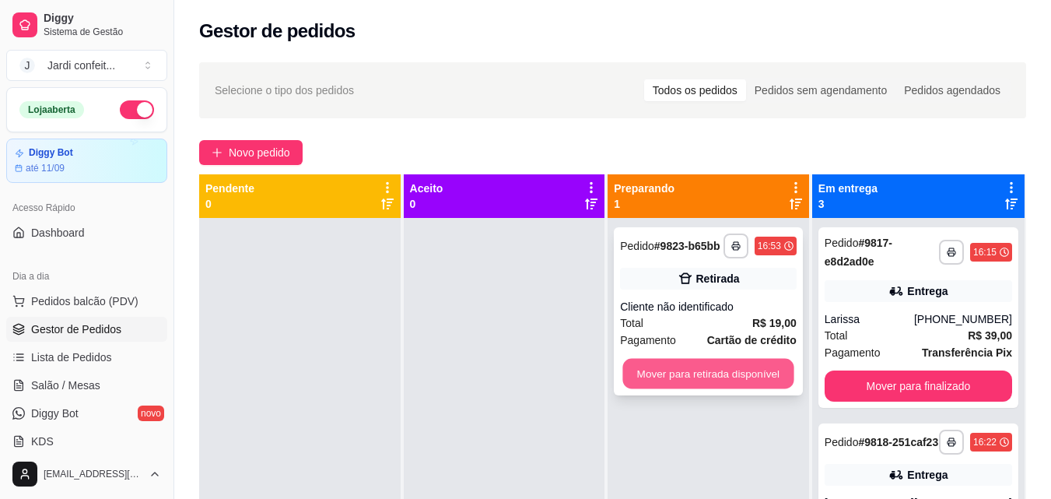
click at [696, 367] on button "Mover para retirada disponível" at bounding box center [708, 374] width 171 height 30
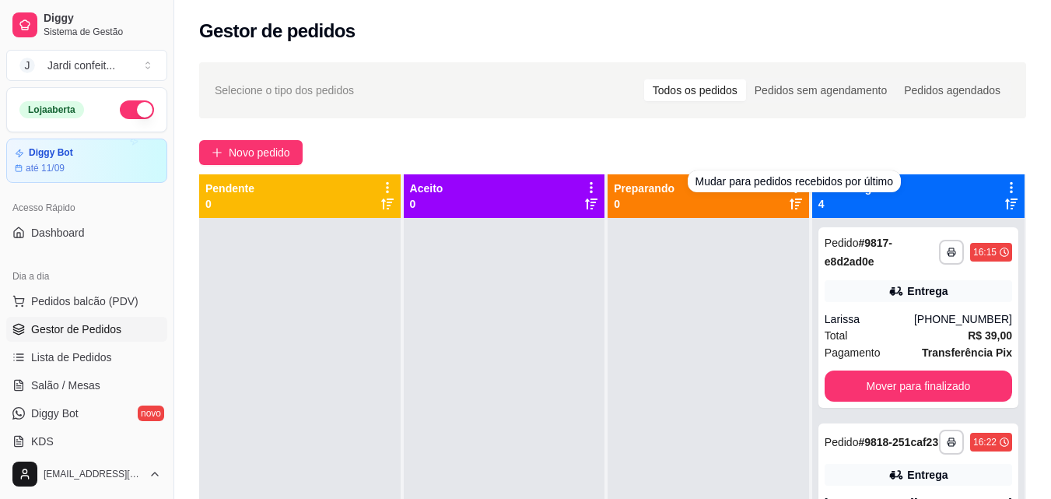
click at [900, 198] on div "Em entrega 4" at bounding box center [919, 196] width 200 height 31
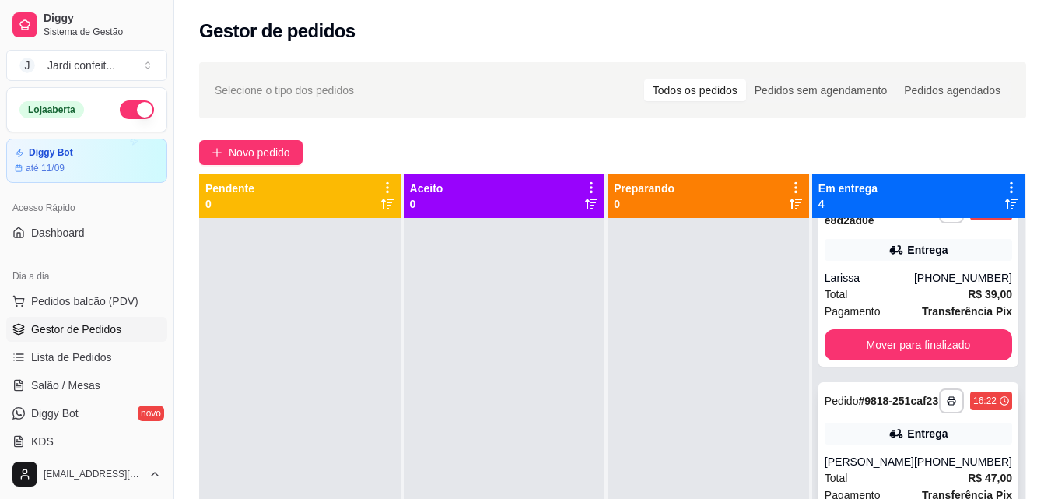
scroll to position [78, 0]
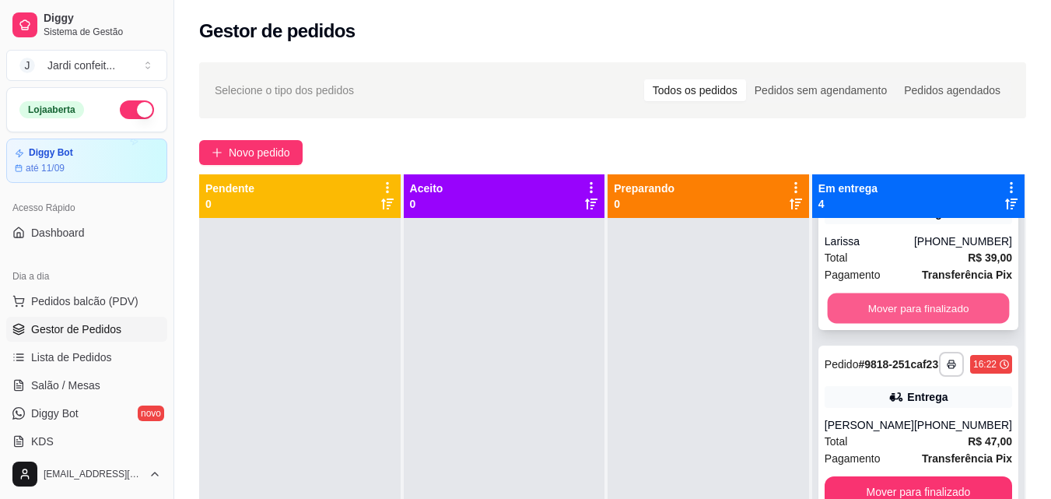
click at [904, 298] on button "Mover para finalizado" at bounding box center [918, 308] width 182 height 30
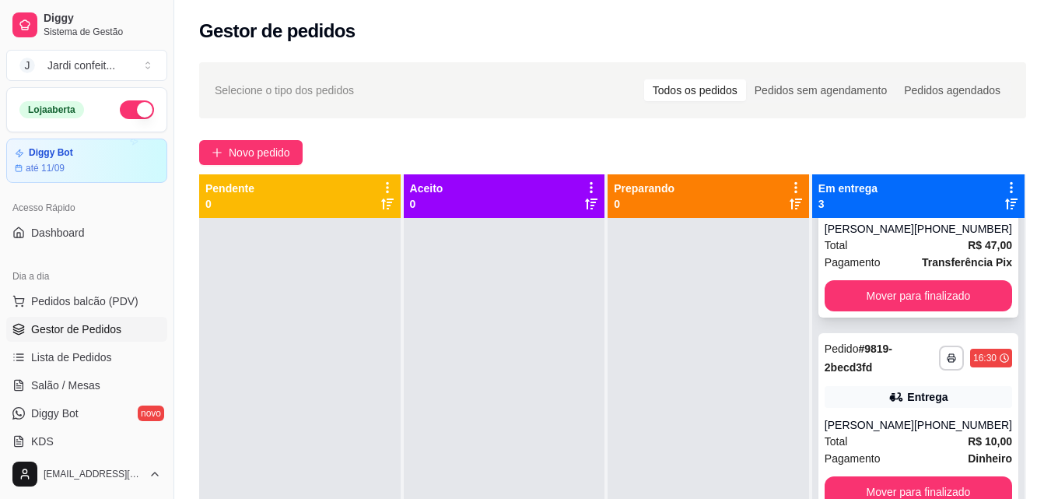
scroll to position [0, 0]
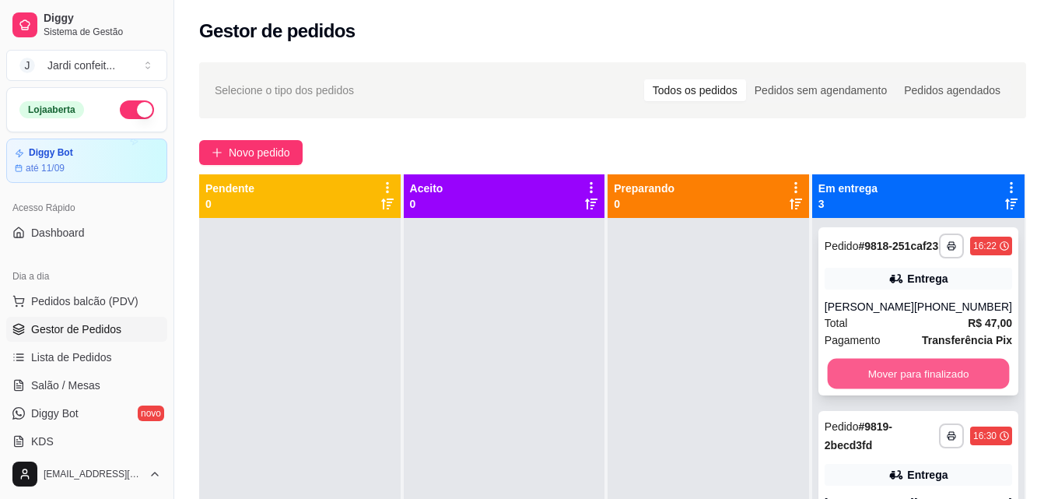
click at [936, 381] on button "Mover para finalizado" at bounding box center [918, 374] width 182 height 30
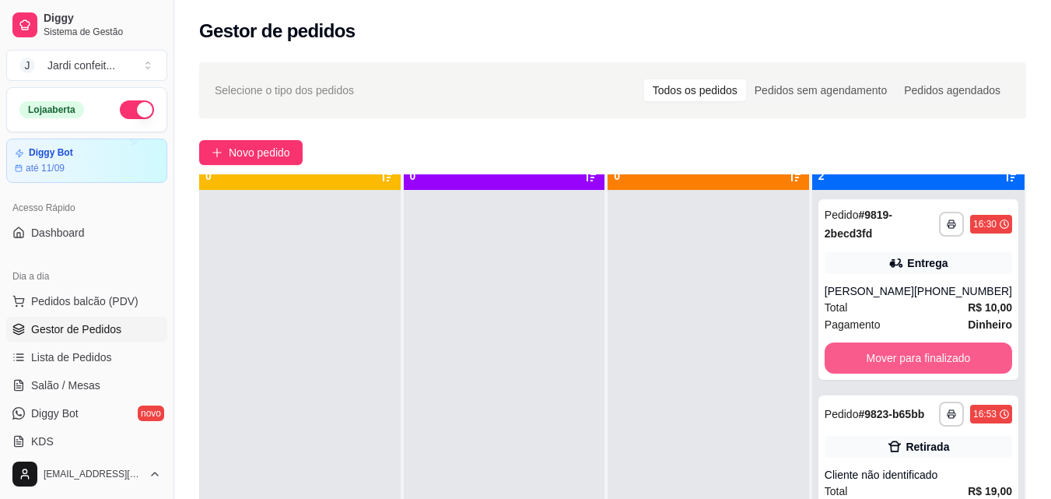
scroll to position [44, 0]
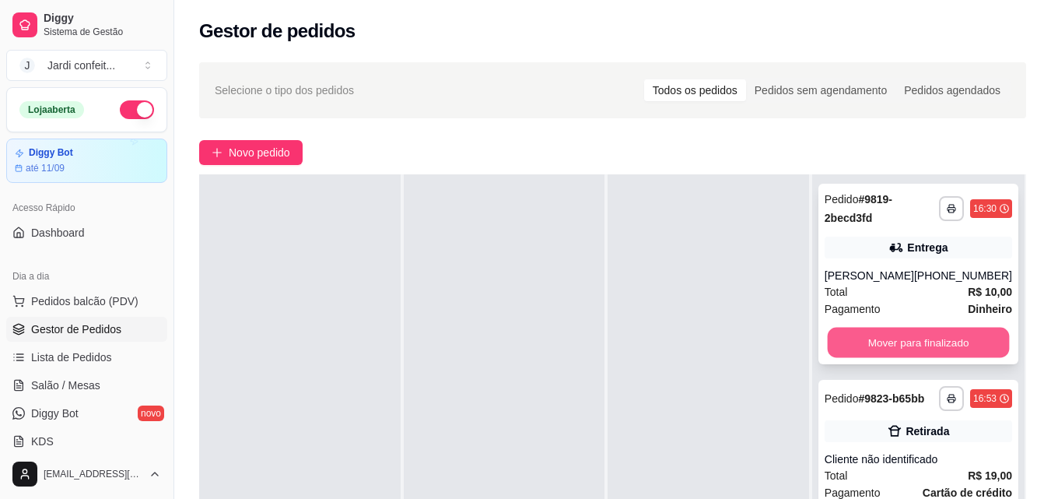
click at [886, 337] on button "Mover para finalizado" at bounding box center [918, 343] width 182 height 30
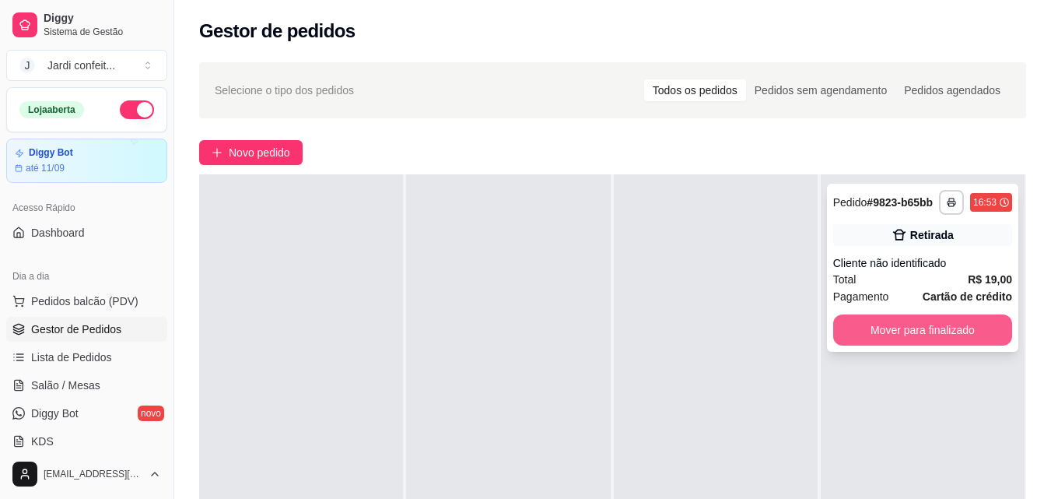
click at [900, 335] on button "Mover para finalizado" at bounding box center [922, 329] width 179 height 31
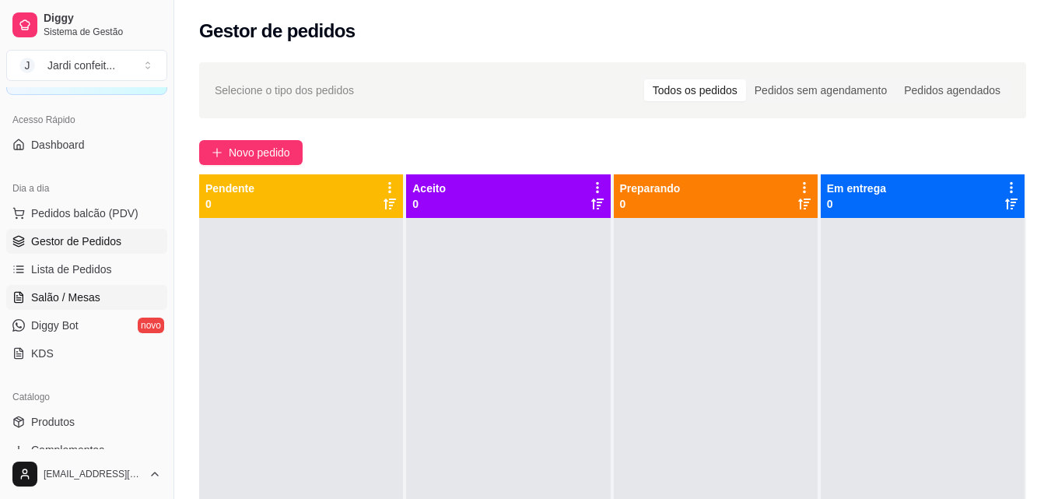
scroll to position [233, 0]
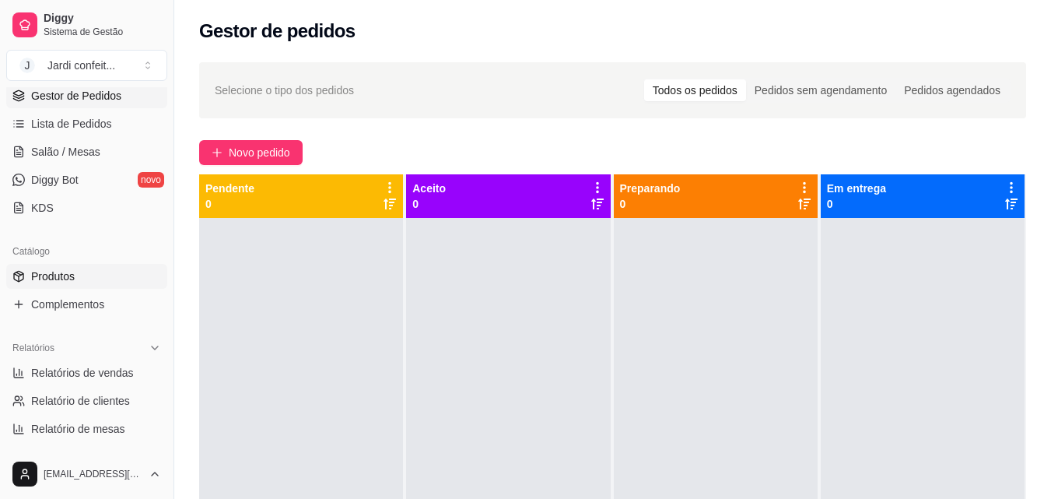
click at [90, 284] on link "Produtos" at bounding box center [86, 276] width 161 height 25
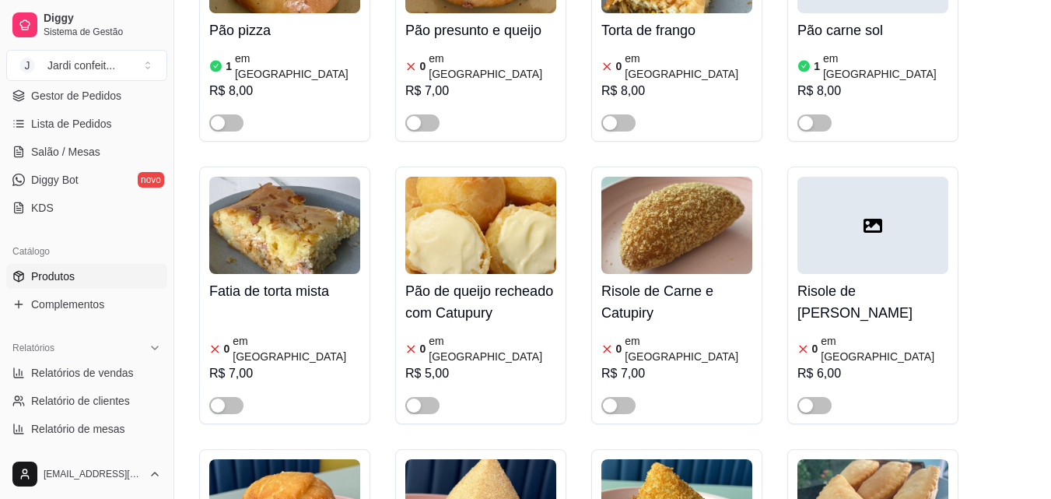
scroll to position [700, 0]
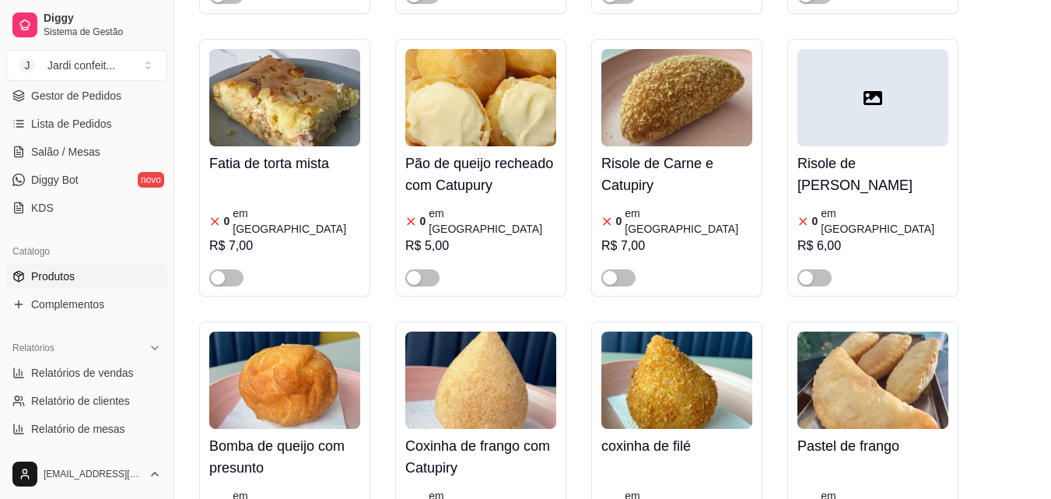
click at [279, 359] on img at bounding box center [284, 379] width 151 height 97
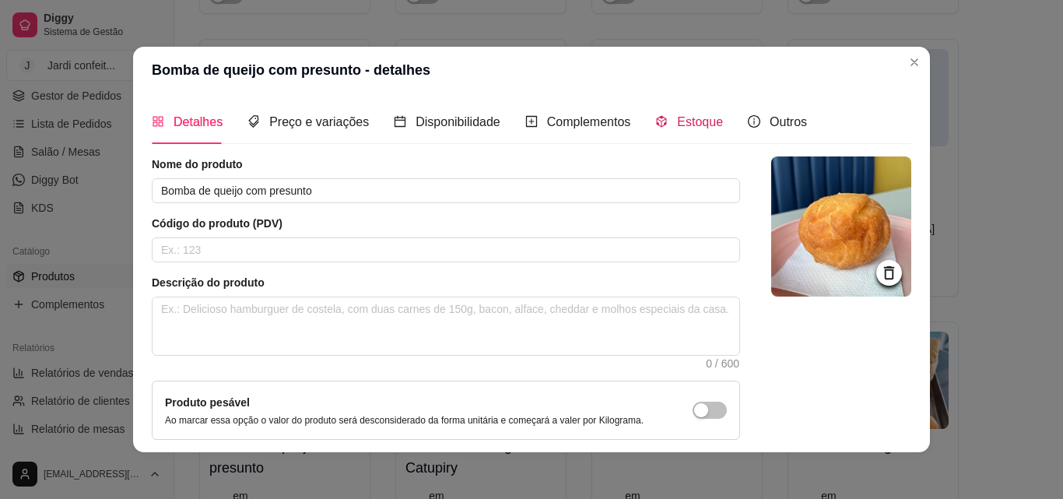
click at [685, 128] on span "Estoque" at bounding box center [700, 121] width 46 height 13
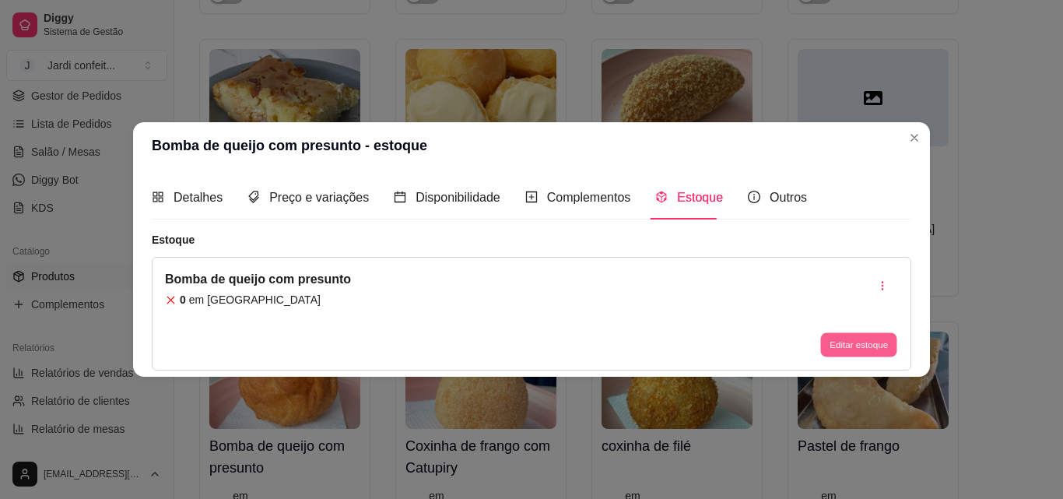
click at [852, 345] on button "Editar estoque" at bounding box center [858, 345] width 76 height 24
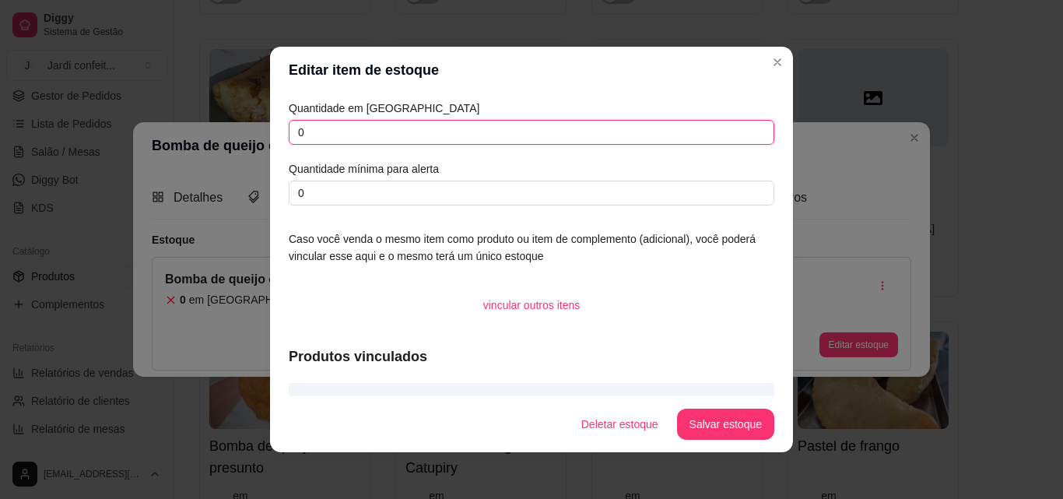
click at [349, 130] on input "0" at bounding box center [532, 132] width 486 height 25
type input "03"
click at [714, 416] on button "Salvar estoque" at bounding box center [725, 424] width 97 height 31
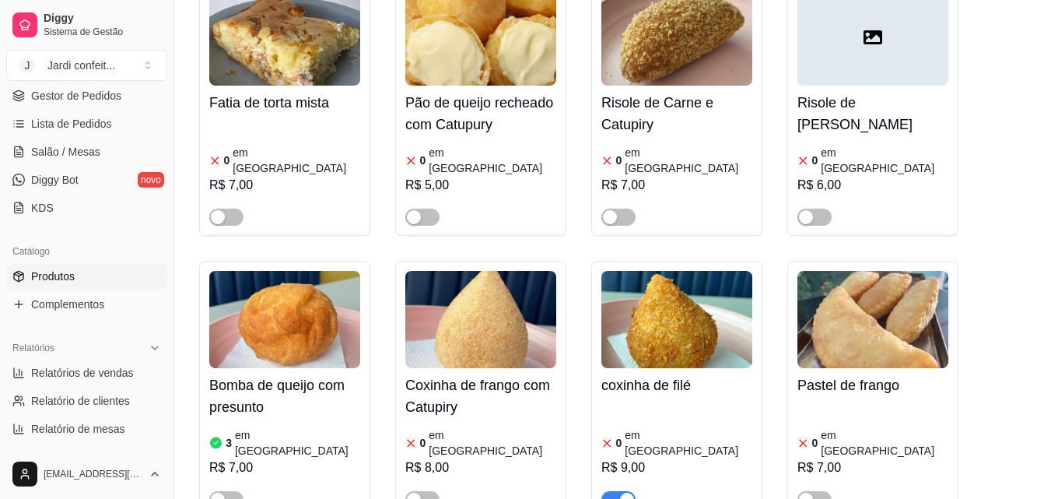
scroll to position [778, 0]
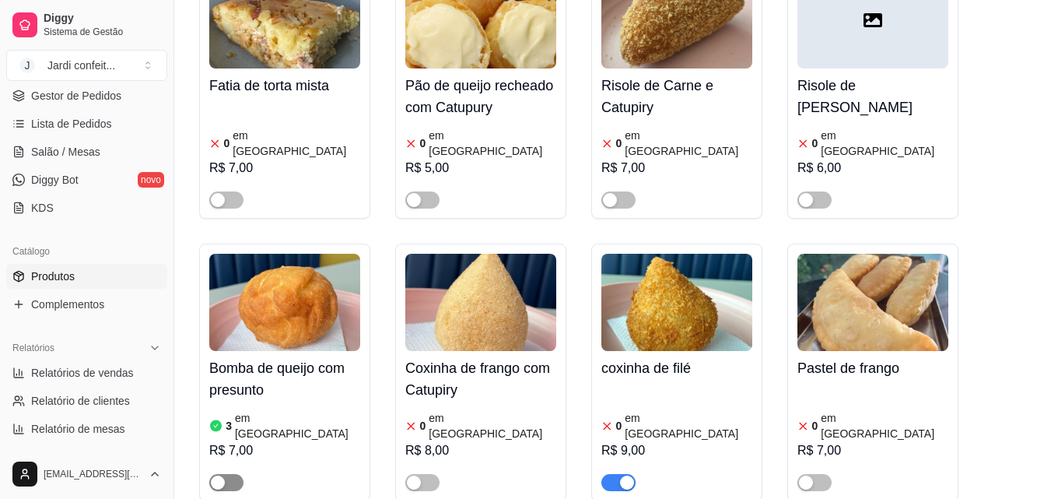
click at [228, 474] on span "button" at bounding box center [226, 482] width 34 height 17
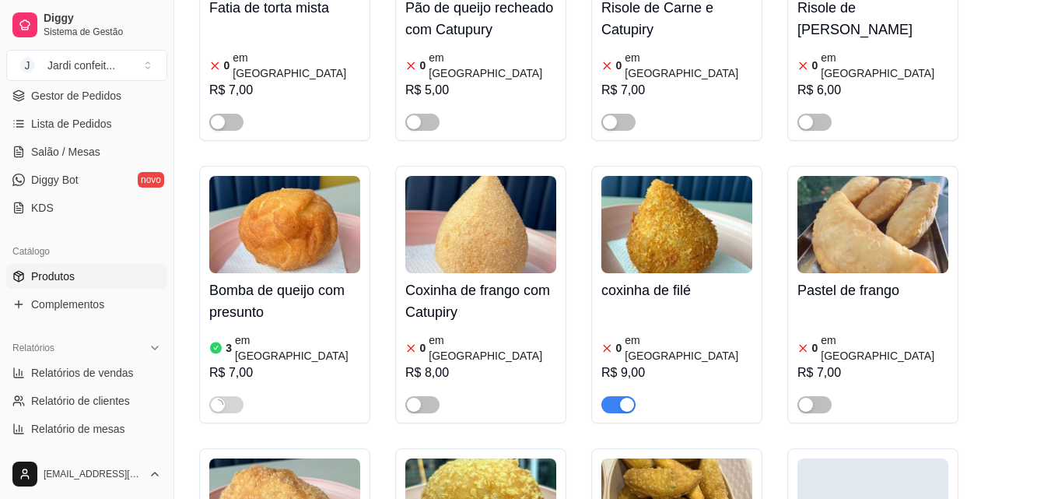
click at [518, 202] on img at bounding box center [480, 224] width 151 height 97
click at [679, 118] on span "Estoque" at bounding box center [695, 121] width 46 height 13
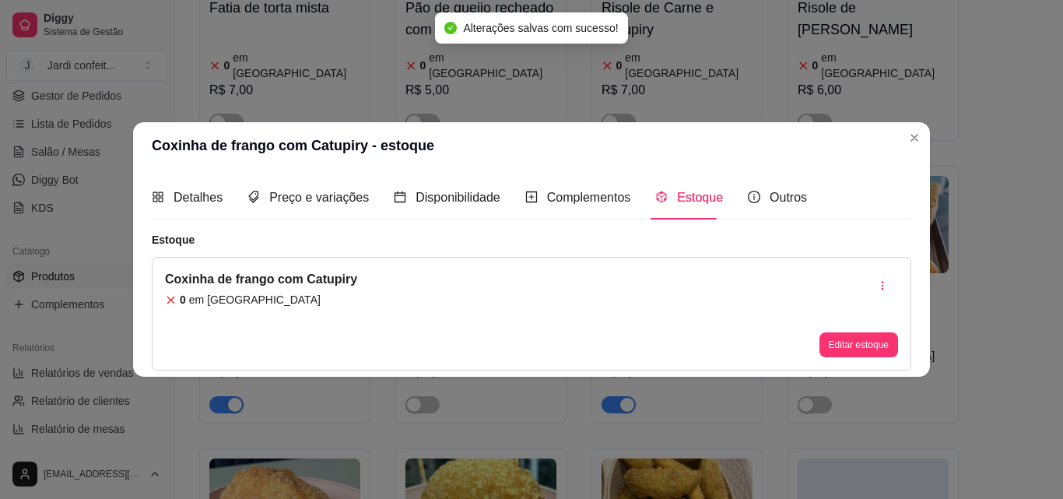
click at [857, 347] on button "Editar estoque" at bounding box center [858, 344] width 79 height 25
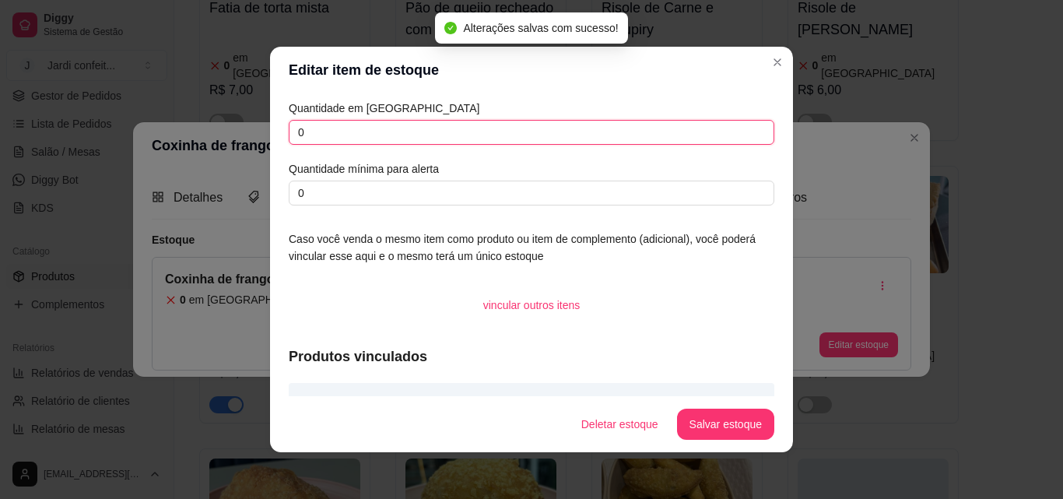
click at [374, 132] on input "0" at bounding box center [532, 132] width 486 height 25
type input "02"
click at [703, 426] on button "Salvar estoque" at bounding box center [725, 424] width 95 height 30
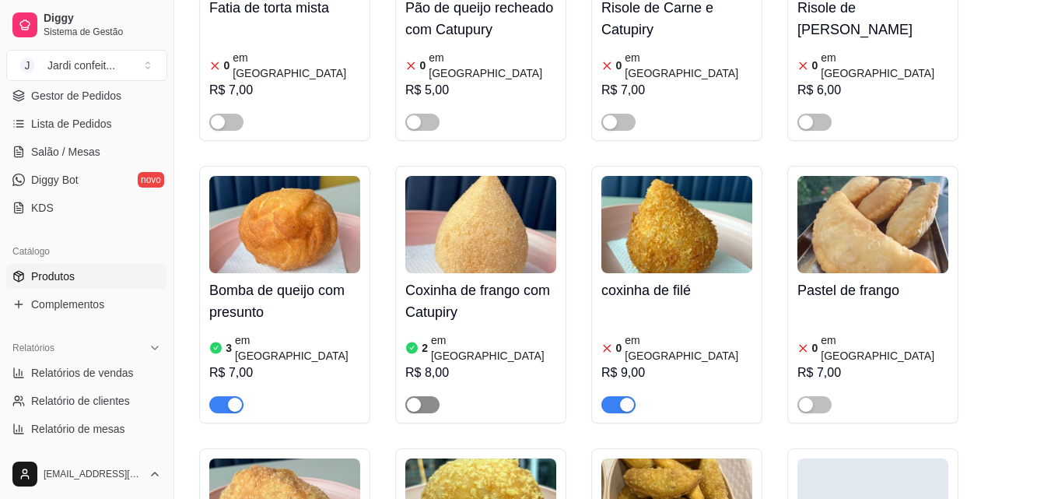
click at [426, 396] on span "button" at bounding box center [422, 404] width 34 height 17
click at [649, 176] on img at bounding box center [677, 224] width 151 height 97
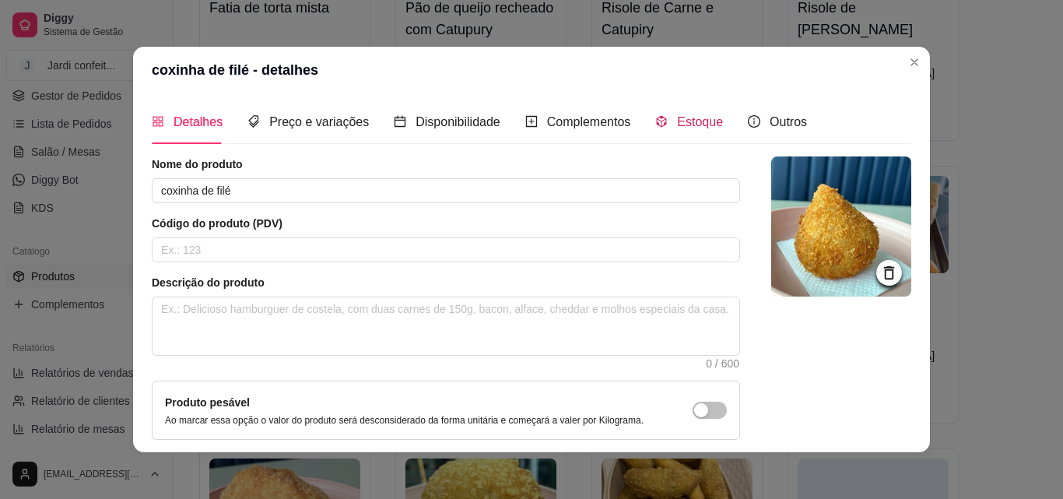
click at [695, 119] on span "Estoque" at bounding box center [700, 121] width 46 height 13
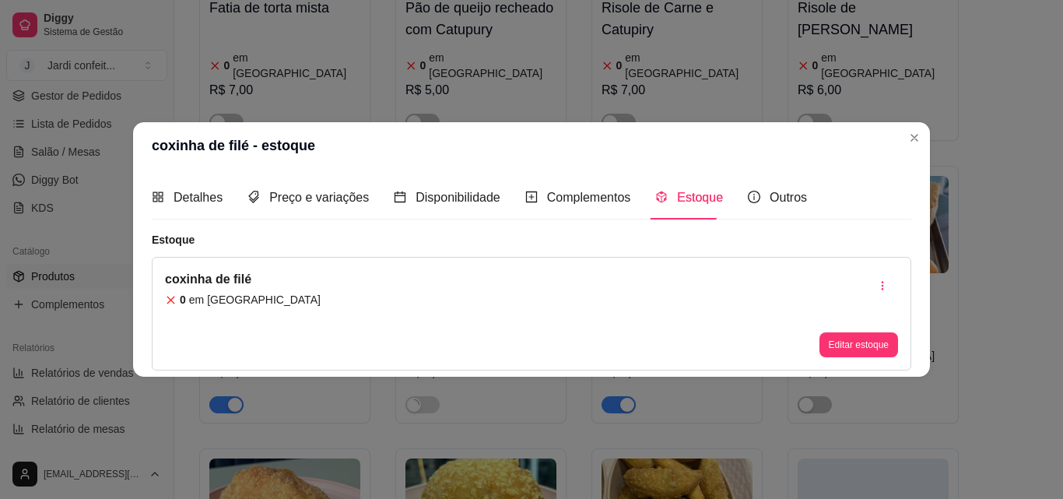
click at [856, 345] on button "Editar estoque" at bounding box center [858, 344] width 79 height 25
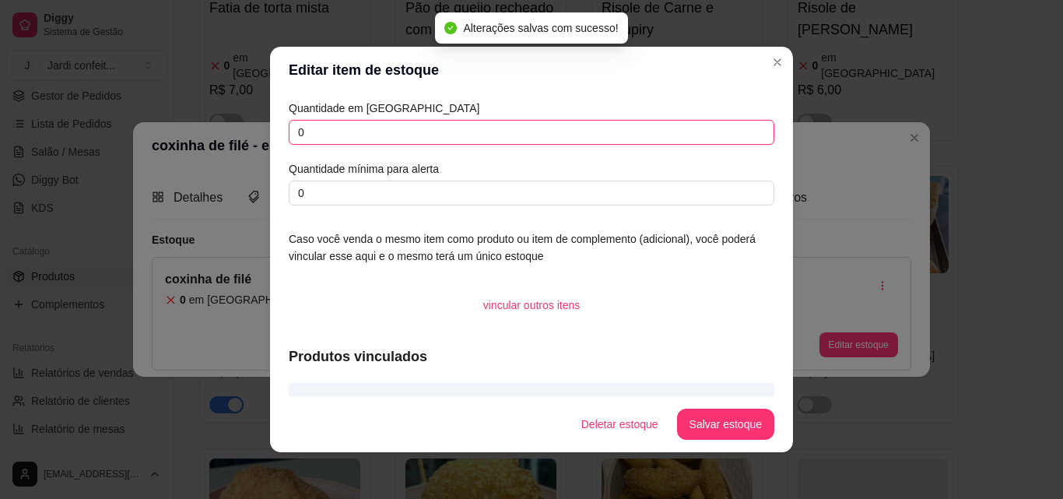
click at [333, 137] on input "0" at bounding box center [532, 132] width 486 height 25
type input "02"
click at [689, 409] on button "Salvar estoque" at bounding box center [725, 424] width 95 height 30
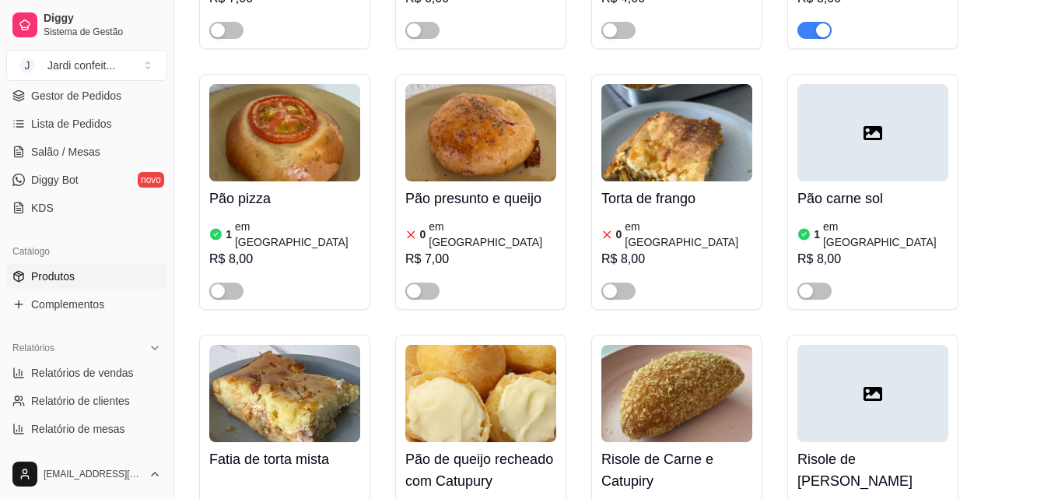
scroll to position [156, 0]
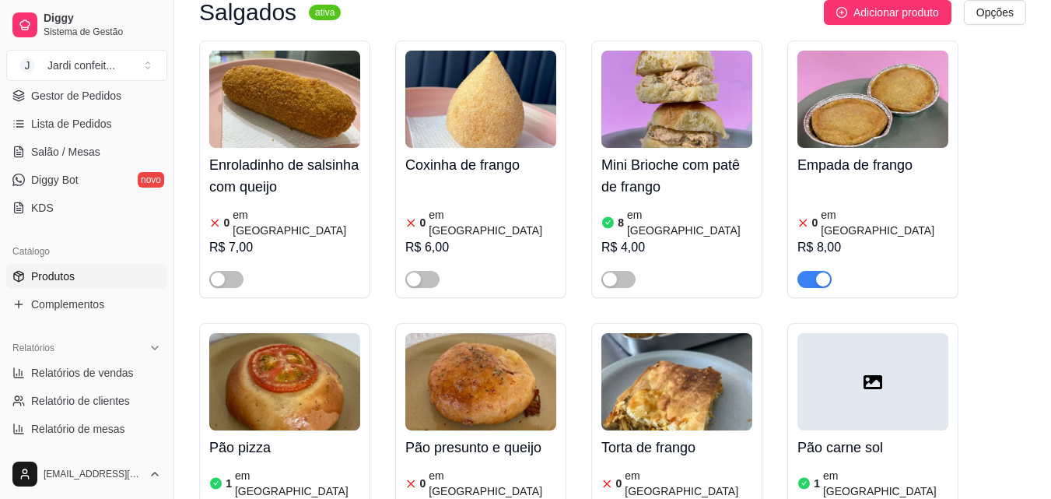
click at [812, 271] on span "button" at bounding box center [815, 279] width 34 height 17
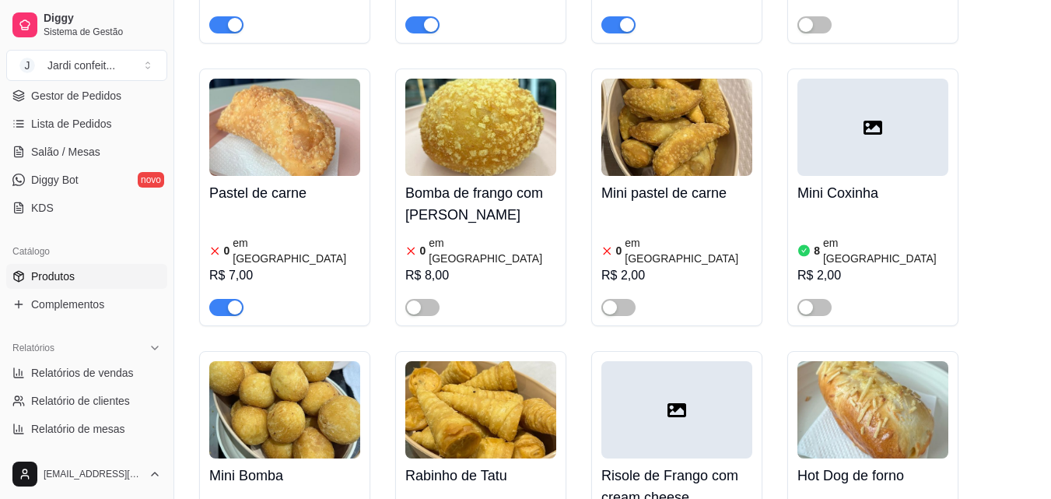
scroll to position [1245, 0]
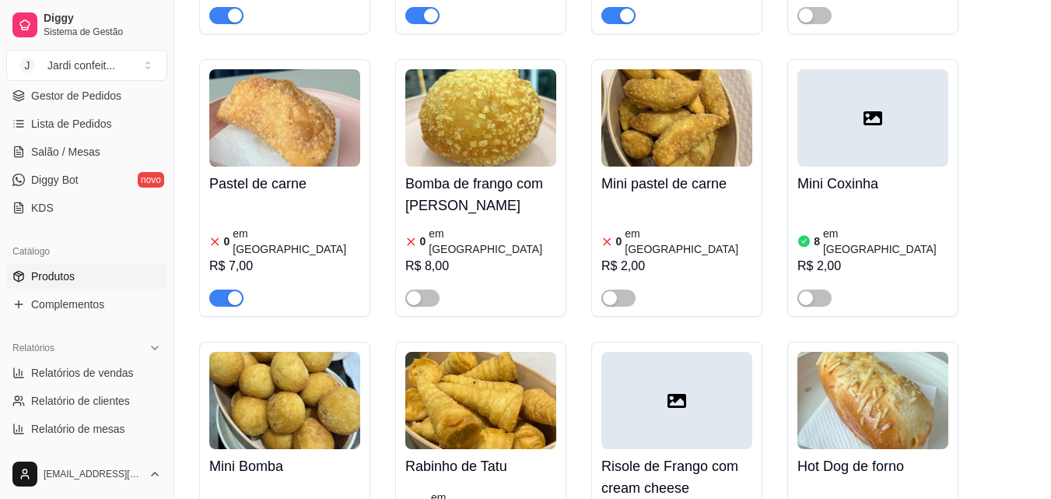
click at [219, 289] on span "button" at bounding box center [226, 297] width 34 height 17
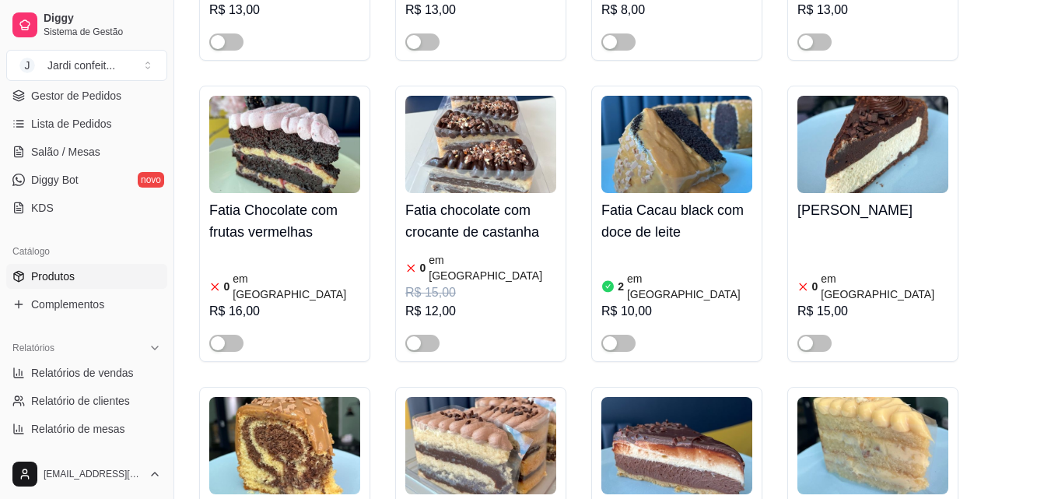
scroll to position [8560, 0]
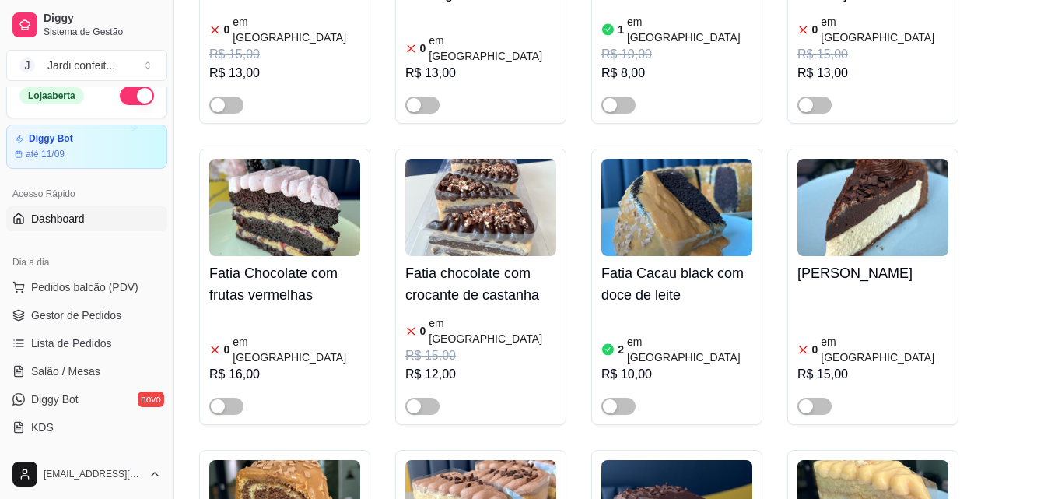
scroll to position [0, 0]
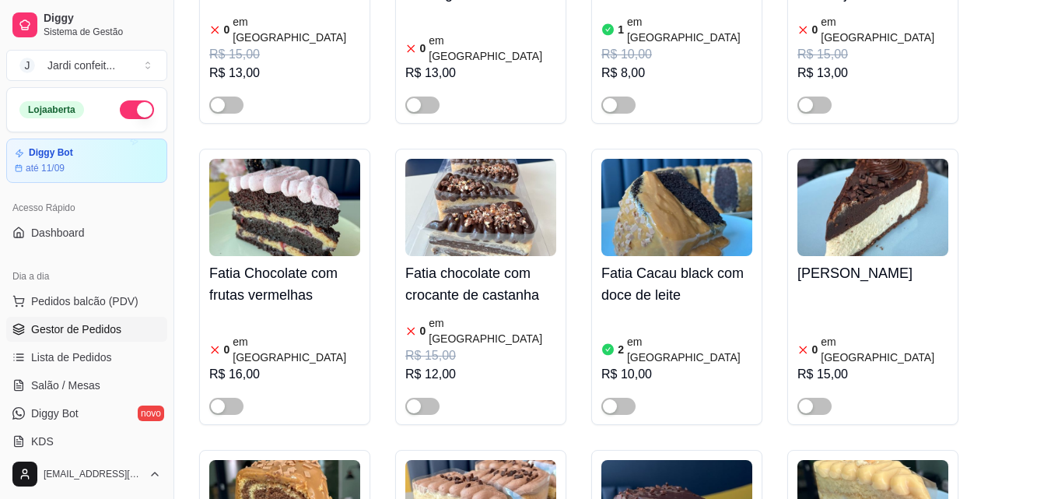
click at [116, 326] on span "Gestor de Pedidos" at bounding box center [76, 329] width 90 height 16
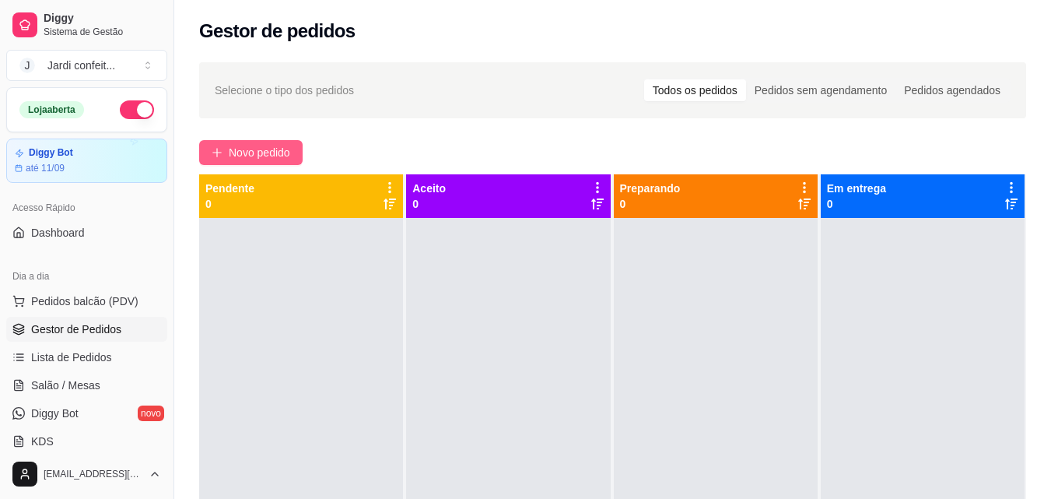
click at [281, 153] on span "Novo pedido" at bounding box center [259, 152] width 61 height 17
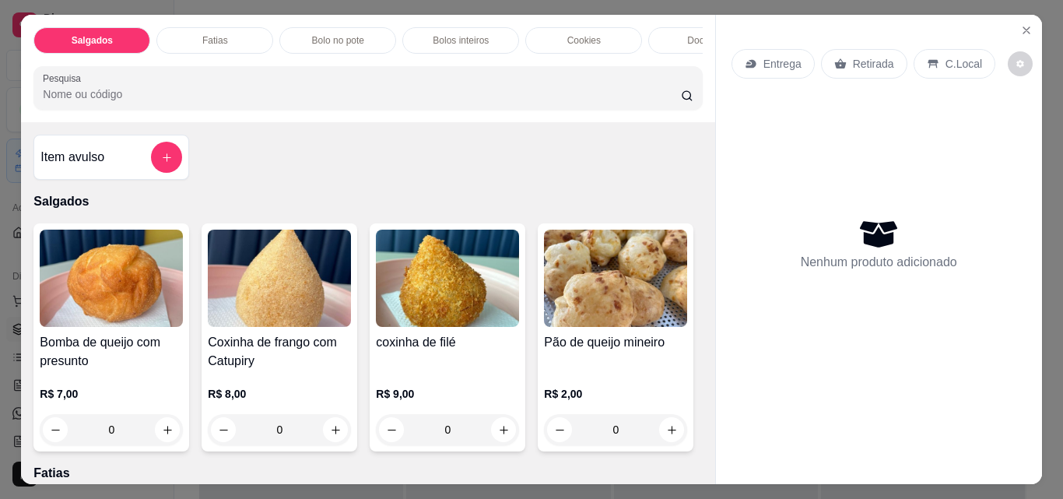
click at [225, 29] on div "Fatias" at bounding box center [214, 40] width 117 height 26
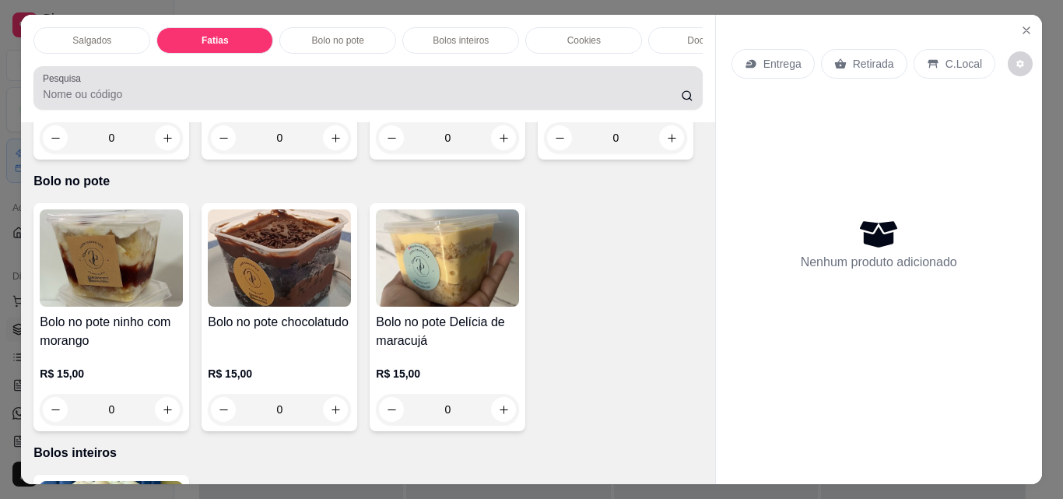
scroll to position [40, 0]
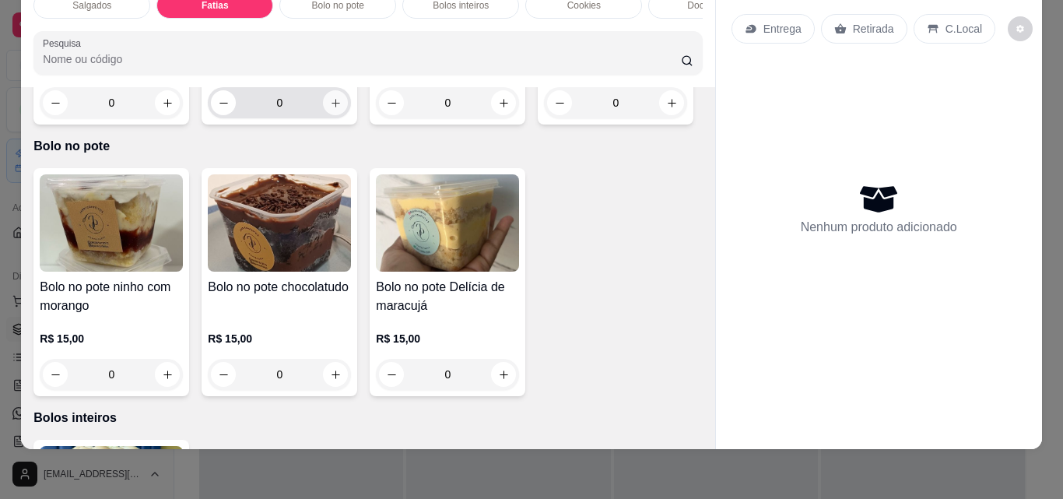
click at [331, 109] on icon "increase-product-quantity" at bounding box center [336, 103] width 12 height 12
type input "1"
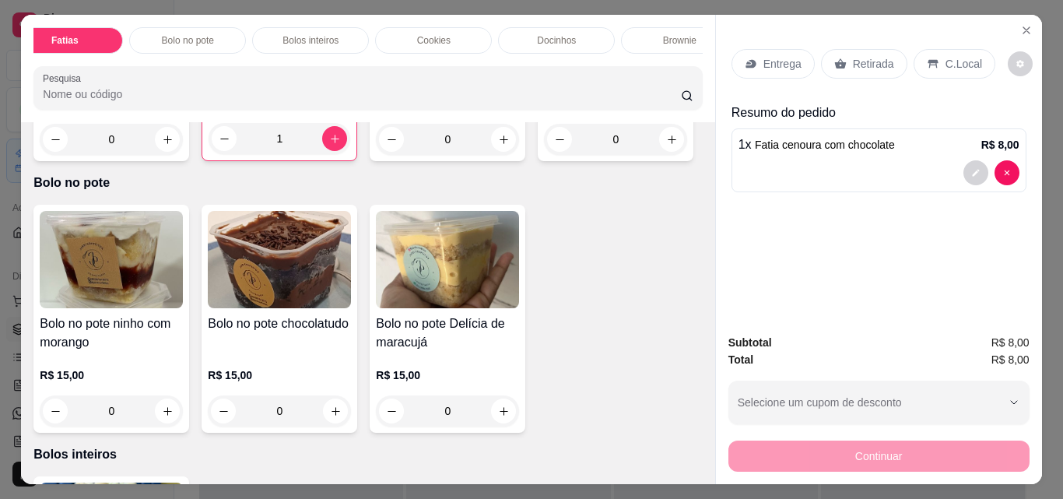
scroll to position [0, 228]
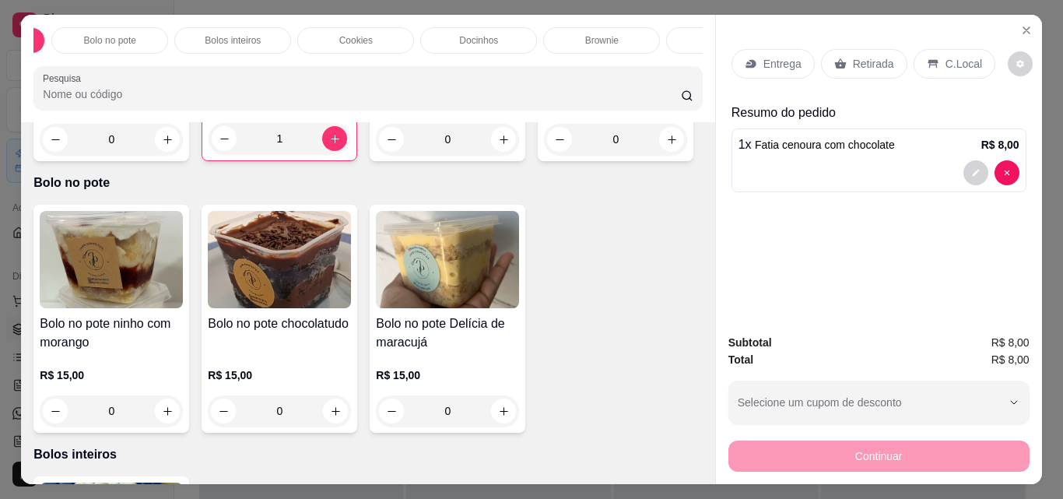
click at [599, 34] on p "Brownie" at bounding box center [601, 40] width 33 height 12
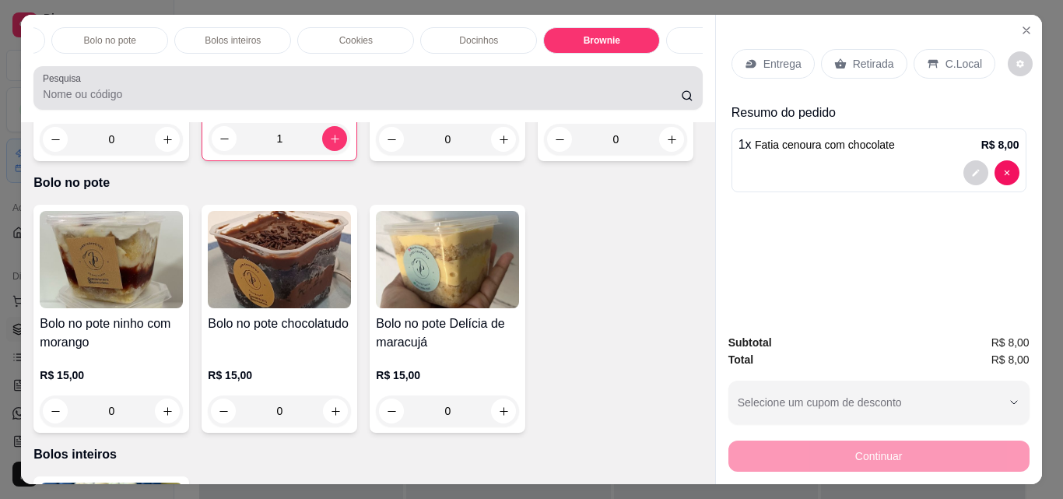
scroll to position [40, 0]
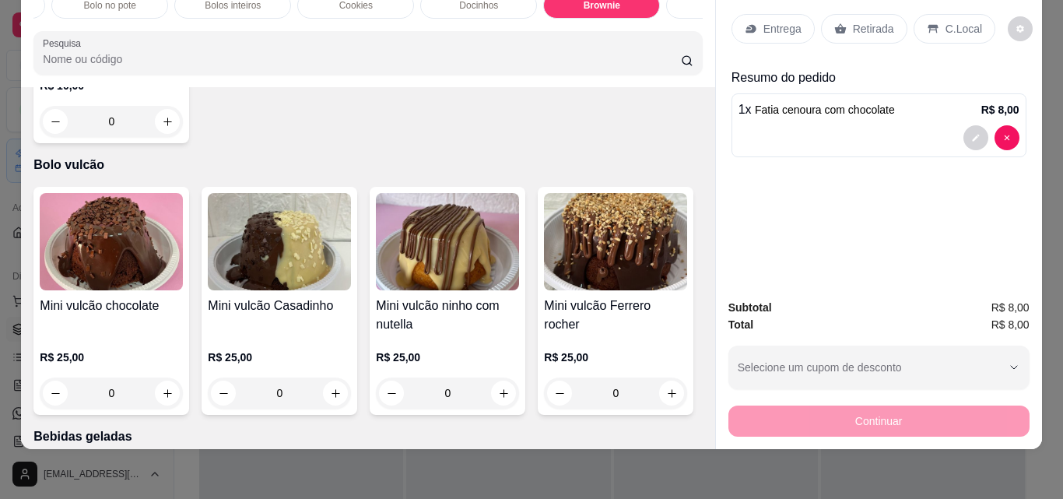
type input "1"
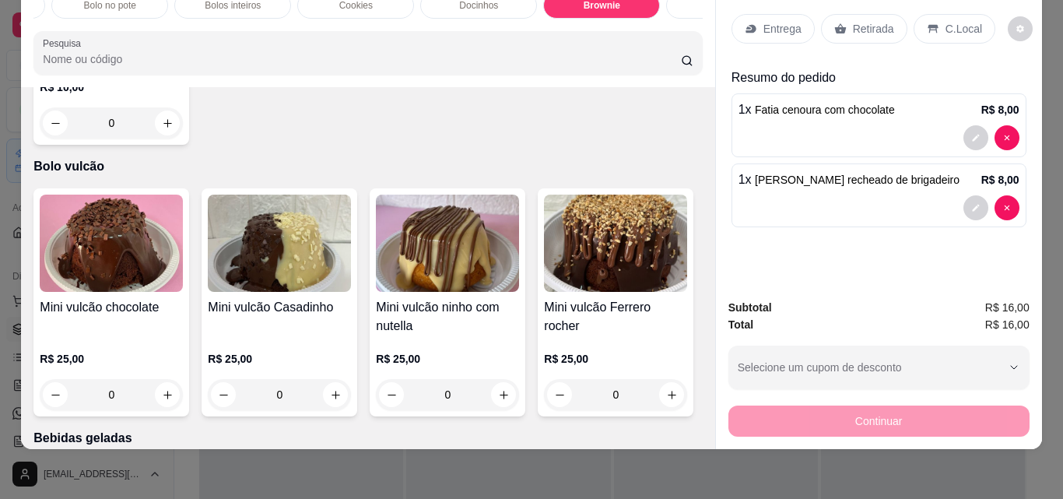
click at [873, 23] on p "Retirada" at bounding box center [873, 29] width 41 height 16
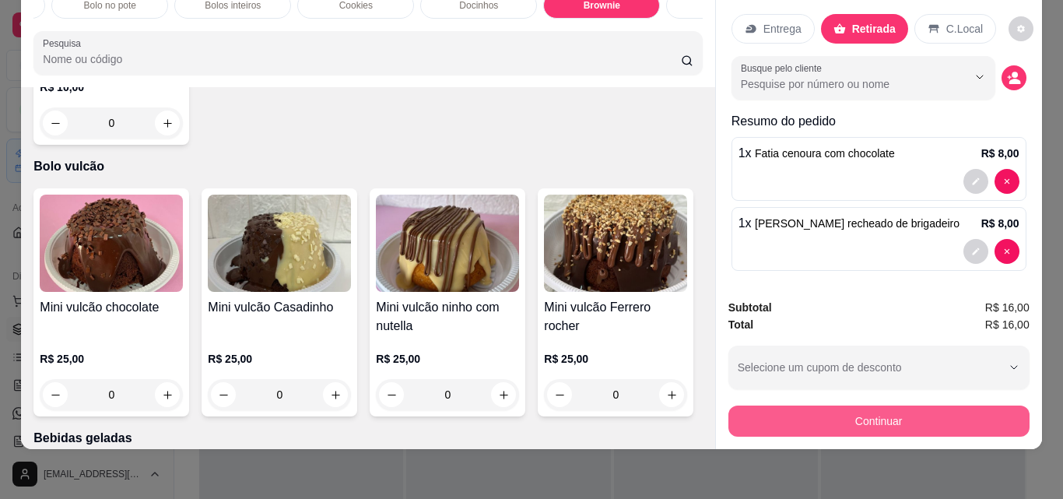
click at [882, 409] on button "Continuar" at bounding box center [878, 420] width 301 height 31
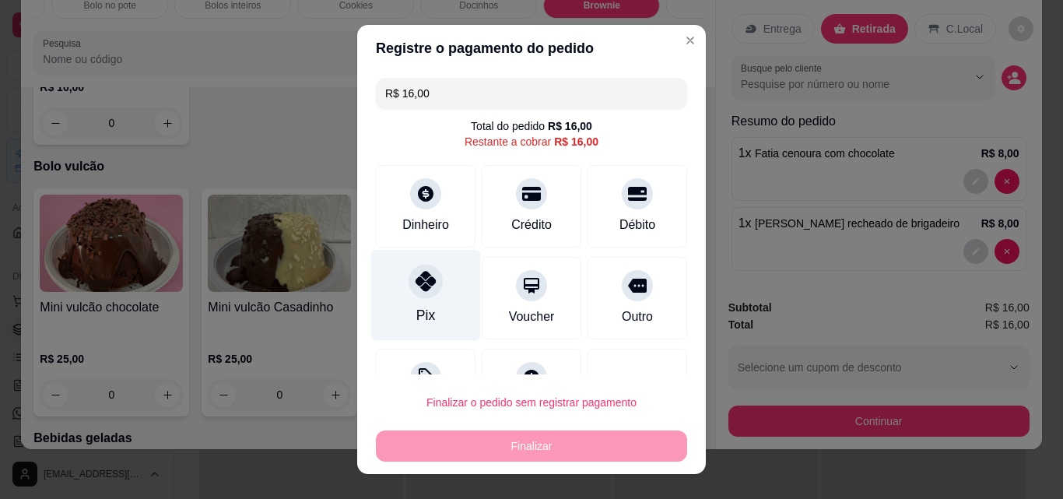
click at [416, 308] on div "Pix" at bounding box center [425, 315] width 19 height 20
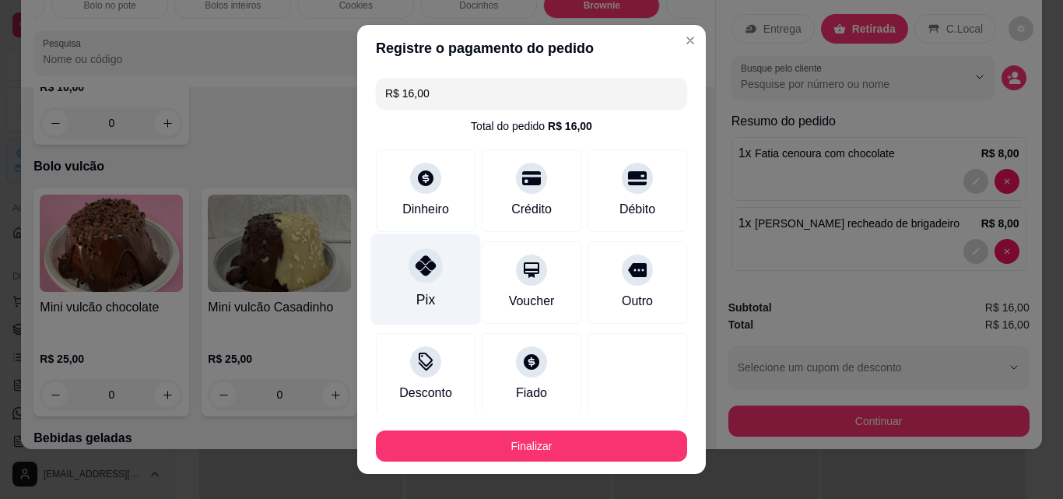
type input "R$ 0,00"
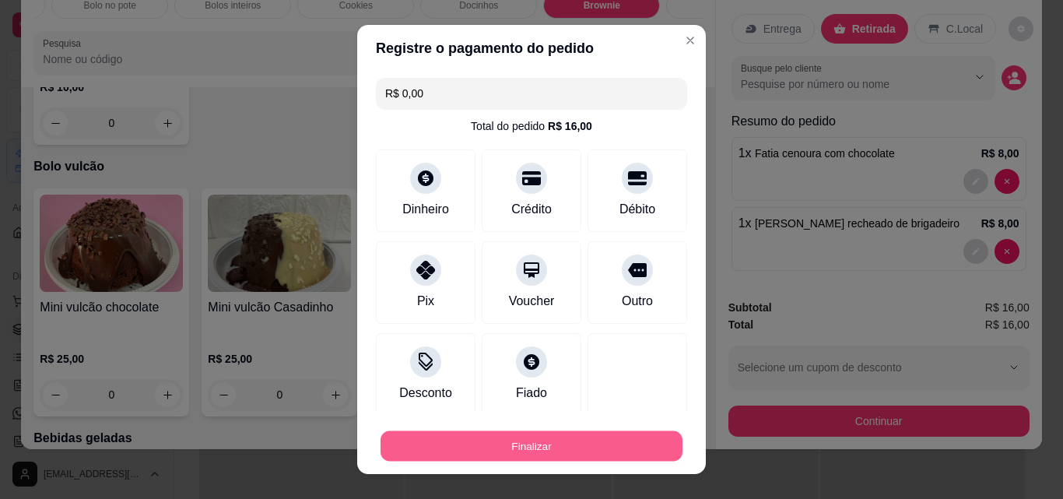
click at [536, 437] on button "Finalizar" at bounding box center [532, 446] width 302 height 30
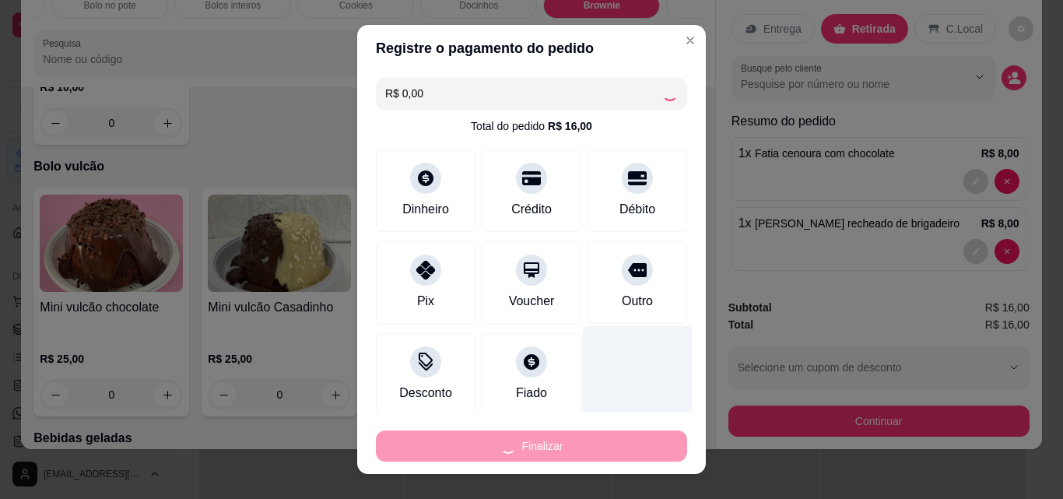
type input "0"
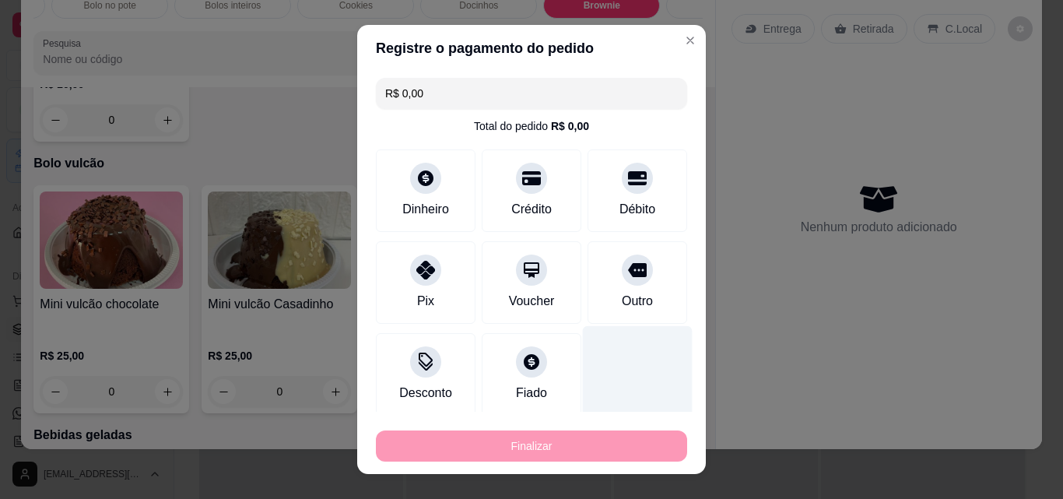
type input "-R$ 16,00"
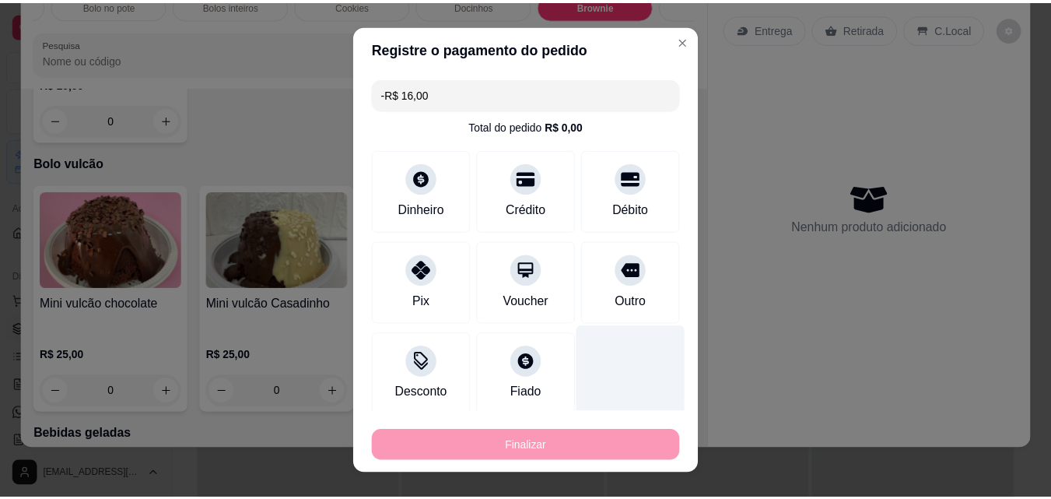
scroll to position [2390, 0]
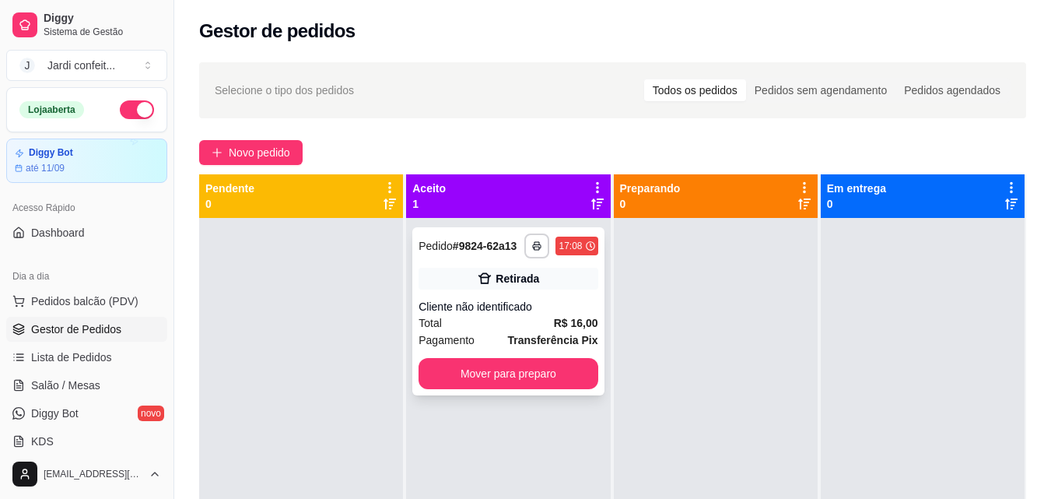
click at [533, 324] on div "Total R$ 16,00" at bounding box center [508, 322] width 179 height 17
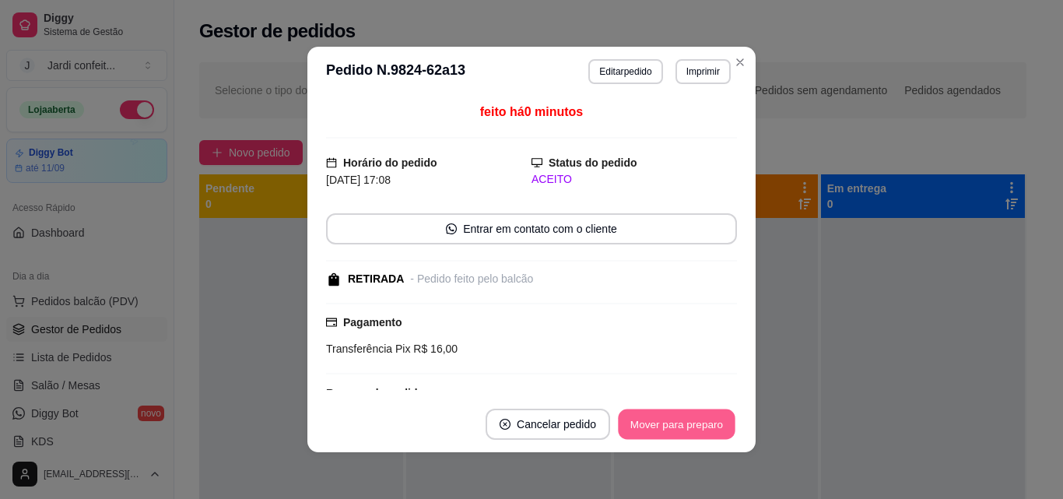
click at [679, 422] on button "Mover para preparo" at bounding box center [676, 424] width 117 height 30
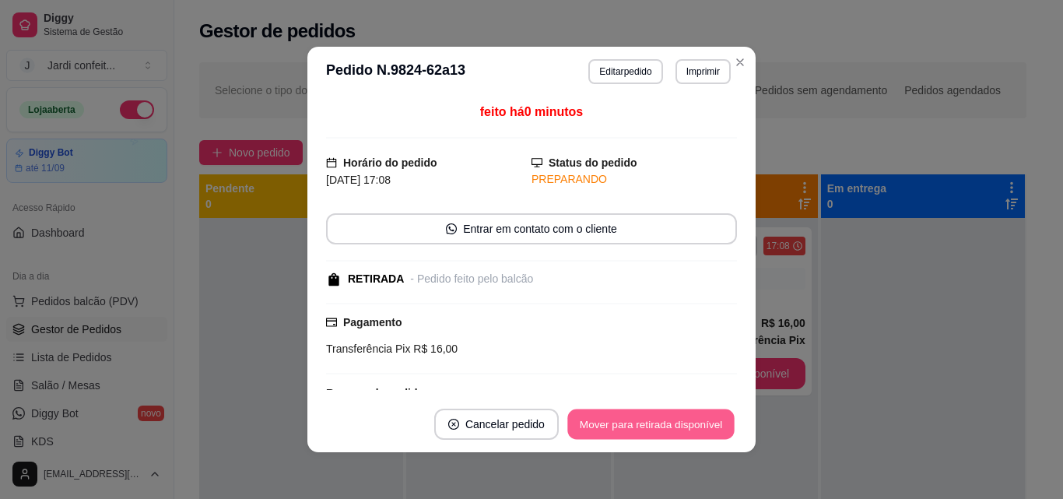
click at [693, 428] on button "Mover para retirada disponível" at bounding box center [650, 424] width 167 height 30
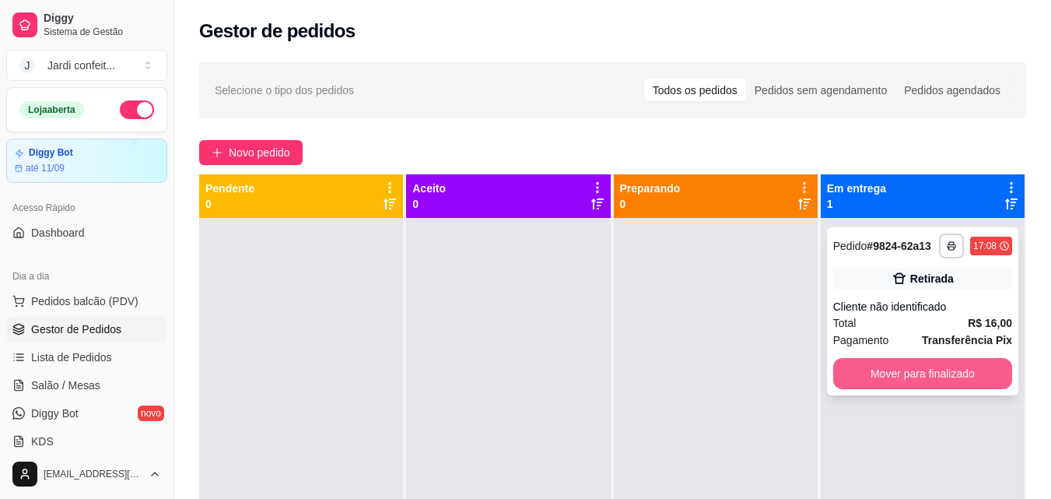
click at [965, 370] on button "Mover para finalizado" at bounding box center [922, 373] width 179 height 31
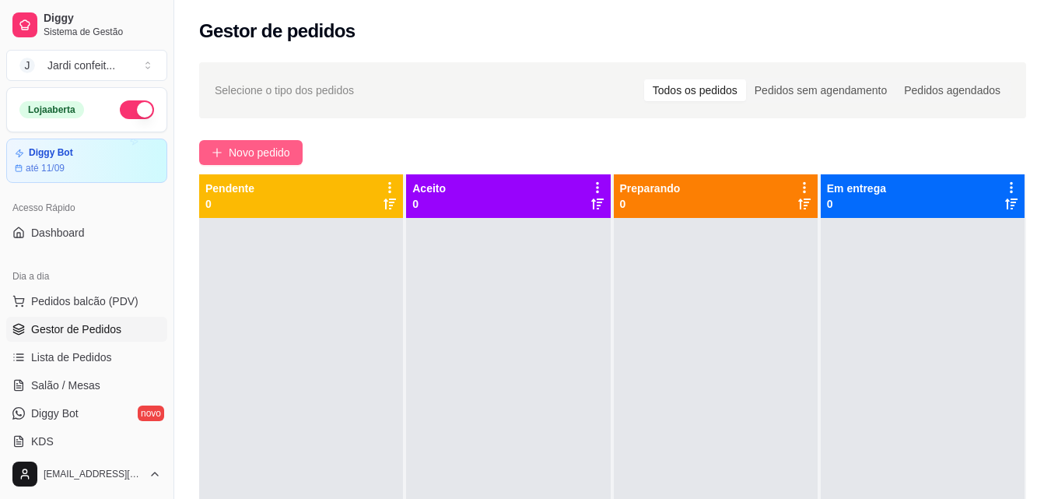
click at [297, 146] on button "Novo pedido" at bounding box center [250, 152] width 103 height 25
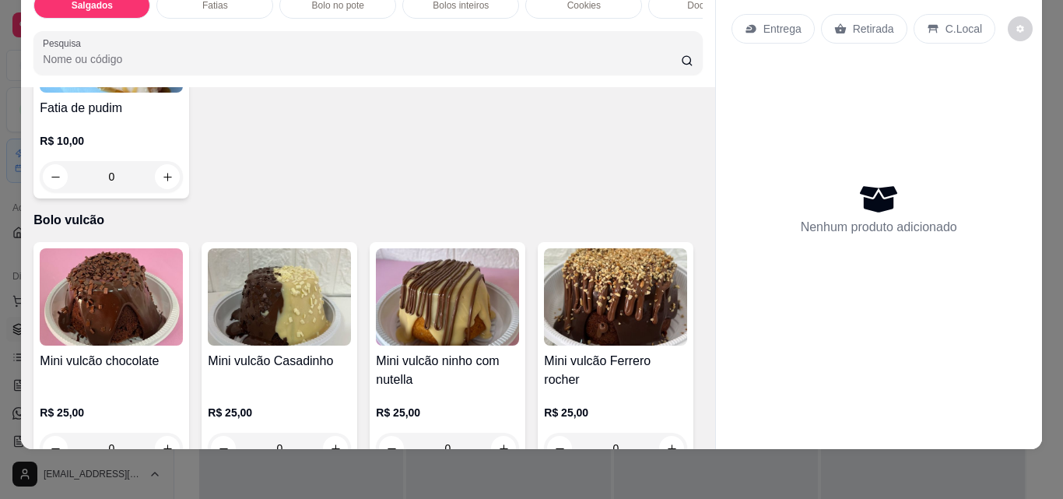
scroll to position [2724, 0]
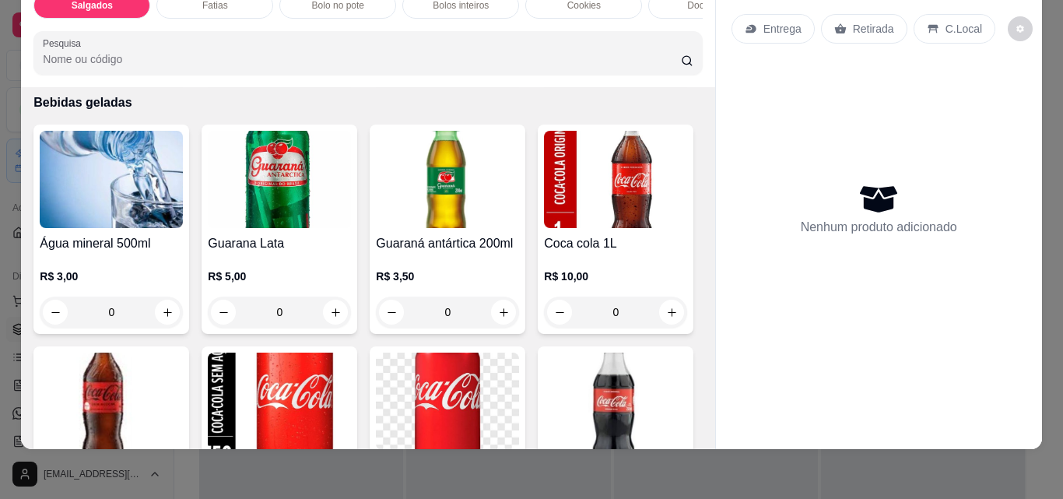
type input "1"
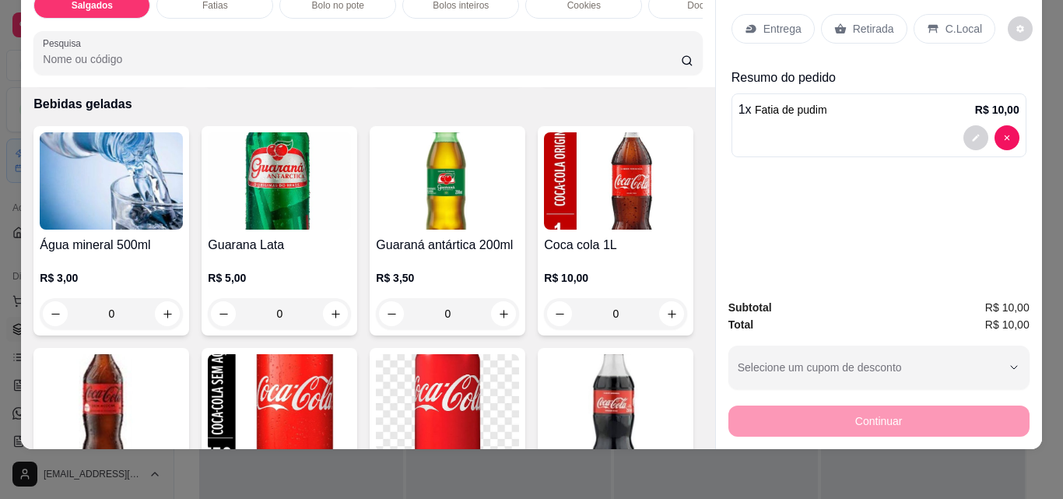
scroll to position [2724, 0]
click at [873, 21] on p "Retirada" at bounding box center [873, 29] width 41 height 16
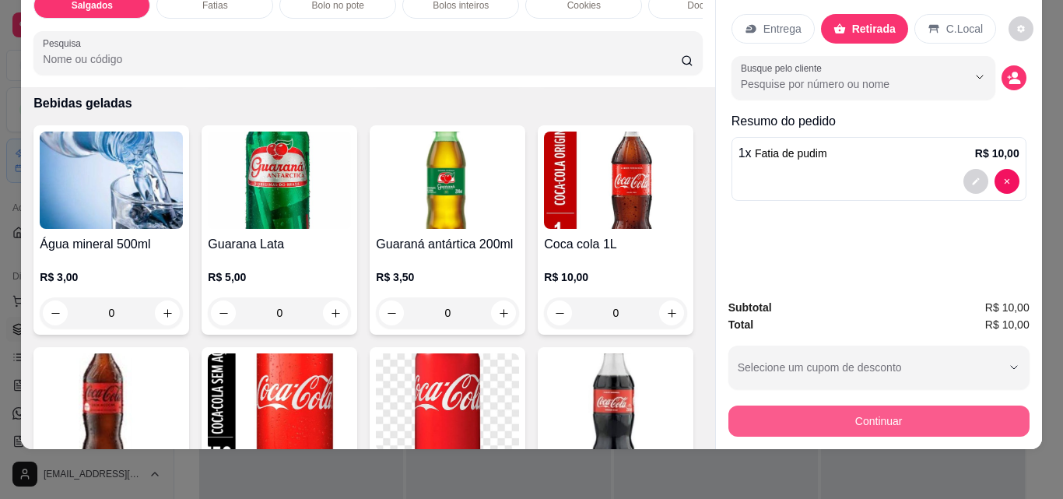
click at [893, 412] on button "Continuar" at bounding box center [878, 420] width 301 height 31
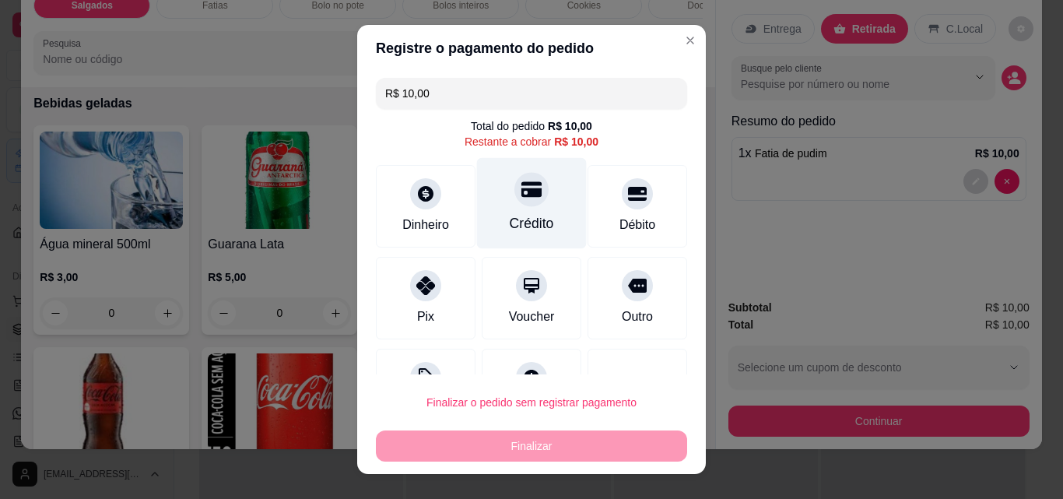
click at [524, 215] on div "Crédito" at bounding box center [532, 223] width 44 height 20
type input "R$ 0,00"
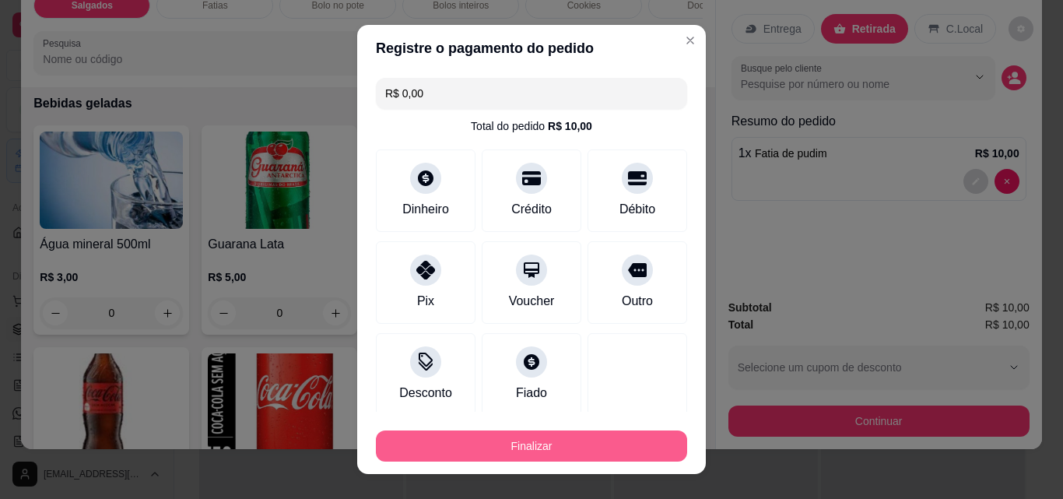
click at [573, 435] on button "Finalizar" at bounding box center [531, 445] width 311 height 31
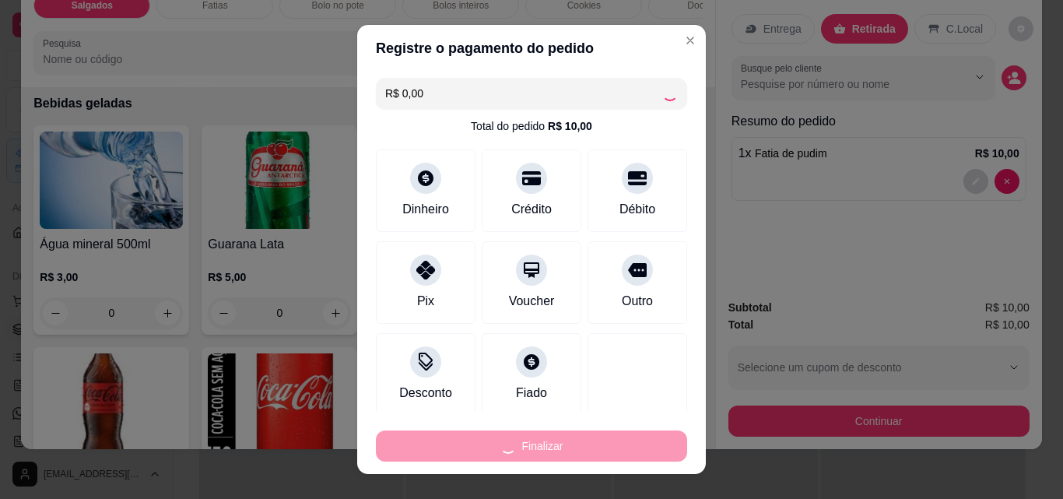
type input "0"
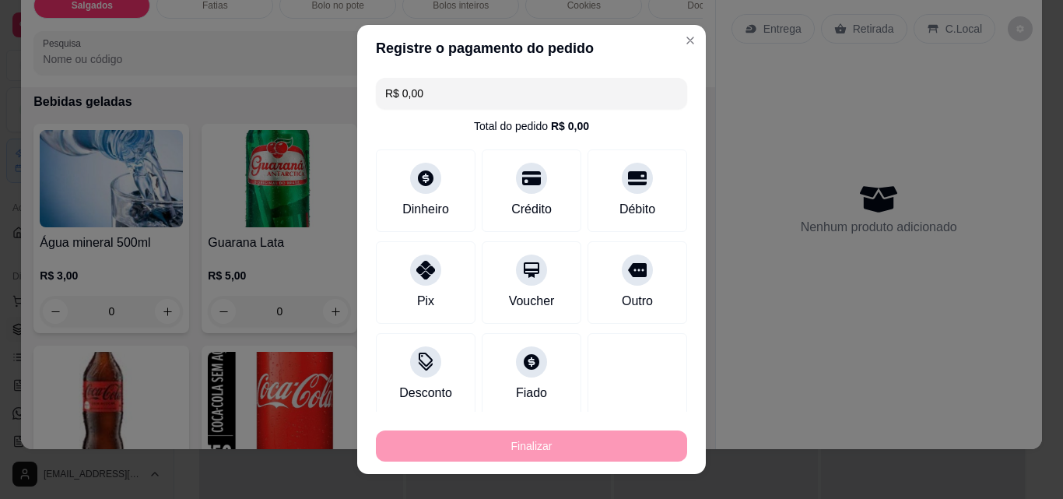
type input "-R$ 10,00"
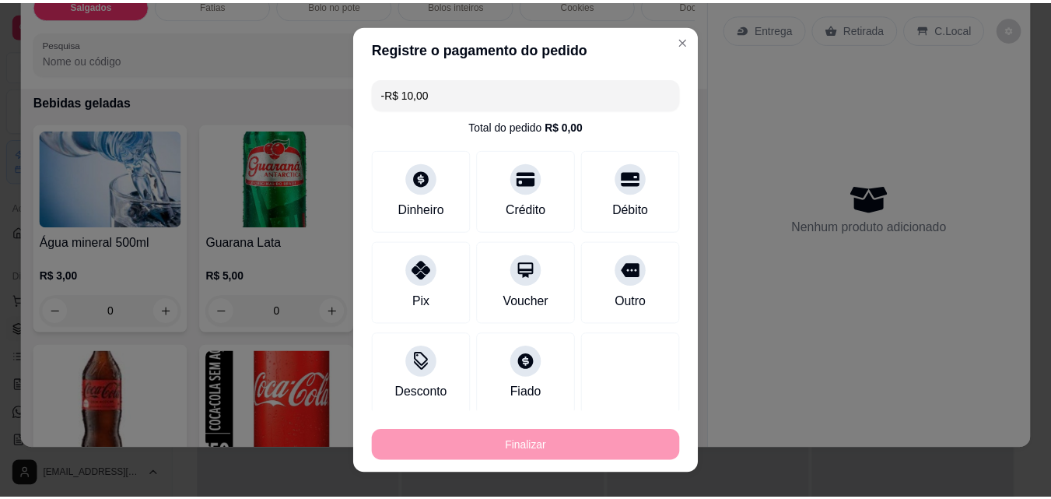
scroll to position [2724, 0]
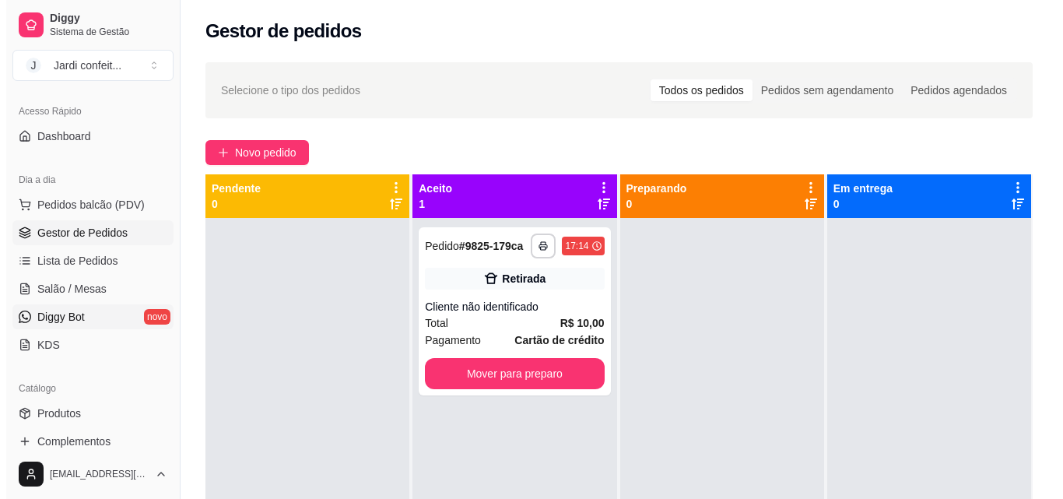
scroll to position [233, 0]
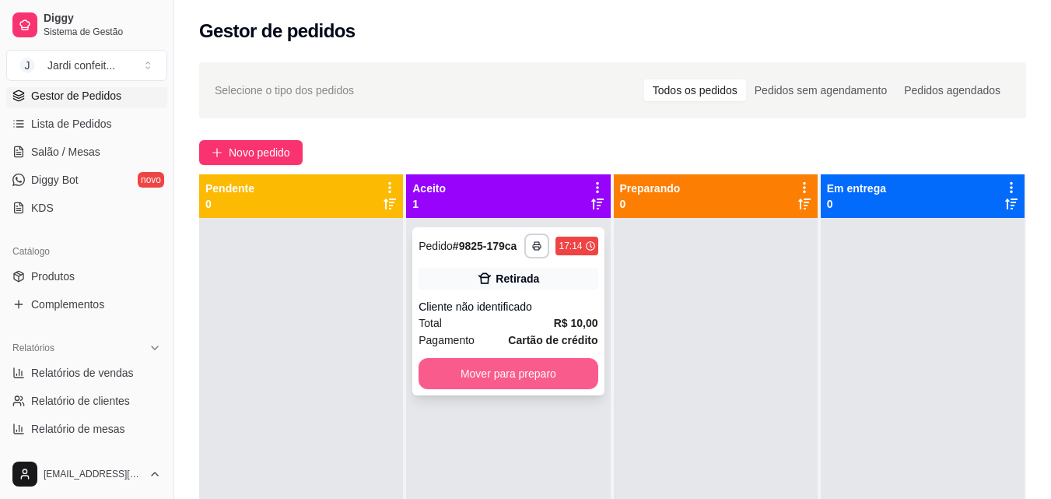
click at [503, 378] on button "Mover para preparo" at bounding box center [508, 373] width 179 height 31
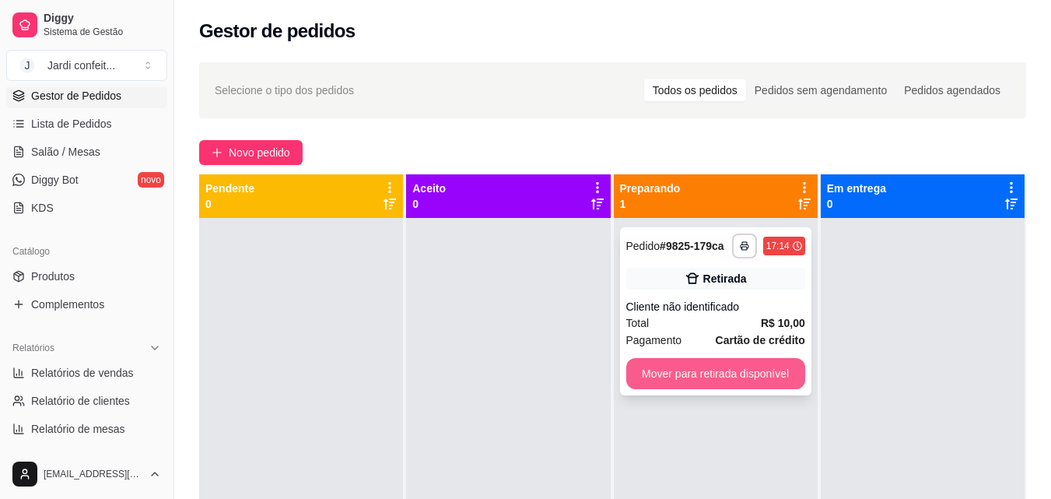
click at [733, 375] on button "Mover para retirada disponível" at bounding box center [715, 373] width 179 height 31
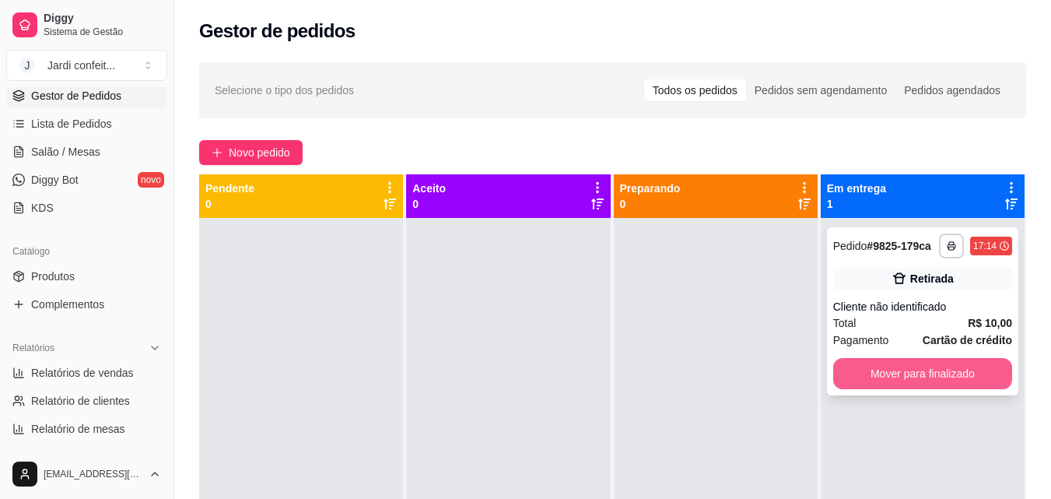
click at [910, 374] on button "Mover para finalizado" at bounding box center [922, 373] width 179 height 31
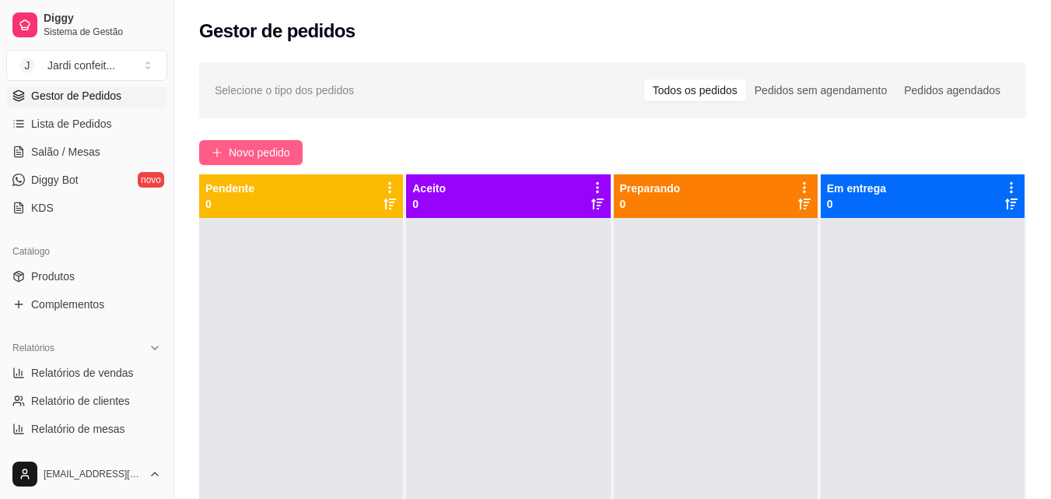
click at [256, 154] on span "Novo pedido" at bounding box center [259, 152] width 61 height 17
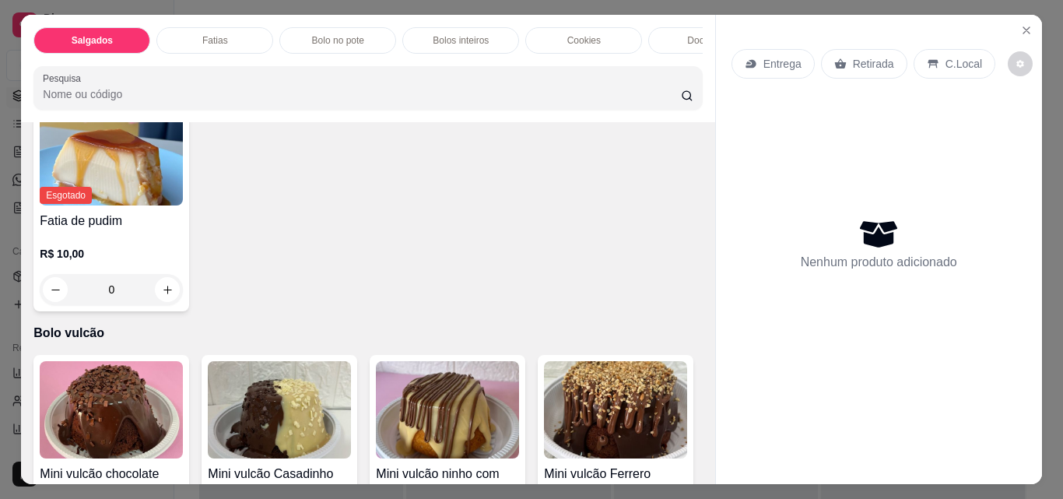
scroll to position [2412, 0]
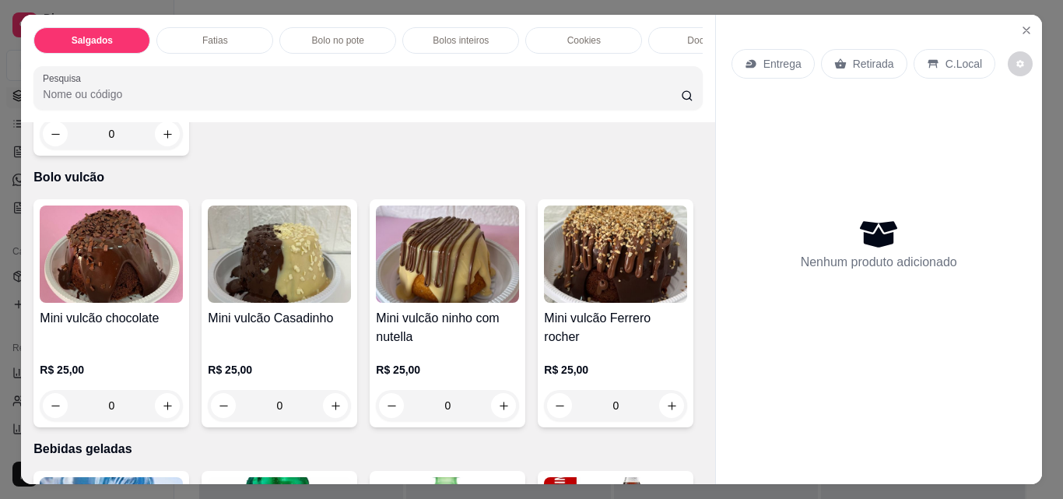
type input "1"
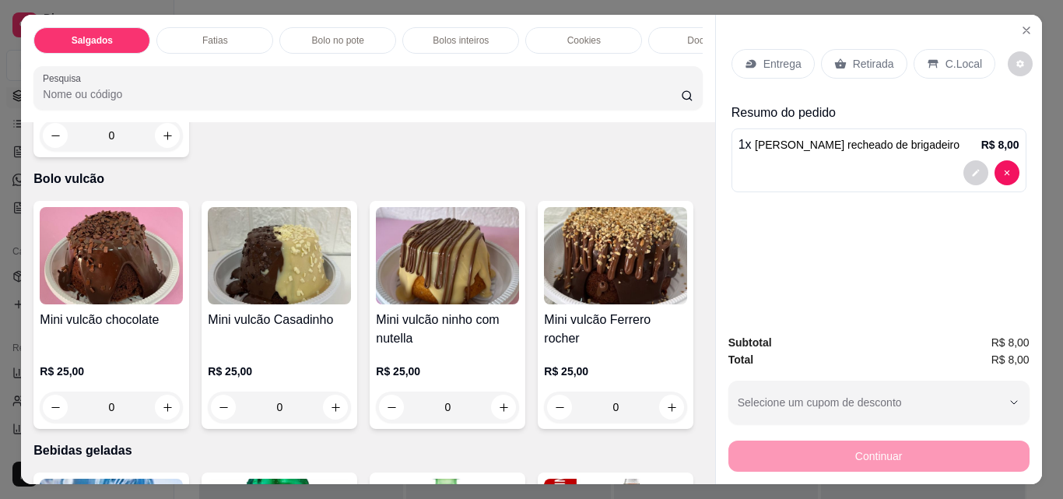
drag, startPoint x: 851, startPoint y: 45, endPoint x: 863, endPoint y: 215, distance: 170.0
click at [852, 49] on div "Retirada" at bounding box center [864, 64] width 86 height 30
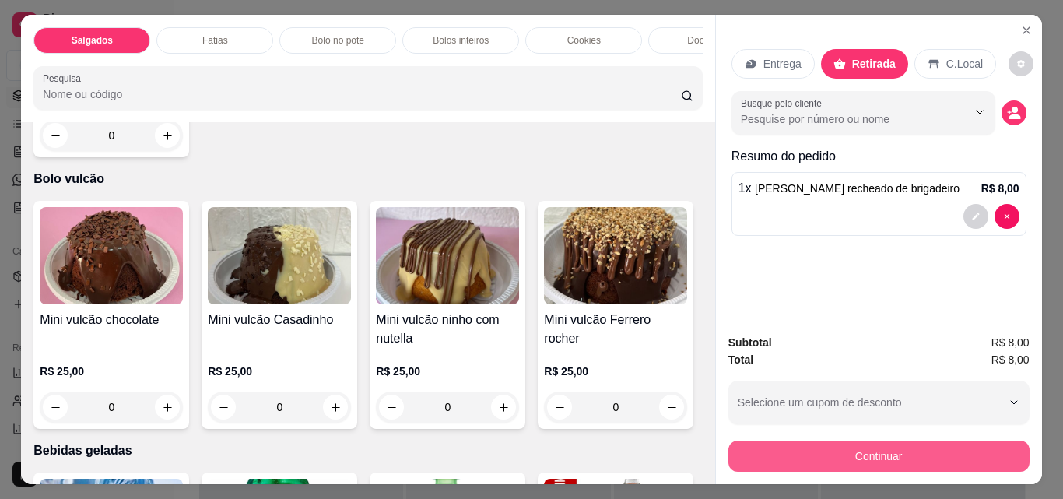
click at [868, 455] on button "Continuar" at bounding box center [878, 455] width 301 height 31
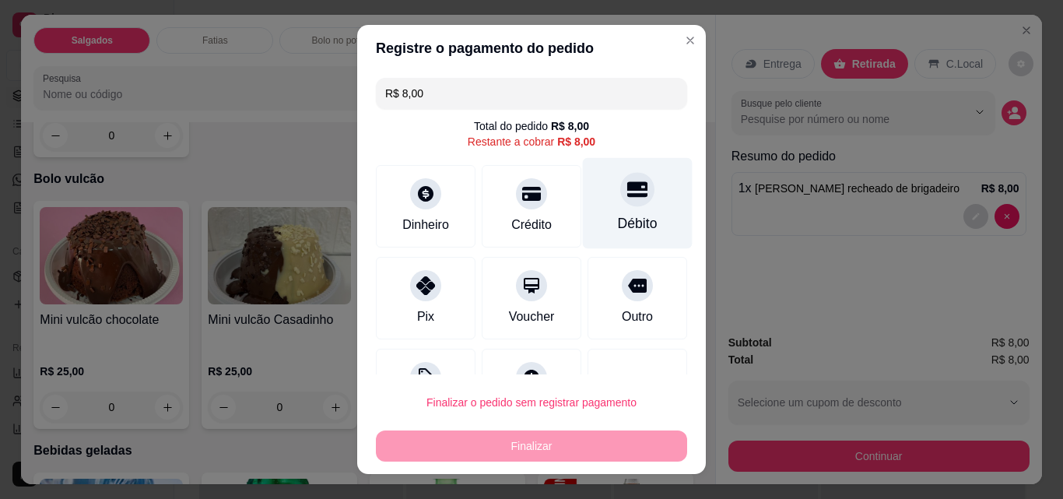
click at [627, 184] on icon at bounding box center [637, 189] width 20 height 20
type input "R$ 0,00"
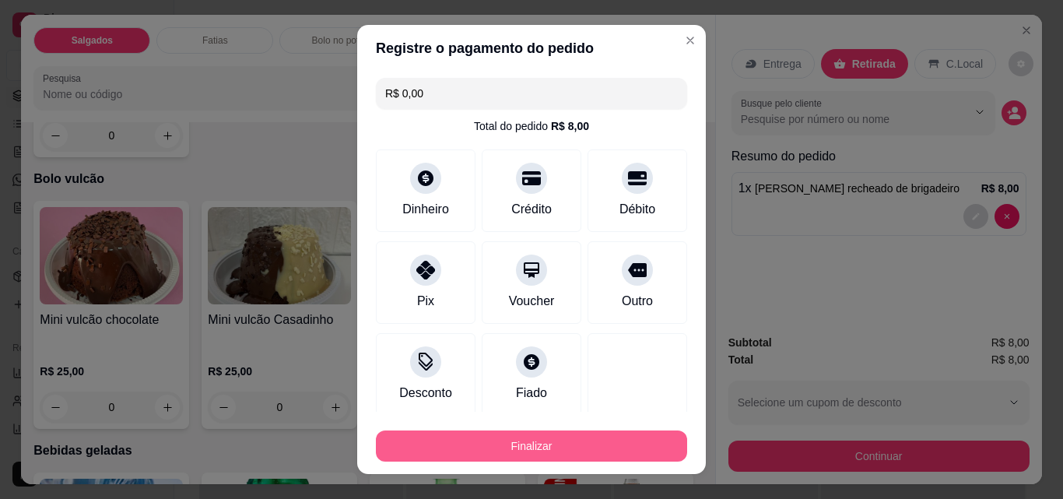
click at [652, 451] on button "Finalizar" at bounding box center [531, 445] width 311 height 31
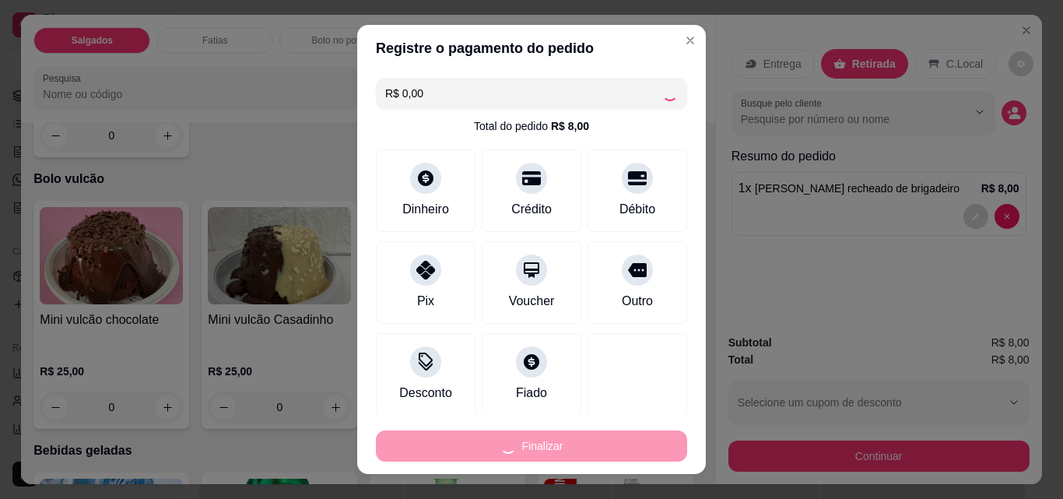
type input "0"
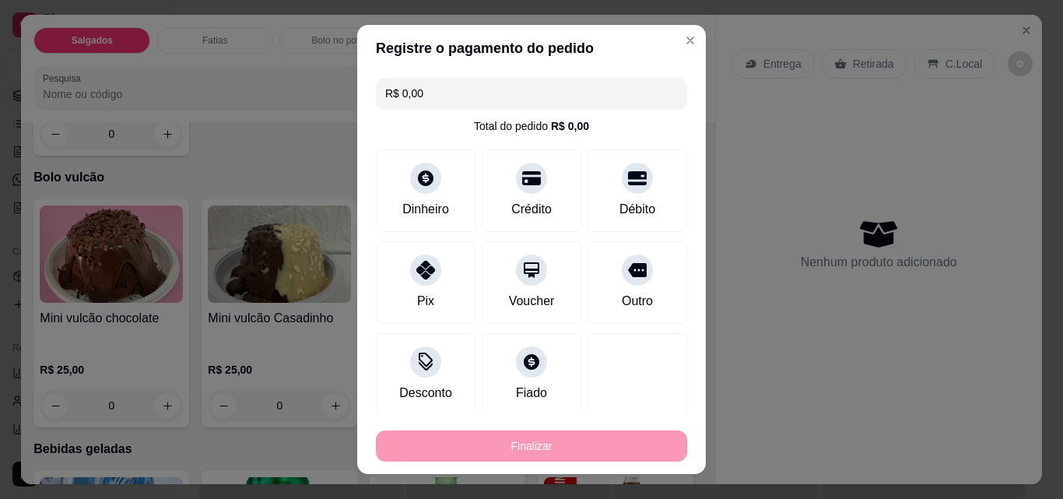
type input "-R$ 8,00"
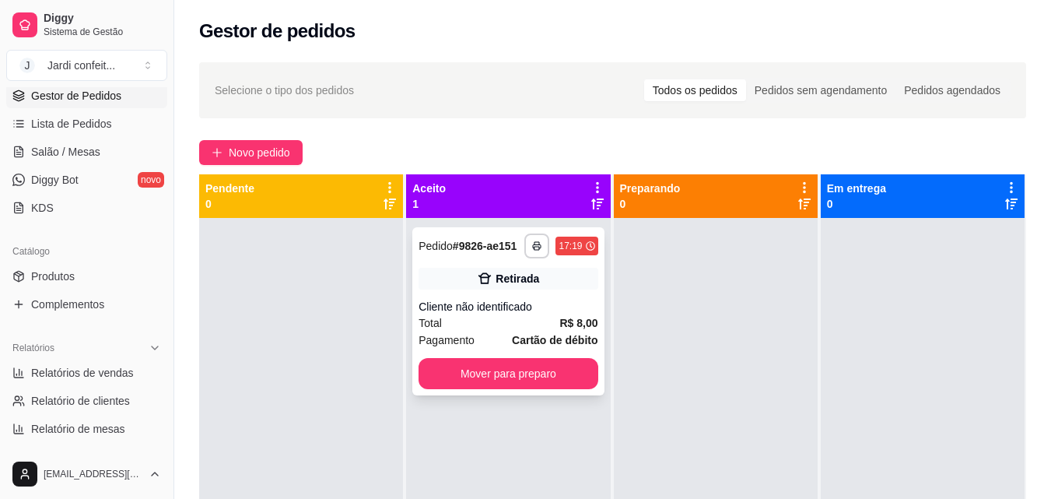
click at [533, 359] on button "Mover para preparo" at bounding box center [508, 373] width 179 height 31
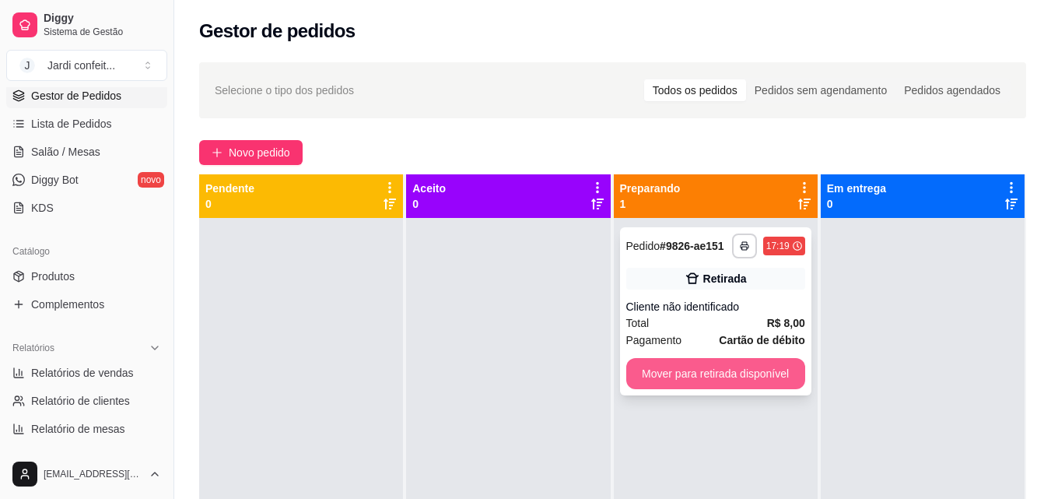
click at [756, 371] on button "Mover para retirada disponível" at bounding box center [715, 373] width 179 height 31
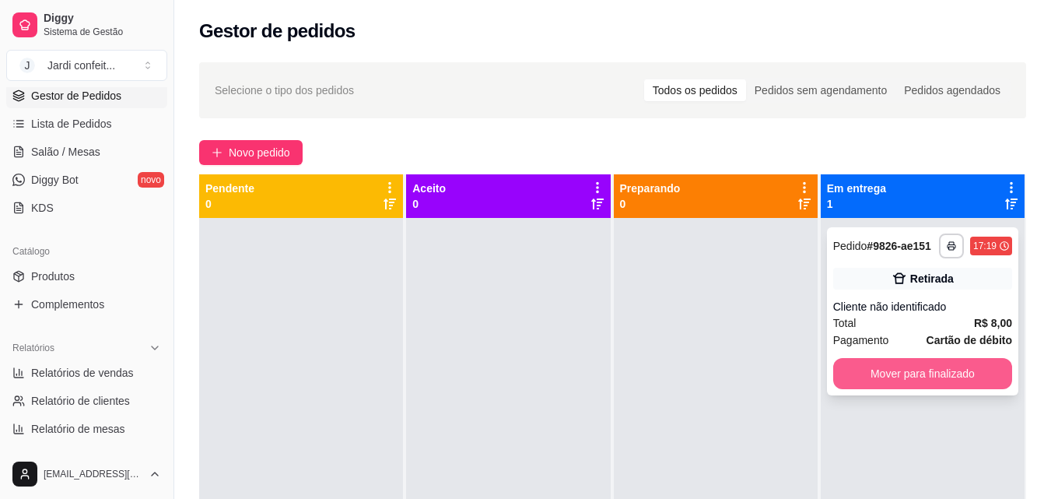
click at [869, 370] on button "Mover para finalizado" at bounding box center [922, 373] width 179 height 31
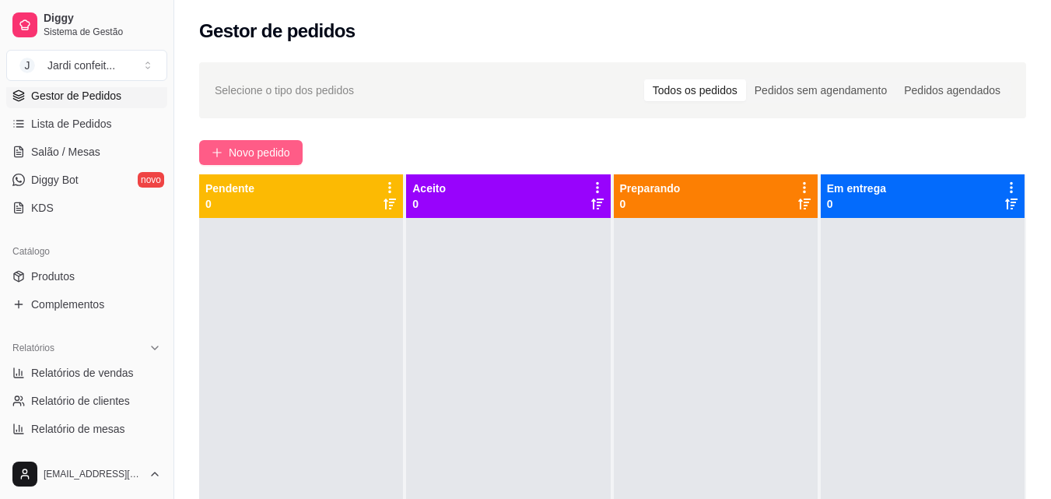
click at [260, 148] on span "Novo pedido" at bounding box center [259, 152] width 61 height 17
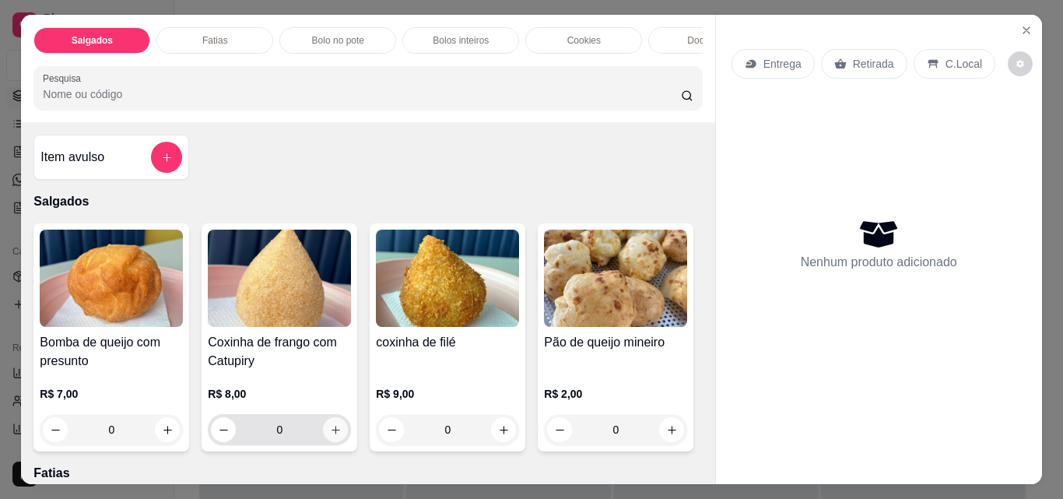
click at [332, 435] on icon "increase-product-quantity" at bounding box center [336, 430] width 12 height 12
type input "1"
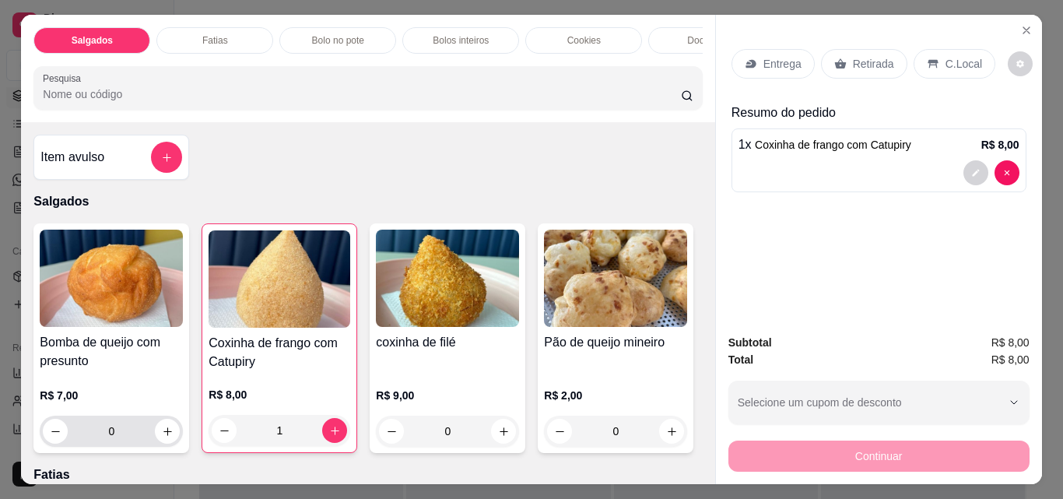
click at [172, 447] on div "0" at bounding box center [111, 431] width 137 height 31
click at [162, 437] on icon "increase-product-quantity" at bounding box center [168, 432] width 12 height 12
type input "1"
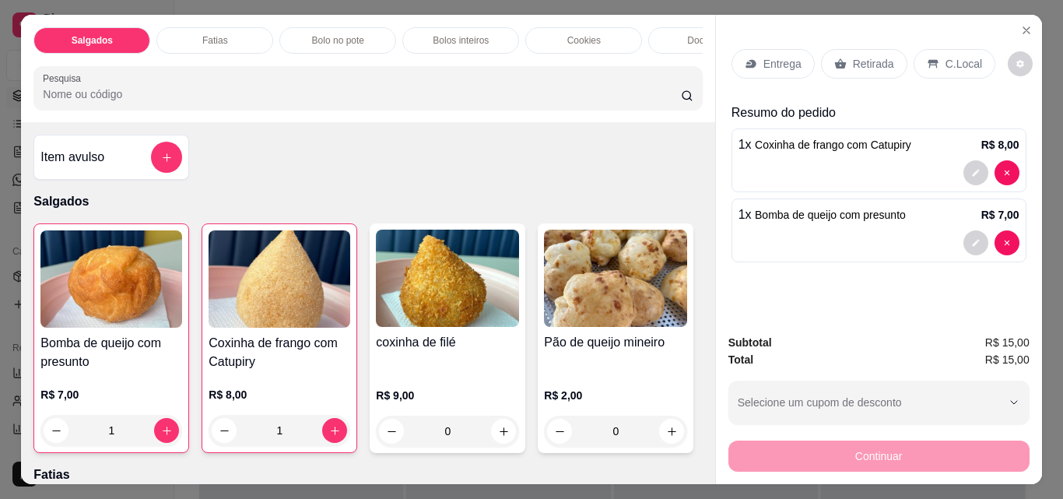
click at [747, 49] on div "Entrega" at bounding box center [772, 64] width 83 height 30
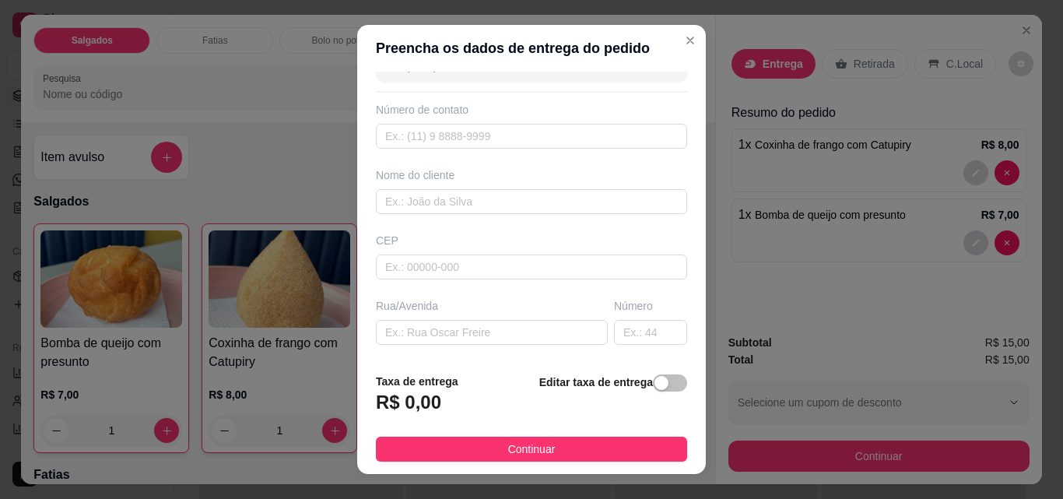
scroll to position [78, 0]
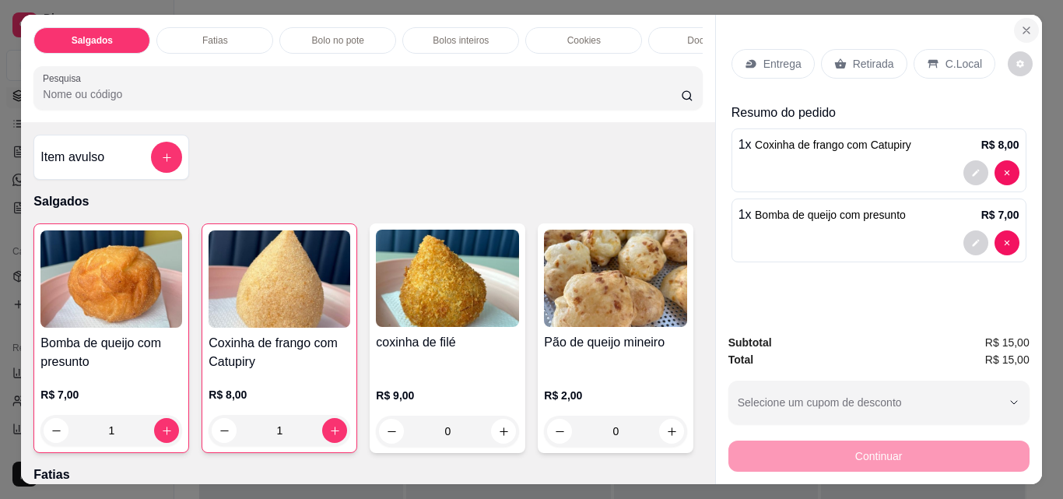
click at [1020, 24] on icon "Close" at bounding box center [1026, 30] width 12 height 12
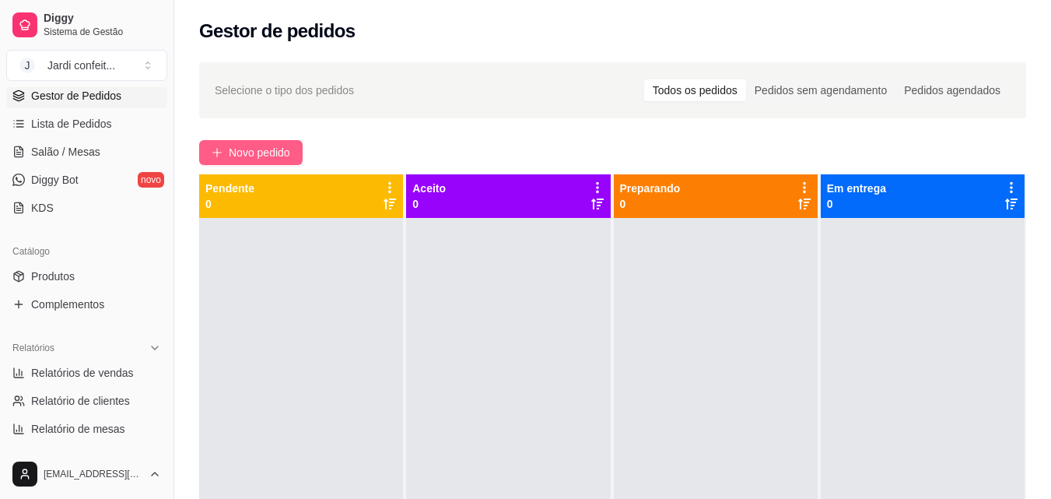
click at [252, 150] on span "Novo pedido" at bounding box center [259, 152] width 61 height 17
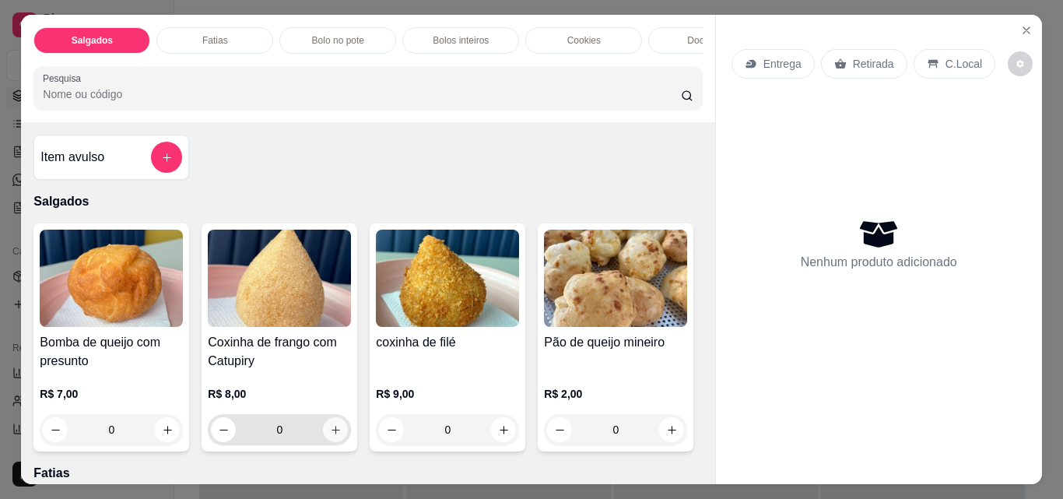
click at [279, 426] on input "0" at bounding box center [279, 429] width 87 height 31
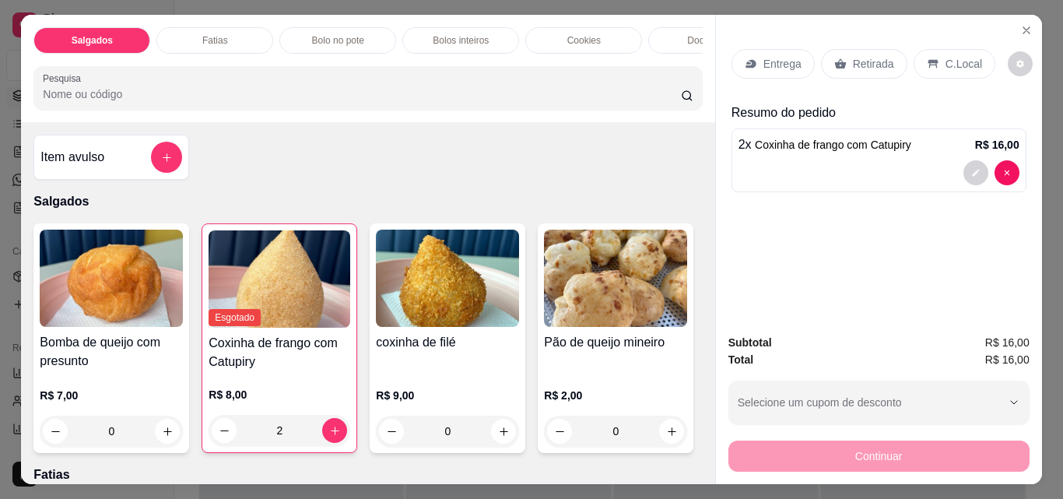
type input "2"
click at [462, 34] on p "Bebidas geladas" at bounding box center [439, 40] width 69 height 12
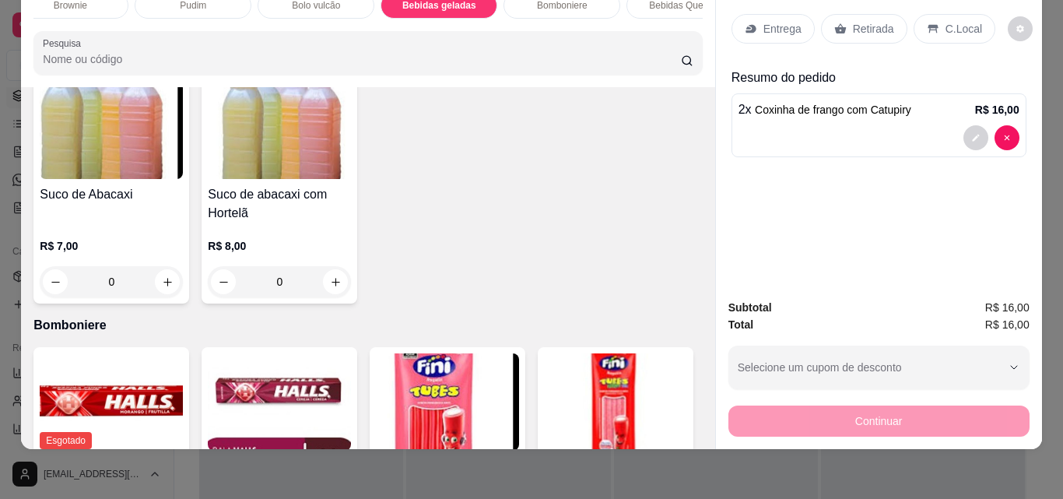
scroll to position [3895, 0]
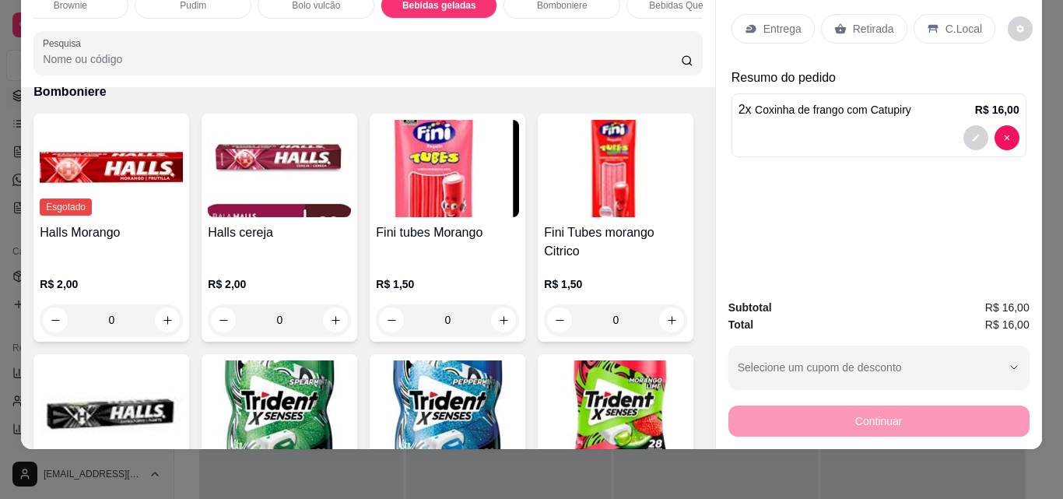
type input "1"
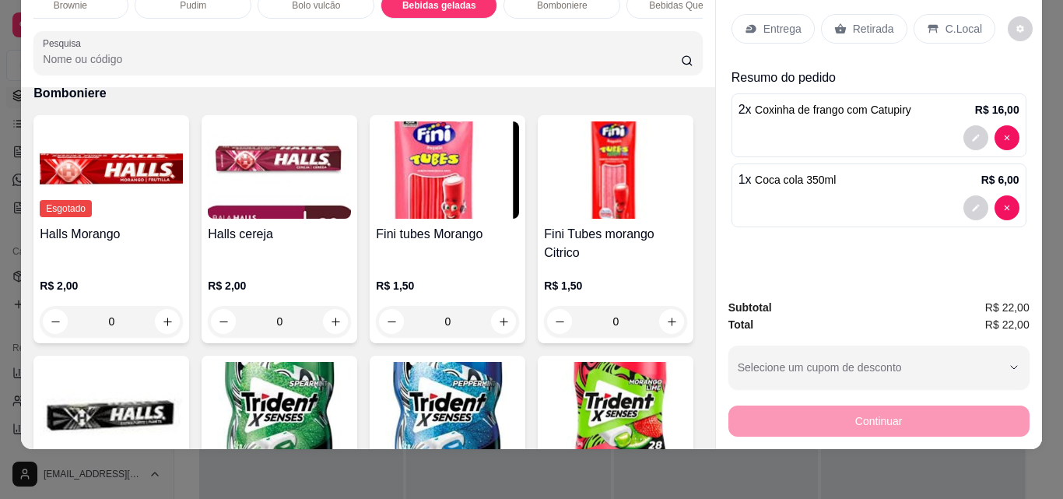
click at [853, 21] on p "Retirada" at bounding box center [873, 29] width 41 height 16
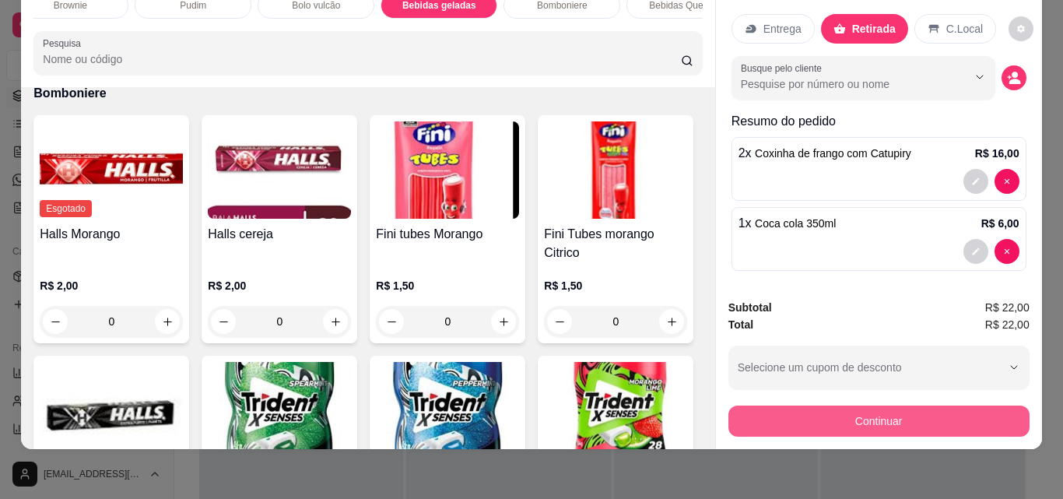
click at [922, 415] on button "Continuar" at bounding box center [878, 420] width 301 height 31
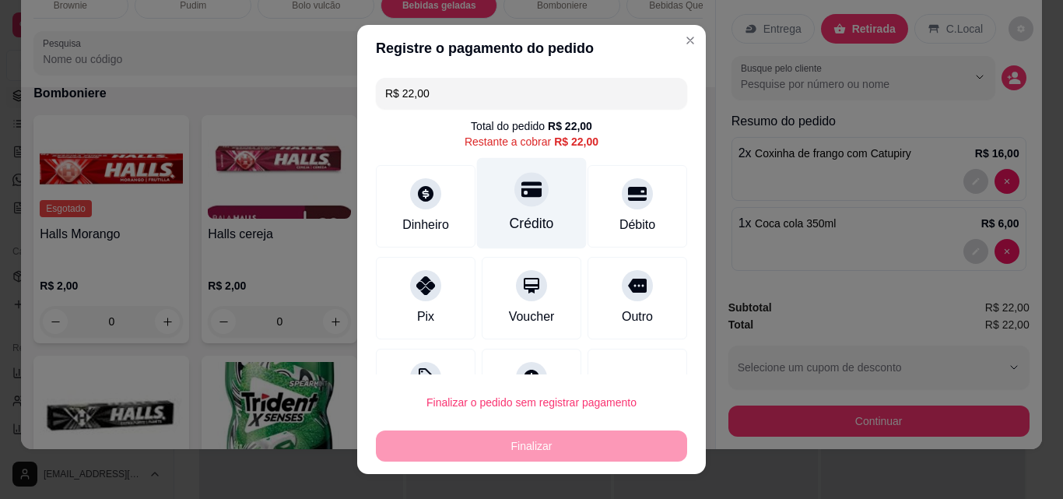
click at [523, 195] on icon at bounding box center [531, 190] width 20 height 16
type input "R$ 0,00"
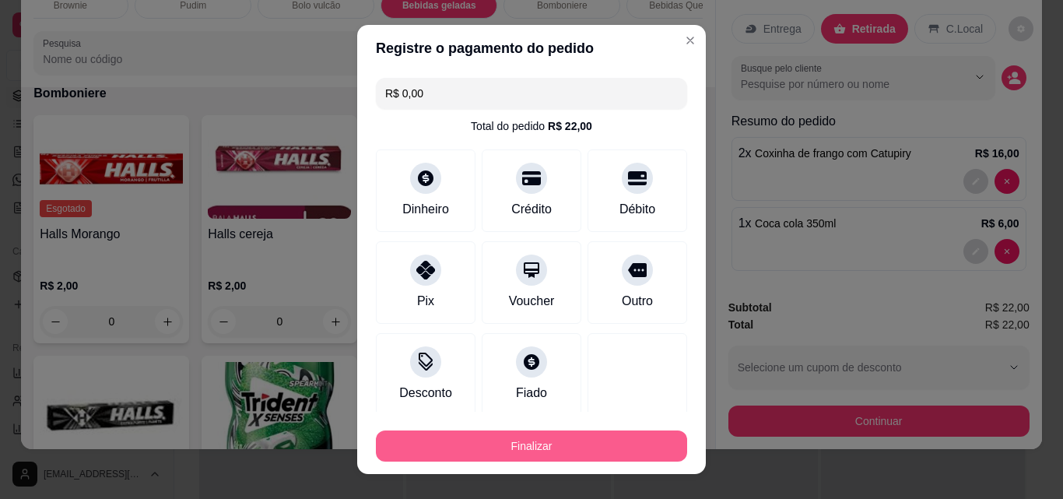
click at [572, 447] on button "Finalizar" at bounding box center [531, 445] width 311 height 31
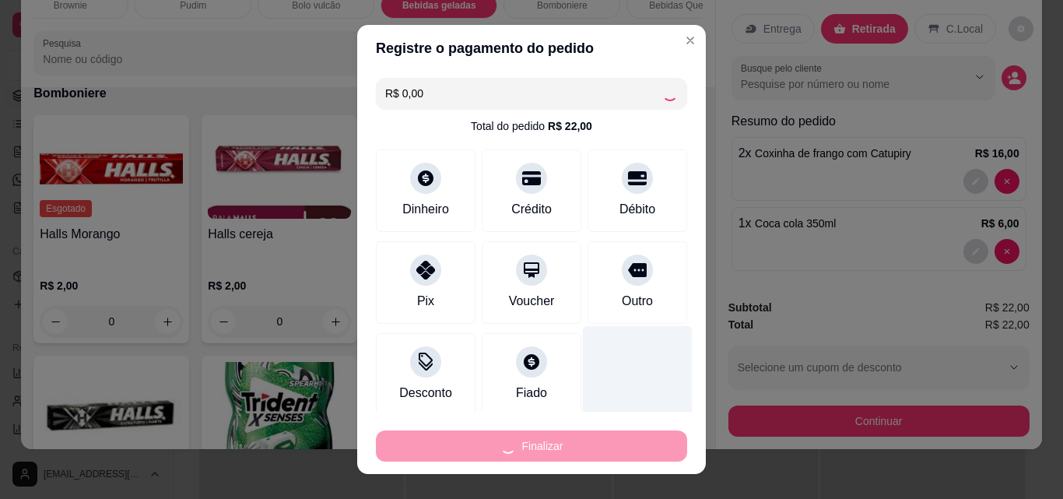
type input "0"
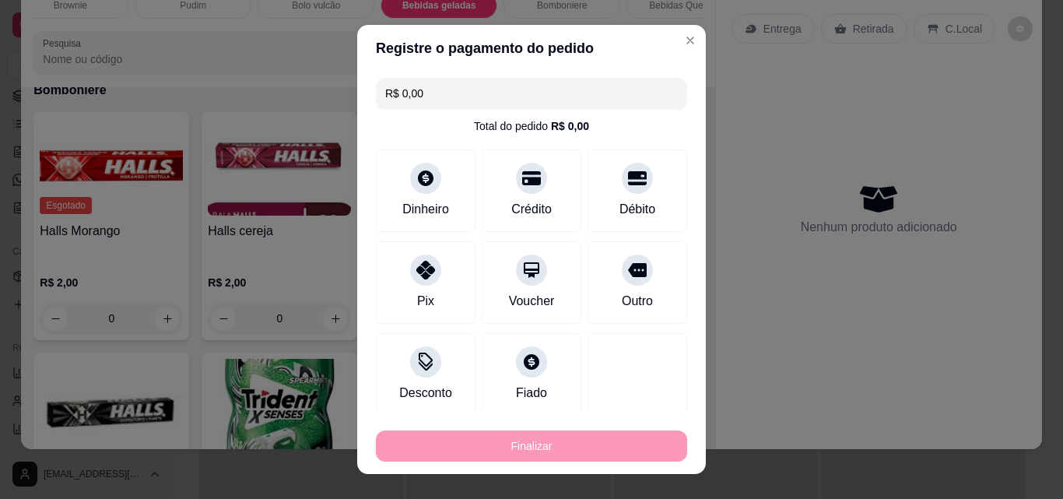
type input "-R$ 22,00"
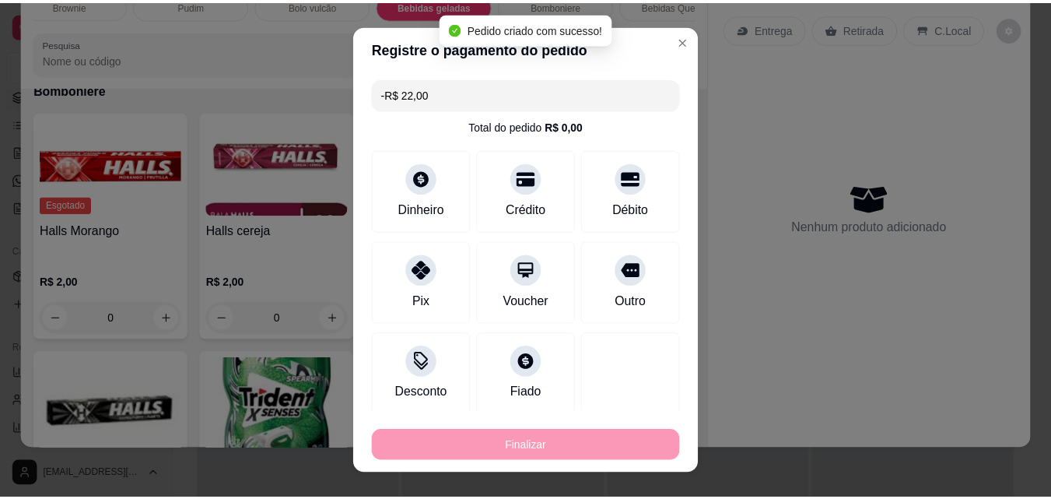
scroll to position [3893, 0]
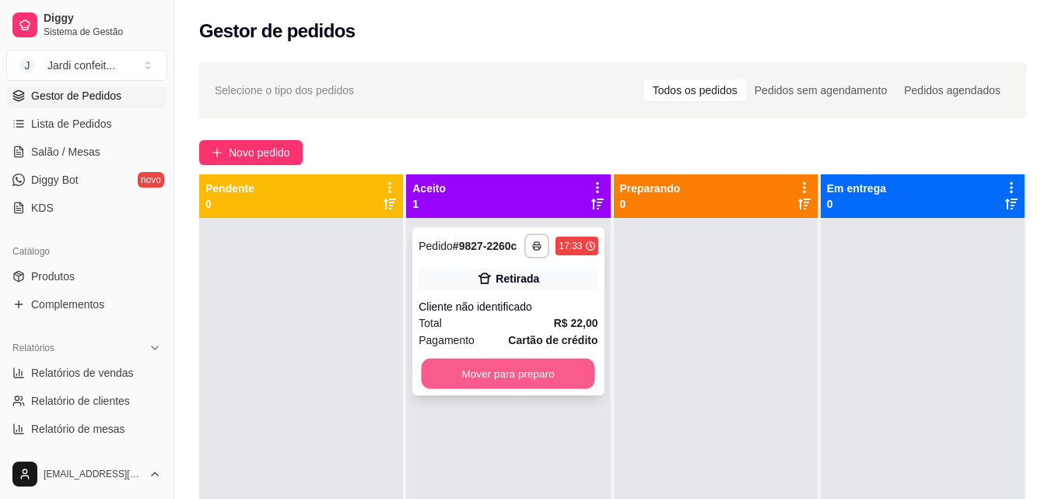
click at [525, 376] on button "Mover para preparo" at bounding box center [509, 374] width 174 height 30
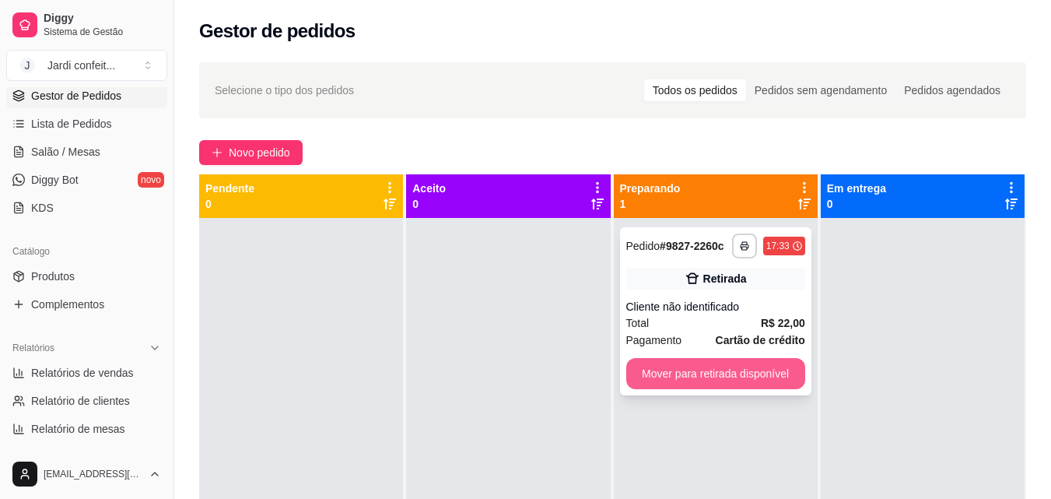
click at [710, 367] on button "Mover para retirada disponível" at bounding box center [715, 373] width 179 height 31
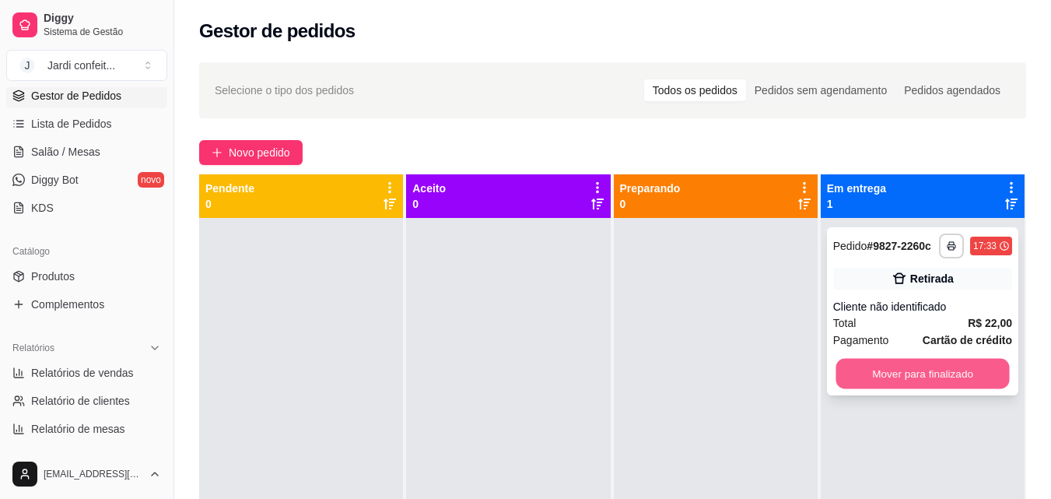
click at [893, 368] on button "Mover para finalizado" at bounding box center [923, 374] width 174 height 30
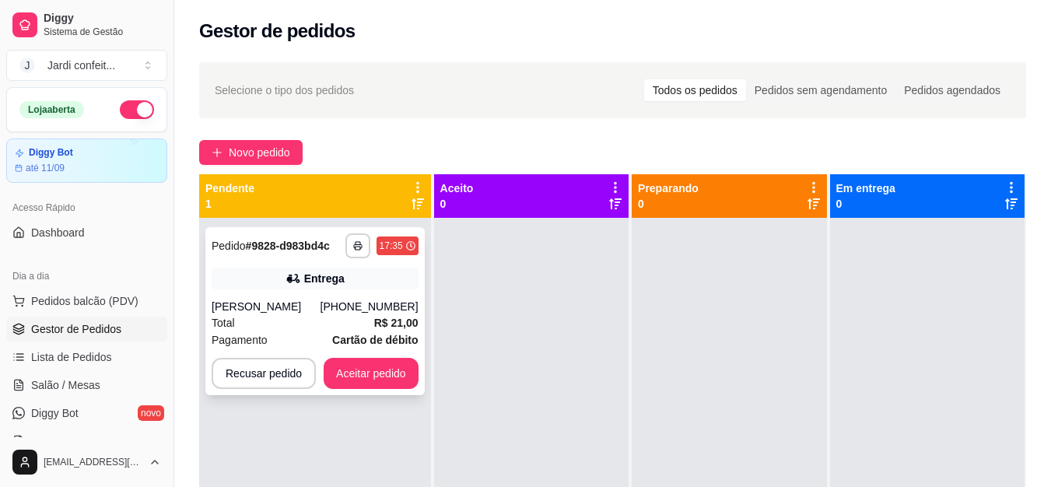
click at [331, 325] on div "Total R$ 21,00" at bounding box center [315, 322] width 207 height 17
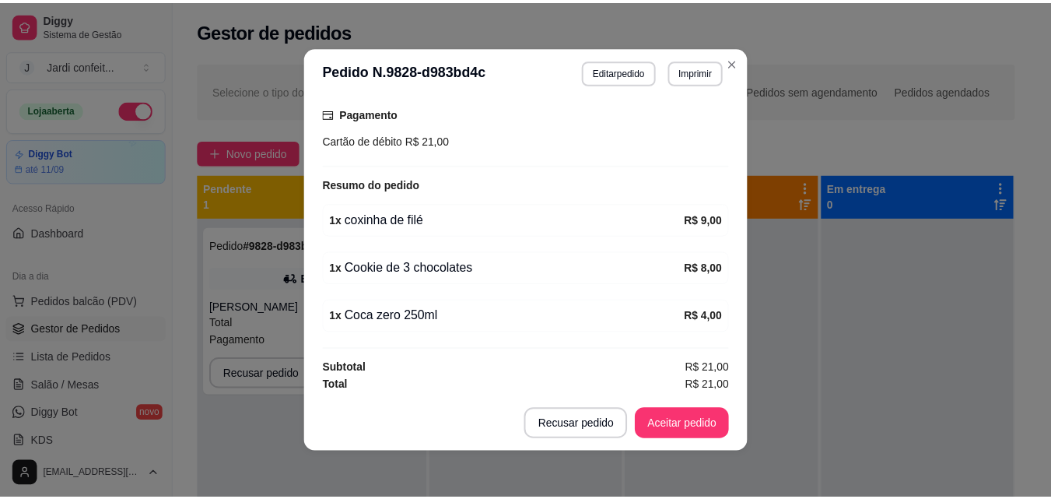
scroll to position [414, 0]
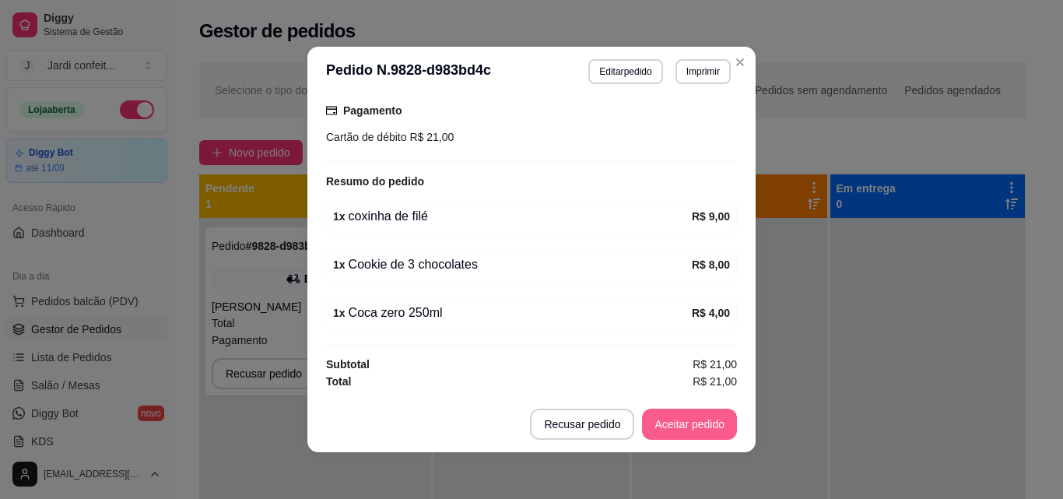
click at [682, 423] on button "Aceitar pedido" at bounding box center [689, 424] width 95 height 31
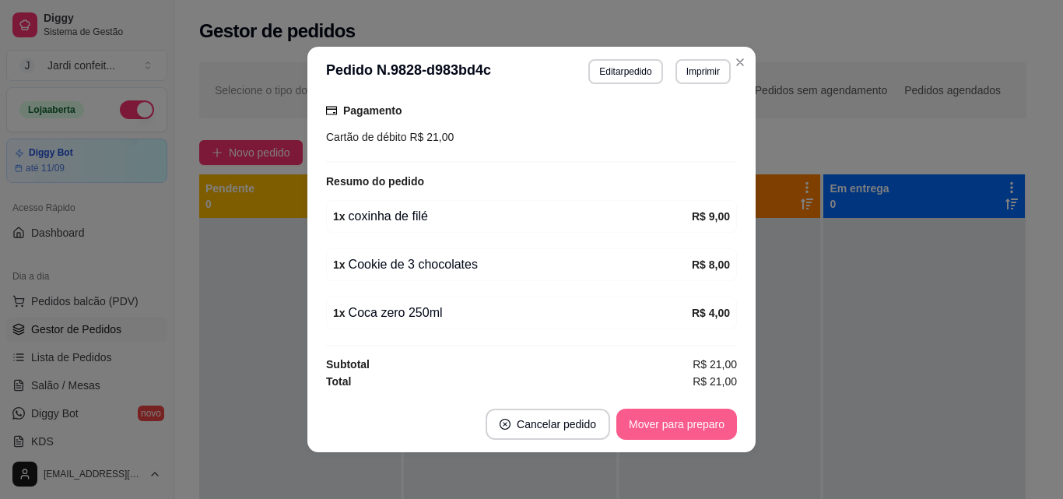
click at [721, 429] on button "Mover para preparo" at bounding box center [676, 424] width 121 height 31
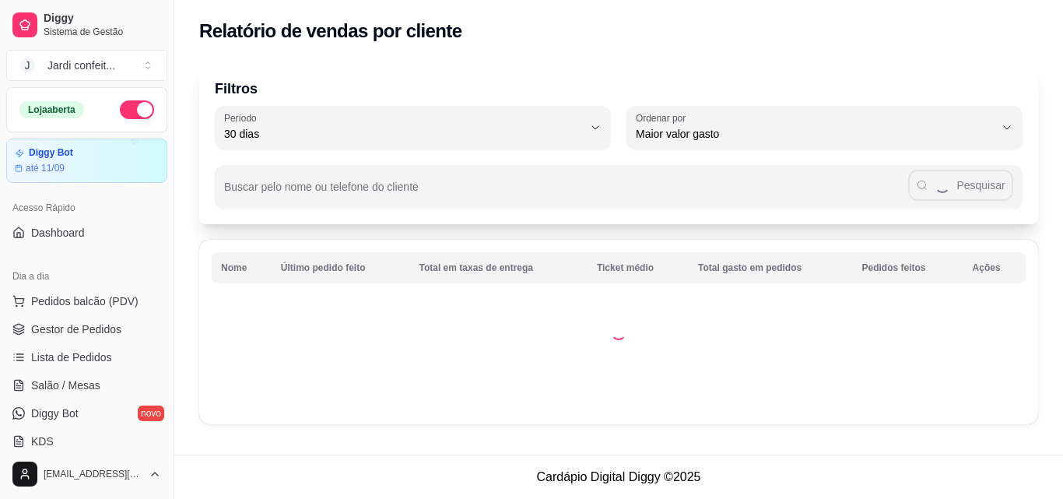
select select "30"
select select "HIGHEST_TOTAL_SPENT_WITH_ORDERS"
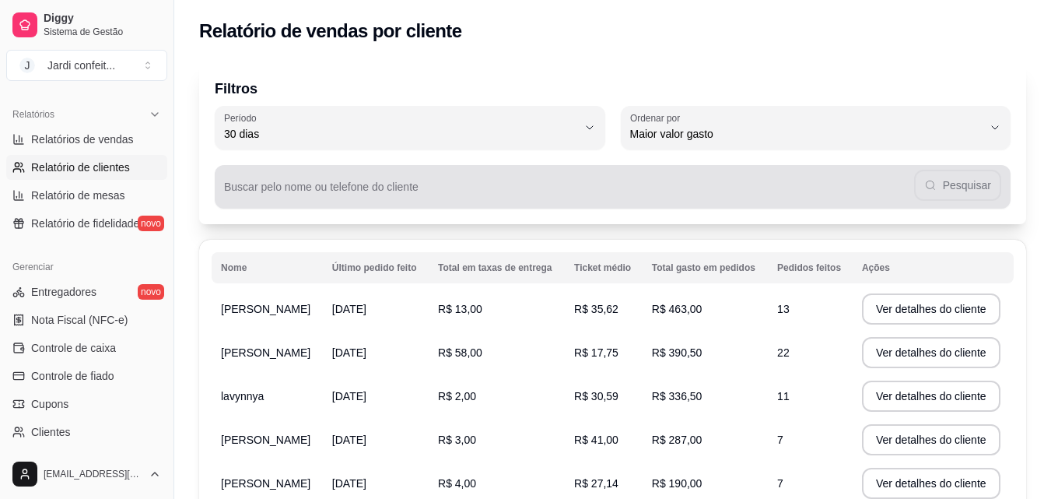
click at [419, 195] on input "Buscar pelo nome ou telefone do cliente" at bounding box center [569, 193] width 690 height 16
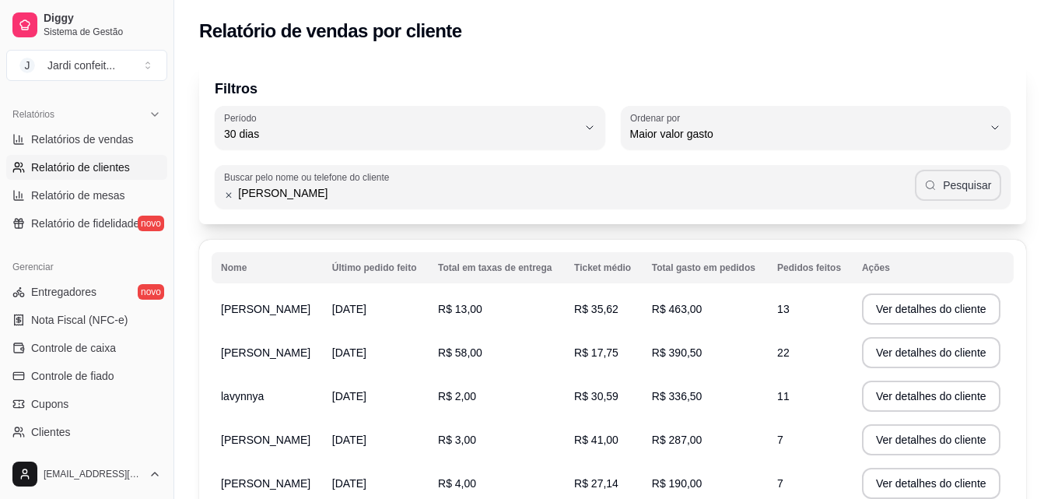
type input "[PERSON_NAME]"
click at [936, 180] on icon "button" at bounding box center [930, 185] width 12 height 12
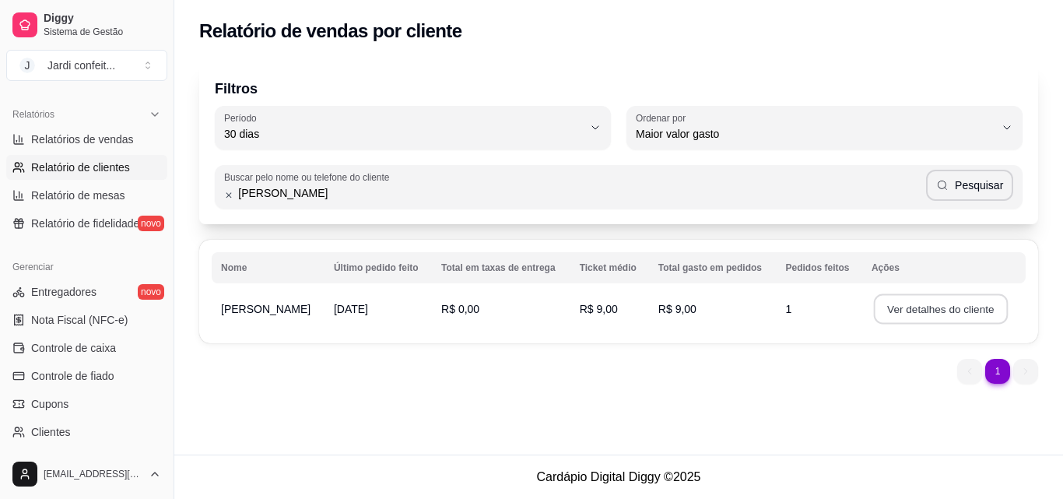
click at [956, 314] on button "Ver detalhes do cliente" at bounding box center [941, 309] width 134 height 30
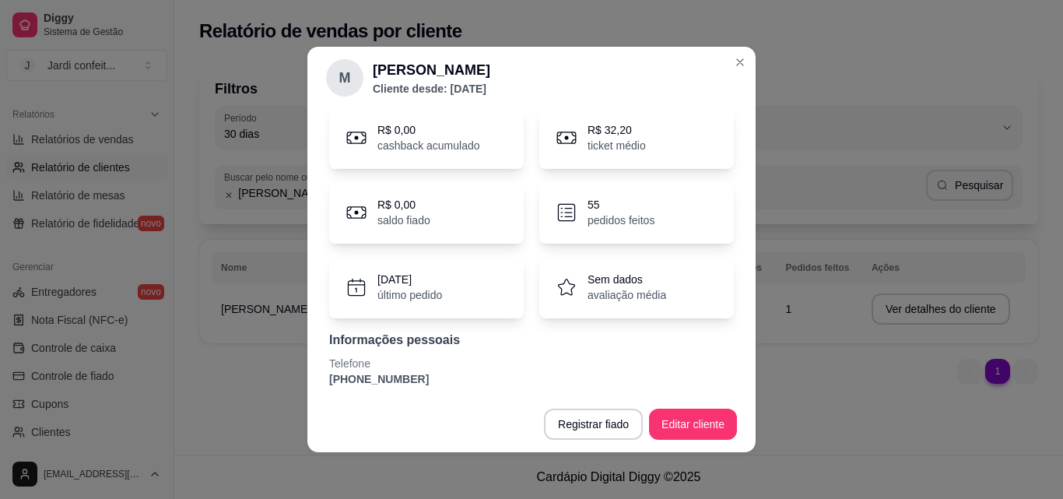
scroll to position [0, 0]
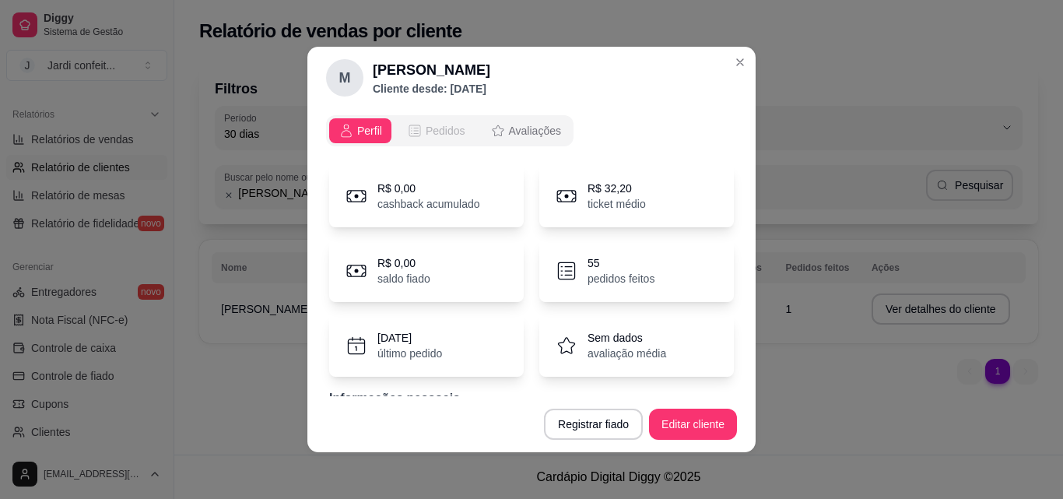
click at [431, 128] on span "Pedidos" at bounding box center [446, 131] width 40 height 16
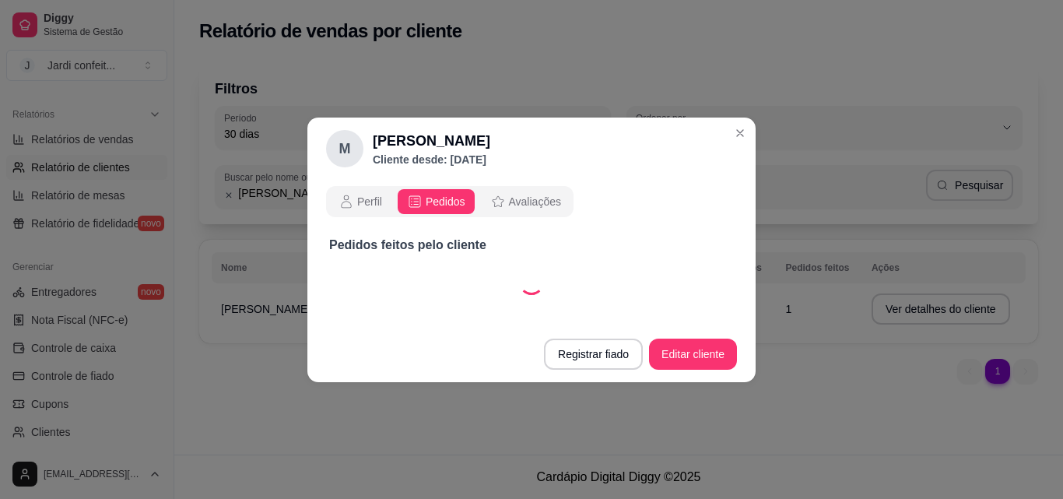
select select "30"
select select "ALL"
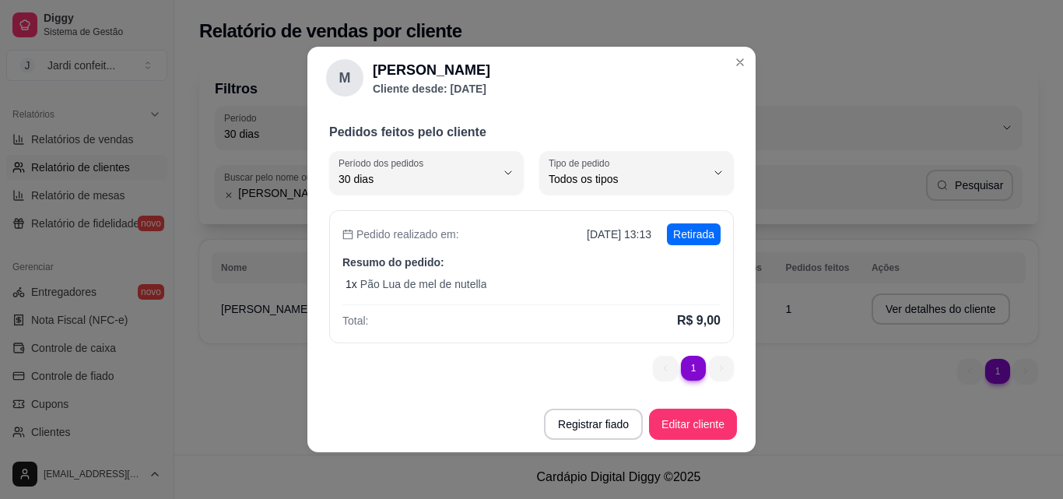
scroll to position [42, 0]
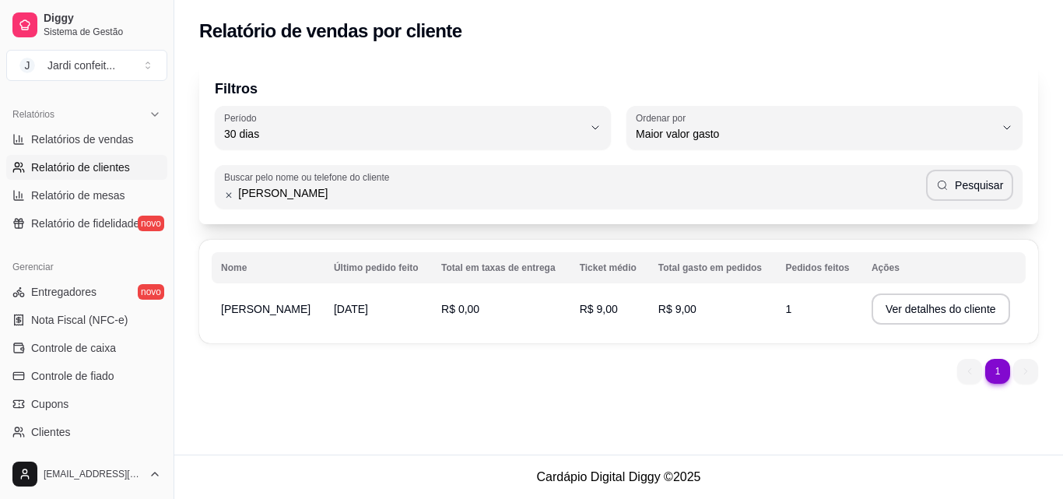
drag, startPoint x: 268, startPoint y: 195, endPoint x: 163, endPoint y: 195, distance: 105.8
click at [164, 195] on div "Diggy Sistema de Gestão J Jardi confeit ... Loja aberta Diggy Bot até 11/09 Ace…" at bounding box center [531, 249] width 1063 height 499
type input "Karise"
click at [987, 187] on button "Pesquisar" at bounding box center [969, 185] width 87 height 31
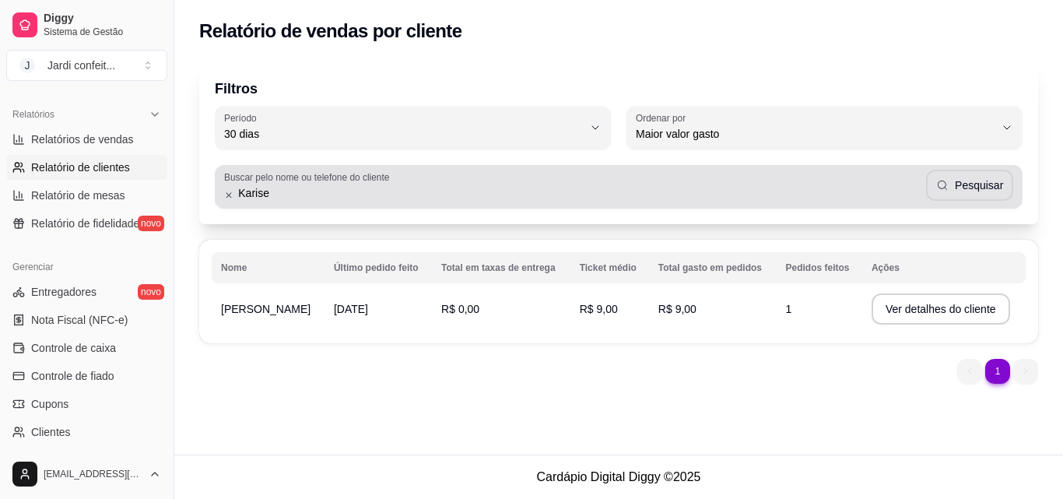
drag, startPoint x: 353, startPoint y: 203, endPoint x: 448, endPoint y: 191, distance: 95.6
click at [0, 203] on div "Diggy Sistema de Gestão J Jardi confeit ... Loja aberta Diggy Bot até 11/09 Ace…" at bounding box center [531, 249] width 1063 height 499
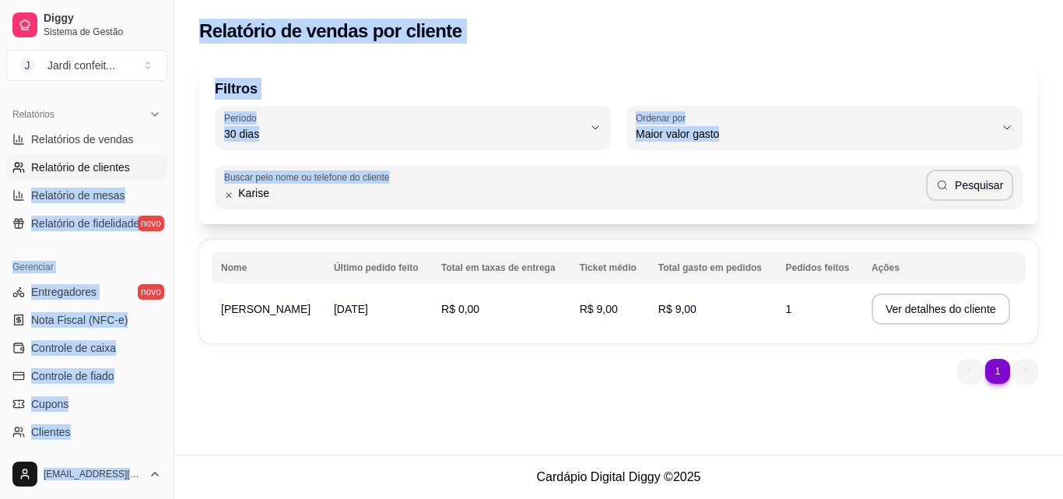
click at [639, 71] on div "Filtros 30 Período Hoje Ontem 7 dias 15 dias 30 dias 45 dias 60 dias Período 30…" at bounding box center [618, 143] width 839 height 162
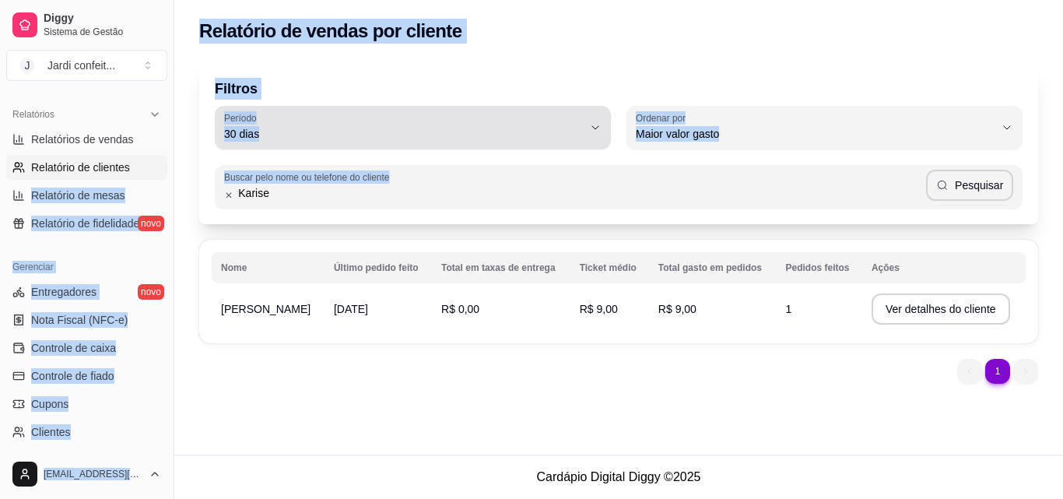
click at [620, 127] on div "30 Período Hoje Ontem 7 dias 15 dias 30 dias 45 dias 60 dias Período 30 dias HI…" at bounding box center [619, 128] width 808 height 44
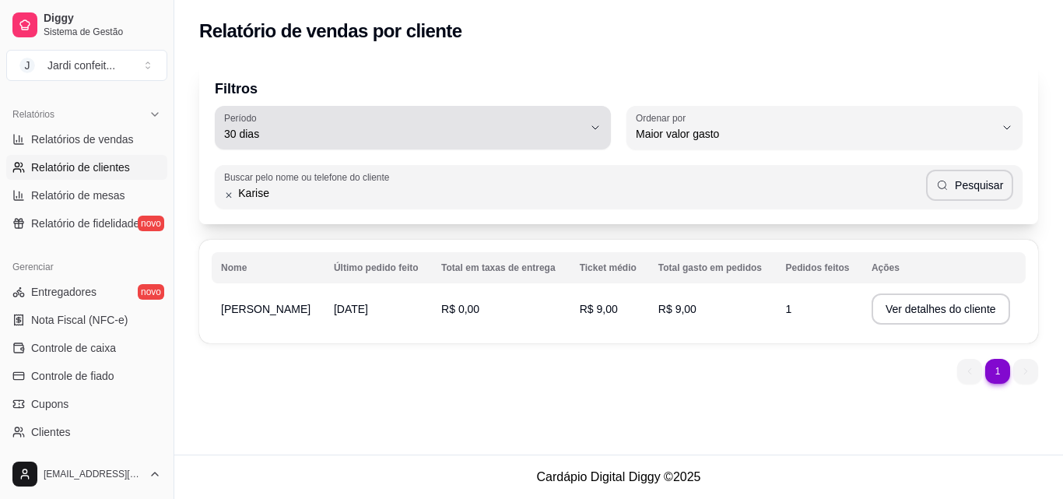
click at [586, 123] on button "Período 30 dias" at bounding box center [413, 128] width 396 height 44
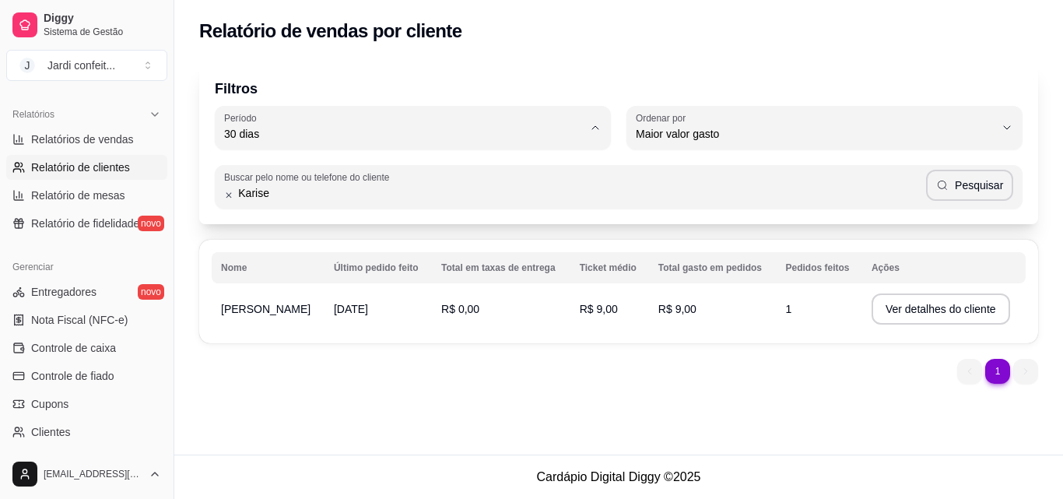
click at [283, 324] on span "60 dias" at bounding box center [406, 323] width 342 height 15
type input "60"
select select "60"
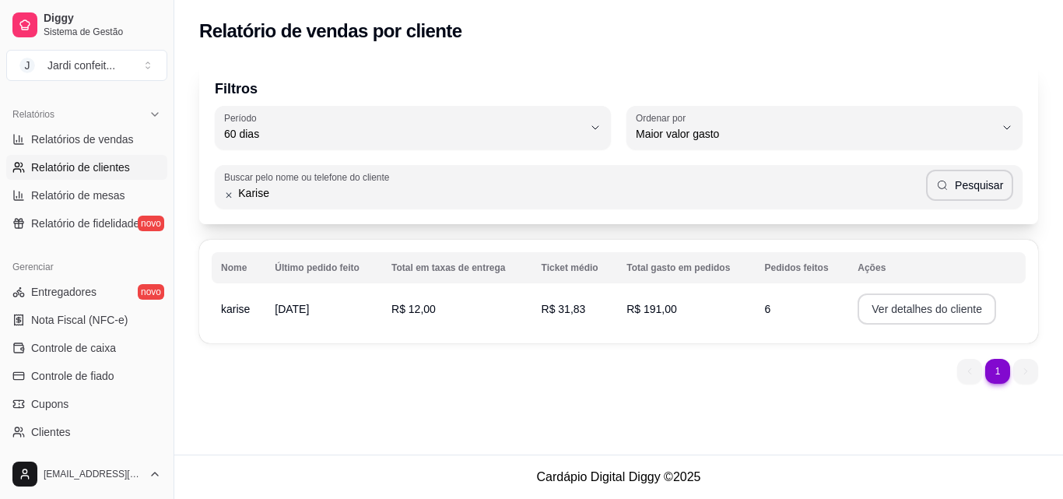
click at [946, 310] on button "Ver detalhes do cliente" at bounding box center [927, 308] width 139 height 31
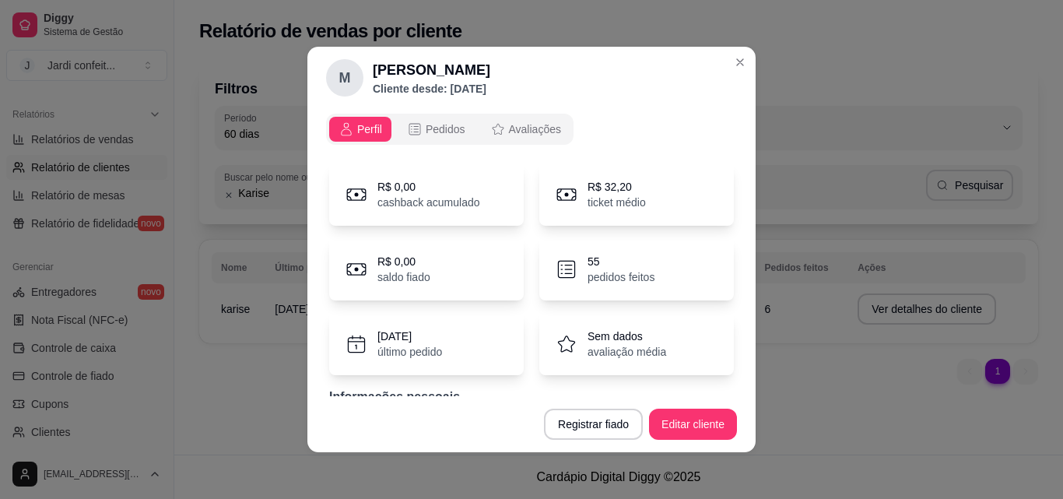
scroll to position [0, 0]
click at [440, 136] on span "Pedidos" at bounding box center [446, 131] width 40 height 16
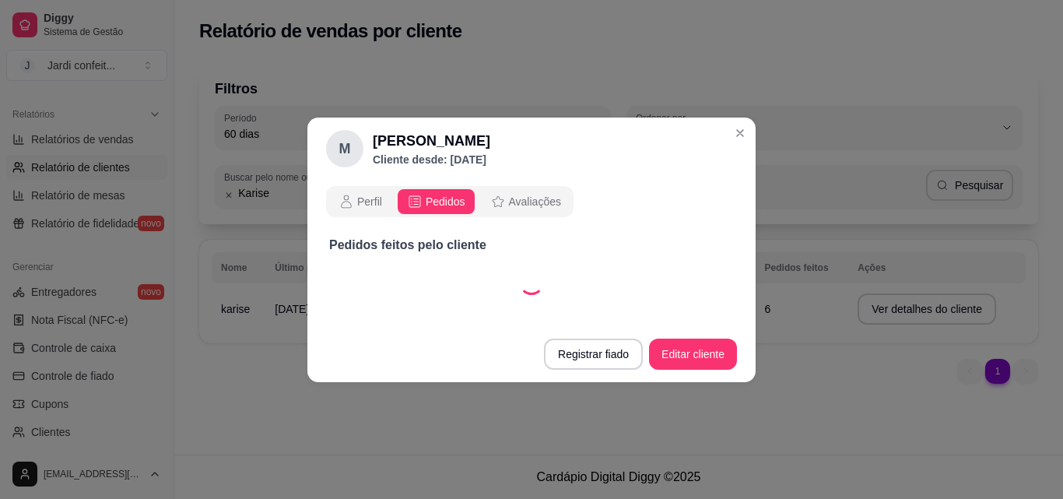
select select "30"
select select "ALL"
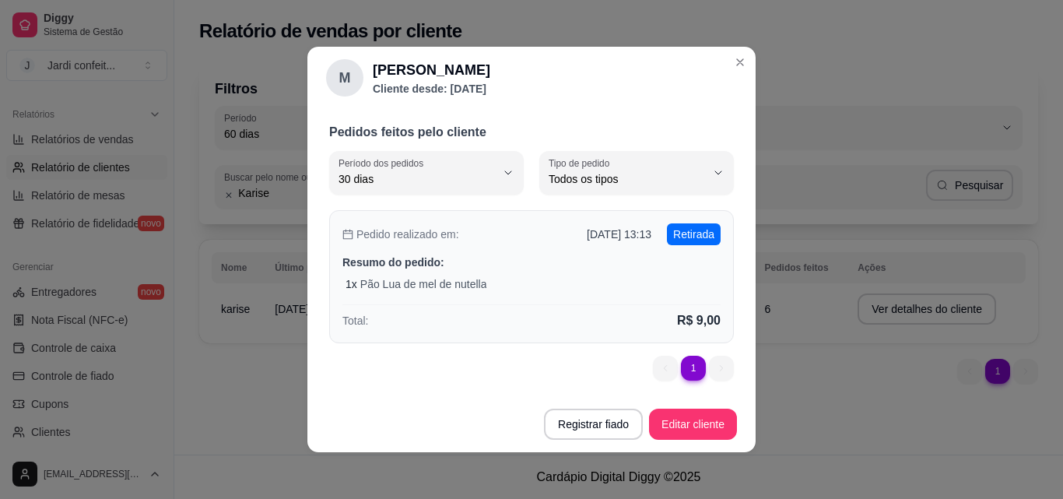
scroll to position [3, 0]
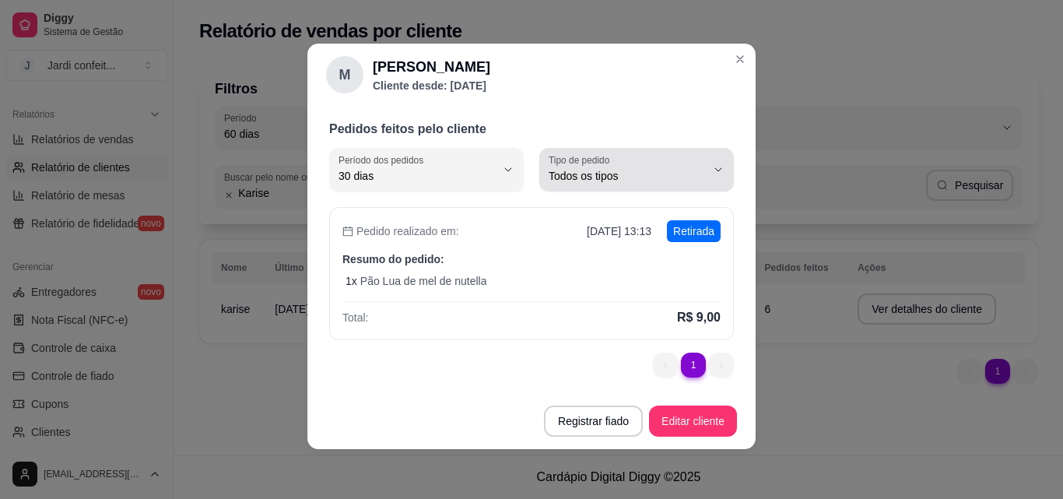
click at [680, 174] on span "Todos os tipos" at bounding box center [627, 176] width 157 height 16
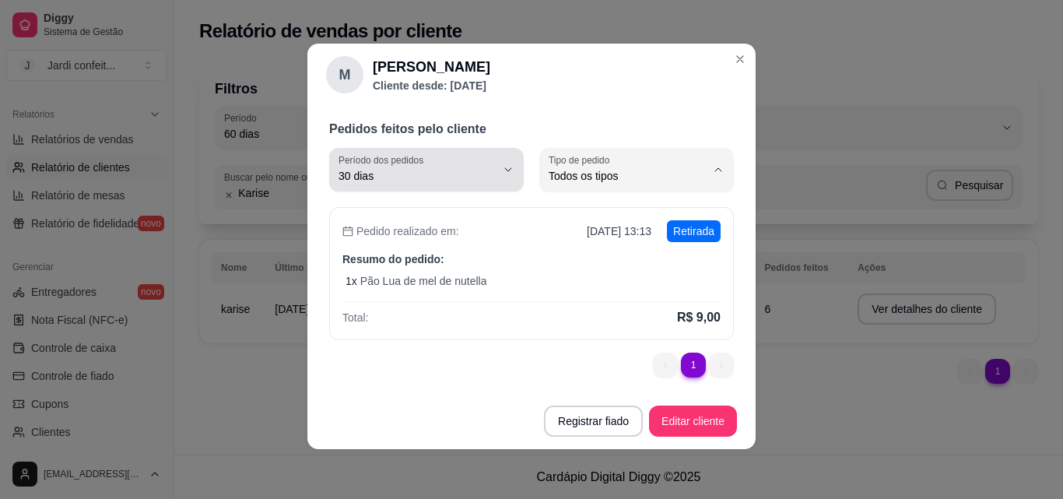
click at [502, 164] on icon "button" at bounding box center [508, 169] width 12 height 12
click at [499, 160] on button "Período dos pedidos 30 dias" at bounding box center [426, 170] width 195 height 44
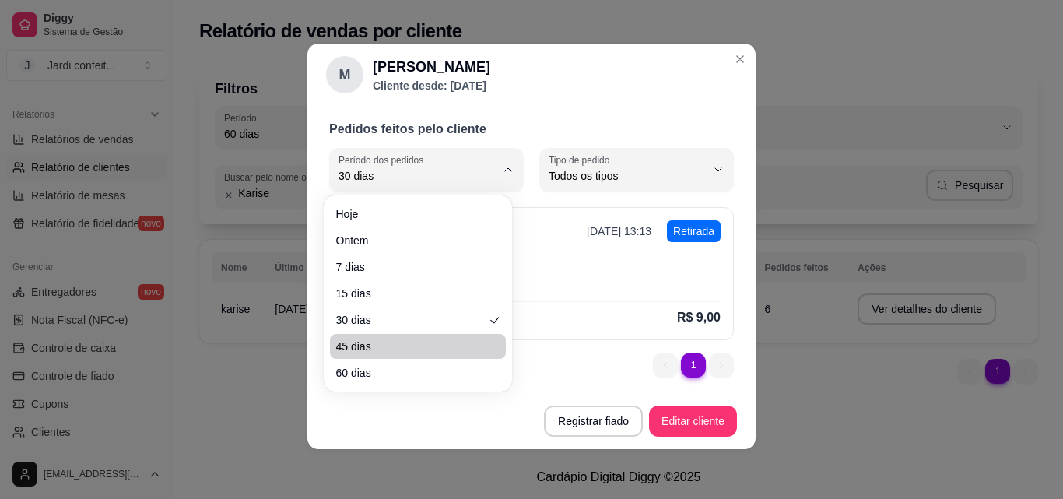
scroll to position [0, 0]
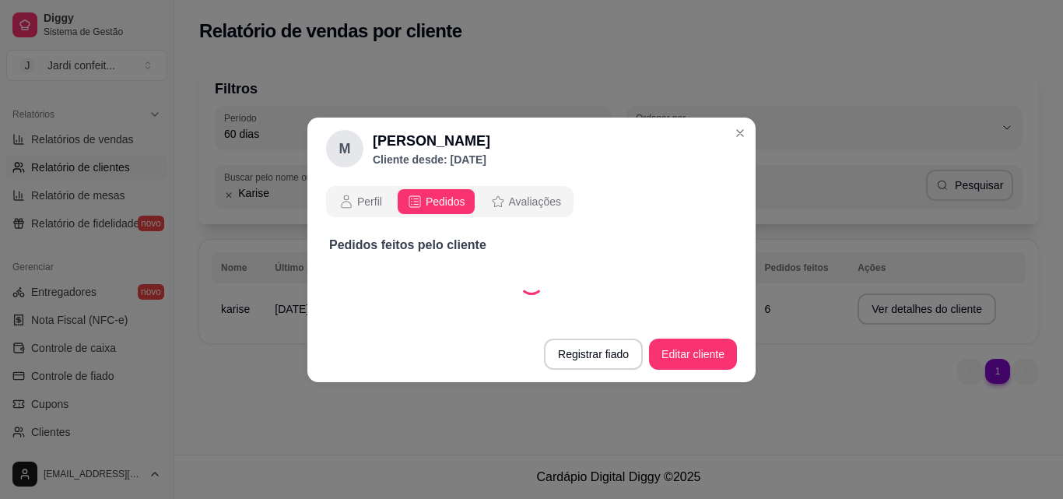
select select "45"
select select "ALL"
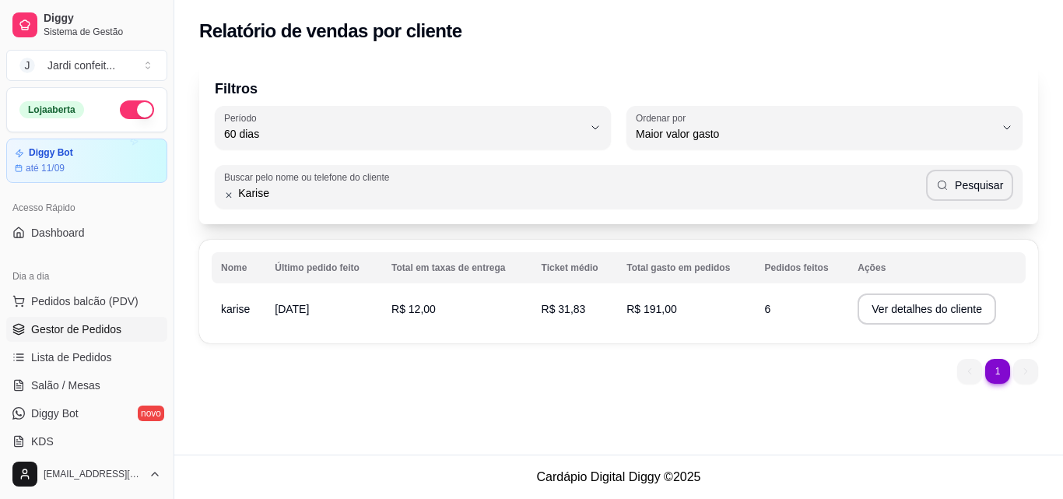
click at [100, 331] on span "Gestor de Pedidos" at bounding box center [76, 329] width 90 height 16
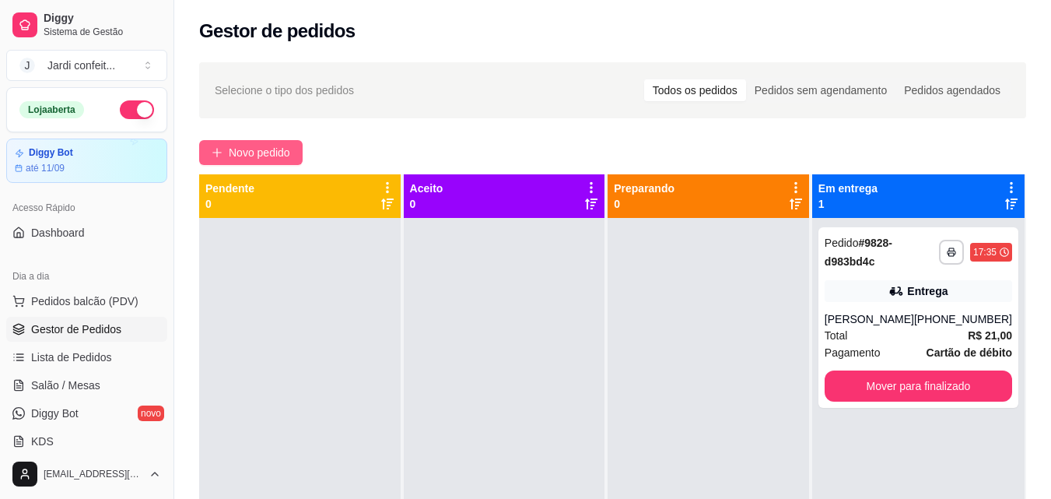
click at [293, 151] on button "Novo pedido" at bounding box center [250, 152] width 103 height 25
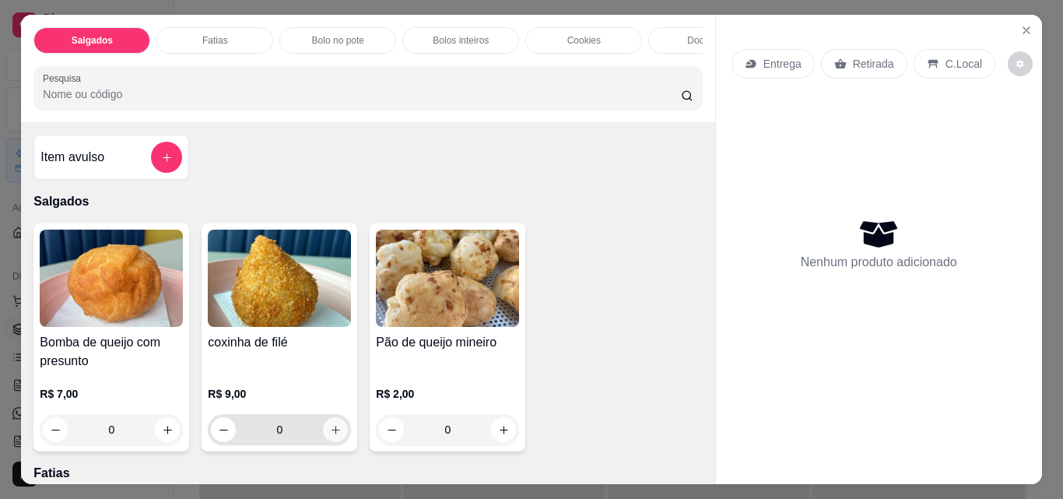
click at [326, 427] on button "increase-product-quantity" at bounding box center [335, 429] width 25 height 25
type input "1"
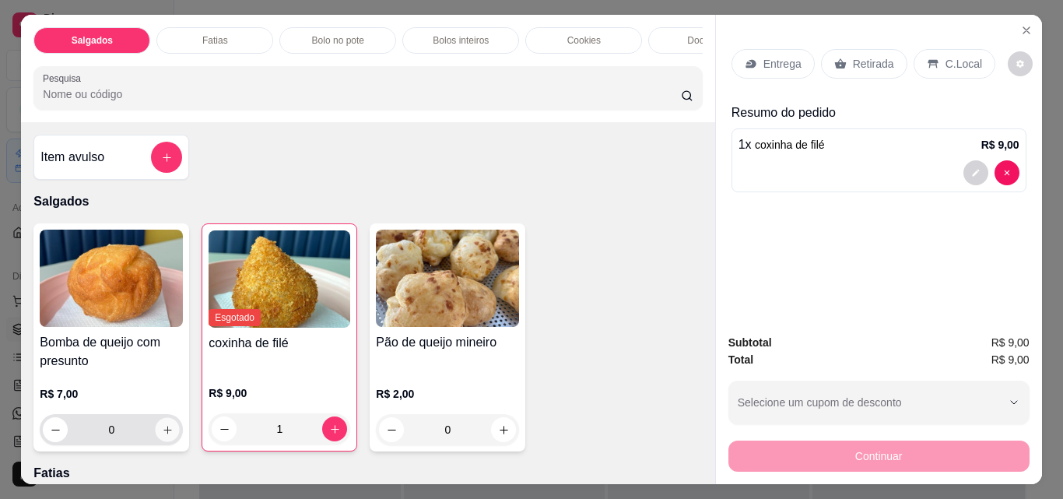
click at [162, 436] on icon "increase-product-quantity" at bounding box center [168, 430] width 12 height 12
type input "1"
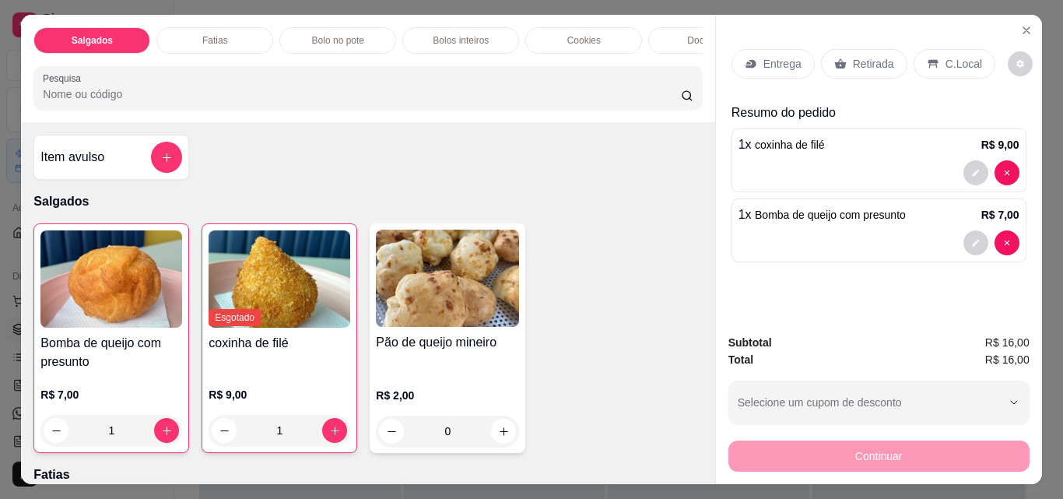
click at [780, 69] on div "Entrega" at bounding box center [772, 64] width 83 height 30
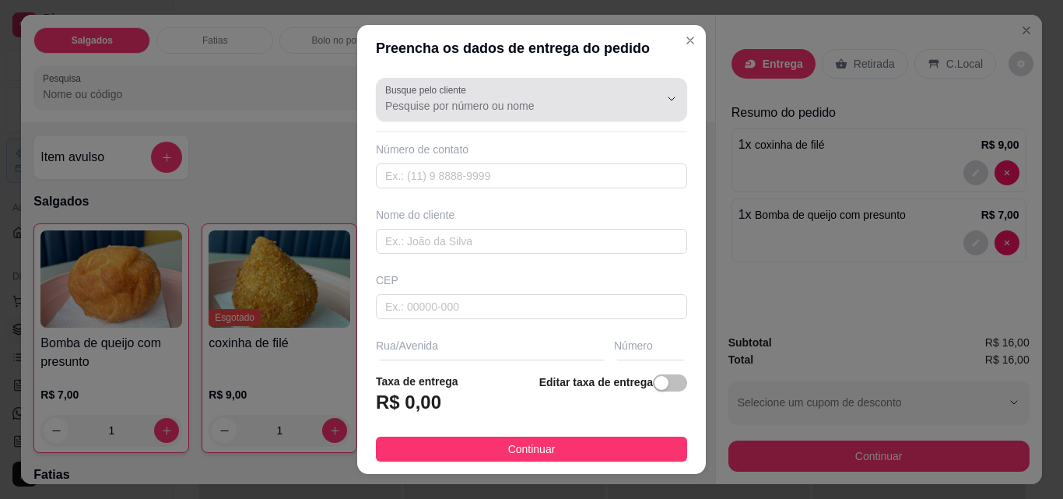
click at [573, 103] on input "Busque pelo cliente" at bounding box center [509, 106] width 249 height 16
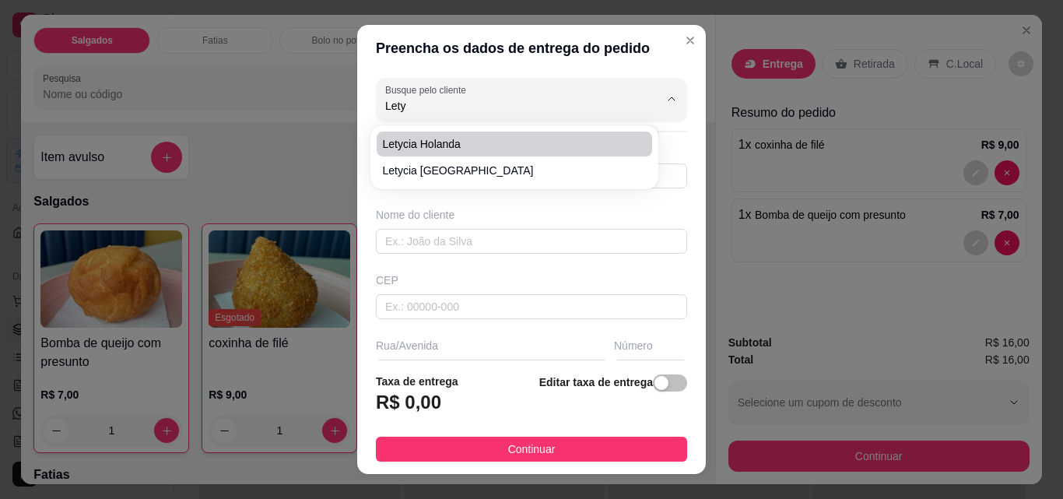
click at [510, 148] on span "Letycia Holanda" at bounding box center [506, 144] width 247 height 16
type input "Letycia Holanda"
type input "86981058919"
type input "Letycia Holanda"
type input "64330000"
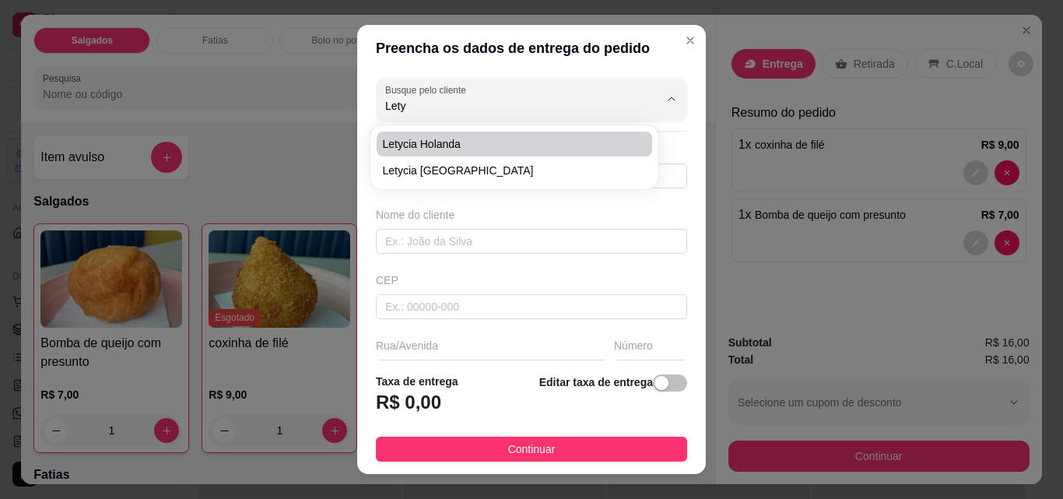
type input "Rua João Martins de Araújo"
type input "149"
type input "São Miguel do tapuio"
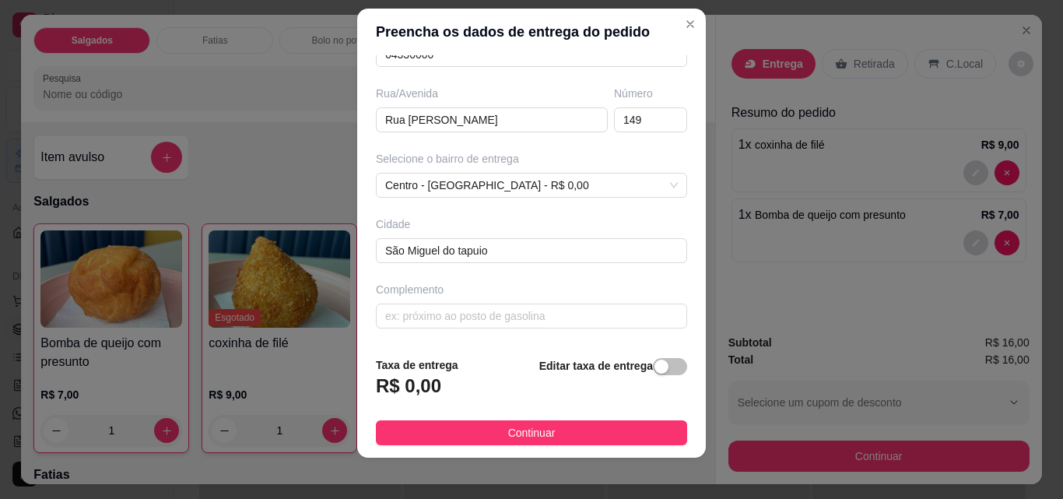
scroll to position [25, 0]
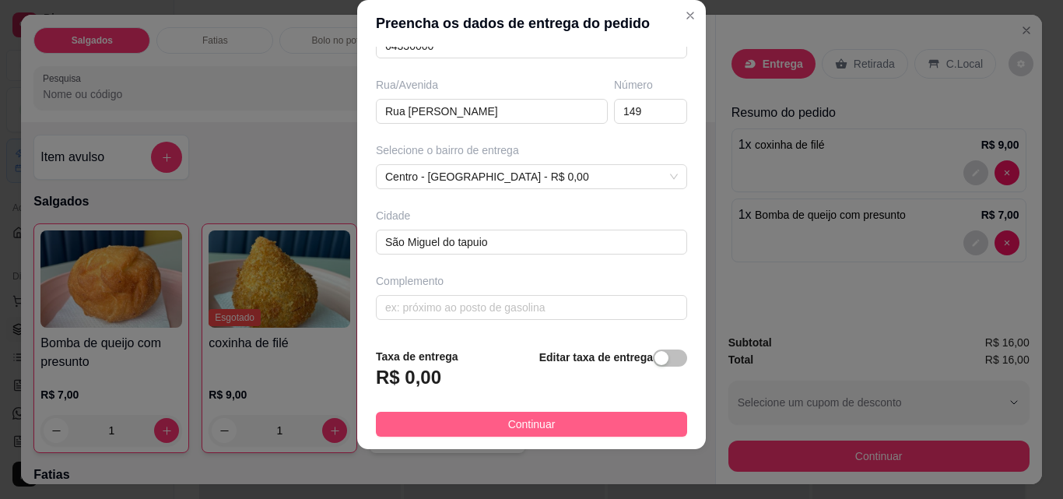
type input "Letycia Holanda"
click at [549, 423] on button "Continuar" at bounding box center [531, 424] width 311 height 25
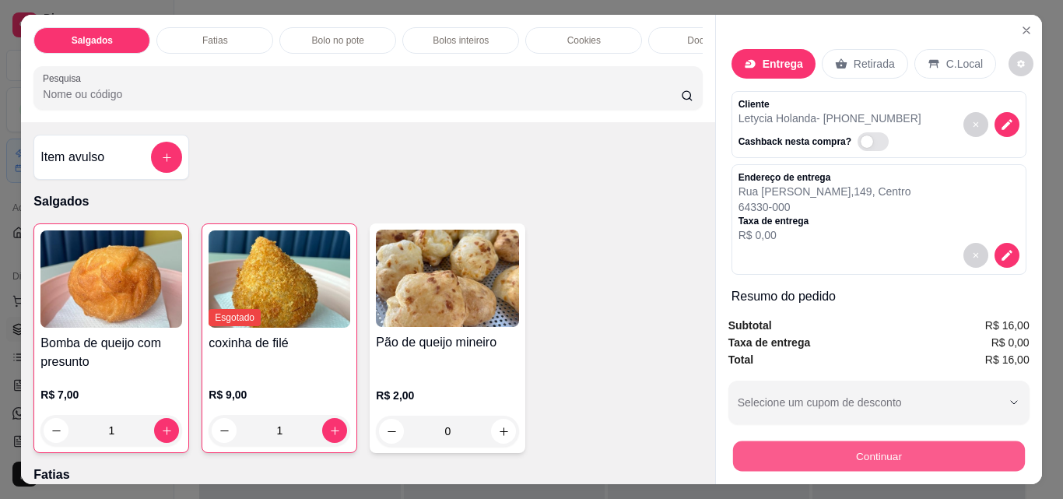
click at [857, 455] on button "Continuar" at bounding box center [878, 455] width 292 height 30
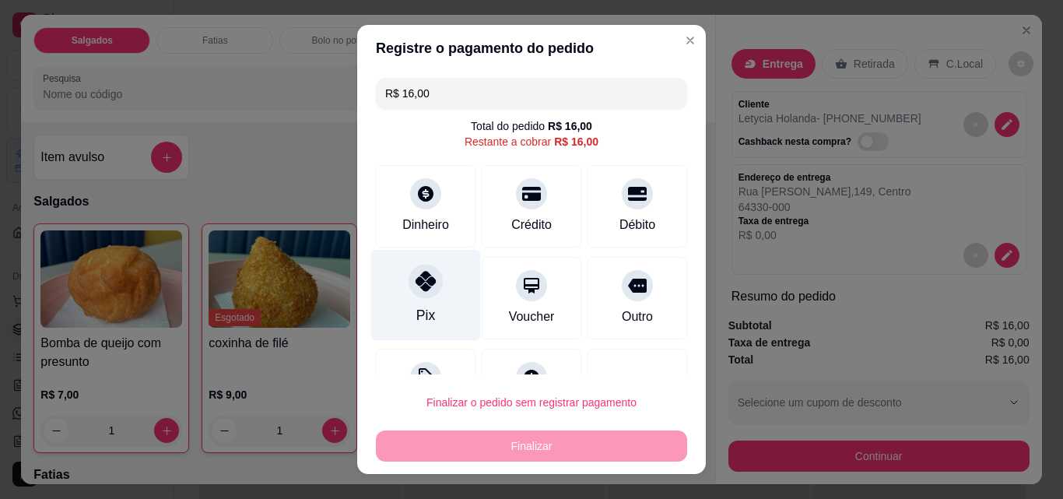
click at [411, 295] on div at bounding box center [426, 281] width 34 height 34
type input "R$ 0,00"
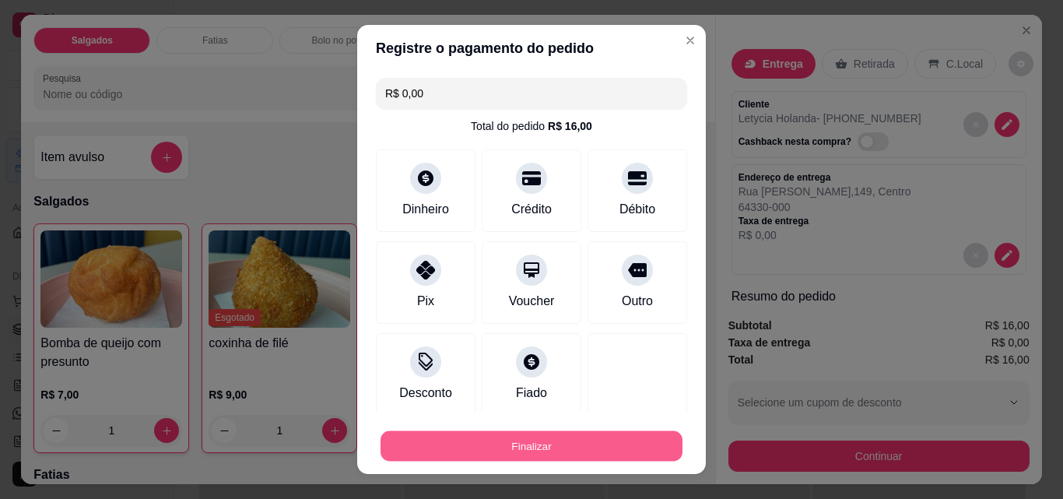
click at [545, 439] on button "Finalizar" at bounding box center [532, 446] width 302 height 30
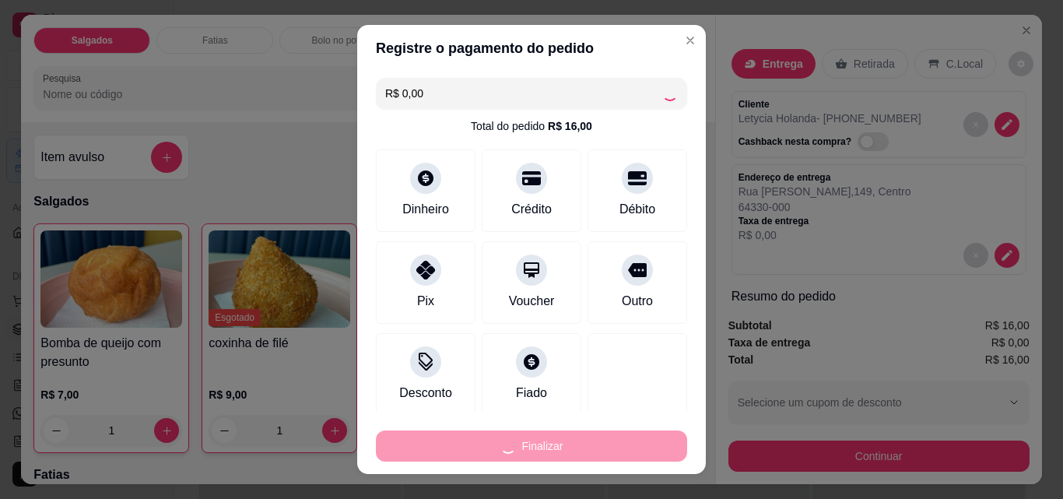
type input "0"
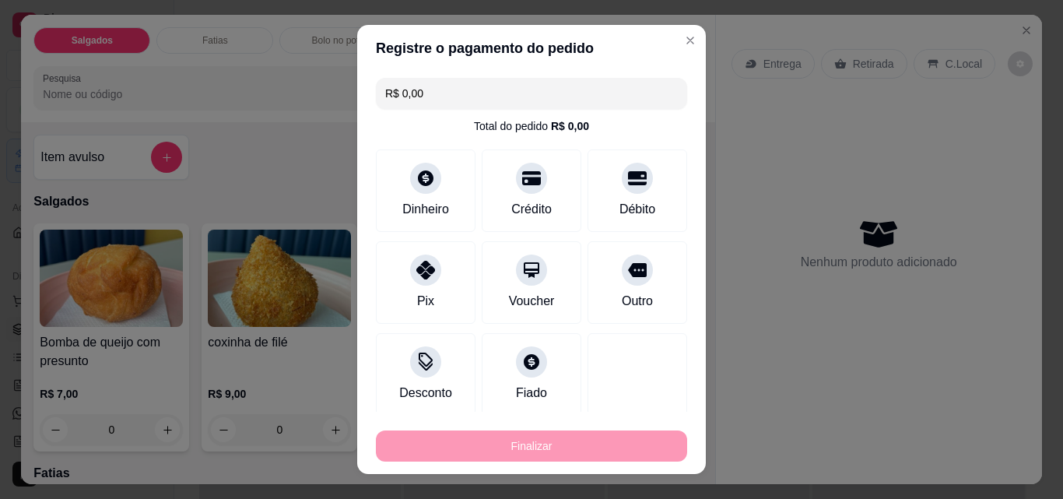
type input "-R$ 16,00"
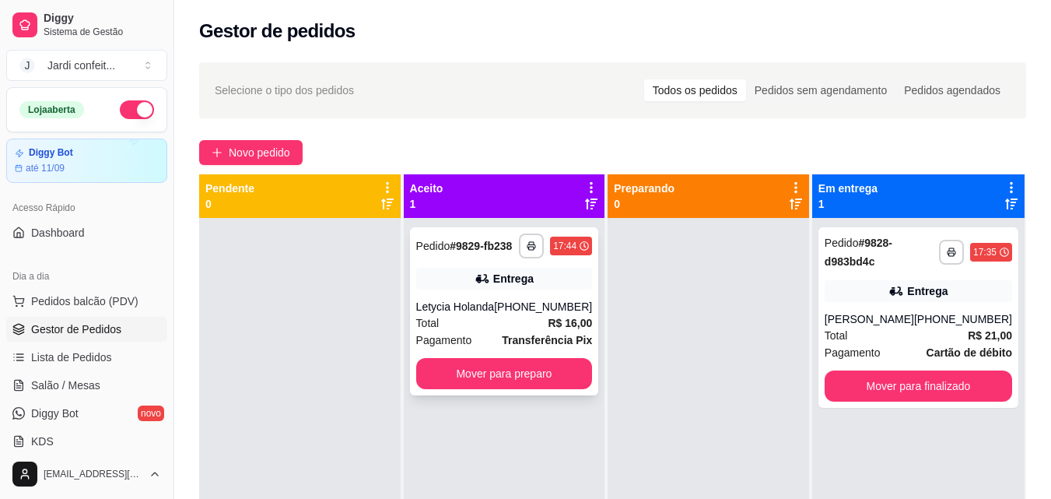
click at [535, 282] on div "Entrega" at bounding box center [504, 279] width 177 height 22
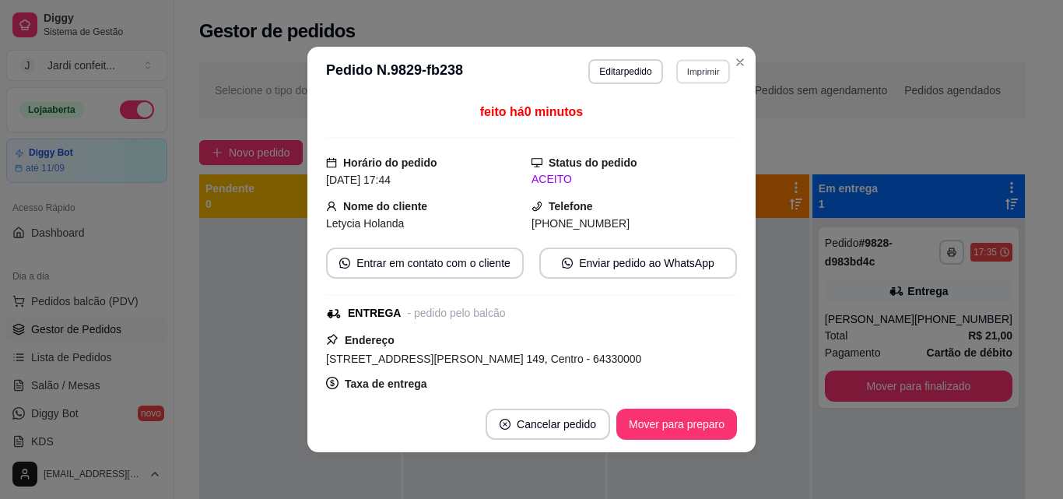
click at [711, 71] on button "Imprimir" at bounding box center [703, 71] width 54 height 24
click at [669, 128] on button "Impressora" at bounding box center [670, 126] width 113 height 25
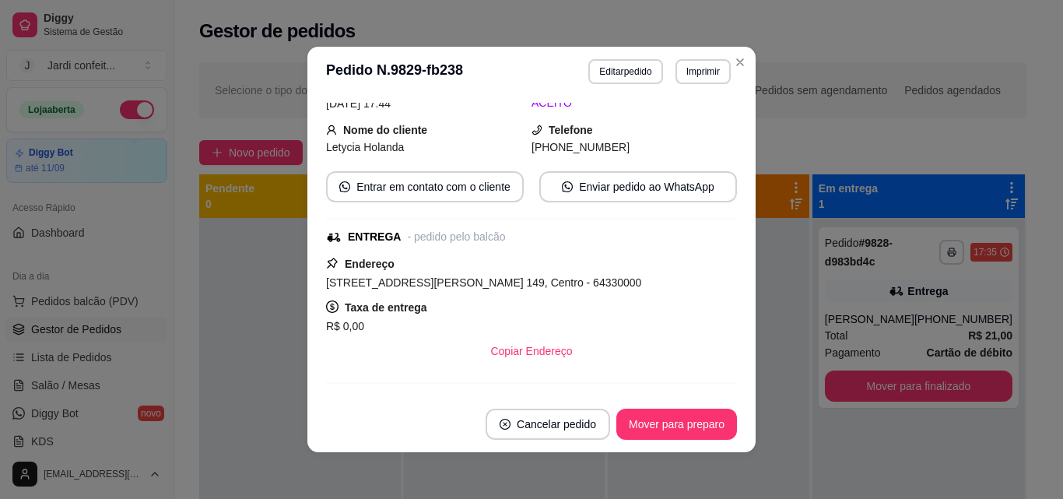
scroll to position [156, 0]
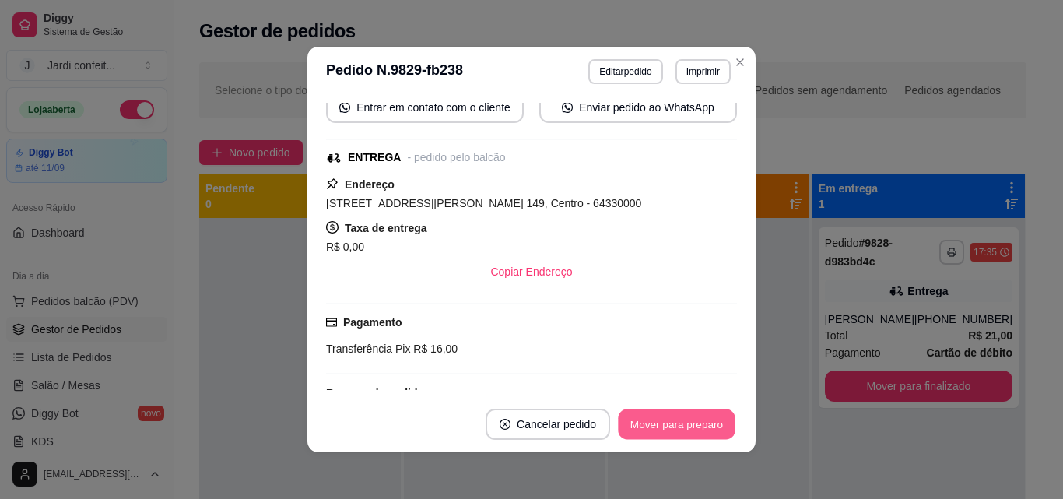
click at [671, 424] on button "Mover para preparo" at bounding box center [676, 424] width 117 height 30
click at [707, 428] on button "Mover para entrega" at bounding box center [677, 424] width 120 height 31
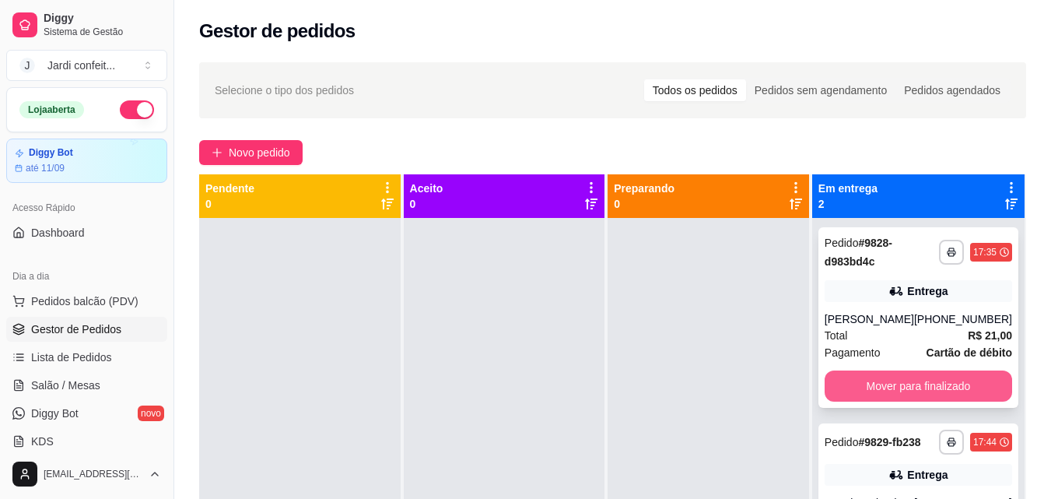
click at [972, 388] on button "Mover para finalizado" at bounding box center [919, 385] width 188 height 31
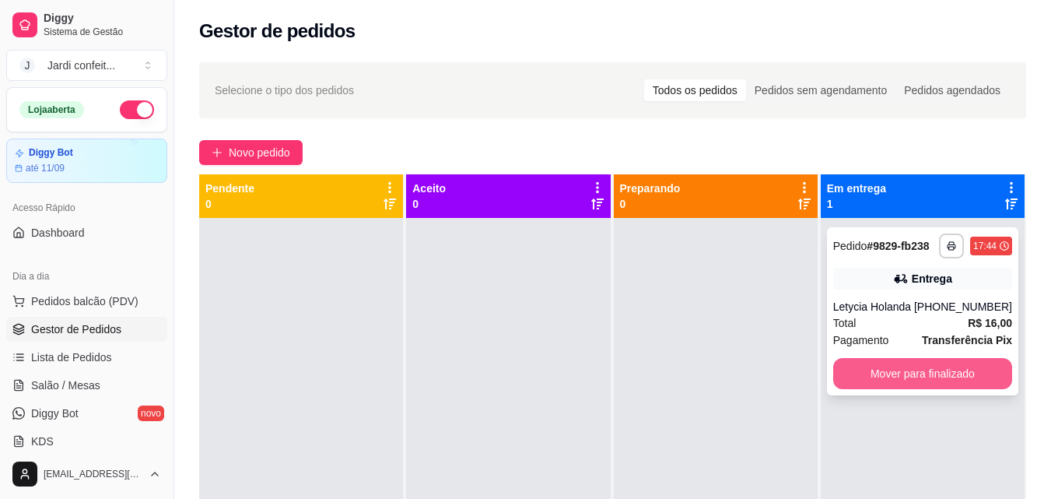
click at [910, 368] on button "Mover para finalizado" at bounding box center [922, 373] width 179 height 31
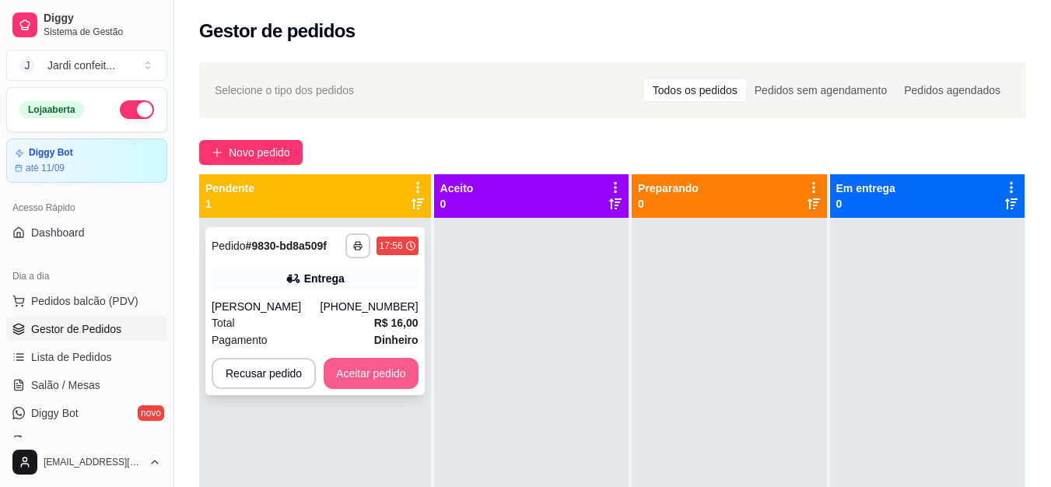
click at [382, 374] on button "Aceitar pedido" at bounding box center [371, 373] width 95 height 31
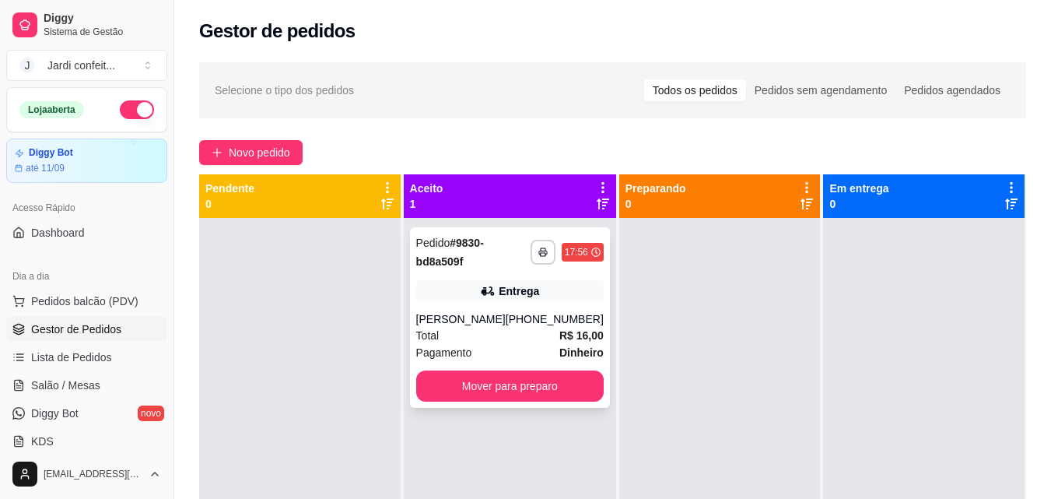
click at [488, 299] on div "Entrega" at bounding box center [510, 291] width 188 height 22
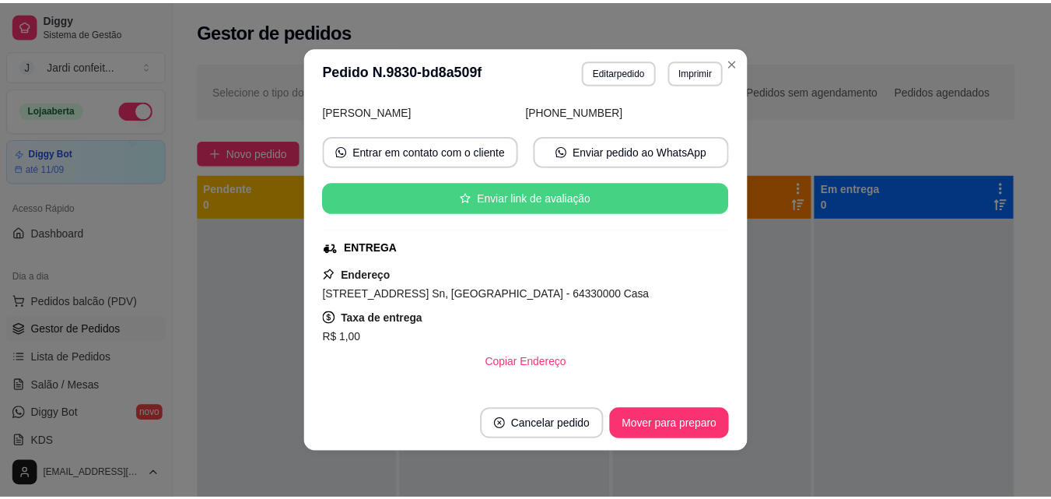
scroll to position [311, 0]
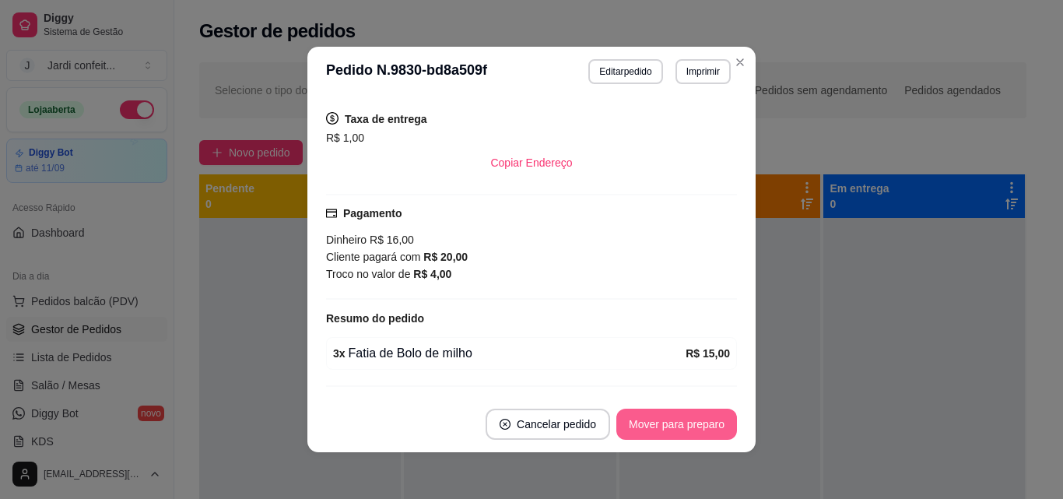
click at [679, 426] on button "Mover para preparo" at bounding box center [676, 424] width 121 height 31
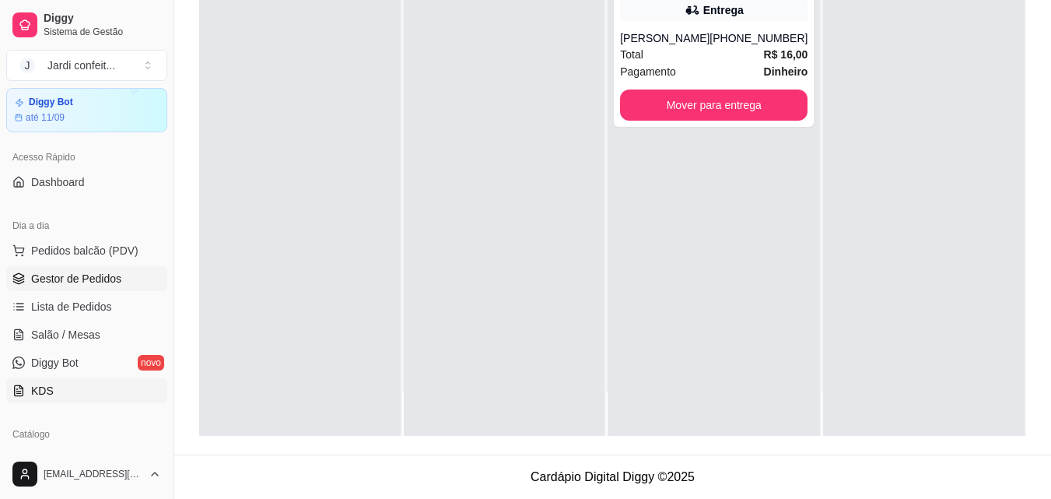
scroll to position [78, 0]
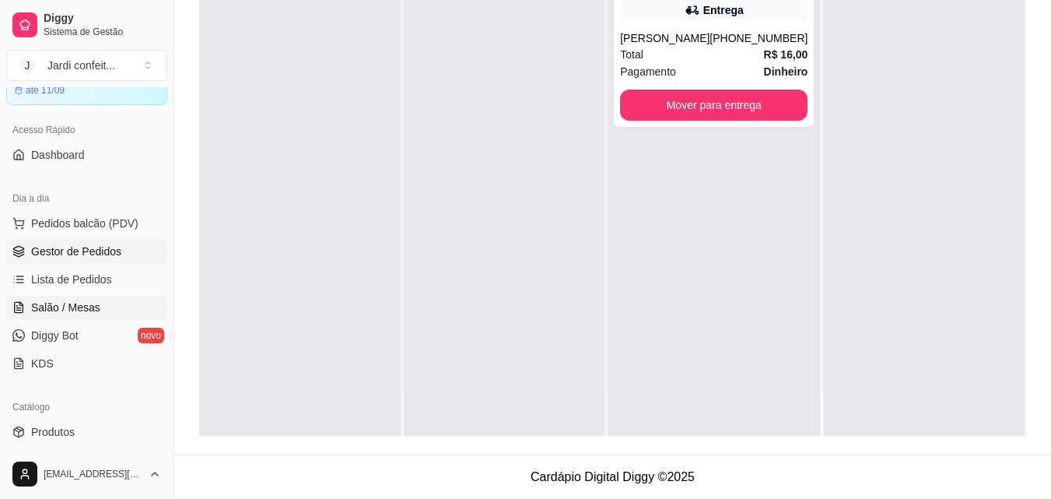
click at [80, 303] on span "Salão / Mesas" at bounding box center [65, 308] width 69 height 16
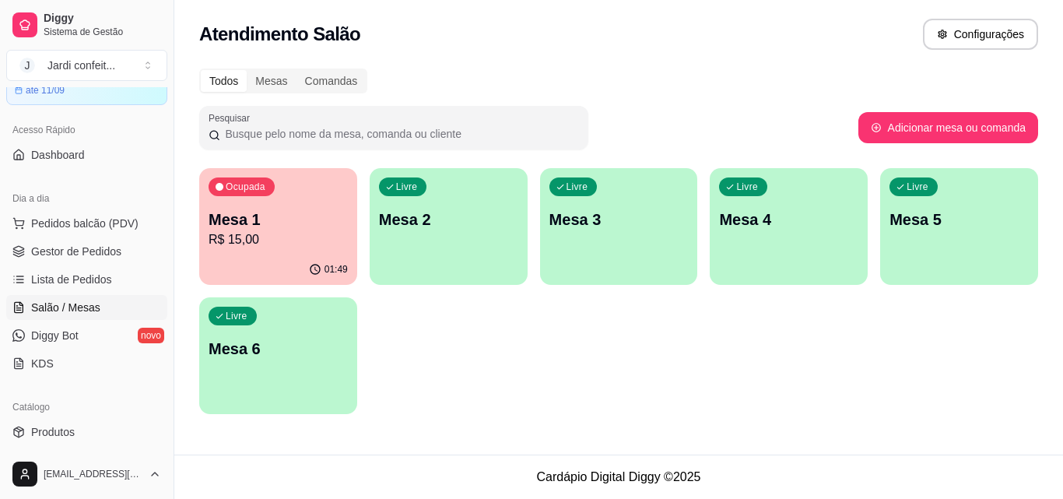
click at [338, 226] on p "Mesa 1" at bounding box center [278, 220] width 139 height 22
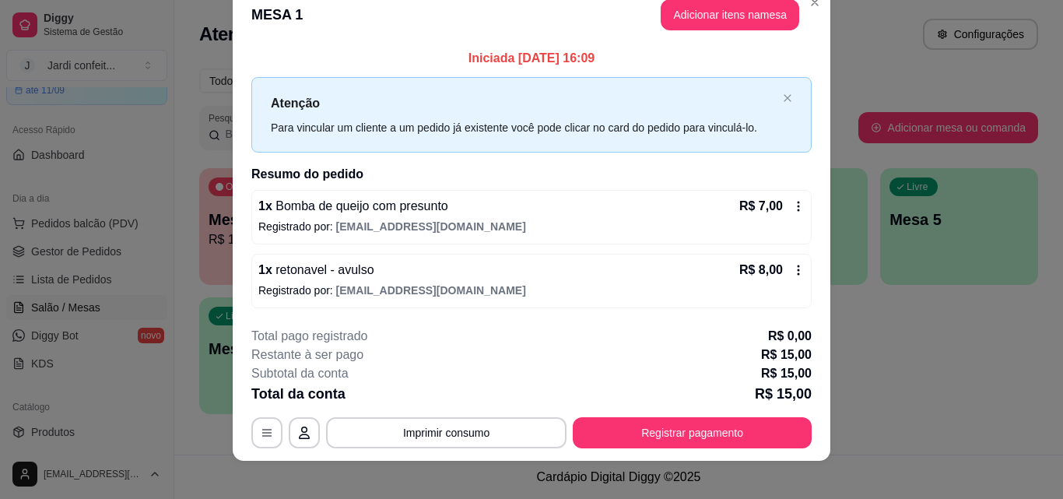
scroll to position [37, 0]
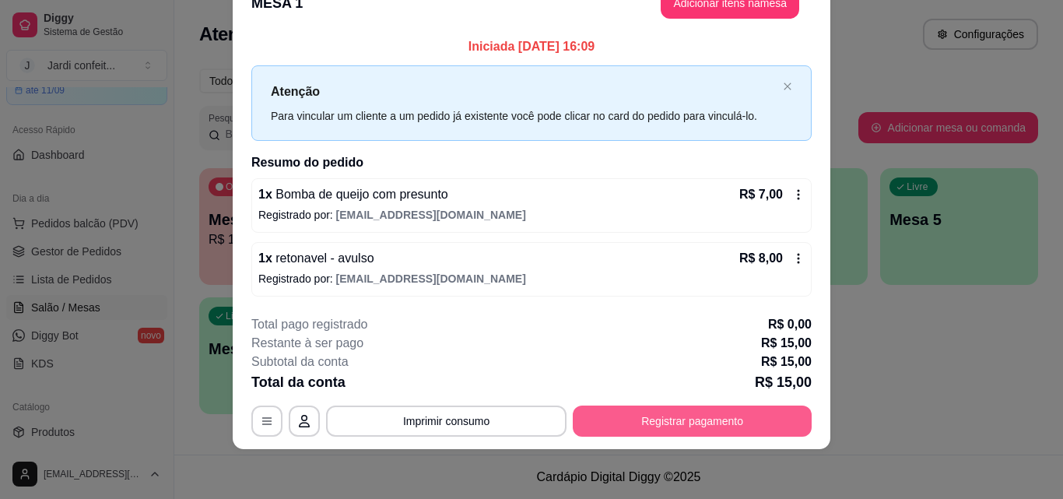
click at [740, 418] on button "Registrar pagamento" at bounding box center [692, 420] width 239 height 31
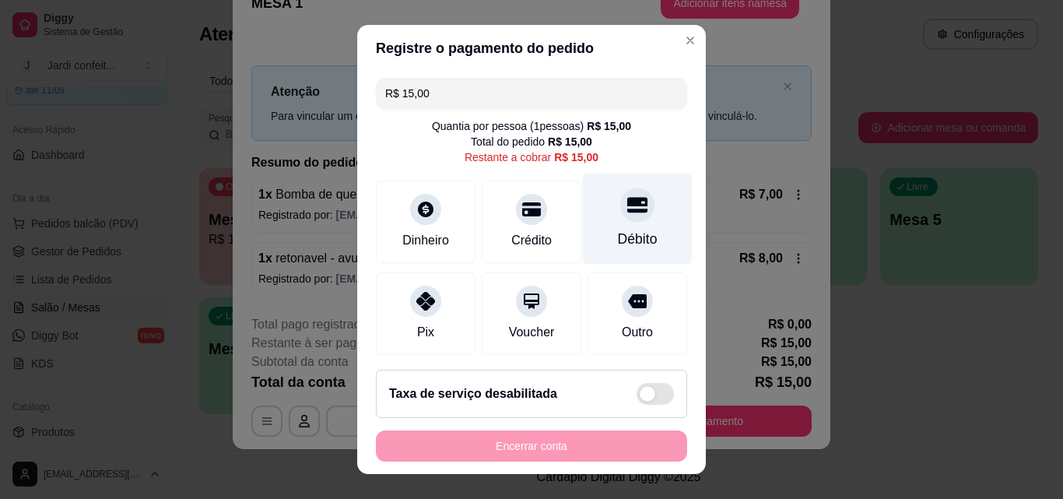
click at [620, 222] on div at bounding box center [637, 205] width 34 height 34
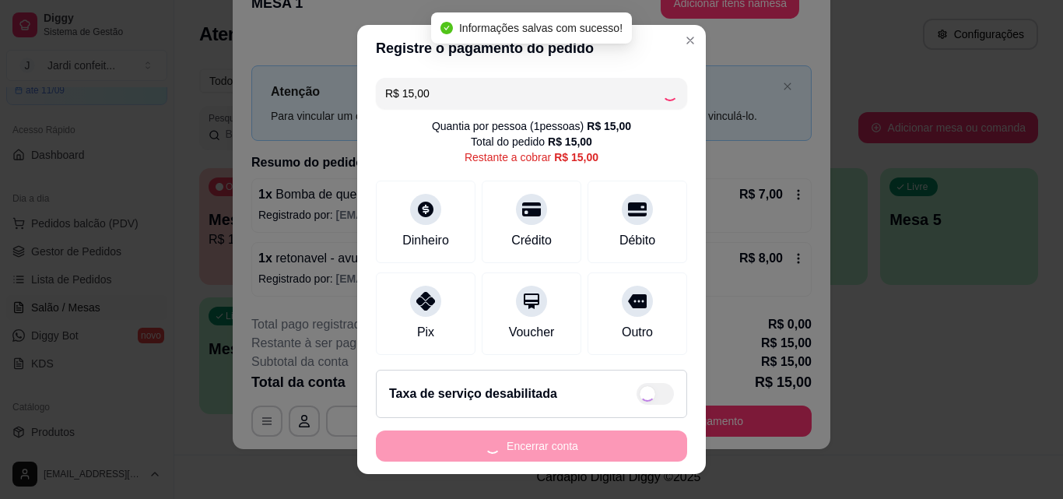
type input "R$ 0,00"
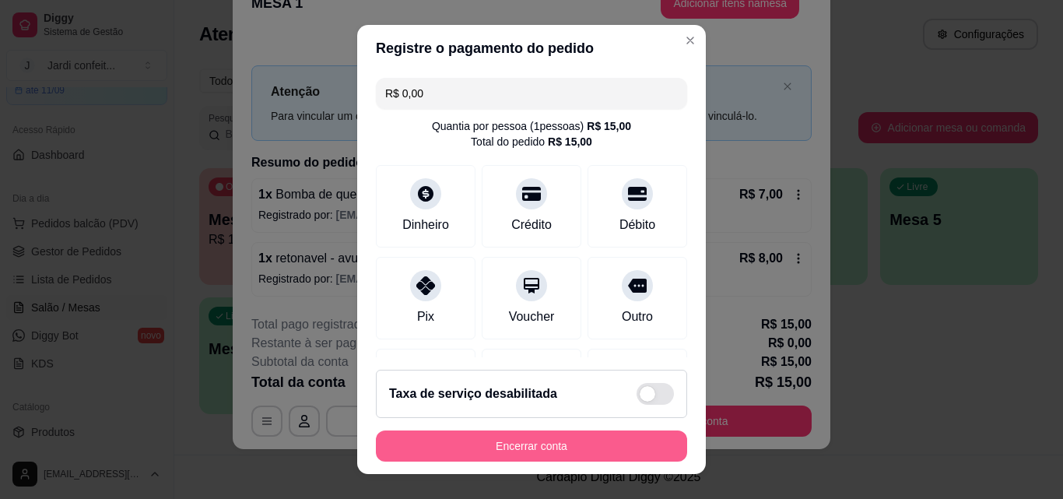
click at [530, 444] on button "Encerrar conta" at bounding box center [531, 445] width 311 height 31
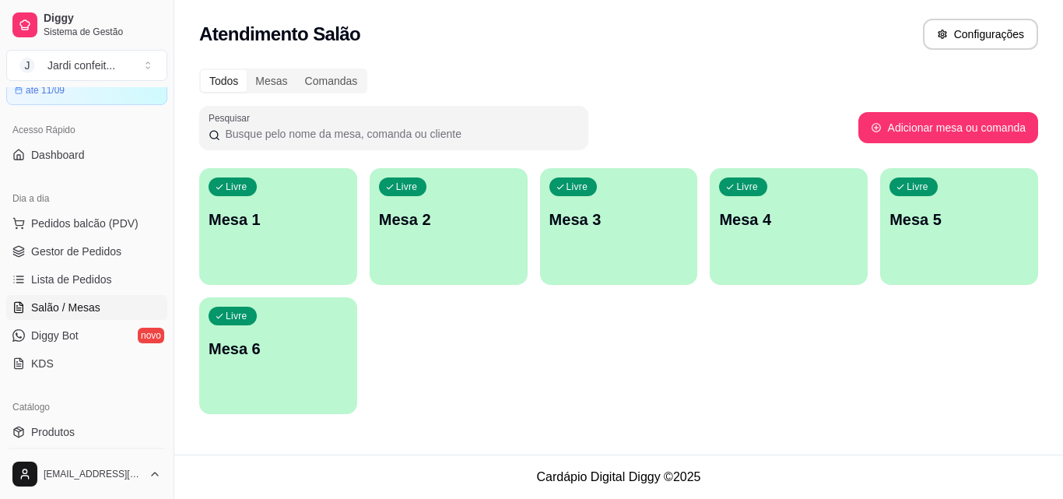
scroll to position [467, 0]
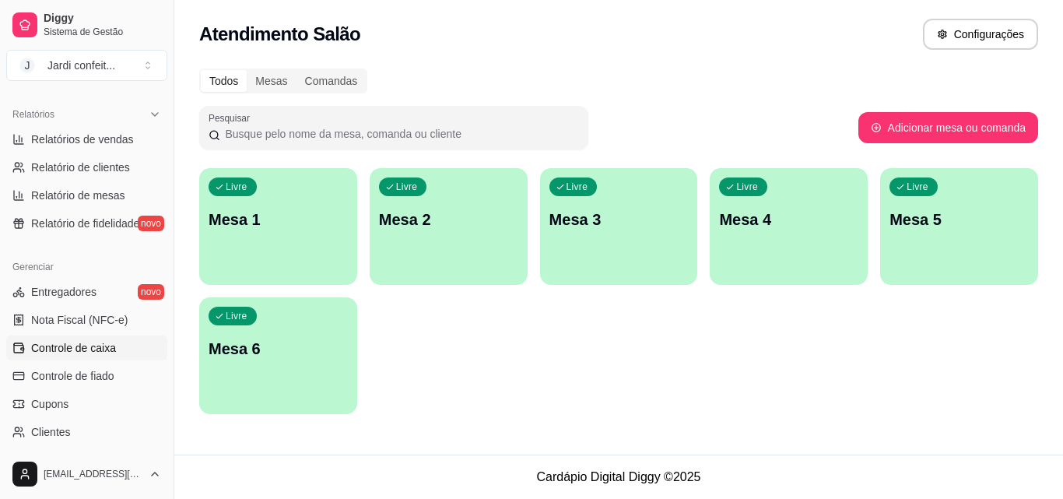
click at [109, 353] on span "Controle de caixa" at bounding box center [73, 348] width 85 height 16
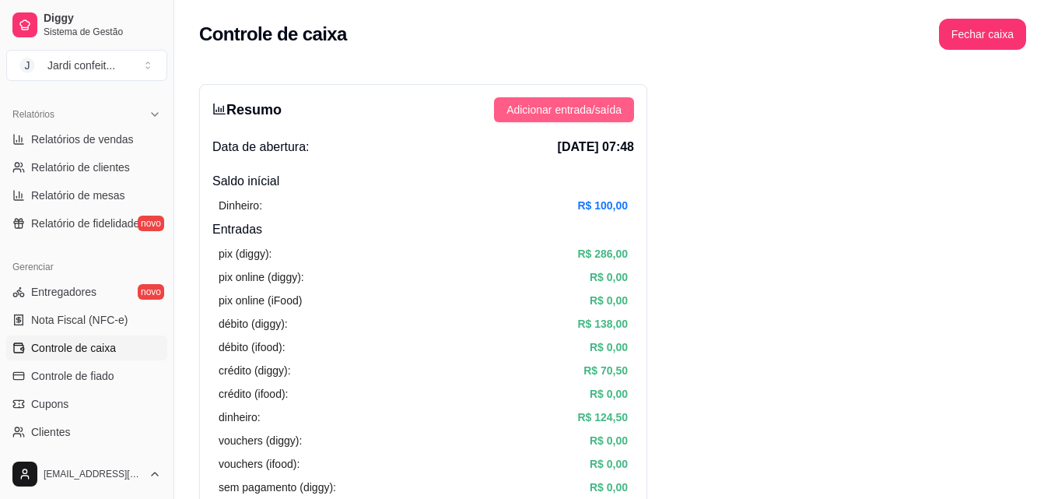
click at [608, 107] on span "Adicionar entrada/saída" at bounding box center [564, 109] width 115 height 17
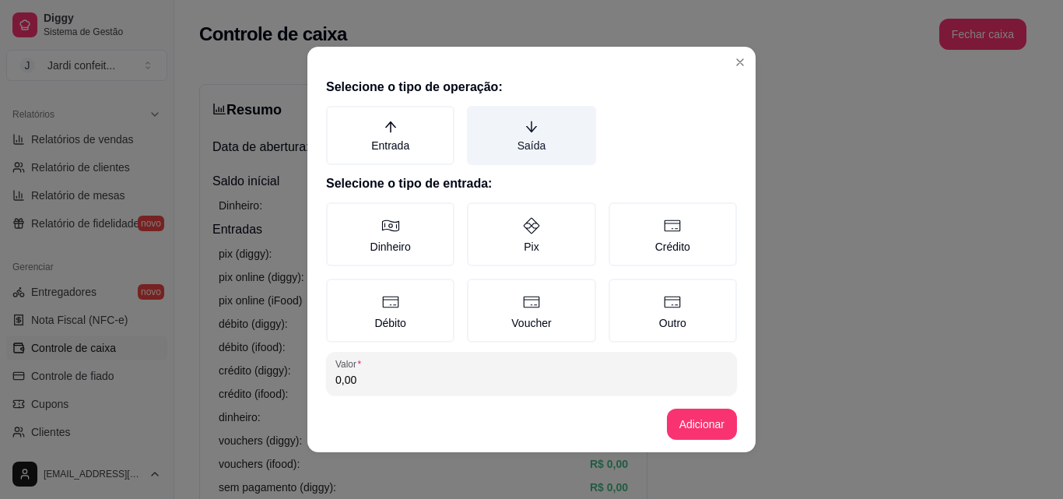
click at [523, 142] on label "Saída" at bounding box center [531, 135] width 128 height 59
click at [479, 118] on button "Saída" at bounding box center [472, 111] width 12 height 12
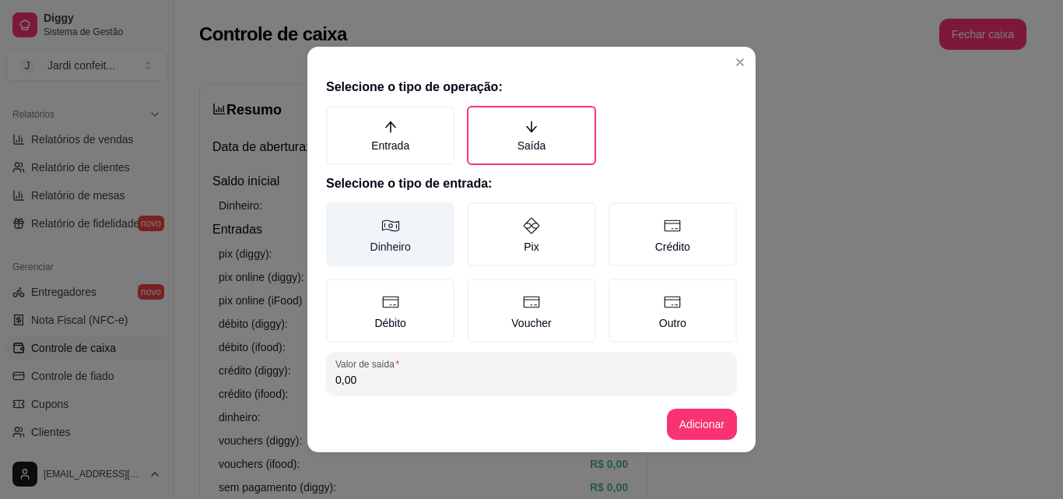
click at [411, 258] on label "Dinheiro" at bounding box center [390, 234] width 128 height 64
click at [338, 214] on button "Dinheiro" at bounding box center [331, 208] width 12 height 12
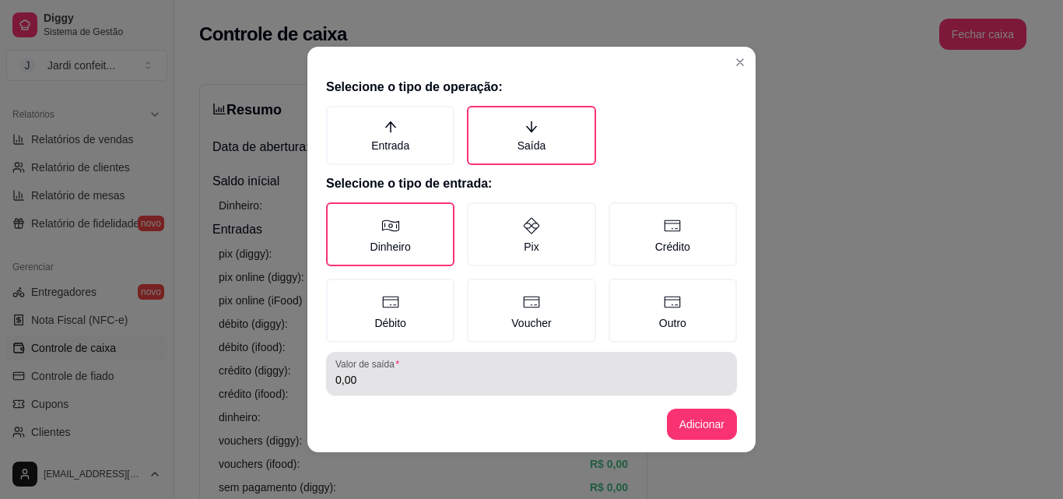
click at [381, 381] on input "0,00" at bounding box center [531, 380] width 392 height 16
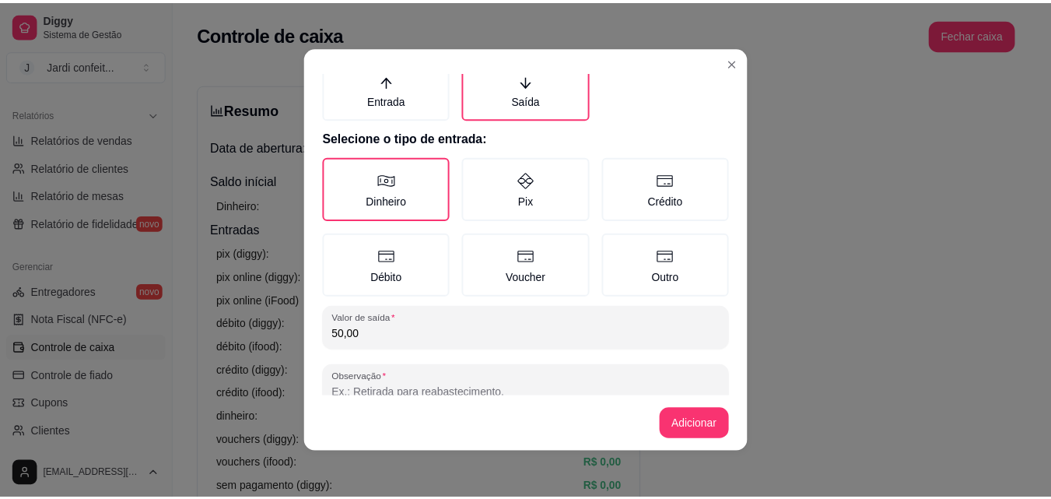
scroll to position [83, 0]
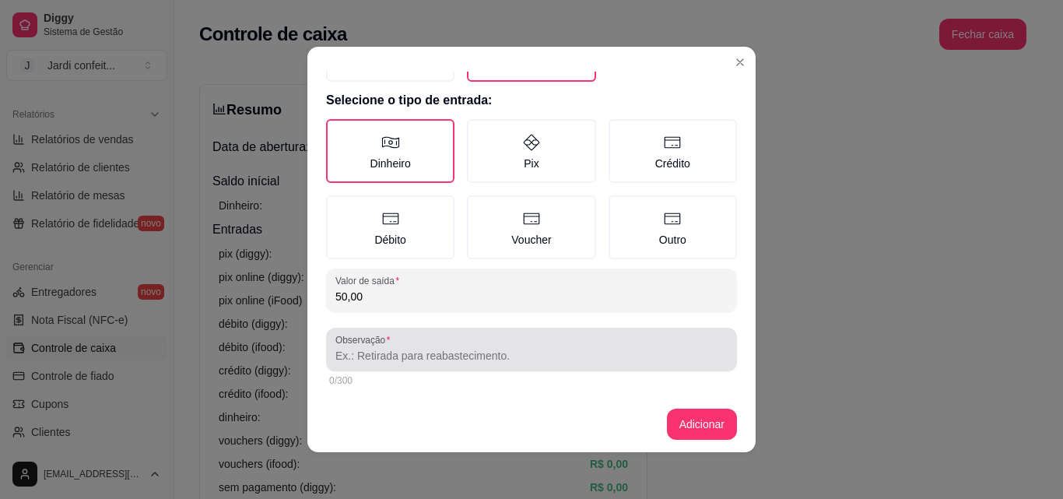
type input "50,00"
click at [521, 360] on input "Observação" at bounding box center [531, 356] width 392 height 16
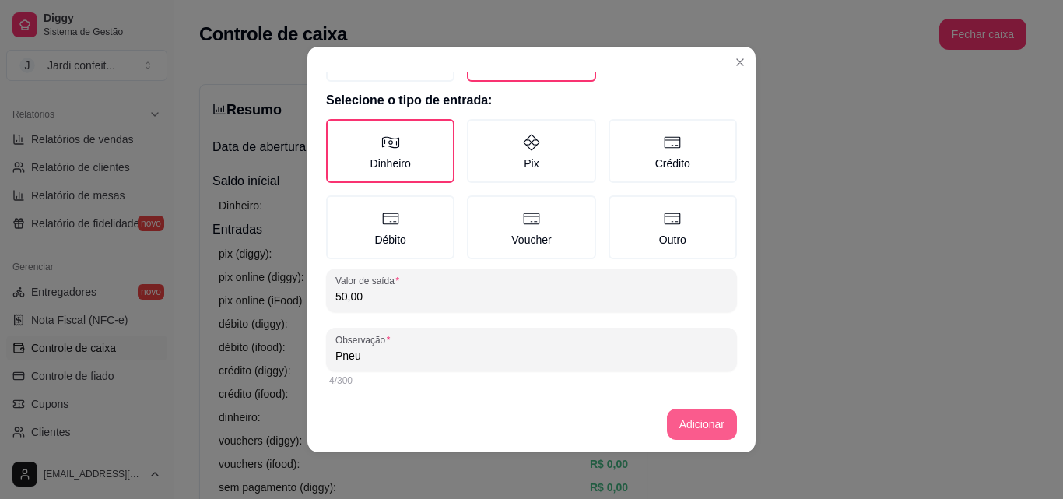
type input "Pneu"
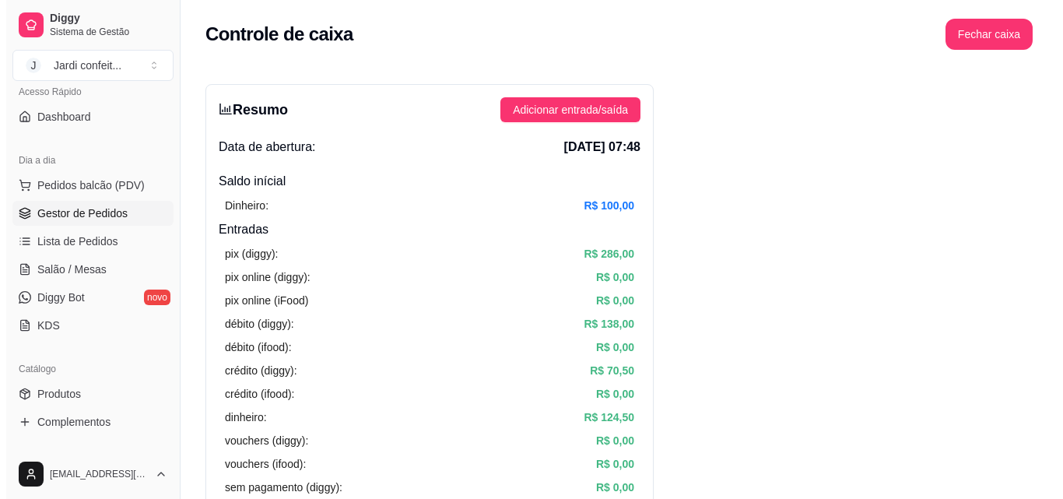
scroll to position [0, 0]
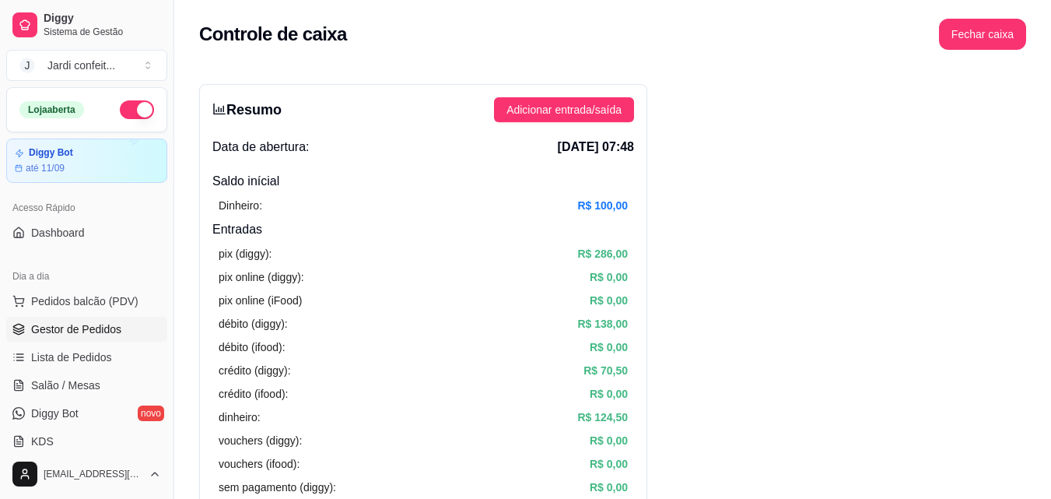
click at [106, 322] on span "Gestor de Pedidos" at bounding box center [76, 329] width 90 height 16
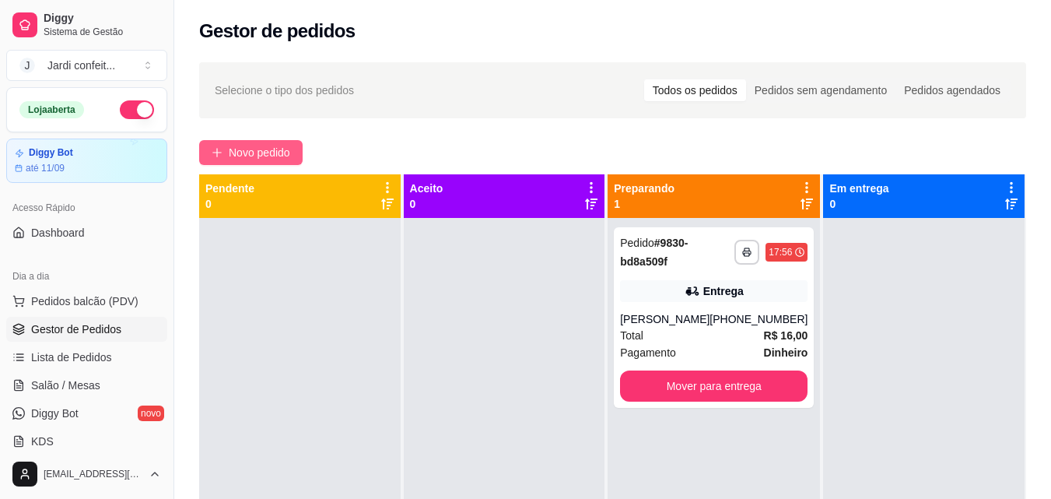
click at [280, 156] on span "Novo pedido" at bounding box center [259, 152] width 61 height 17
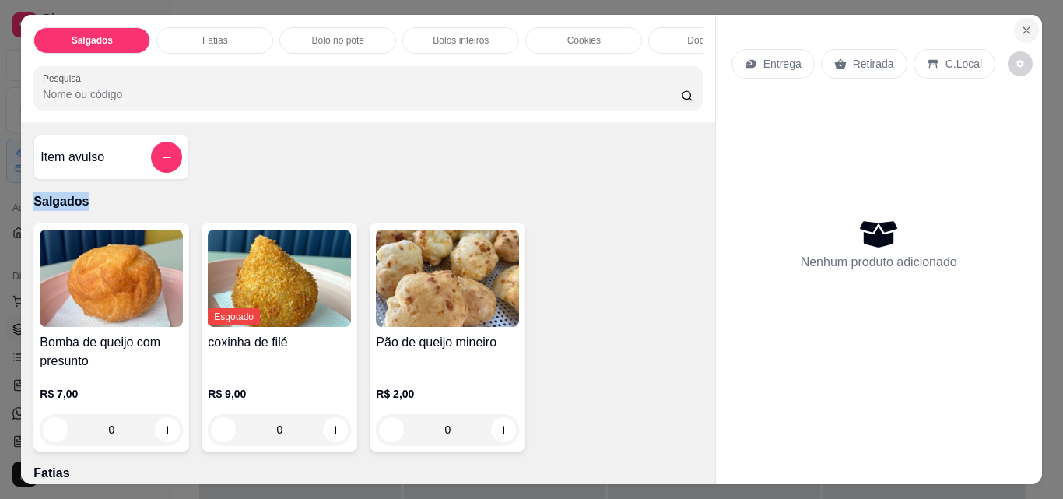
click at [1023, 31] on button "Close" at bounding box center [1026, 30] width 25 height 25
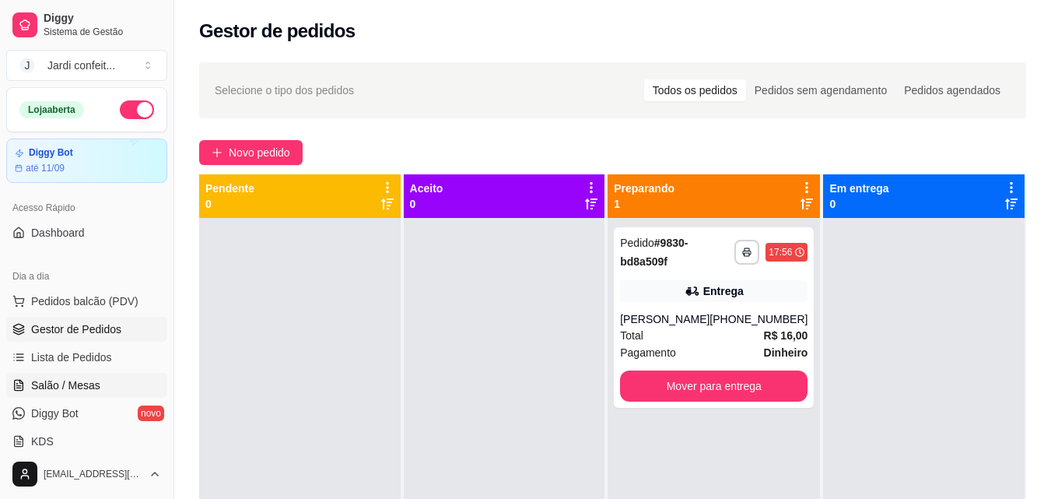
click at [72, 394] on link "Salão / Mesas" at bounding box center [86, 385] width 161 height 25
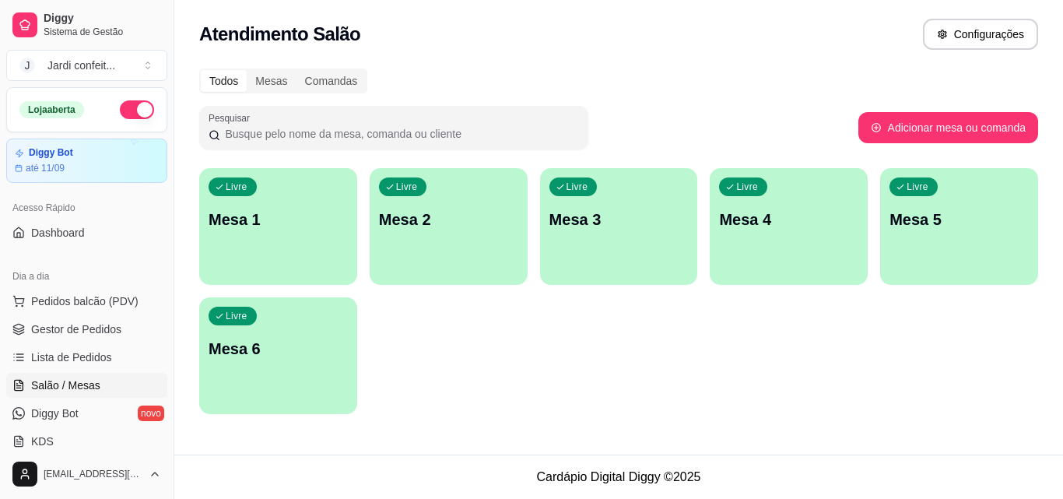
click at [331, 225] on p "Mesa 1" at bounding box center [278, 220] width 139 height 22
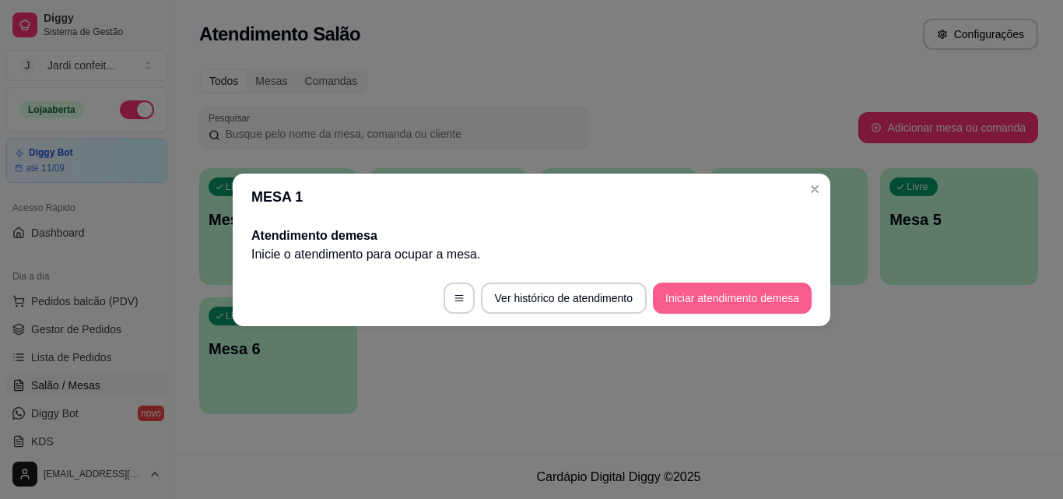
click at [700, 293] on button "Iniciar atendimento de mesa" at bounding box center [732, 297] width 159 height 31
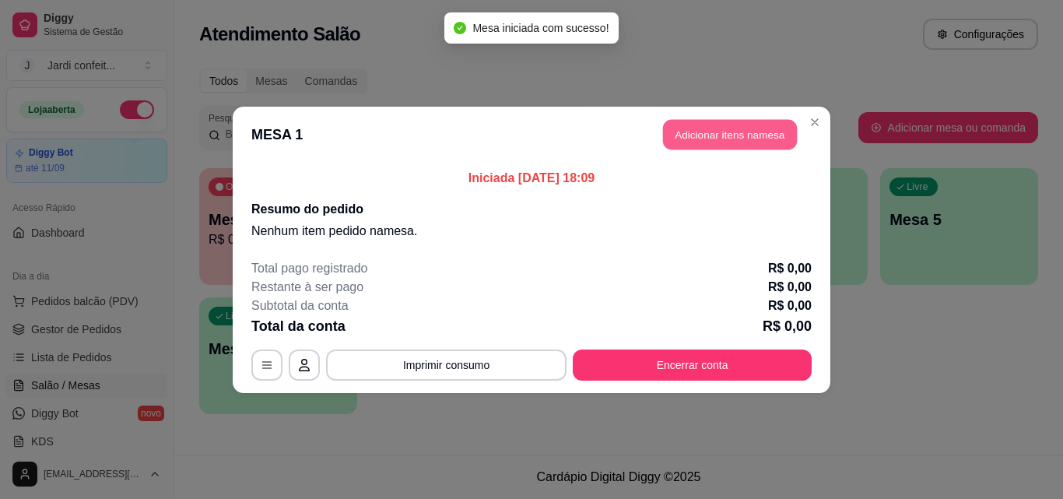
click at [770, 140] on button "Adicionar itens na mesa" at bounding box center [730, 134] width 134 height 30
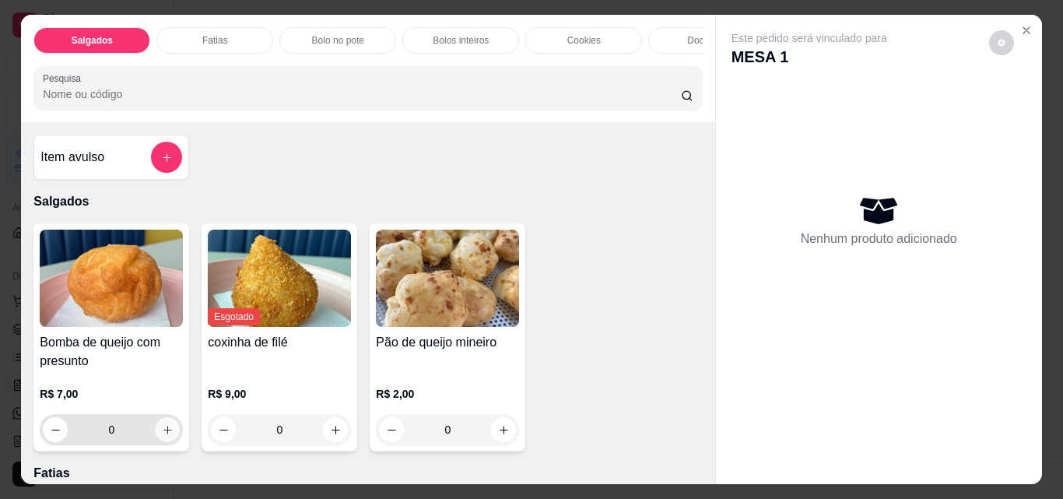
click at [165, 434] on icon "increase-product-quantity" at bounding box center [167, 430] width 9 height 9
type input "1"
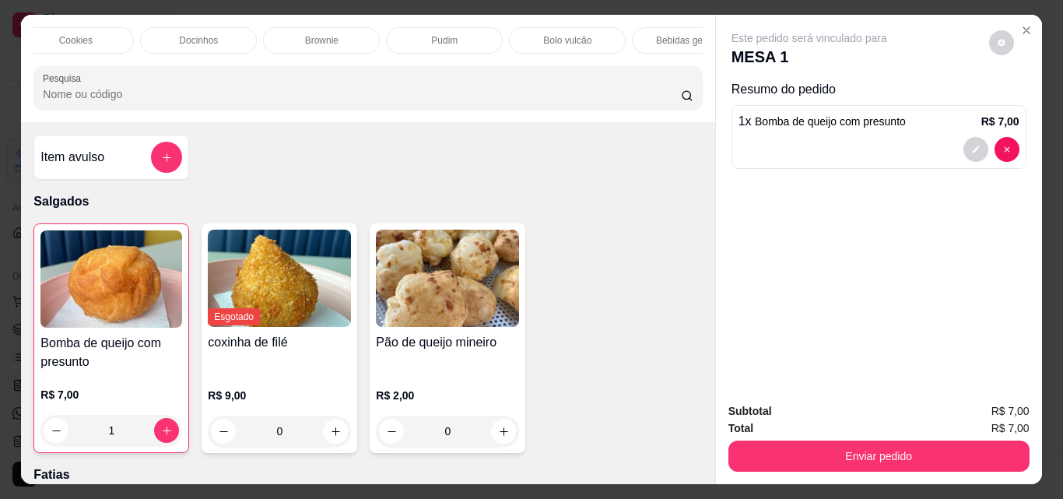
scroll to position [0, 719]
click at [494, 38] on p "Bebidas geladas" at bounding box center [479, 40] width 69 height 12
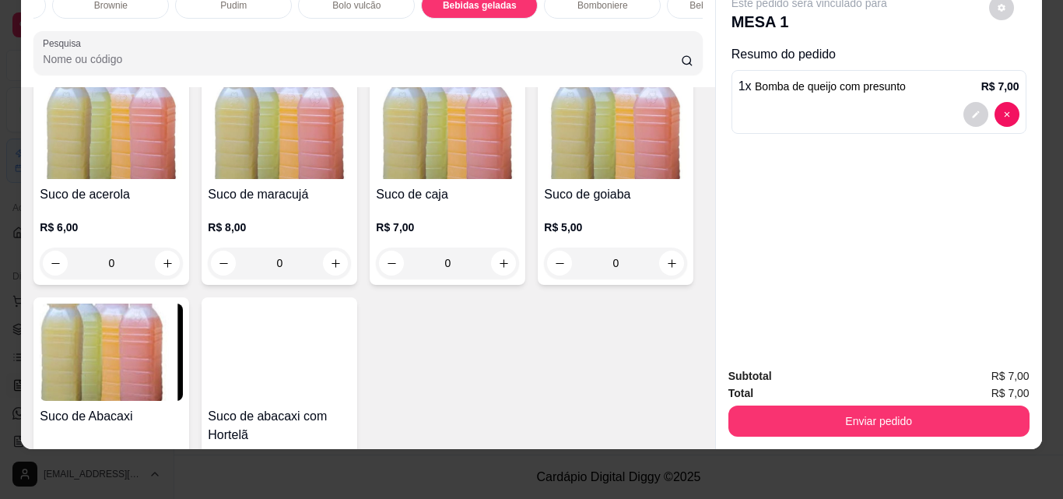
scroll to position [3751, 0]
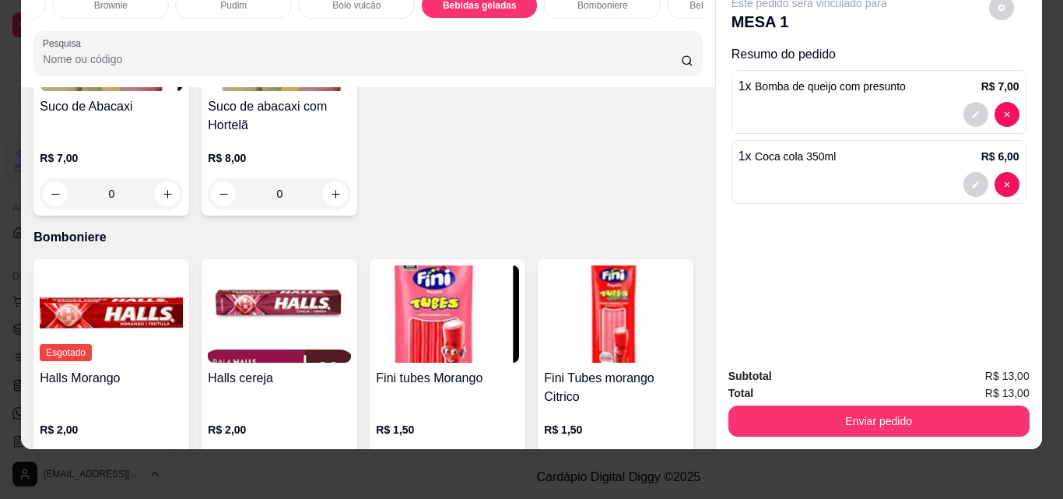
type input "1"
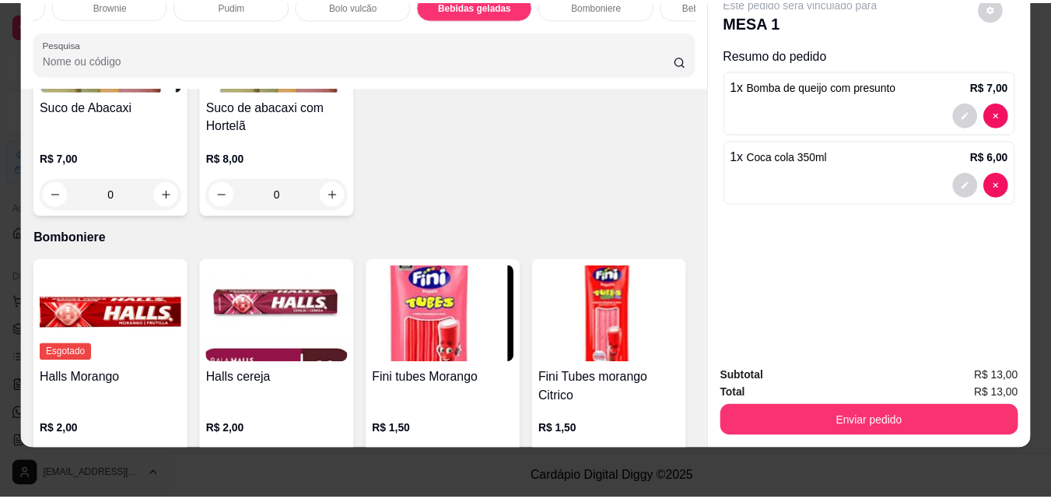
scroll to position [3751, 0]
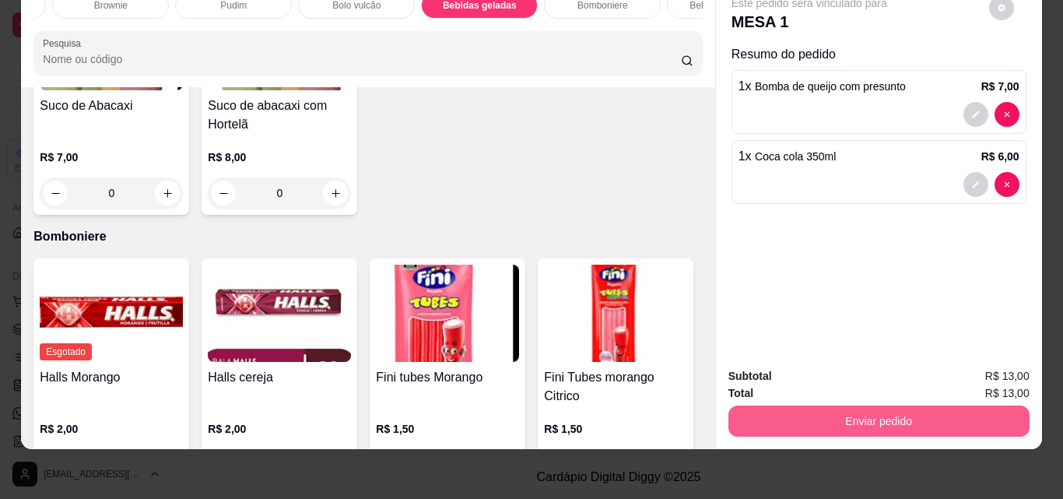
click at [882, 405] on button "Enviar pedido" at bounding box center [878, 420] width 301 height 31
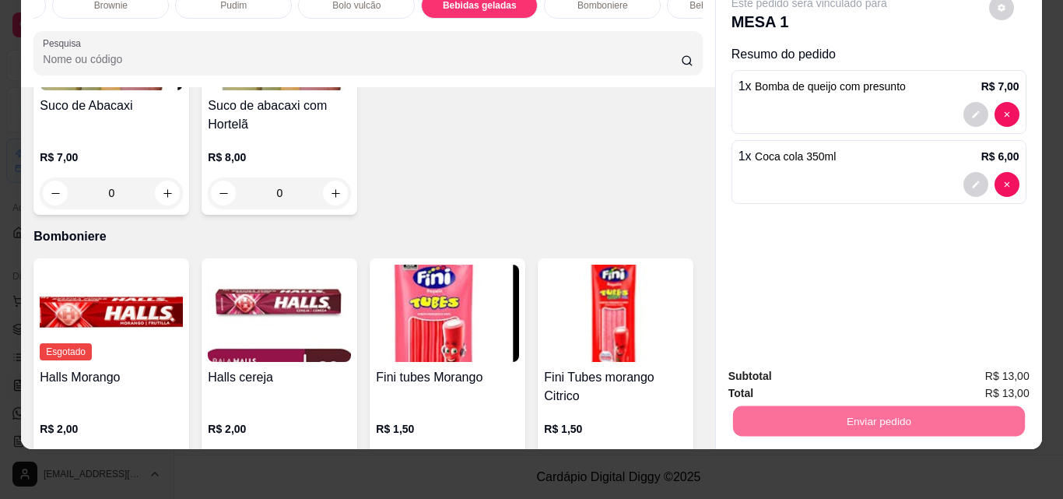
click at [860, 365] on button "Não registrar e enviar pedido" at bounding box center [827, 370] width 157 height 29
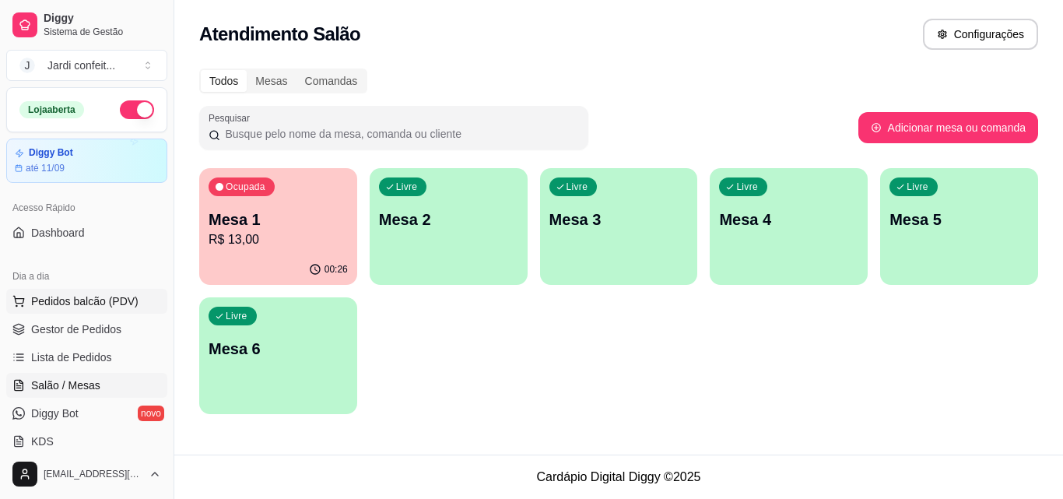
click at [90, 294] on span "Pedidos balcão (PDV)" at bounding box center [84, 301] width 107 height 16
click at [93, 327] on img at bounding box center [110, 278] width 144 height 97
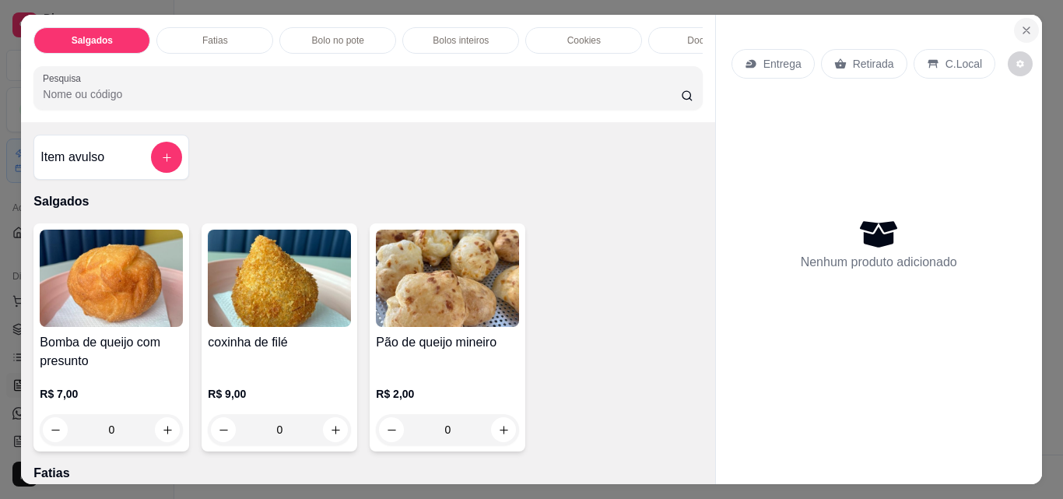
click at [1020, 30] on icon "Close" at bounding box center [1026, 30] width 12 height 12
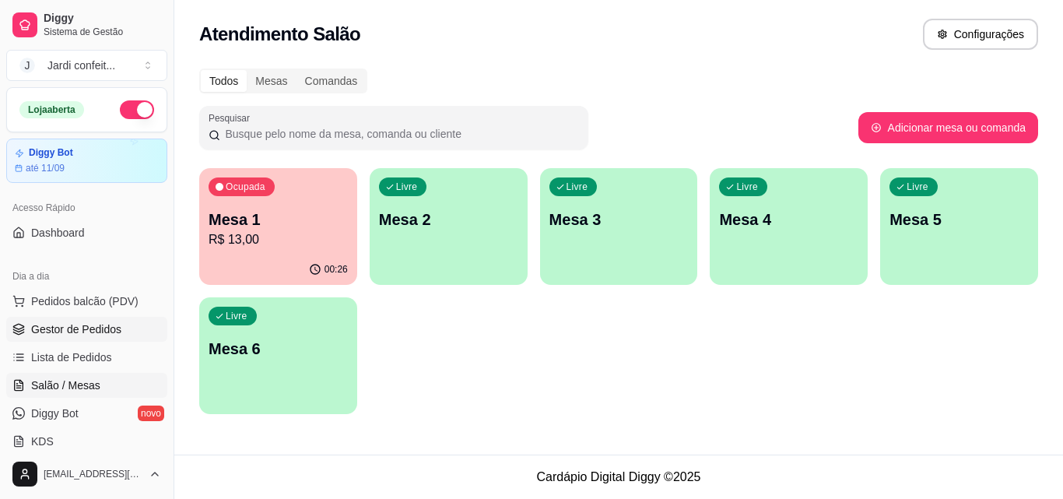
click at [126, 338] on link "Gestor de Pedidos" at bounding box center [86, 329] width 161 height 25
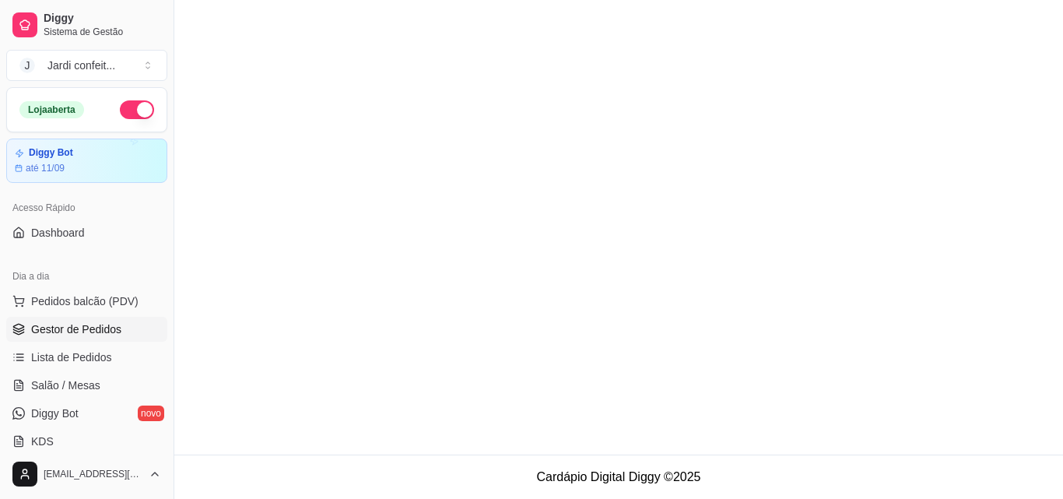
click at [106, 330] on span "Gestor de Pedidos" at bounding box center [76, 329] width 90 height 16
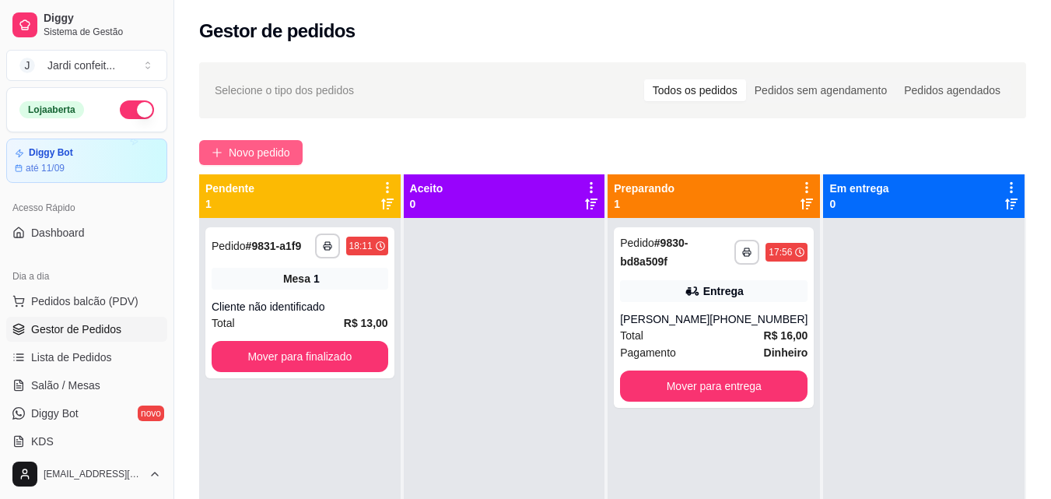
click at [241, 143] on button "Novo pedido" at bounding box center [250, 152] width 103 height 25
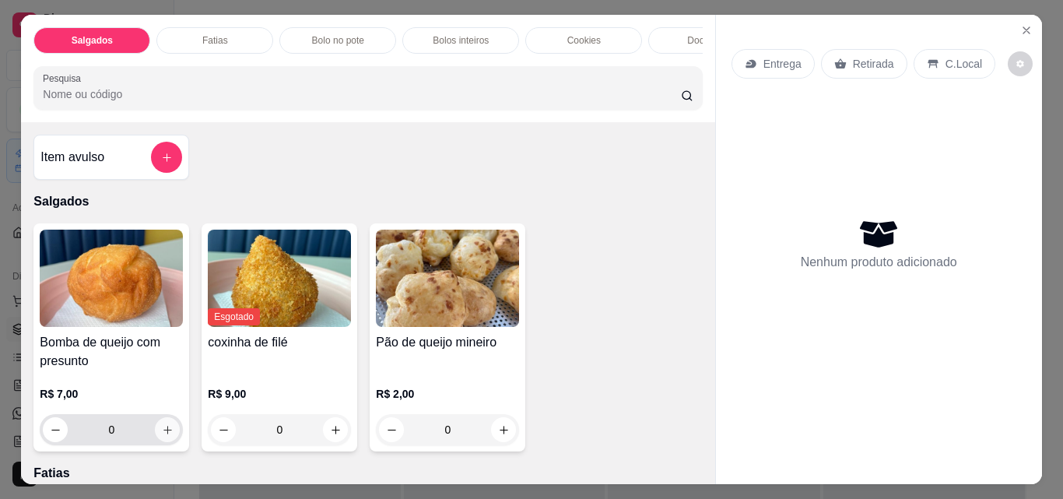
click at [167, 436] on icon "increase-product-quantity" at bounding box center [168, 430] width 12 height 12
type input "1"
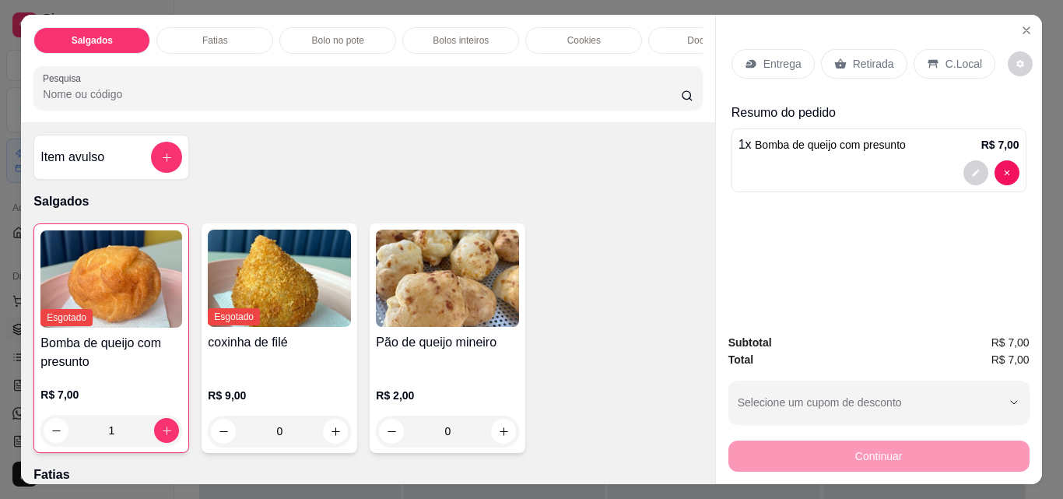
click at [873, 74] on div "Entrega Retirada C.Local" at bounding box center [878, 64] width 295 height 54
click at [872, 65] on p "Retirada" at bounding box center [873, 64] width 41 height 16
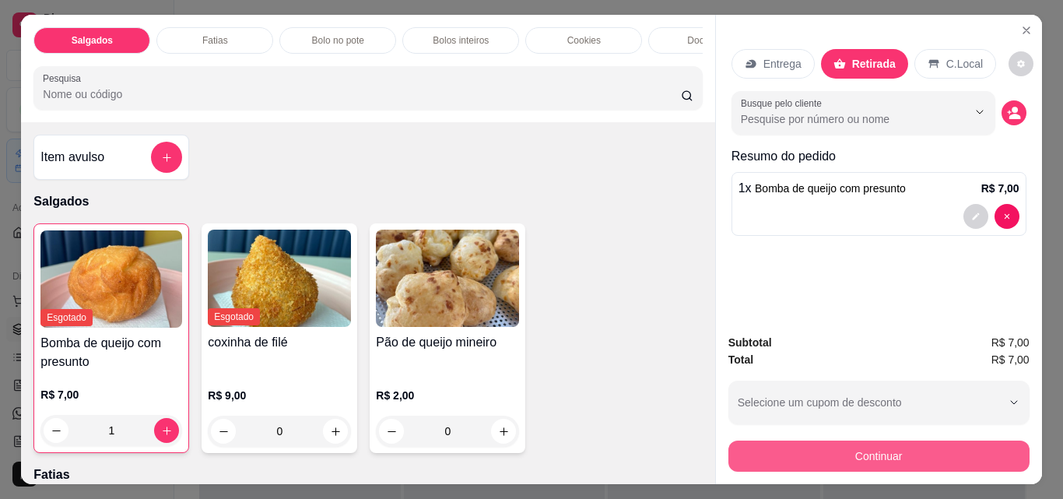
click at [847, 442] on button "Continuar" at bounding box center [878, 455] width 301 height 31
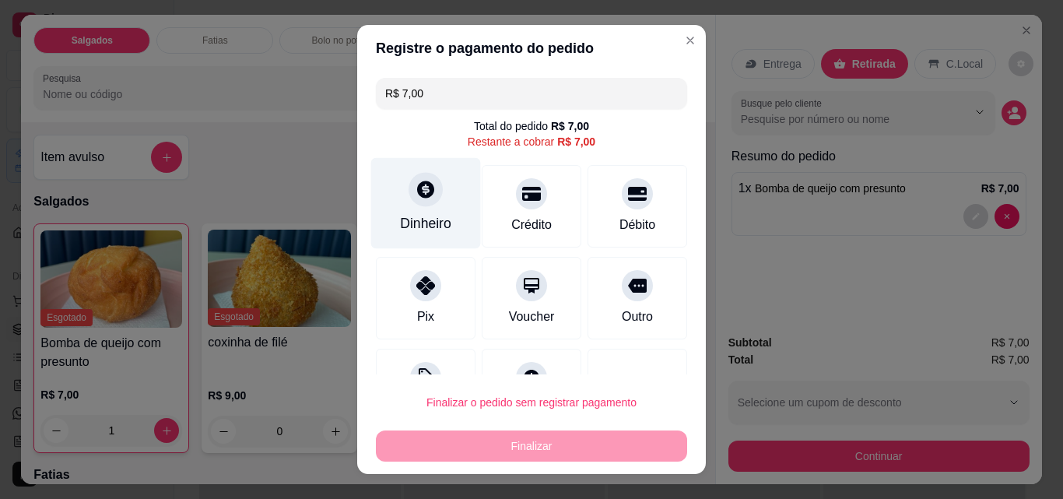
click at [432, 209] on div "Dinheiro" at bounding box center [426, 203] width 110 height 91
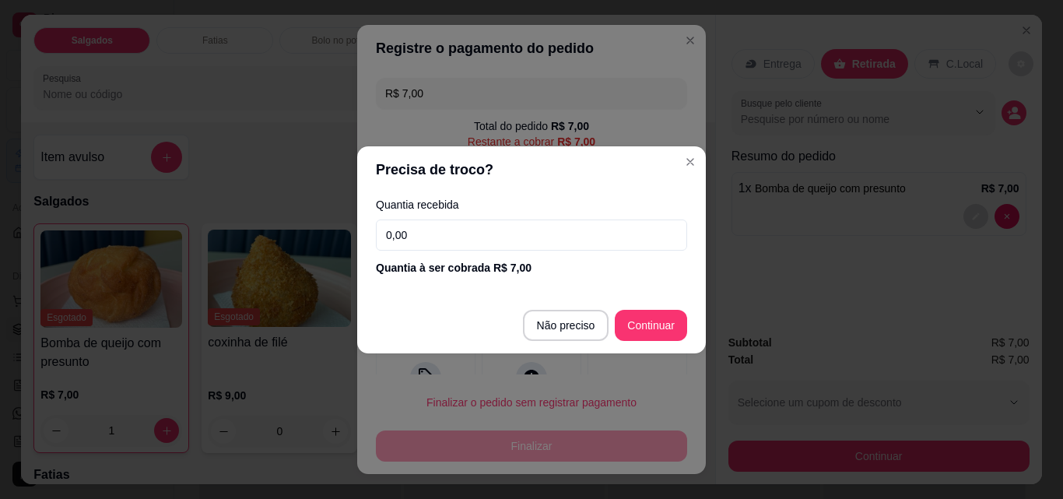
click at [446, 231] on input "0,00" at bounding box center [531, 234] width 311 height 31
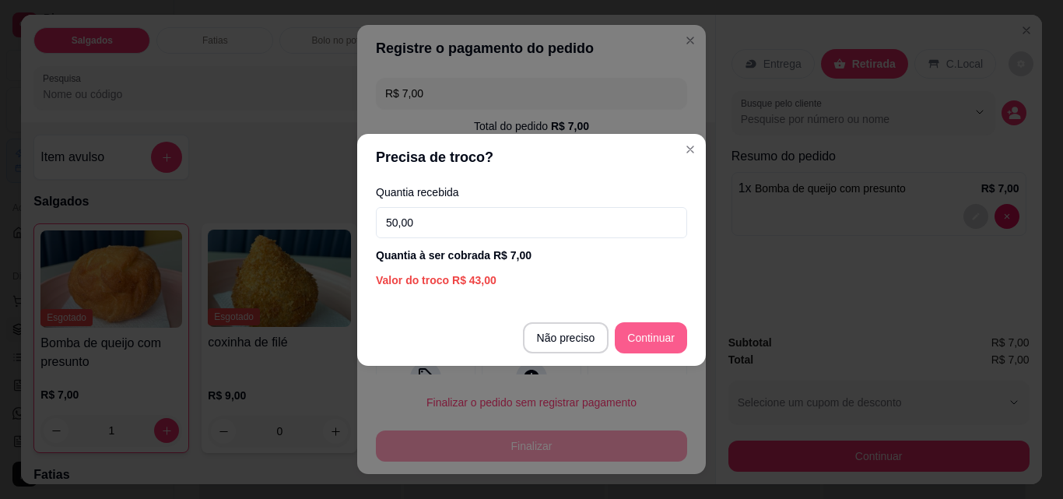
type input "50,00"
type input "R$ 0,00"
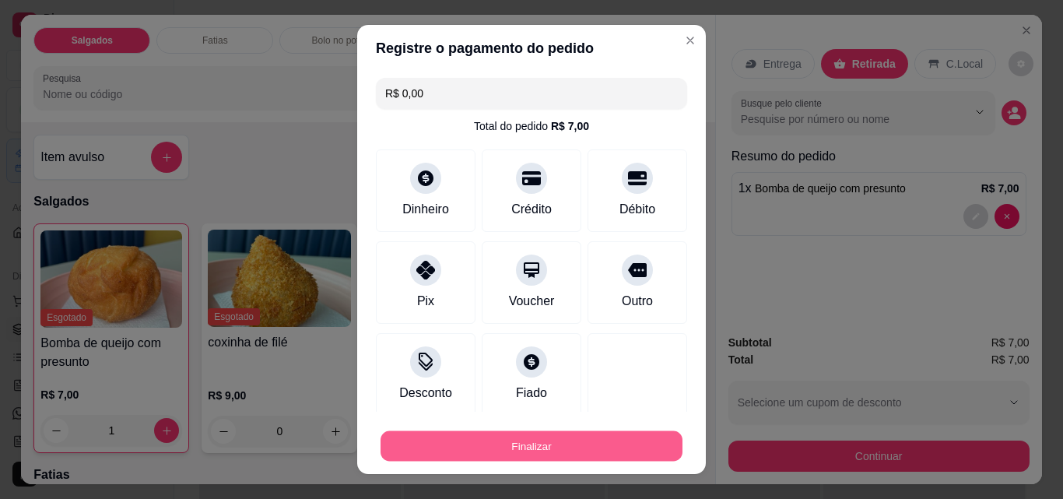
click at [595, 444] on button "Finalizar" at bounding box center [532, 446] width 302 height 30
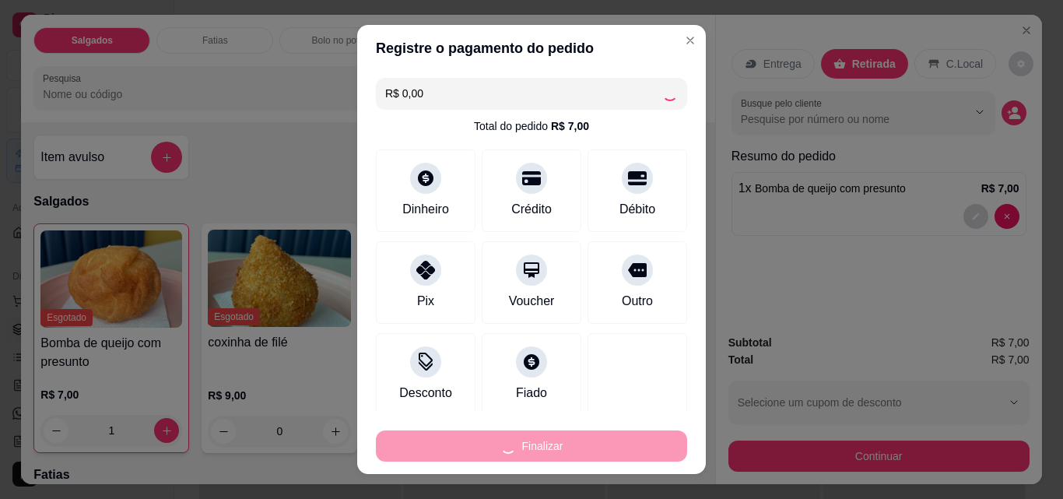
type input "0"
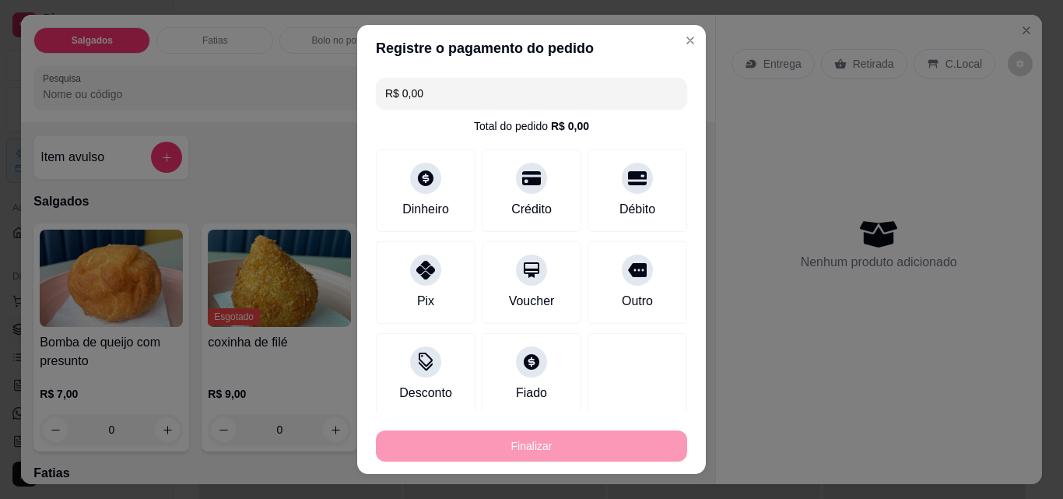
type input "-R$ 7,00"
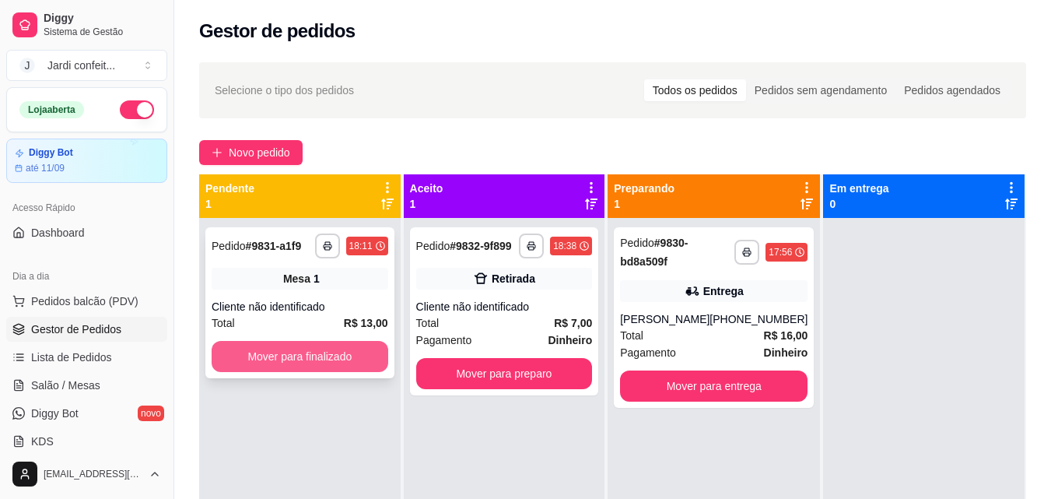
click at [300, 363] on button "Mover para finalizado" at bounding box center [300, 356] width 177 height 31
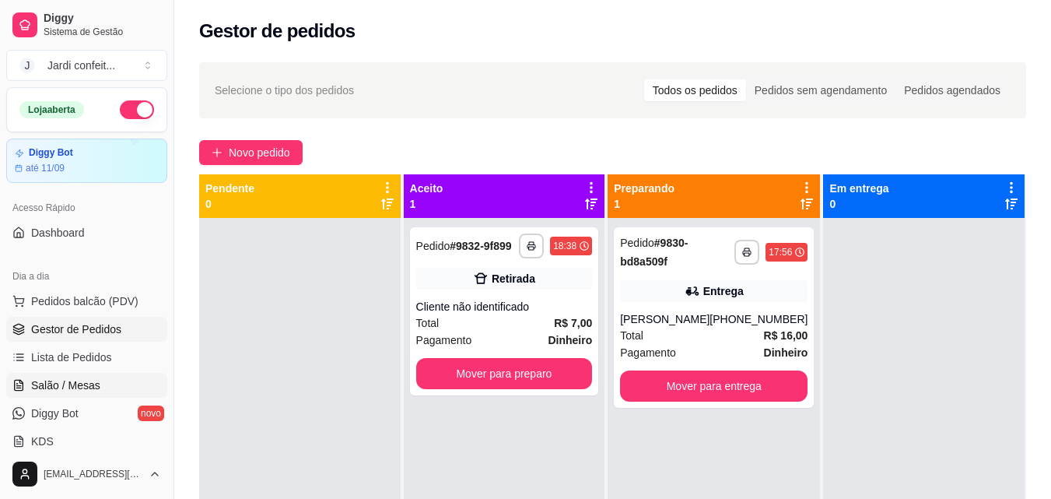
click at [109, 387] on link "Salão / Mesas" at bounding box center [86, 385] width 161 height 25
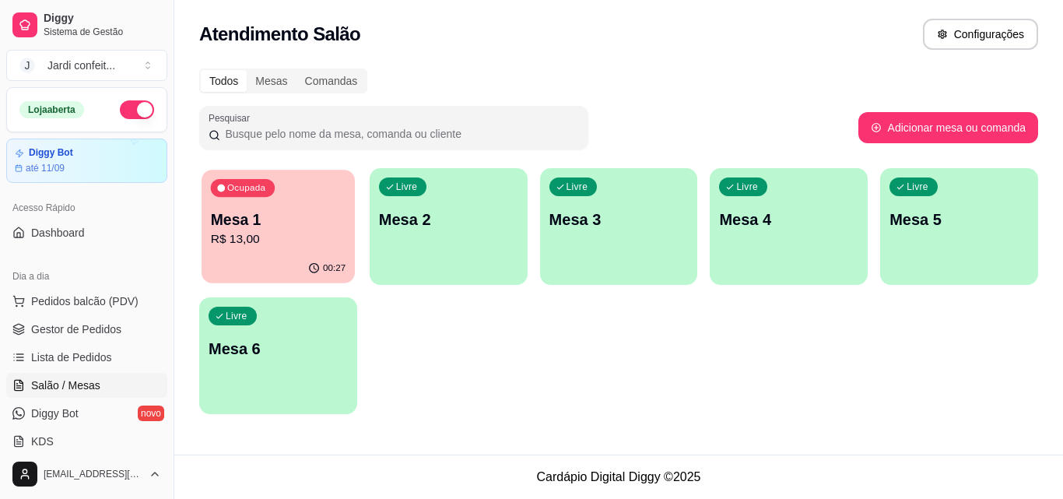
click at [225, 260] on div "00:27" at bounding box center [278, 269] width 153 height 30
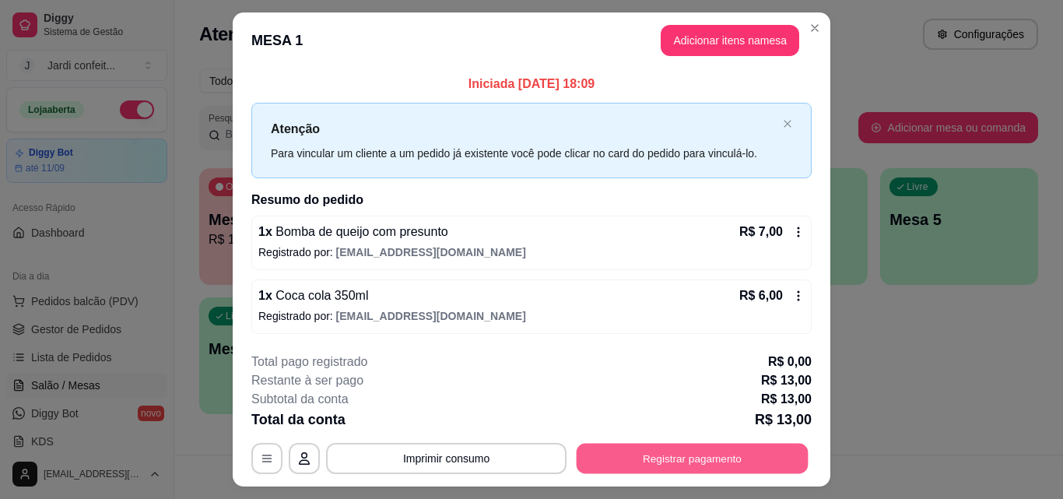
click at [701, 449] on button "Registrar pagamento" at bounding box center [693, 459] width 232 height 30
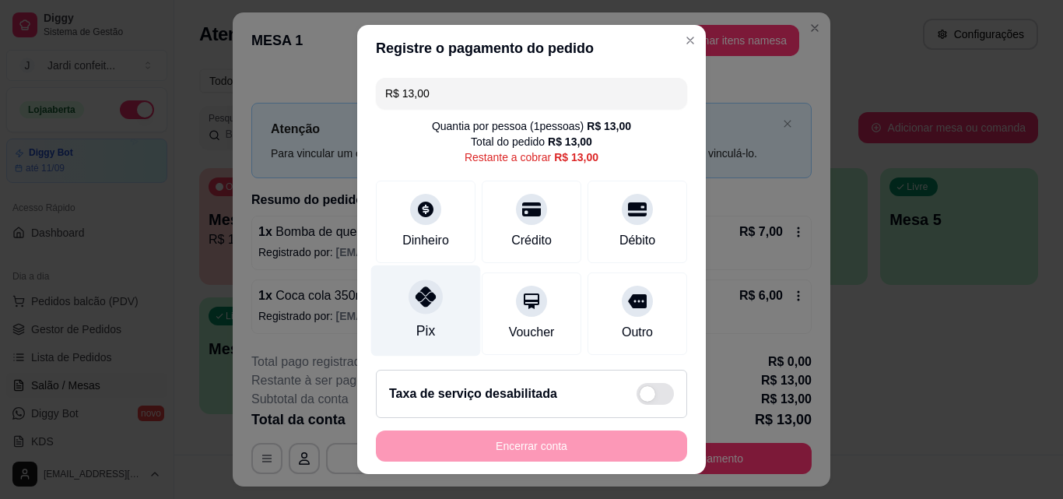
click at [421, 314] on div "Pix" at bounding box center [426, 310] width 110 height 91
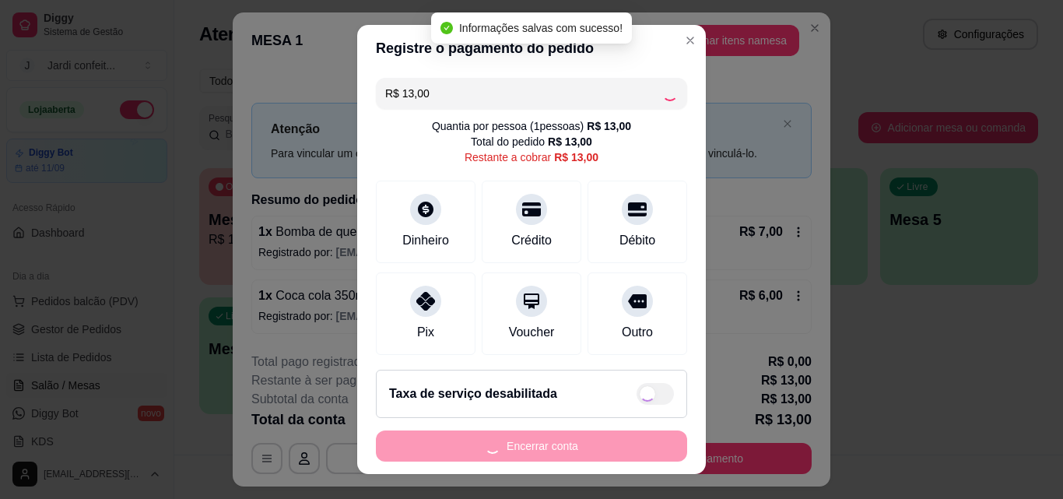
type input "R$ 0,00"
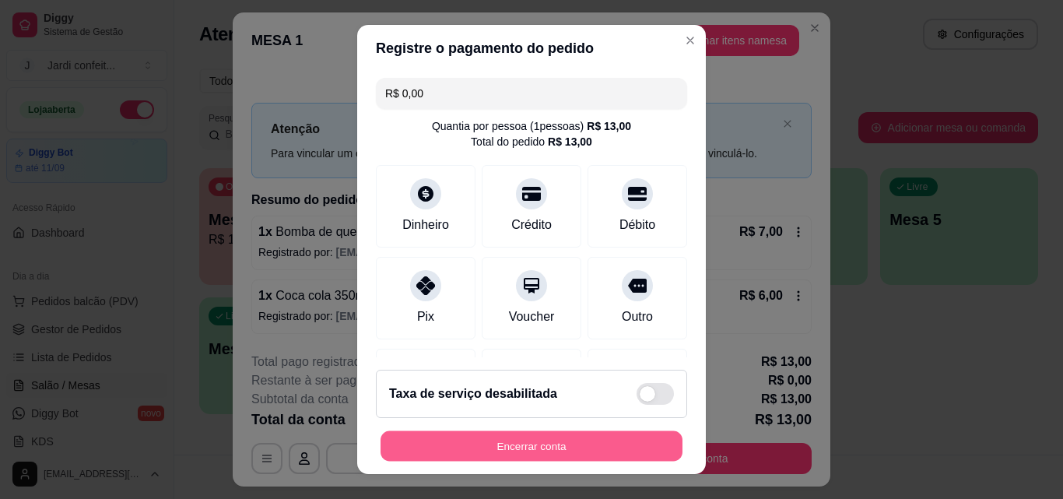
click at [528, 443] on button "Encerrar conta" at bounding box center [532, 446] width 302 height 30
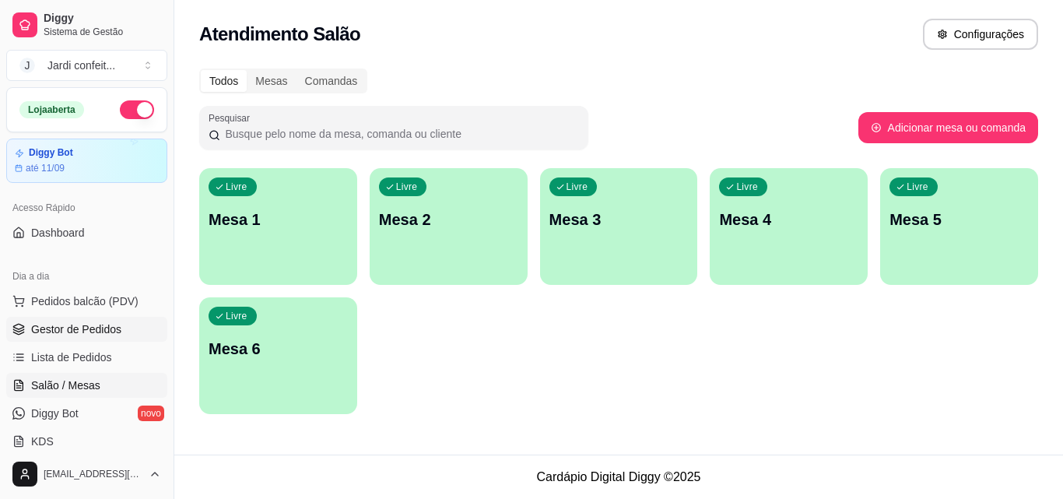
click at [76, 330] on span "Gestor de Pedidos" at bounding box center [76, 329] width 90 height 16
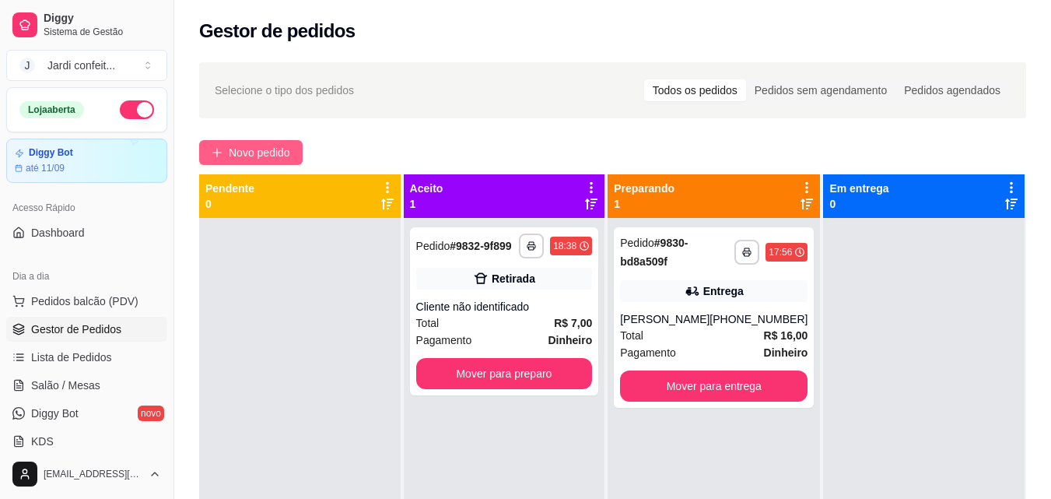
click at [290, 140] on button "Novo pedido" at bounding box center [250, 152] width 103 height 25
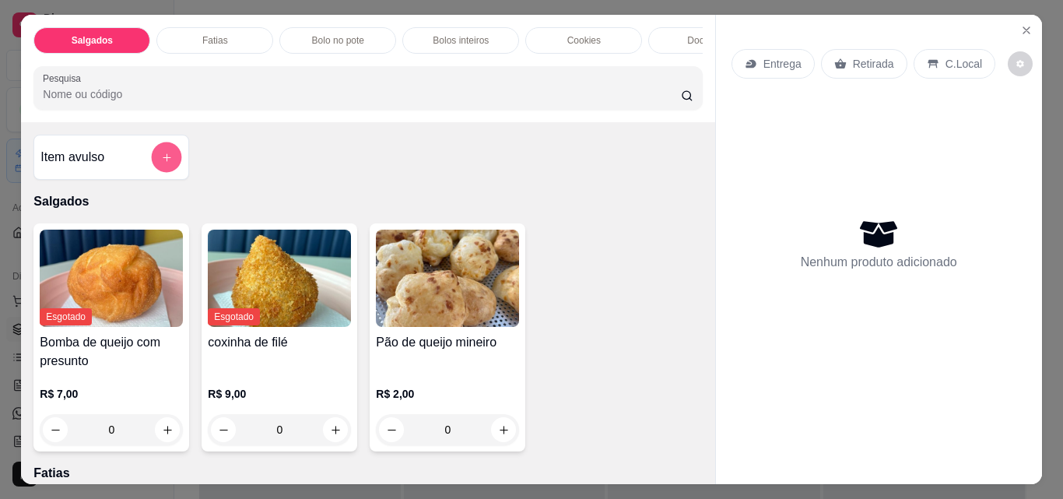
click at [160, 156] on button "add-separate-item" at bounding box center [167, 157] width 30 height 30
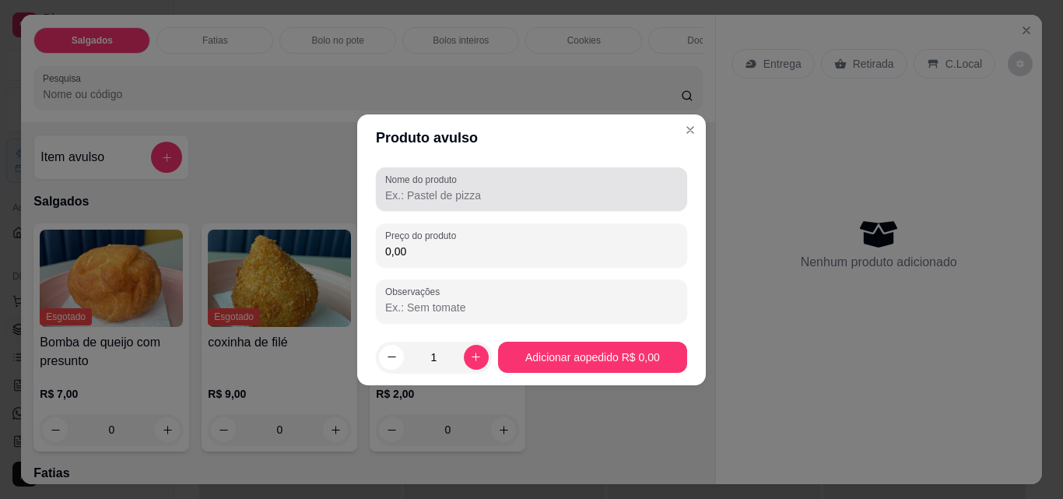
click at [428, 181] on label "Nome do produto" at bounding box center [423, 179] width 77 height 13
click at [428, 188] on input "Nome do produto" at bounding box center [531, 196] width 293 height 16
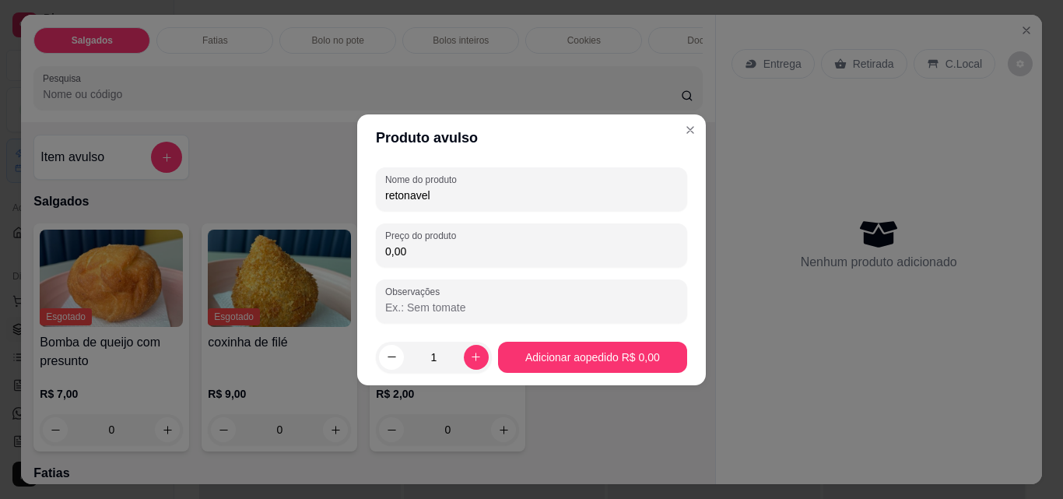
type input "retonavel"
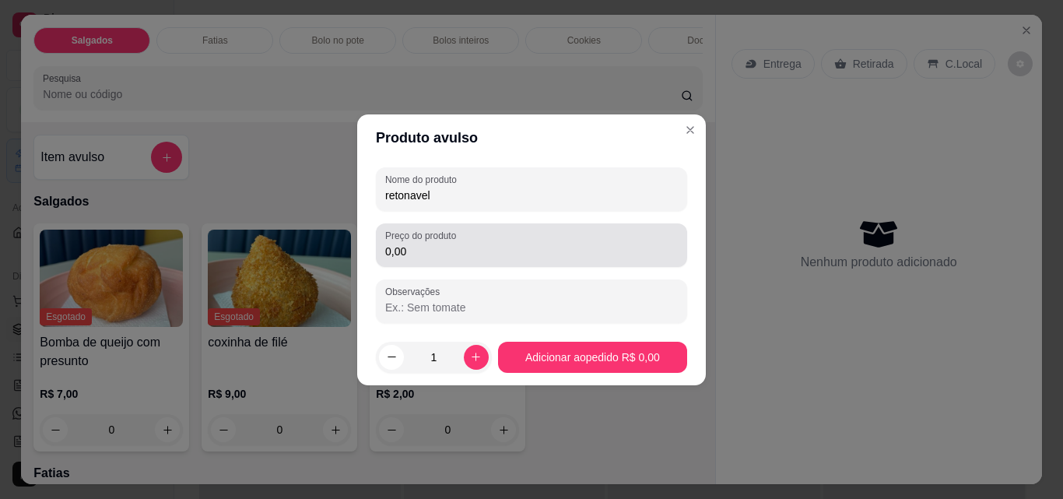
click at [459, 259] on div "0,00" at bounding box center [531, 245] width 293 height 31
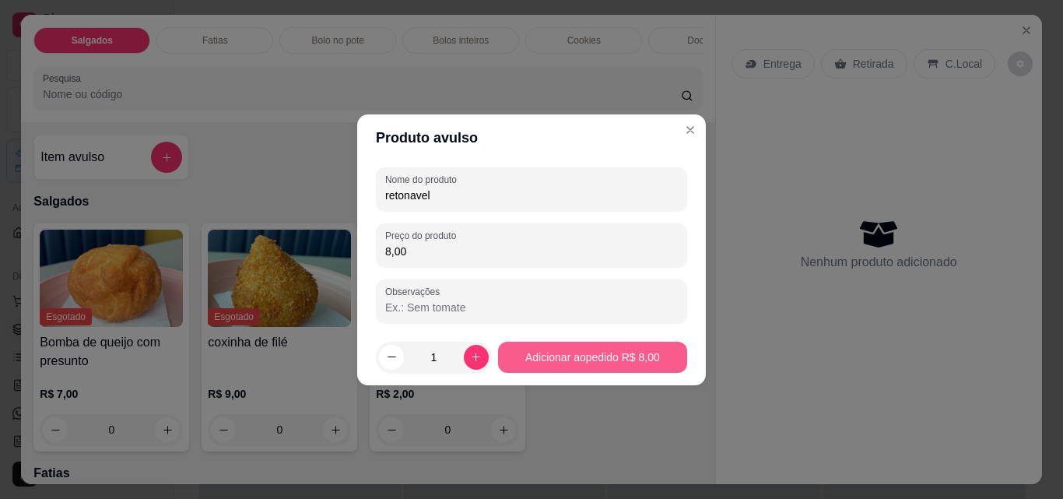
type input "8,00"
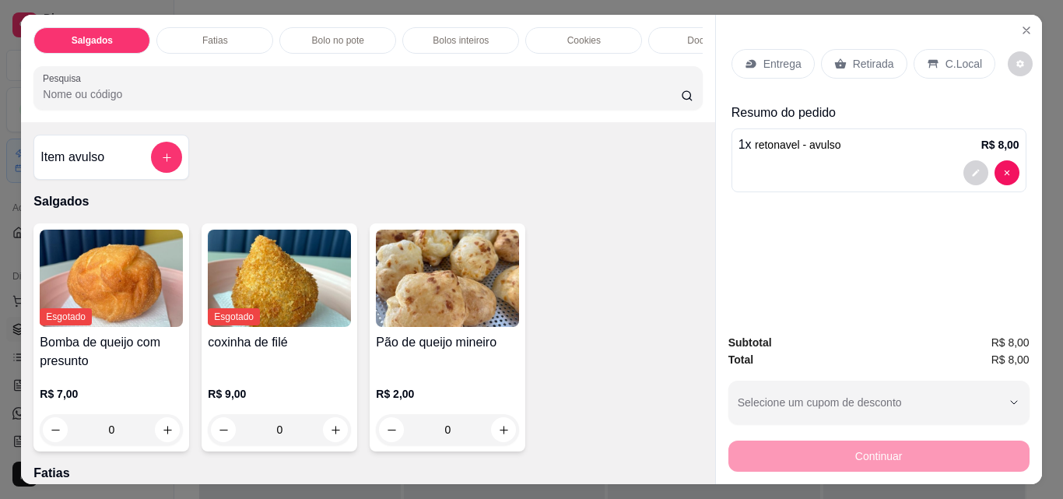
click at [853, 56] on p "Retirada" at bounding box center [873, 64] width 41 height 16
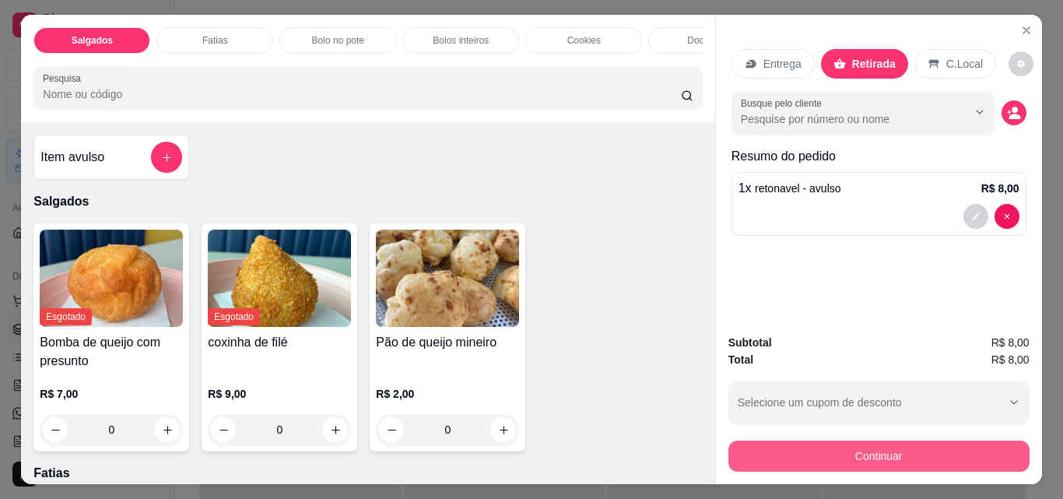
click at [950, 454] on button "Continuar" at bounding box center [878, 455] width 301 height 31
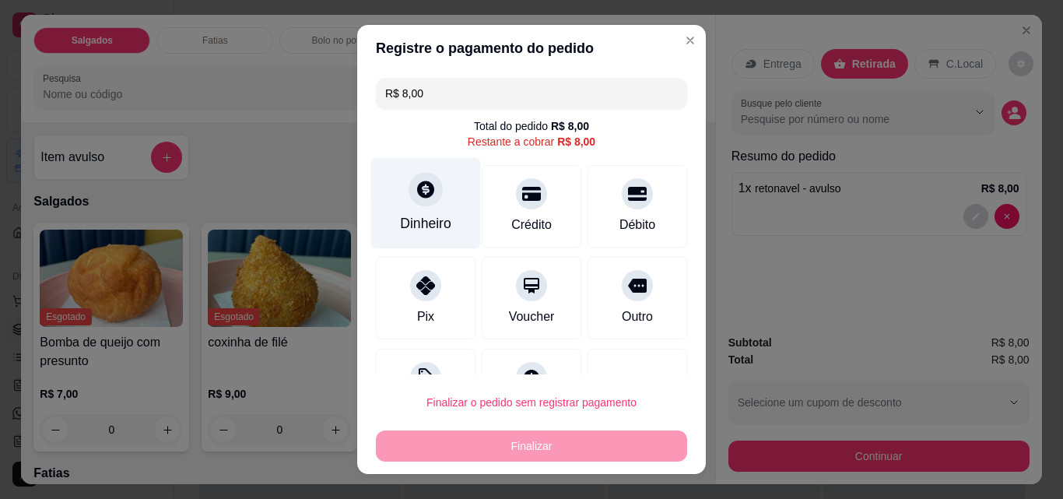
click at [411, 200] on div at bounding box center [426, 189] width 34 height 34
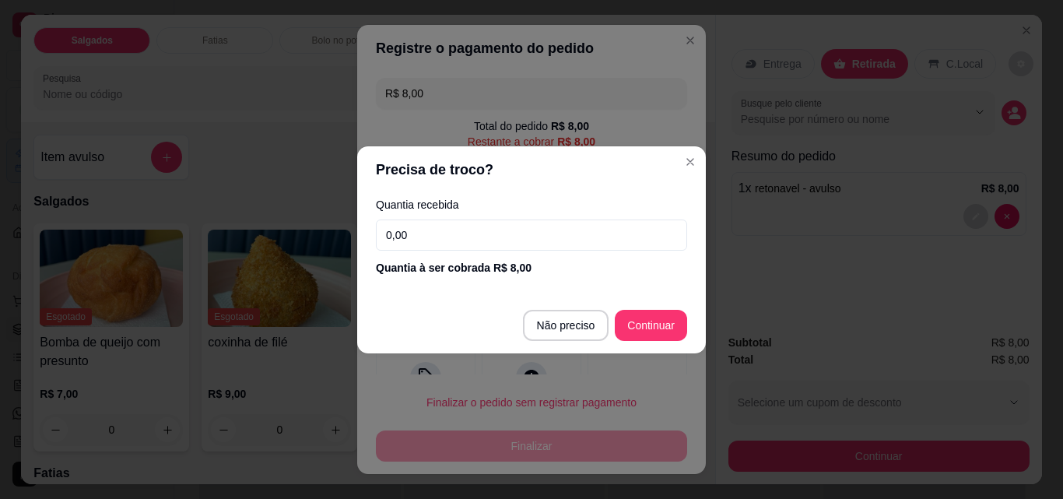
click at [465, 228] on input "0,00" at bounding box center [531, 234] width 311 height 31
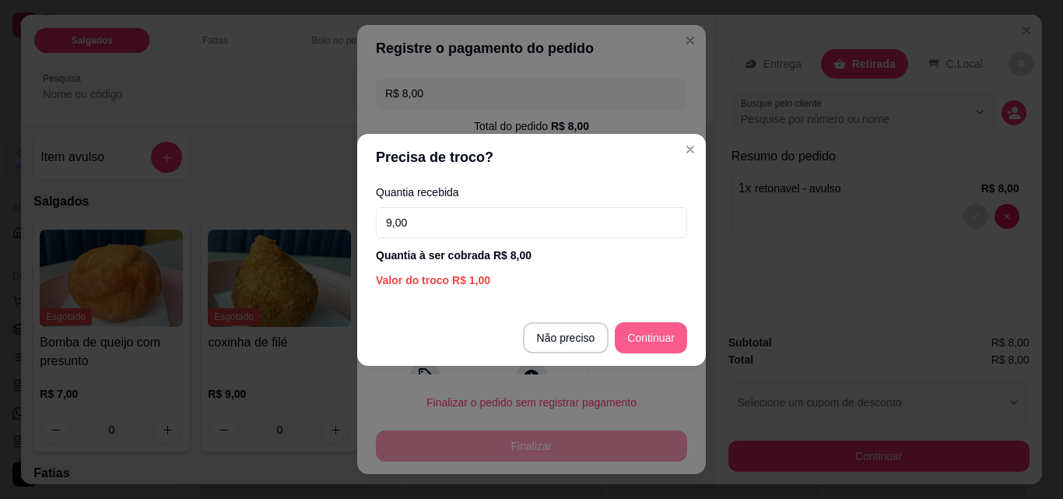
type input "9,00"
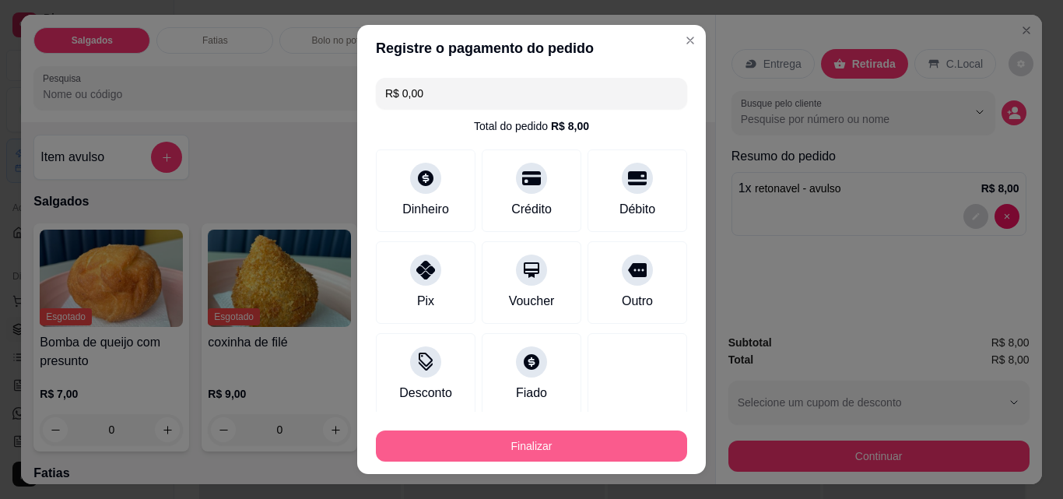
click at [593, 438] on button "Finalizar" at bounding box center [531, 445] width 311 height 31
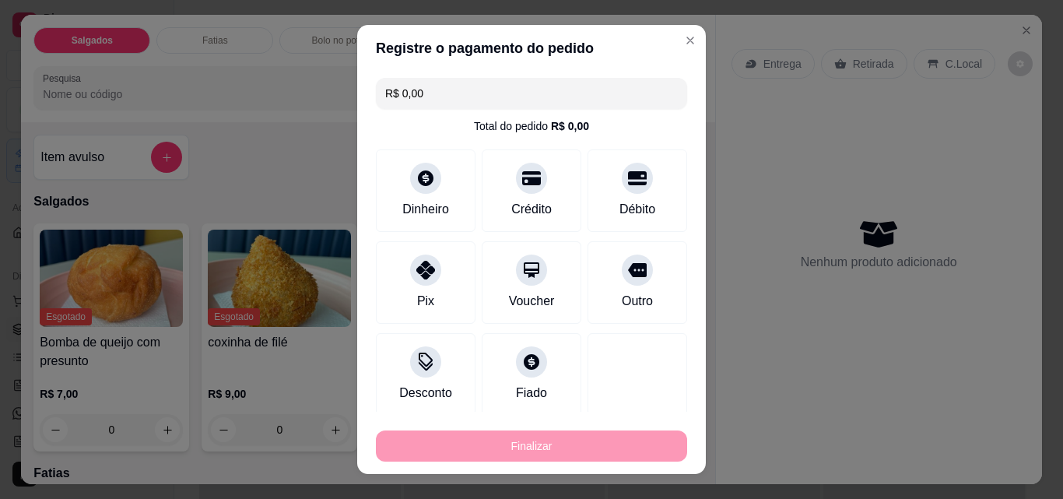
type input "-R$ 8,00"
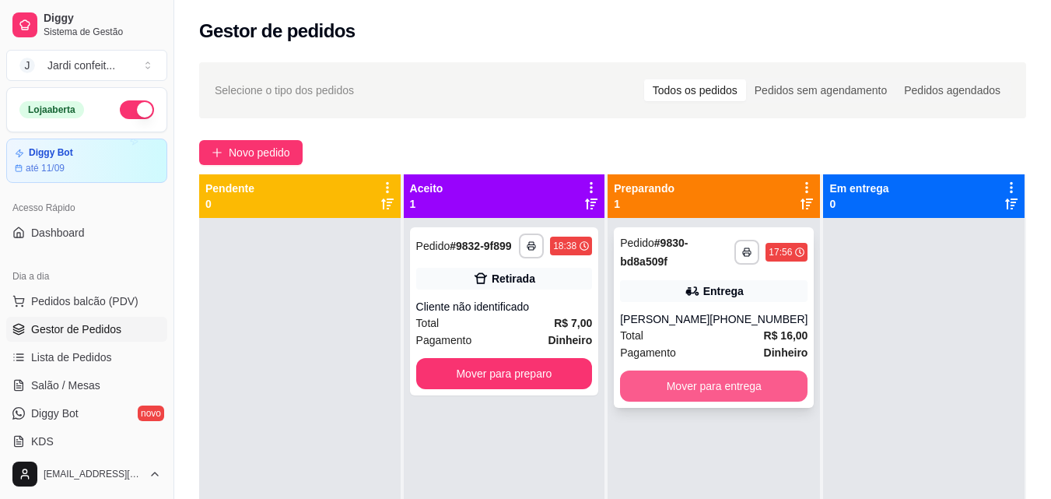
click at [770, 386] on button "Mover para entrega" at bounding box center [714, 385] width 188 height 31
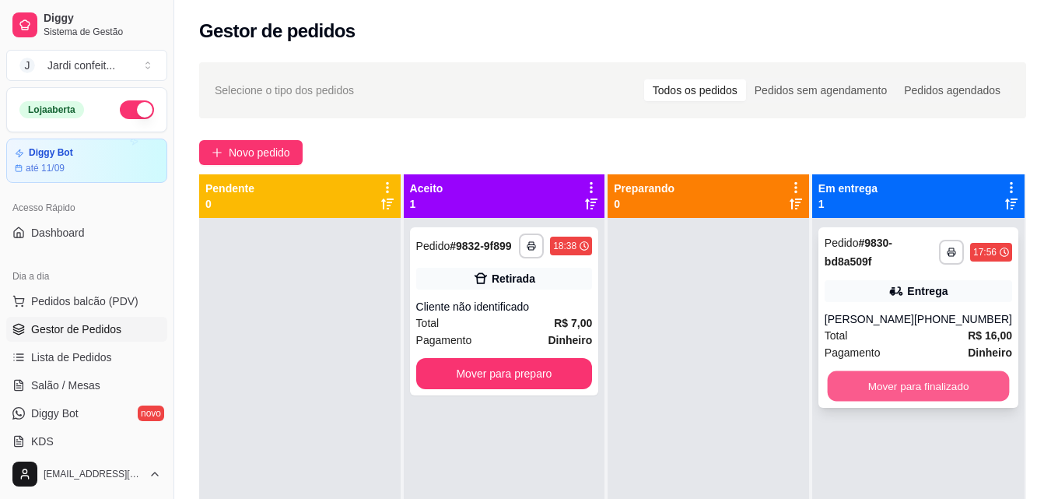
click at [958, 381] on button "Mover para finalizado" at bounding box center [918, 386] width 182 height 30
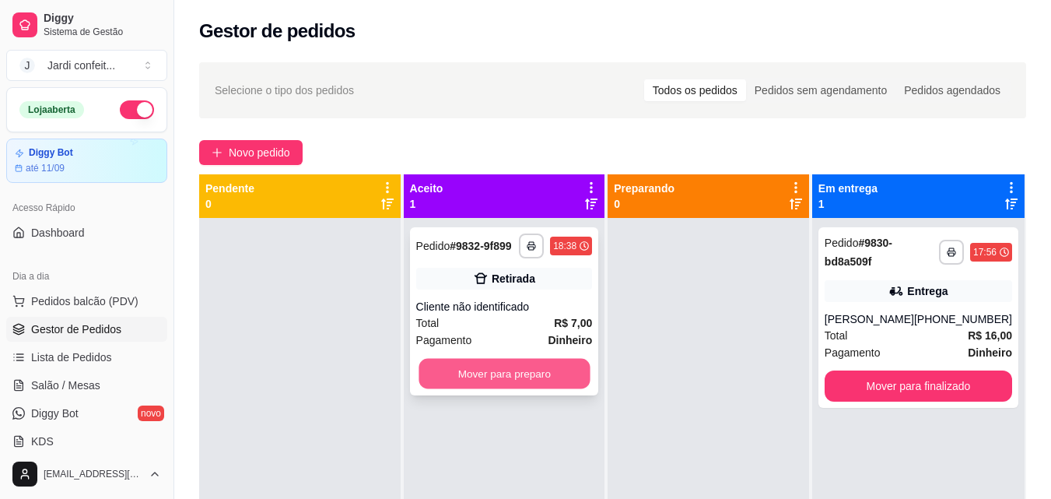
click at [545, 369] on button "Mover para preparo" at bounding box center [504, 374] width 171 height 30
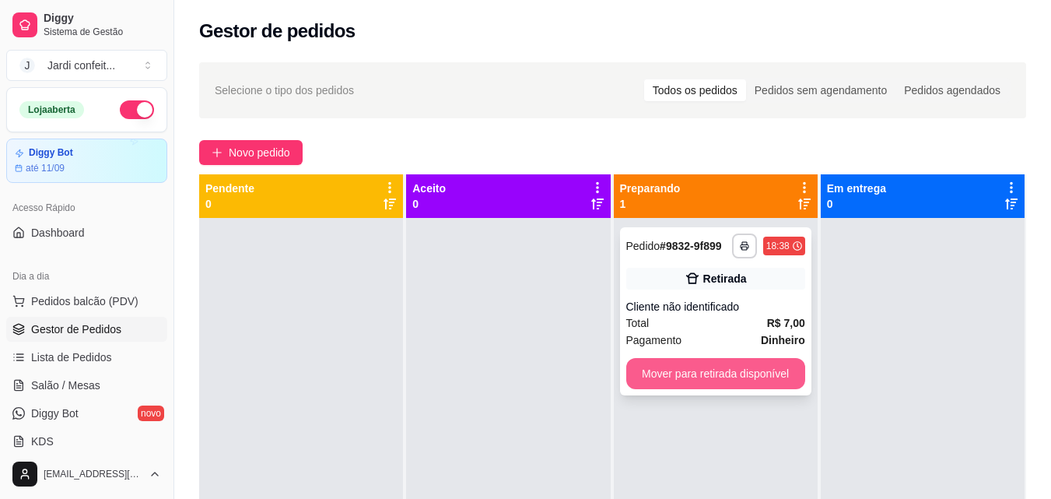
click at [718, 374] on button "Mover para retirada disponível" at bounding box center [715, 373] width 179 height 31
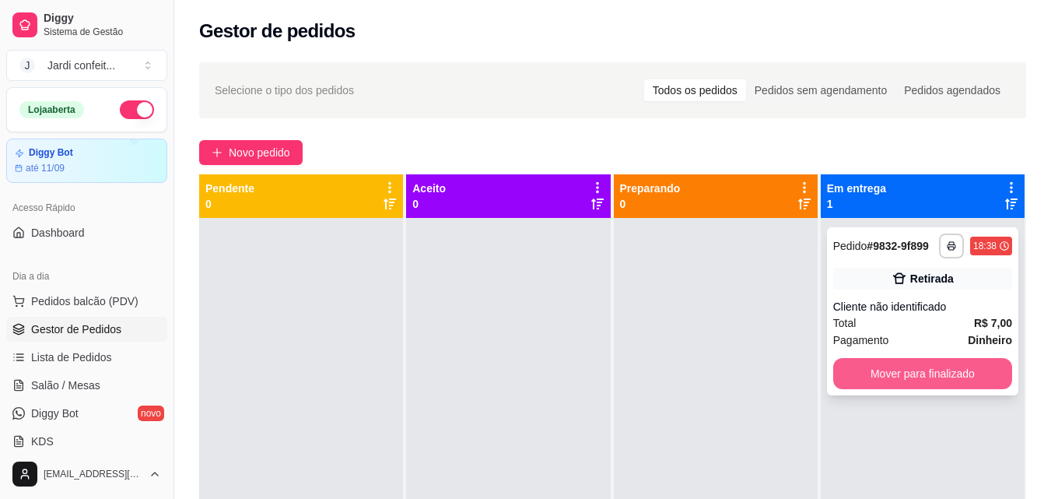
click at [906, 374] on button "Mover para finalizado" at bounding box center [922, 373] width 179 height 31
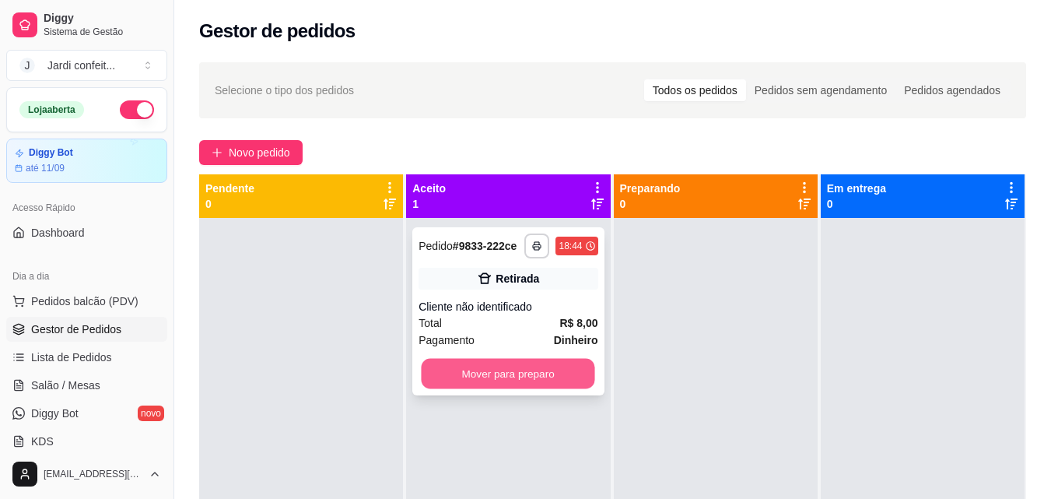
click at [489, 364] on button "Mover para preparo" at bounding box center [509, 374] width 174 height 30
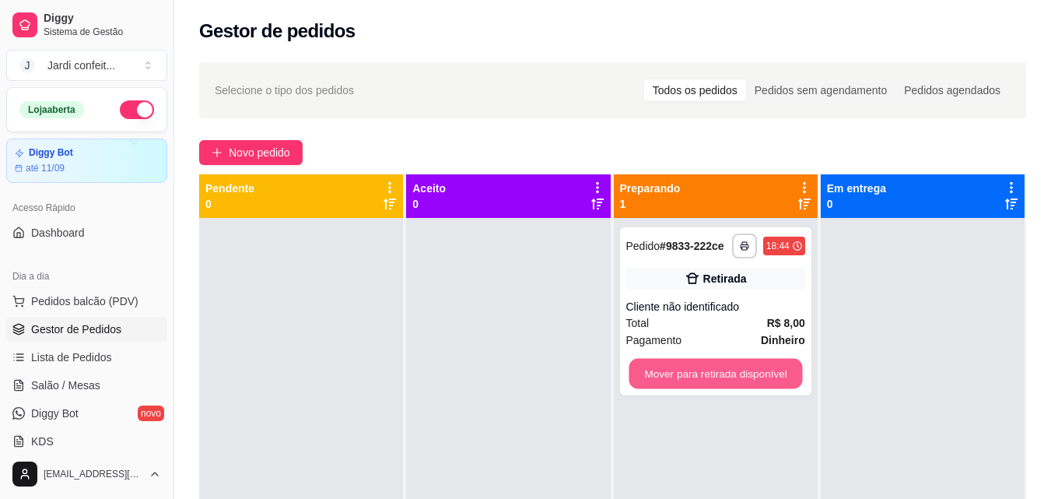
click at [668, 375] on button "Mover para retirada disponível" at bounding box center [716, 374] width 174 height 30
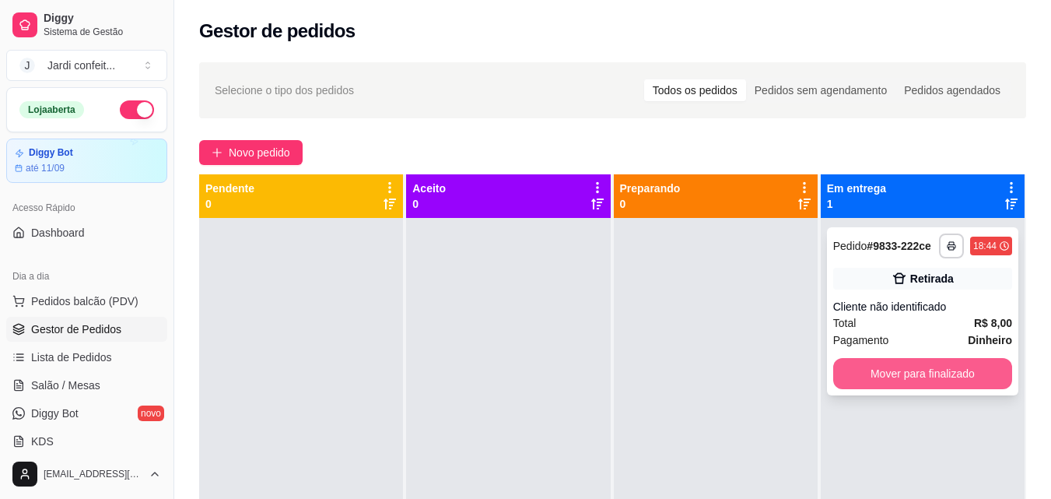
click at [855, 375] on button "Mover para finalizado" at bounding box center [922, 373] width 179 height 31
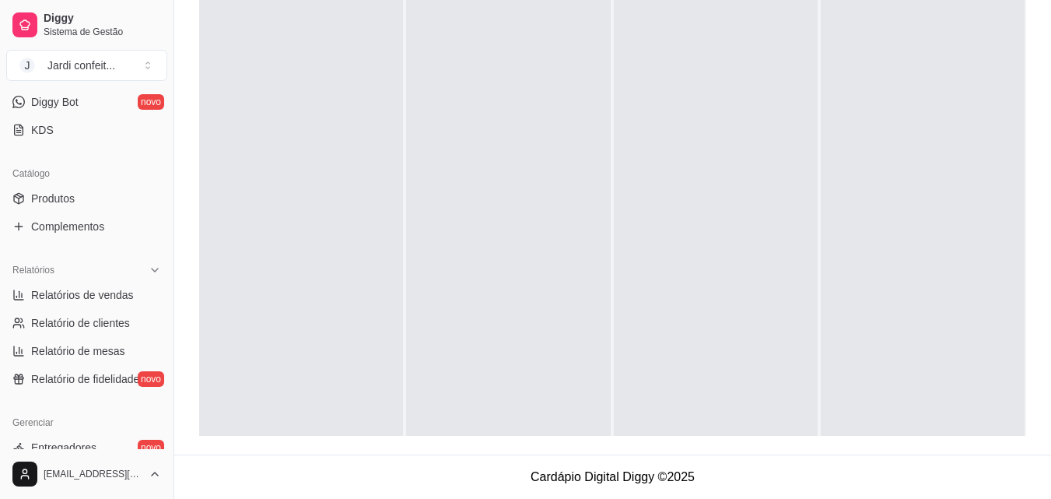
scroll to position [545, 0]
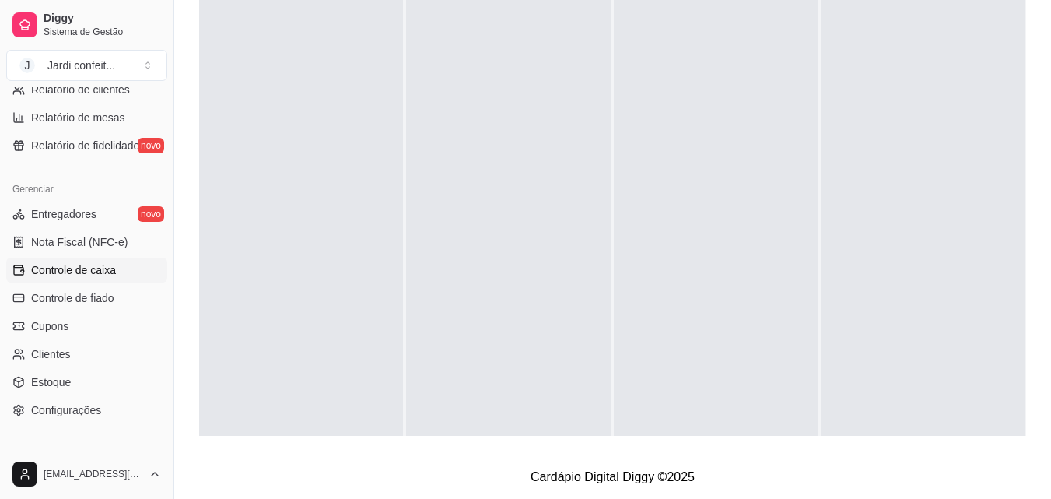
click at [110, 266] on span "Controle de caixa" at bounding box center [73, 270] width 85 height 16
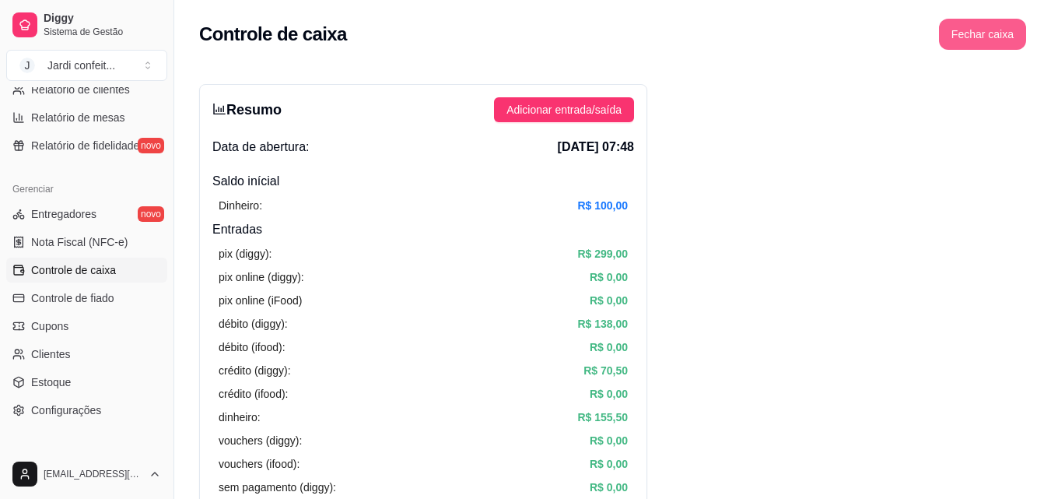
click at [994, 39] on button "Fechar caixa" at bounding box center [982, 34] width 87 height 31
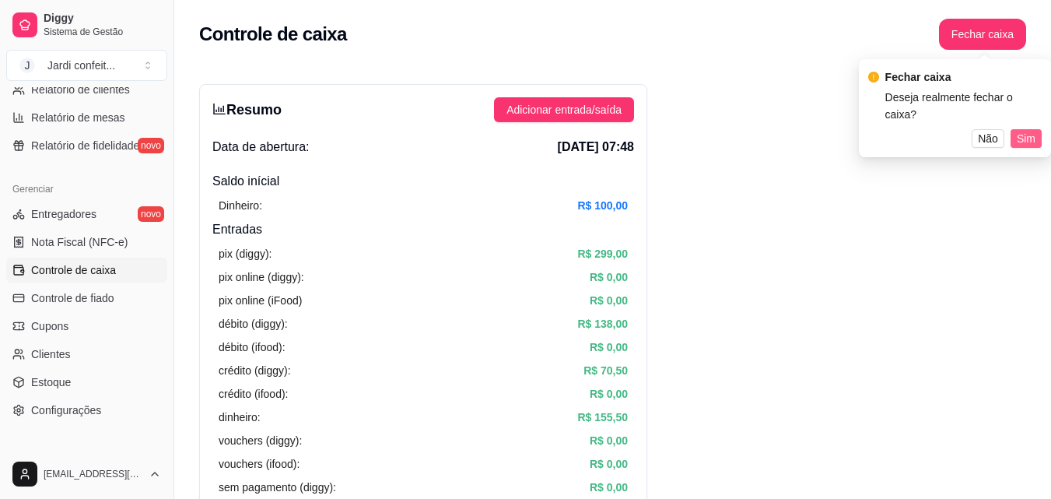
click at [1023, 130] on span "Sim" at bounding box center [1026, 138] width 19 height 17
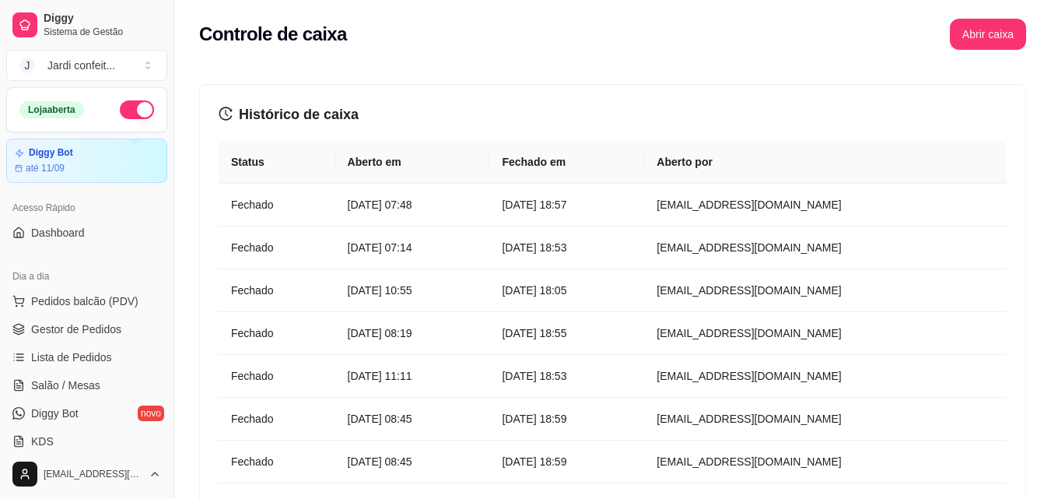
click at [120, 104] on button "button" at bounding box center [137, 109] width 34 height 19
